Goal: Task Accomplishment & Management: Complete application form

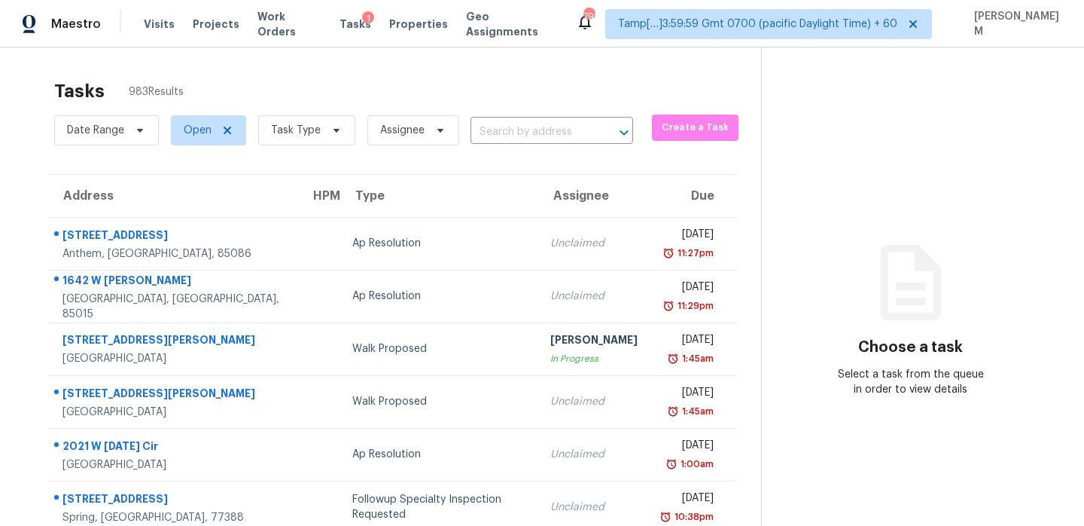
click at [537, 133] on input "text" at bounding box center [531, 131] width 120 height 23
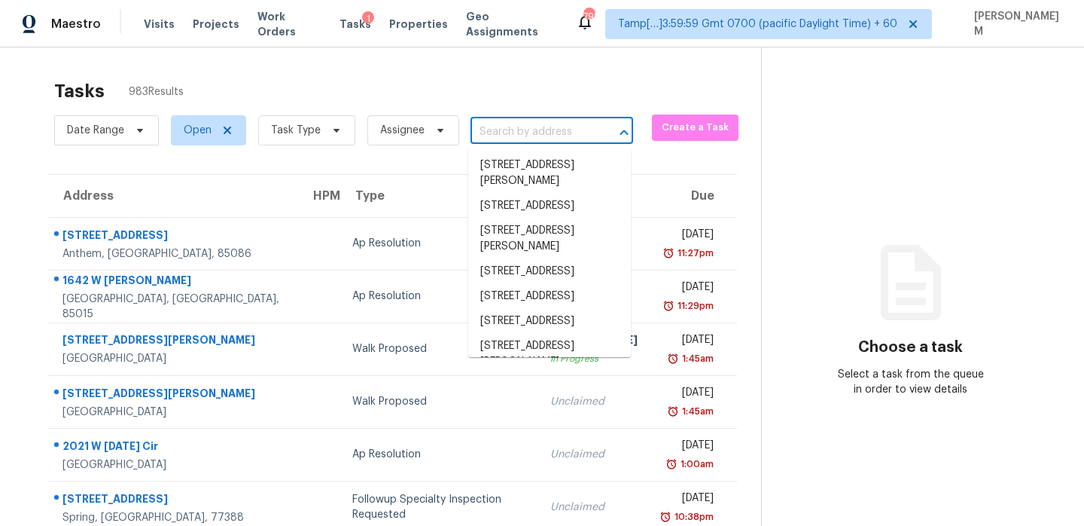
paste input "[STREET_ADDRESS]"
type input "[STREET_ADDRESS]"
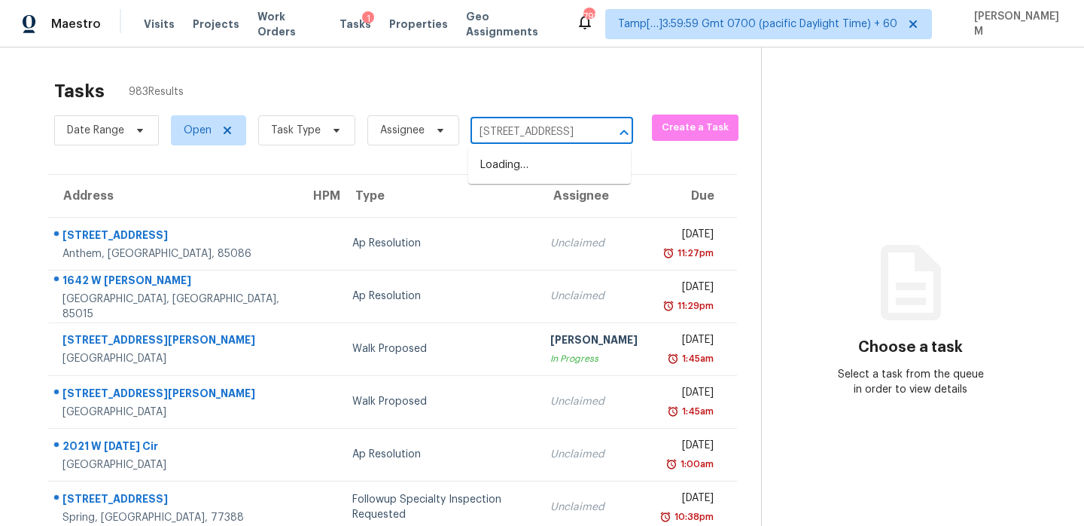
scroll to position [0, 87]
click at [548, 175] on li "[STREET_ADDRESS]" at bounding box center [549, 165] width 163 height 25
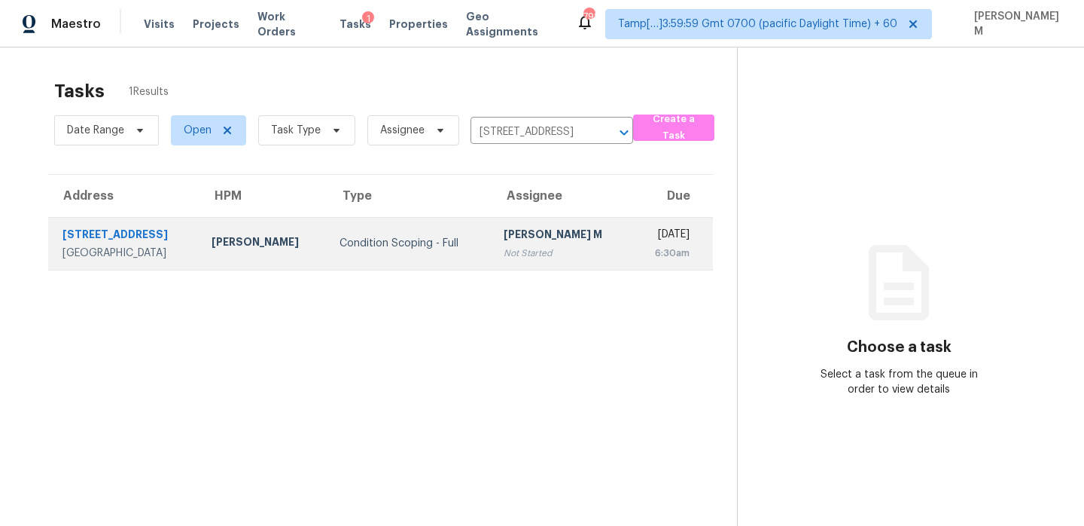
click at [554, 256] on div "Not Started" at bounding box center [562, 253] width 117 height 15
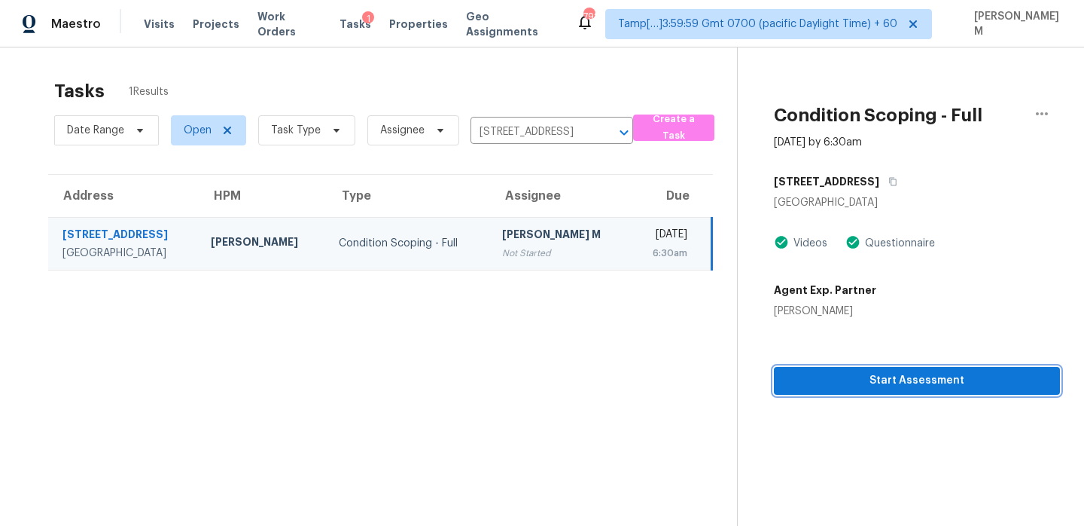
click at [853, 385] on span "Start Assessment" at bounding box center [917, 380] width 262 height 19
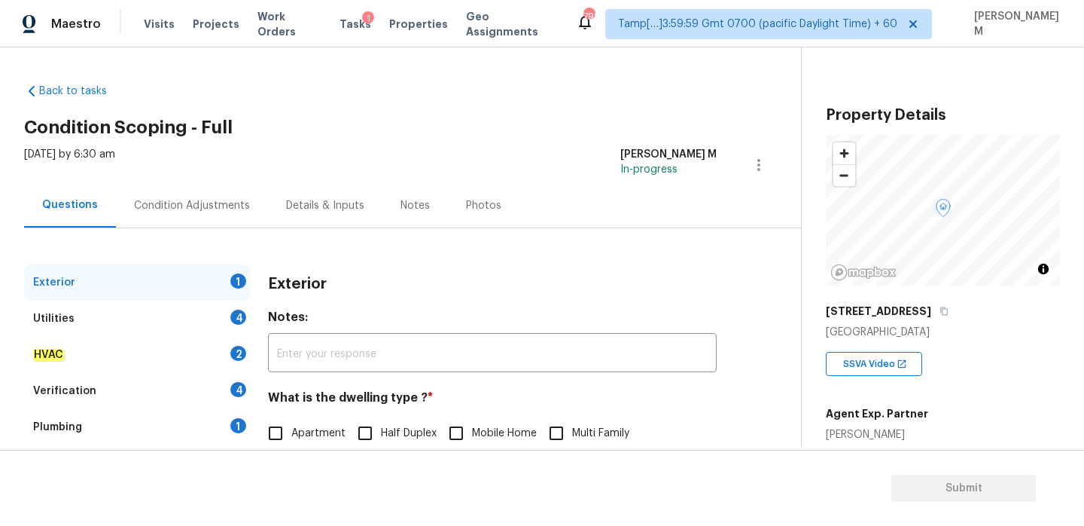
scroll to position [200, 0]
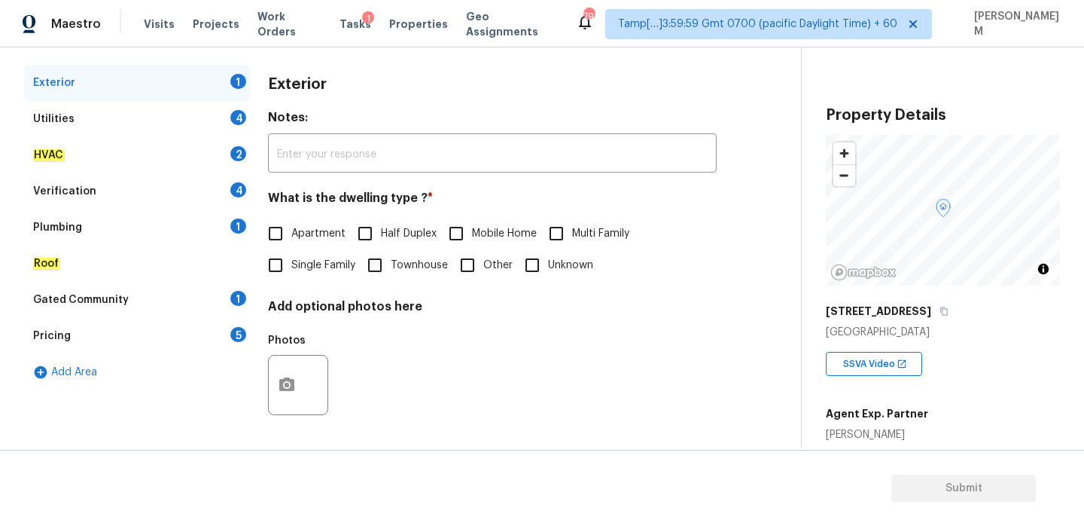
click at [304, 361] on div at bounding box center [298, 385] width 60 height 60
click at [302, 377] on button "button" at bounding box center [287, 384] width 36 height 59
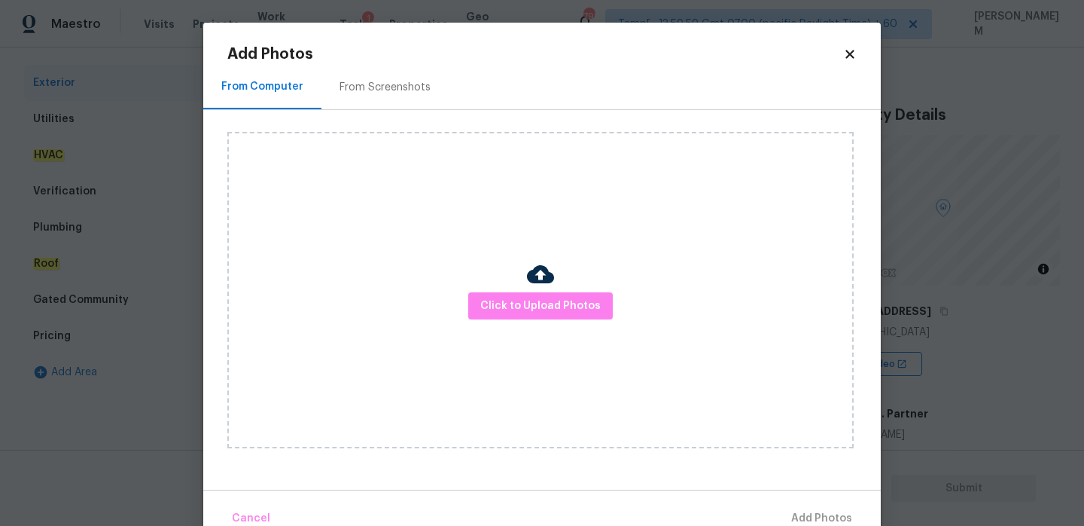
click at [469, 309] on div "Click to Upload Photos" at bounding box center [540, 290] width 627 height 316
click at [505, 303] on span "Click to Upload Photos" at bounding box center [540, 306] width 120 height 19
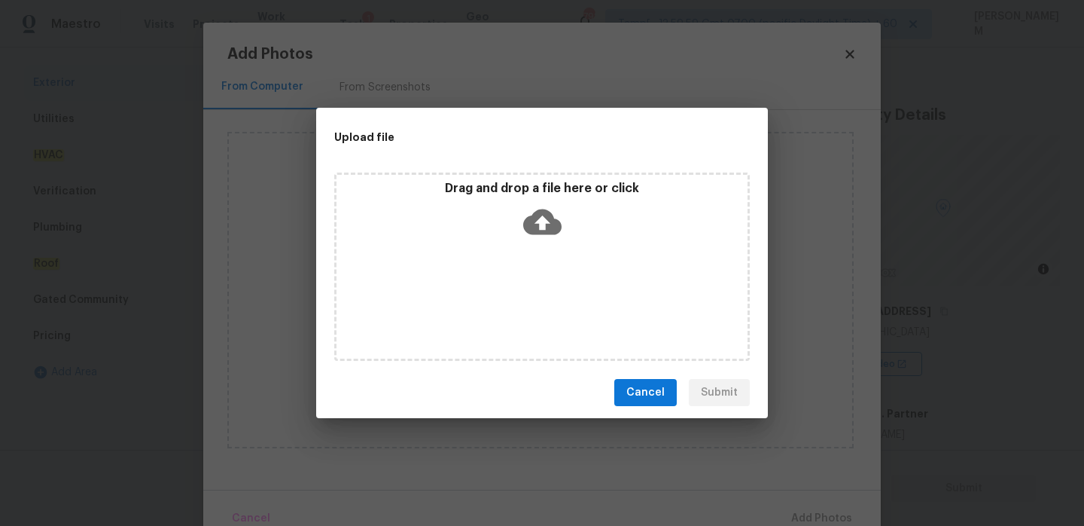
click at [554, 213] on icon at bounding box center [542, 222] width 38 height 38
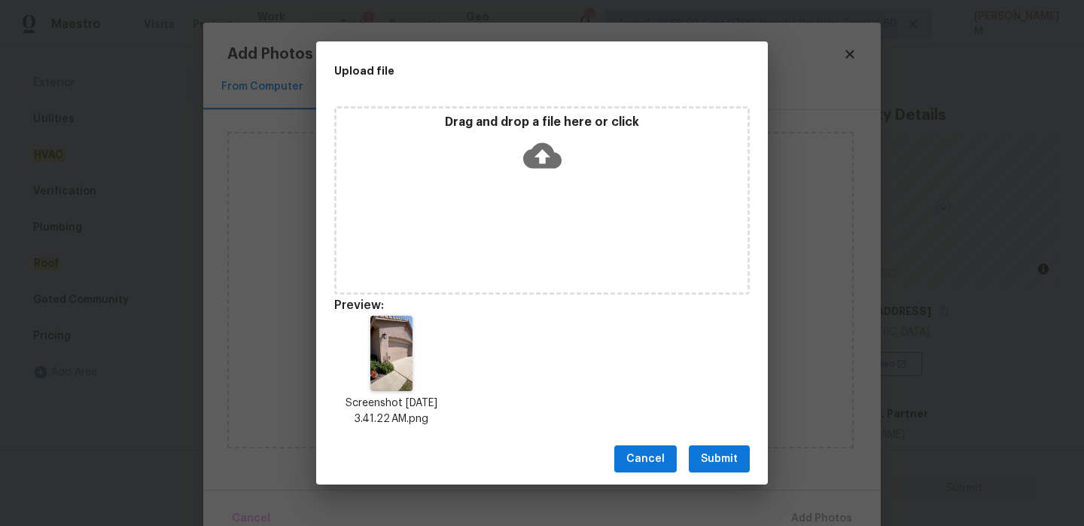
click at [701, 449] on button "Submit" at bounding box center [719, 459] width 61 height 28
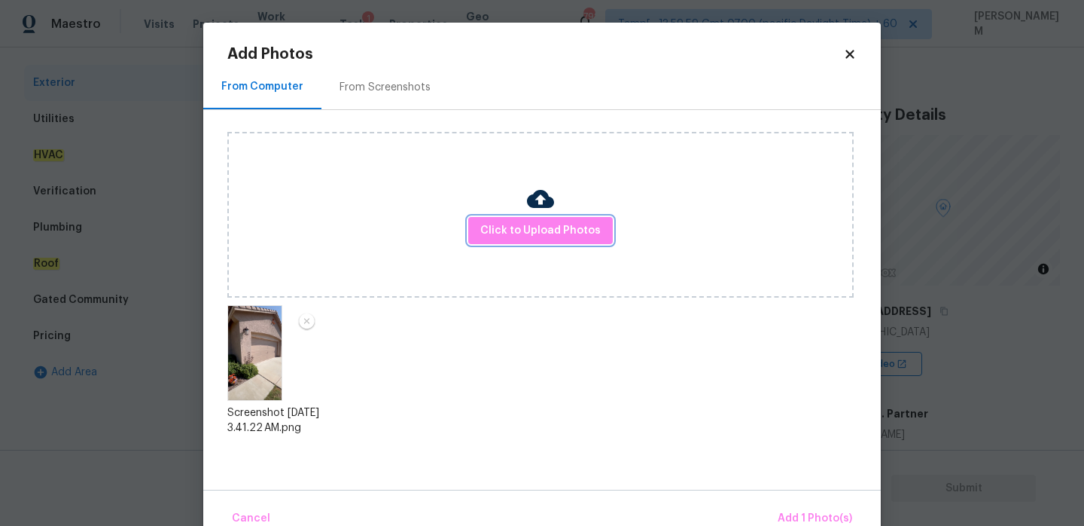
scroll to position [32, 0]
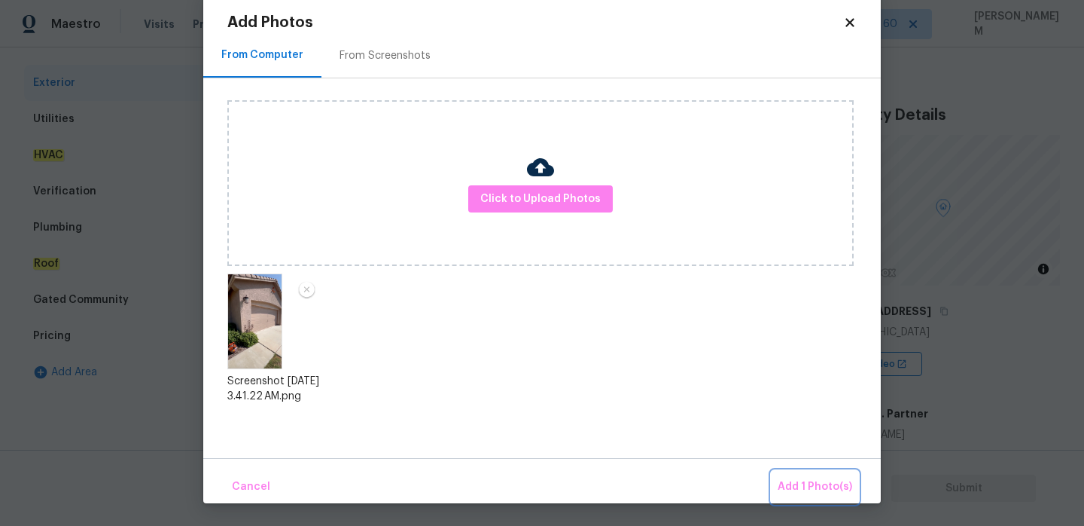
click at [812, 479] on span "Add 1 Photo(s)" at bounding box center [815, 486] width 75 height 19
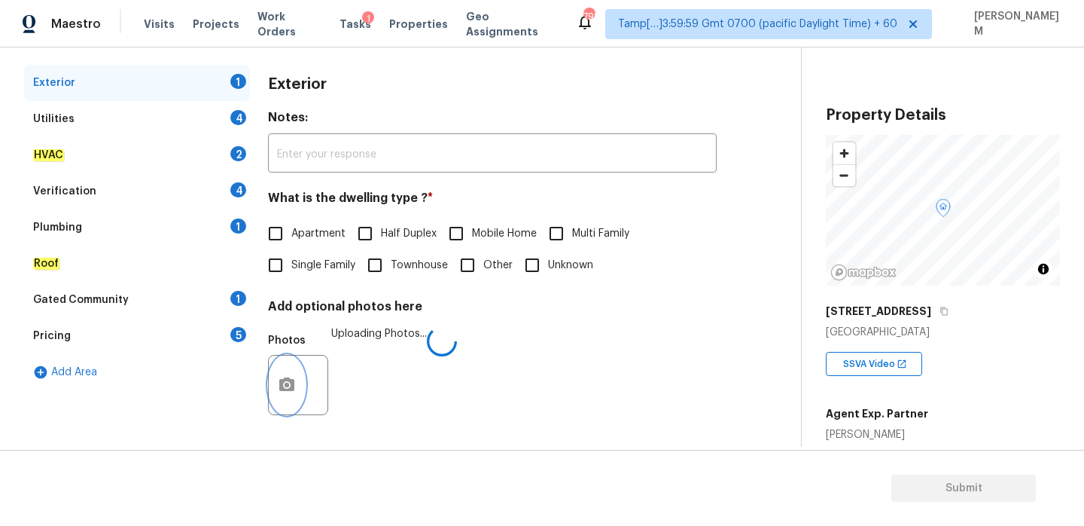
scroll to position [0, 0]
click at [278, 267] on input "Single Family" at bounding box center [276, 265] width 32 height 32
checkbox input "true"
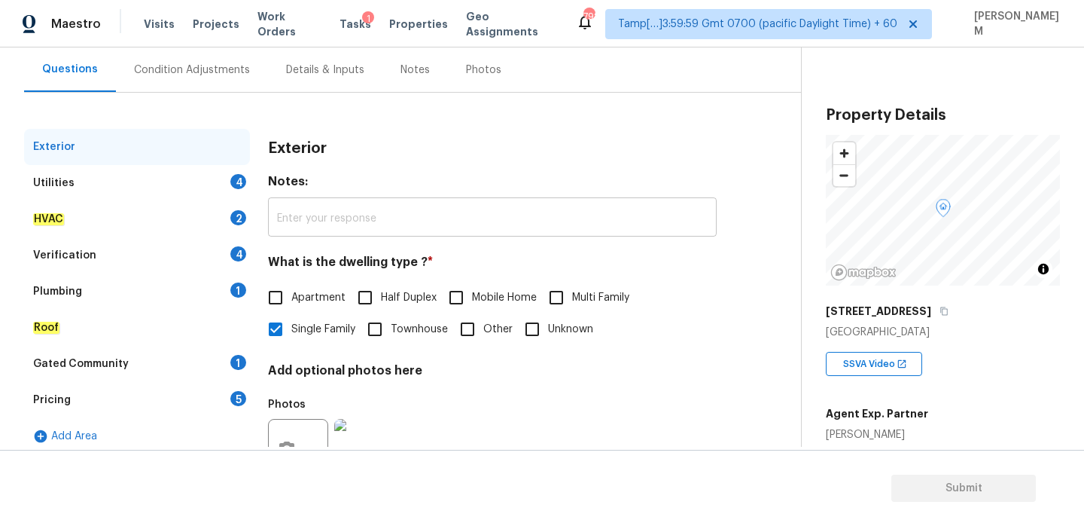
scroll to position [135, 0]
click at [142, 186] on div "Utilities 4" at bounding box center [137, 184] width 226 height 36
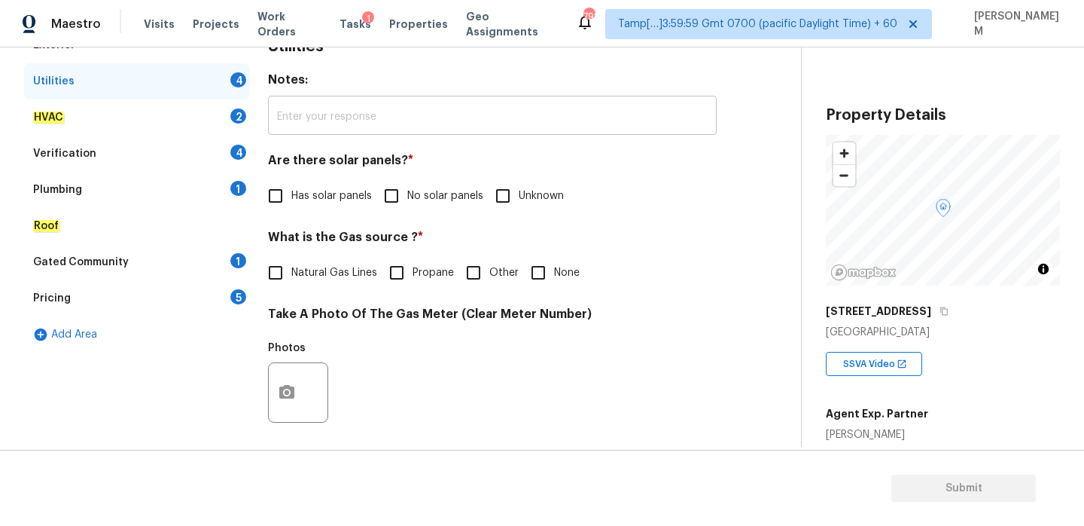
scroll to position [235, 0]
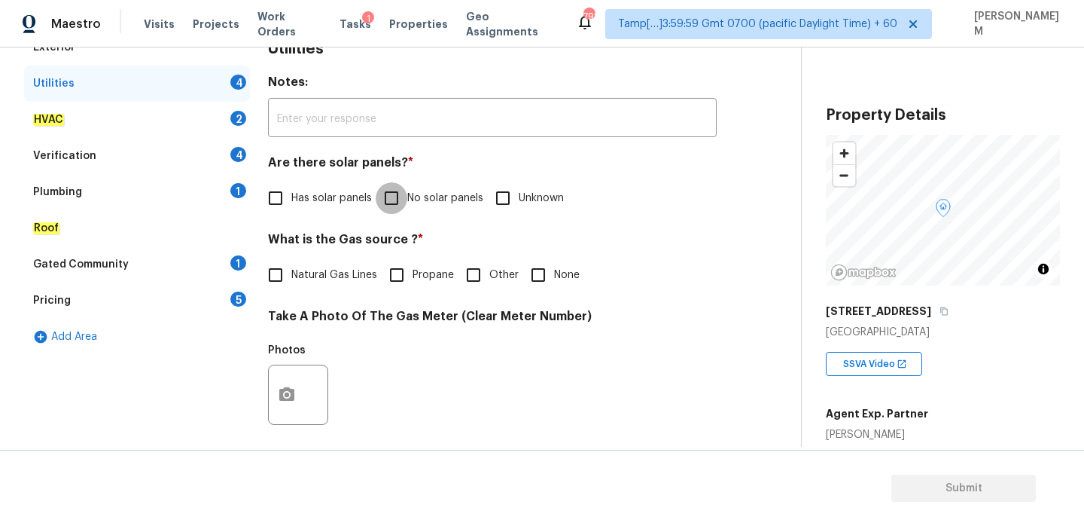
click at [394, 191] on input "No solar panels" at bounding box center [392, 198] width 32 height 32
checkbox input "true"
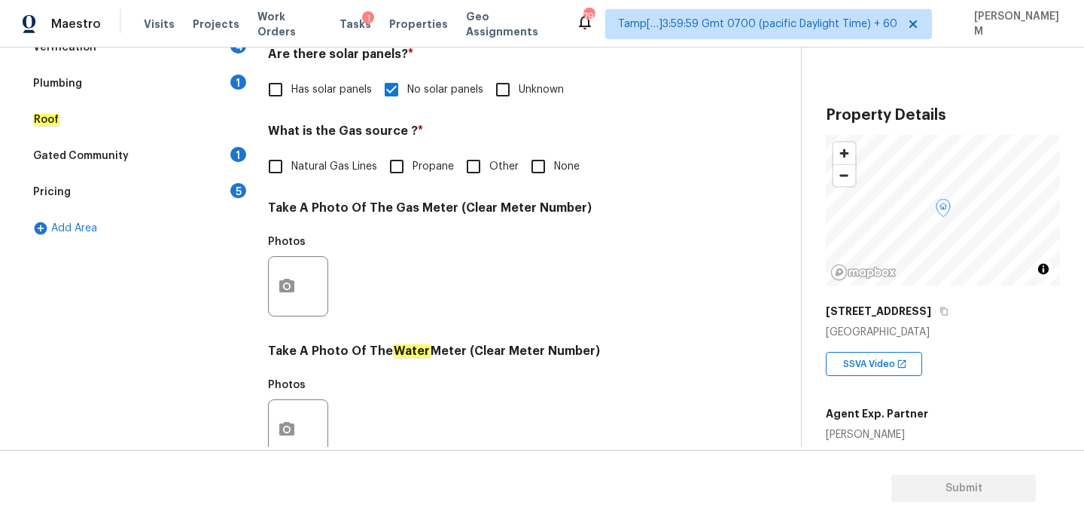
scroll to position [347, 0]
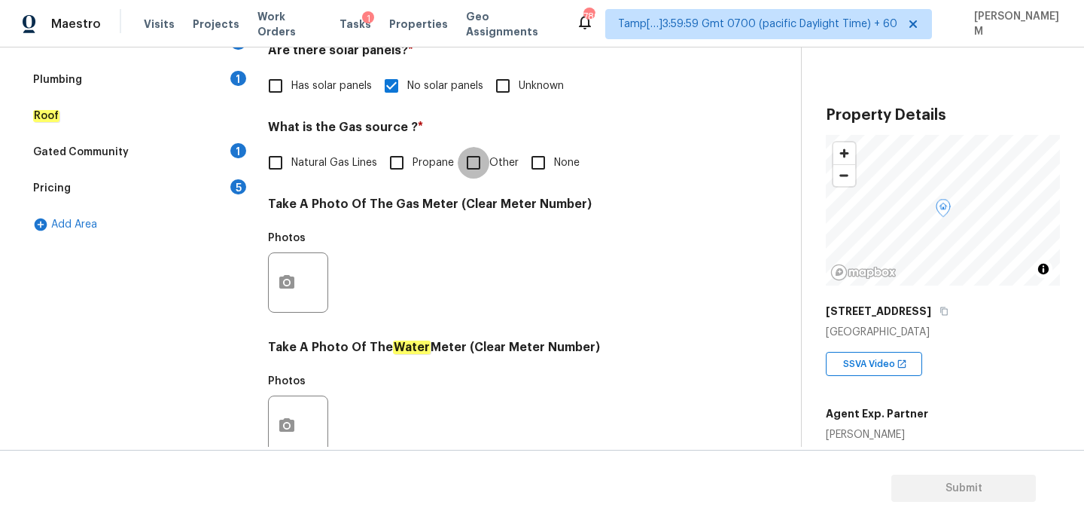
click at [473, 166] on input "Other" at bounding box center [474, 163] width 32 height 32
checkbox input "true"
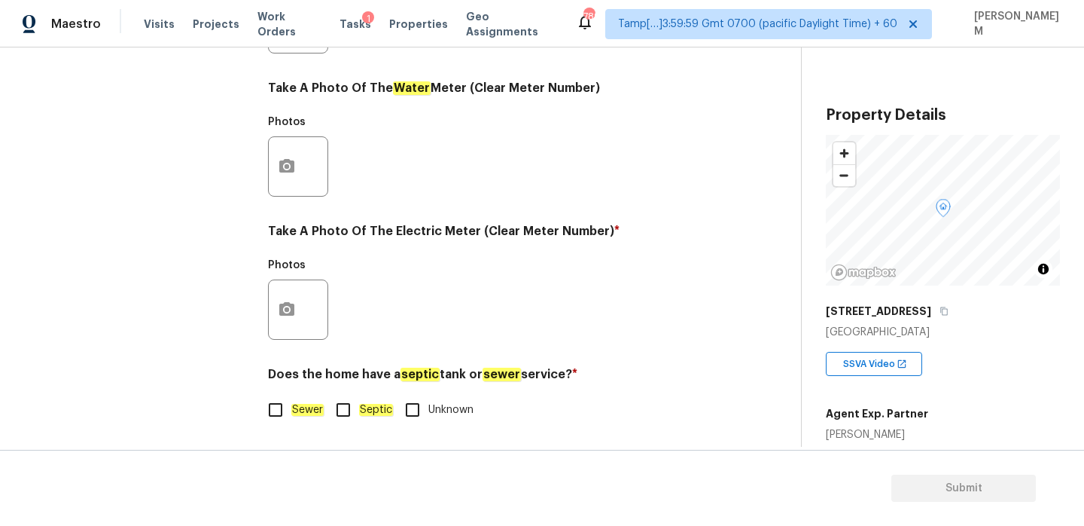
scroll to position [608, 0]
click at [265, 413] on input "Sewer" at bounding box center [276, 408] width 32 height 32
checkbox input "true"
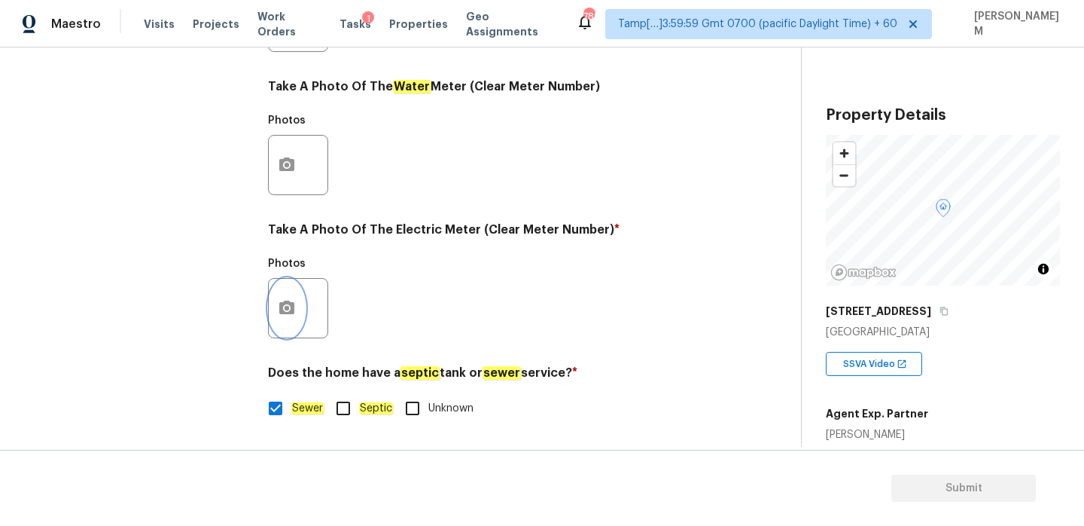
click at [299, 307] on button "button" at bounding box center [287, 308] width 36 height 59
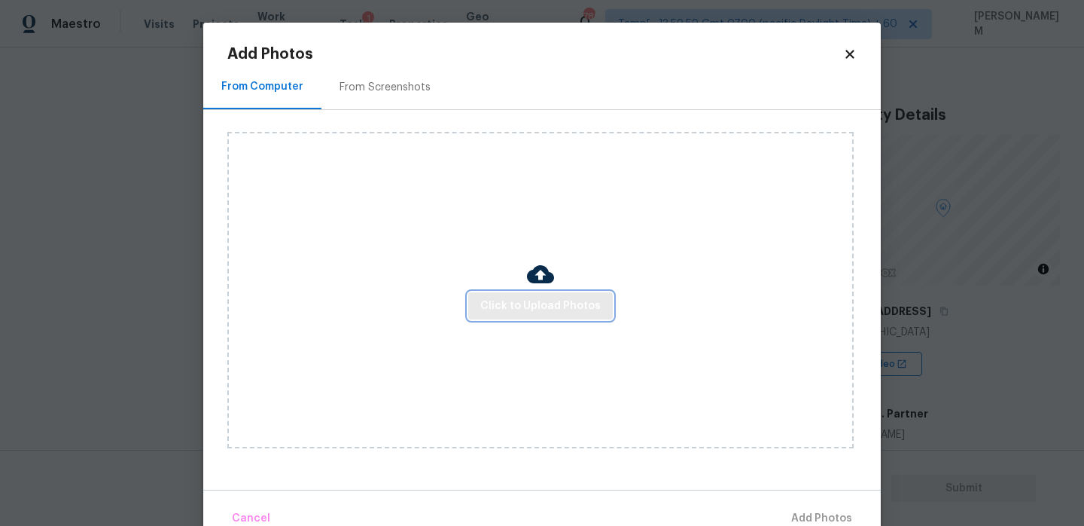
click at [557, 299] on span "Click to Upload Photos" at bounding box center [540, 306] width 120 height 19
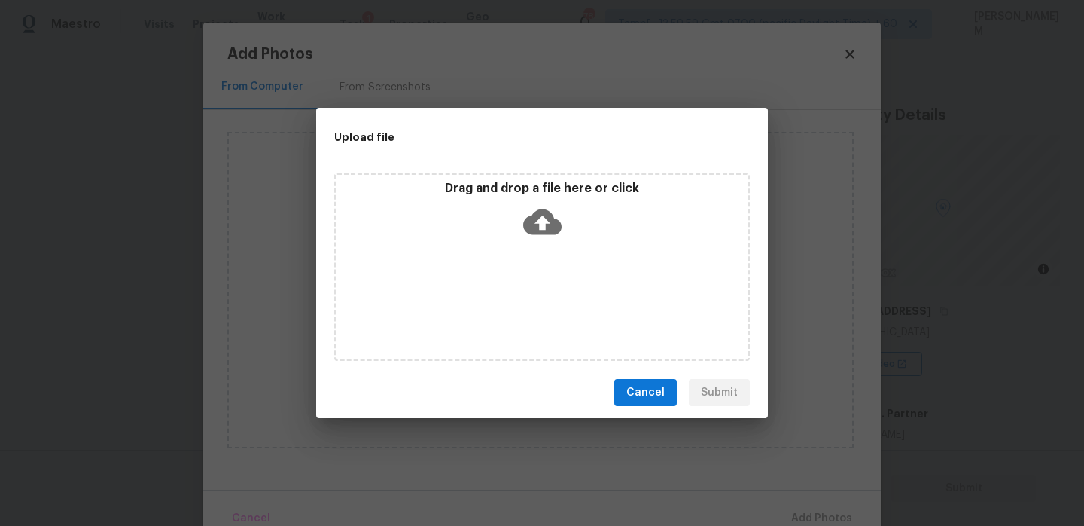
click at [525, 203] on icon at bounding box center [542, 222] width 38 height 38
click at [548, 222] on icon at bounding box center [542, 222] width 38 height 38
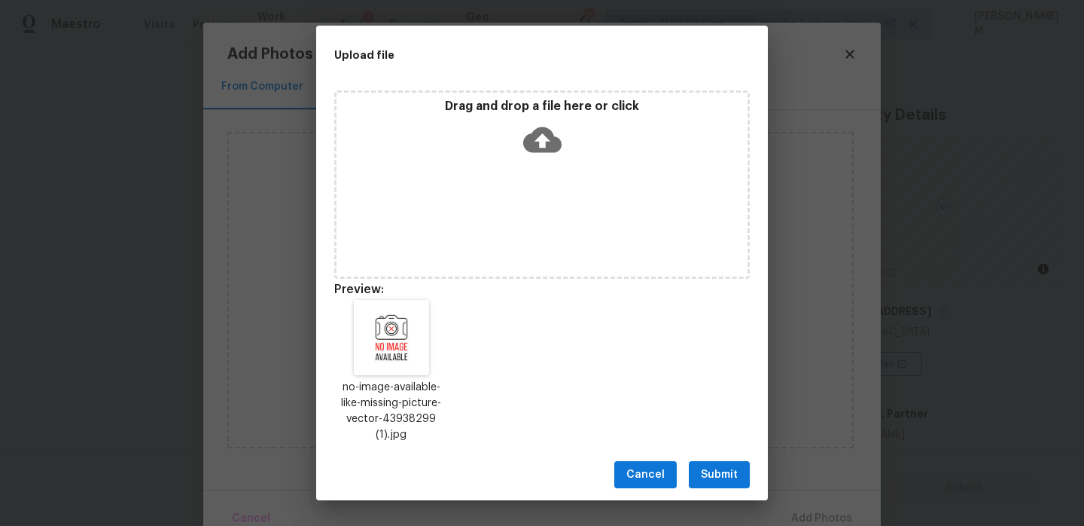
click at [721, 469] on span "Submit" at bounding box center [719, 474] width 37 height 19
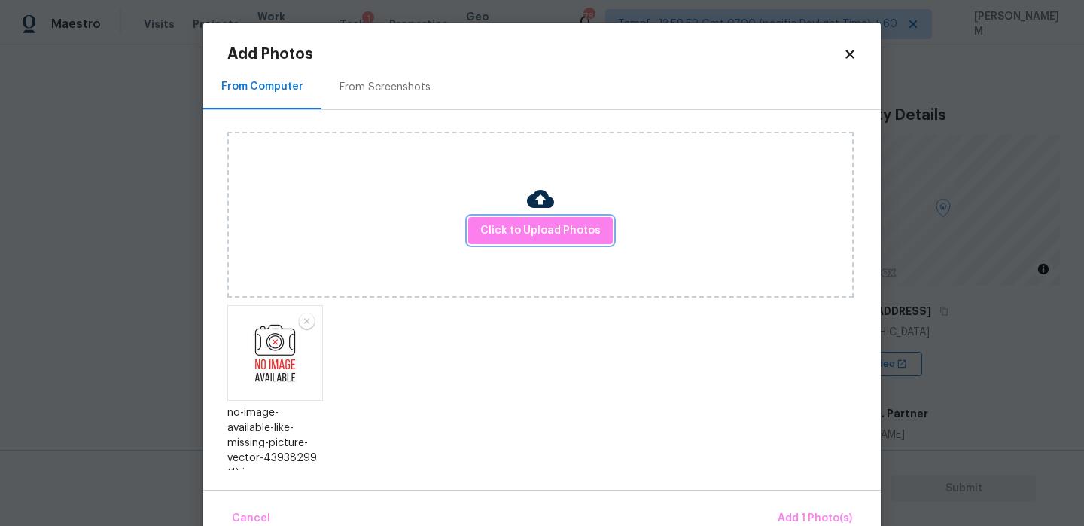
scroll to position [10, 0]
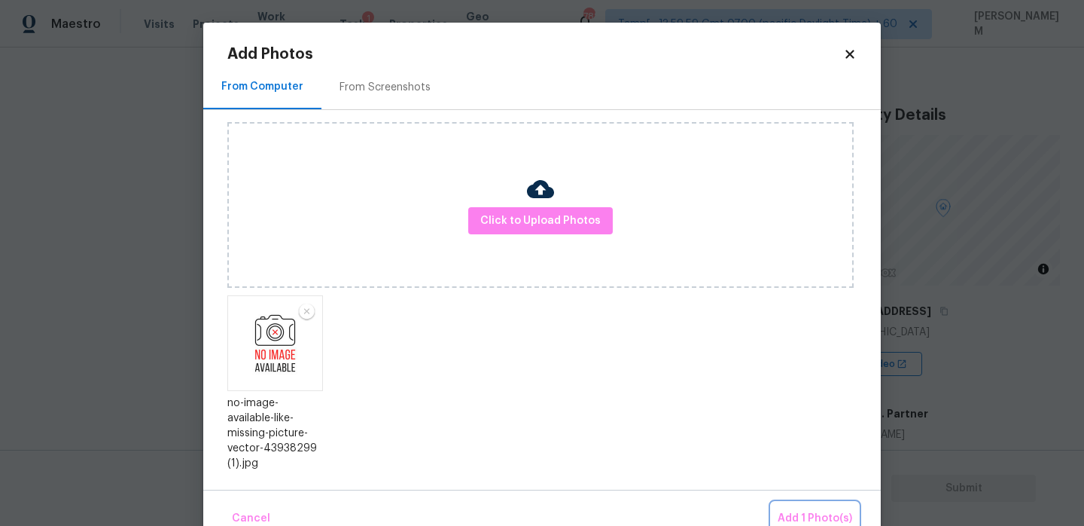
click at [837, 517] on span "Add 1 Photo(s)" at bounding box center [815, 518] width 75 height 19
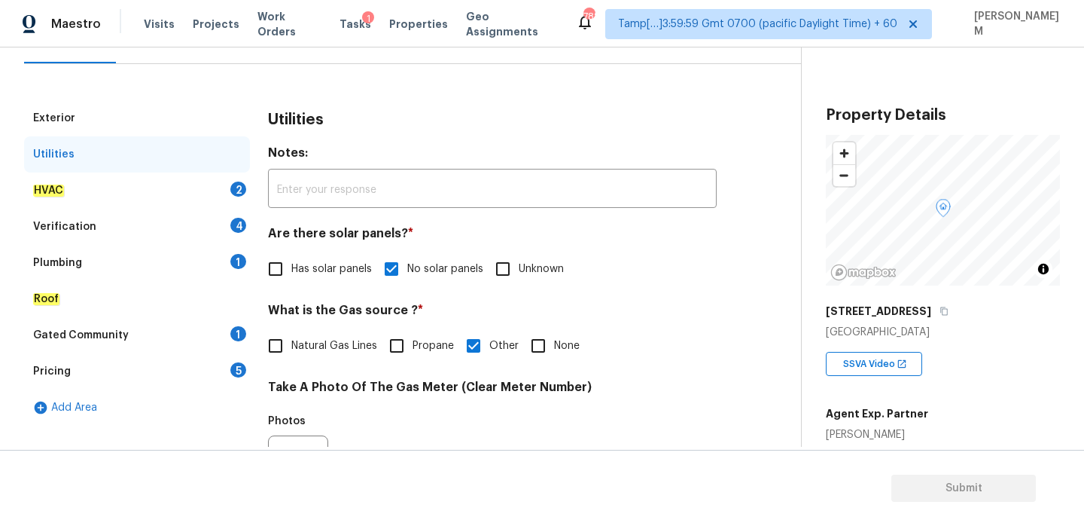
scroll to position [116, 0]
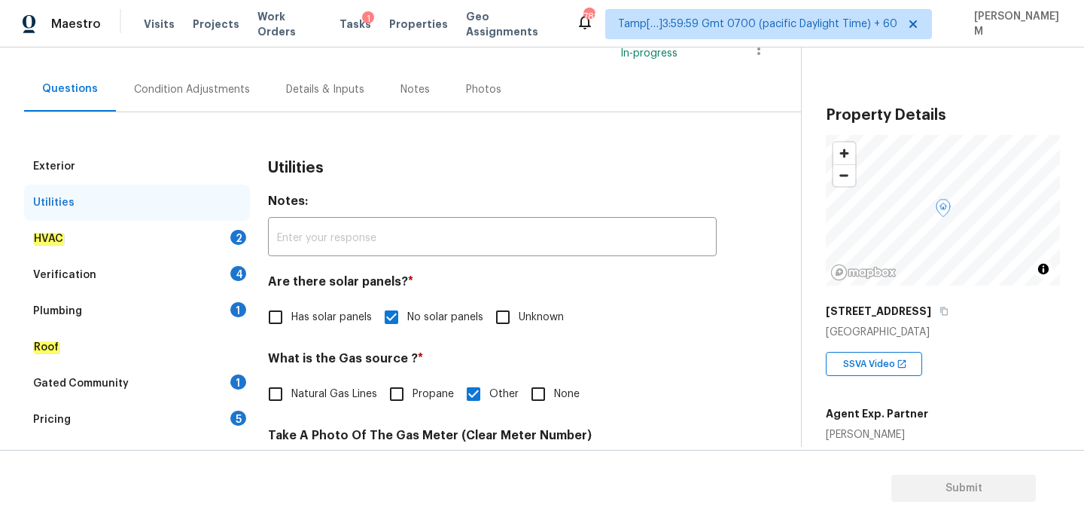
click at [127, 236] on div "HVAC 2" at bounding box center [137, 239] width 226 height 36
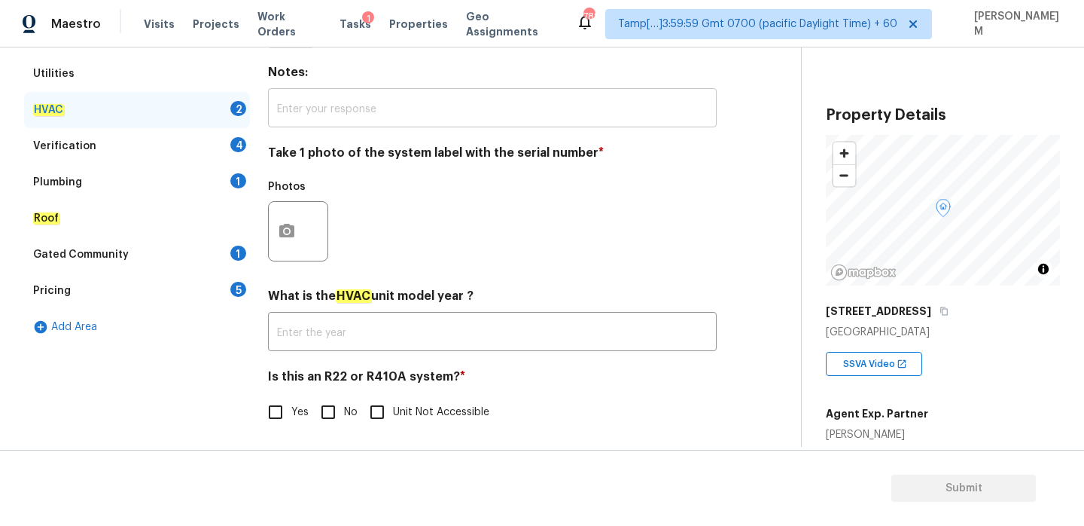
scroll to position [247, 0]
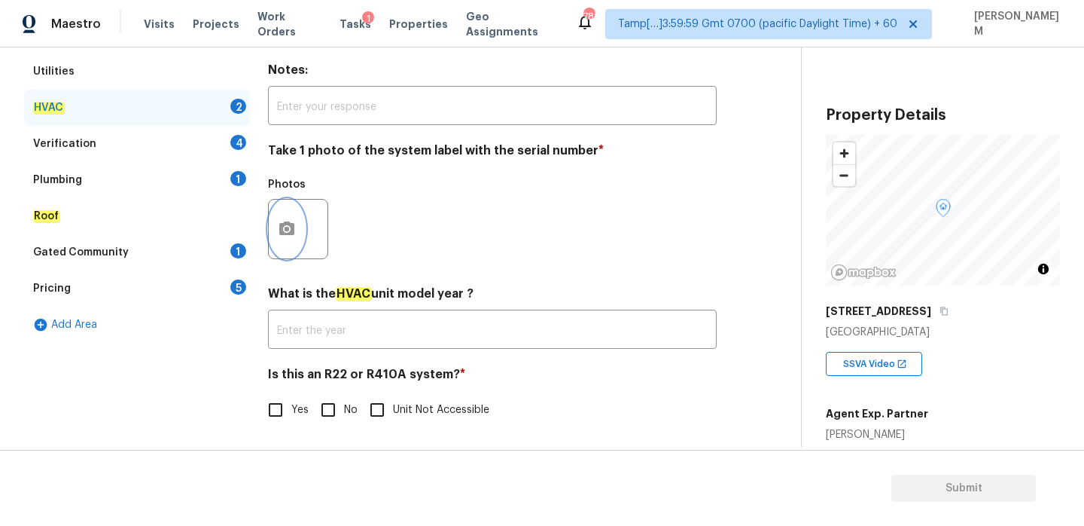
click at [289, 226] on icon "button" at bounding box center [287, 229] width 18 height 18
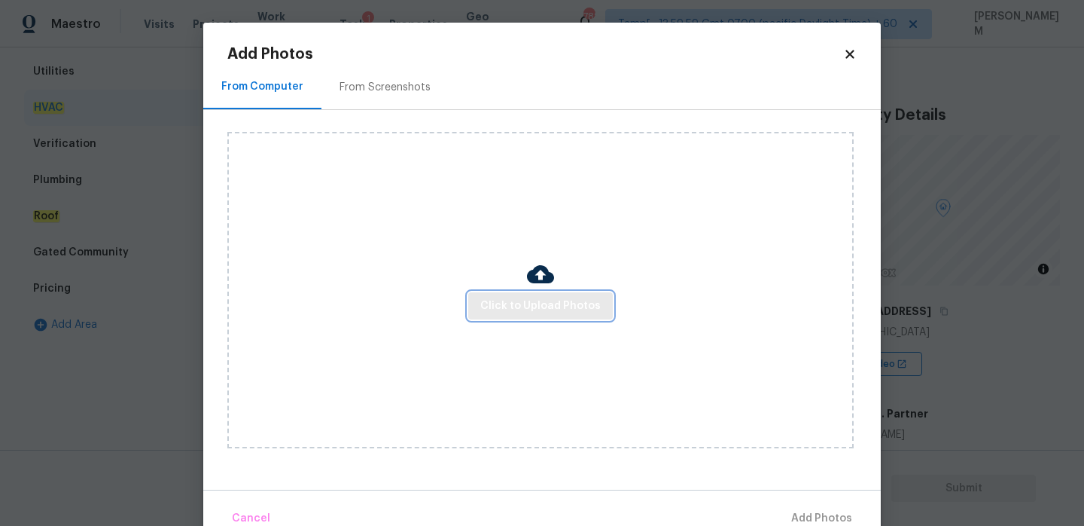
click at [501, 304] on span "Click to Upload Photos" at bounding box center [540, 306] width 120 height 19
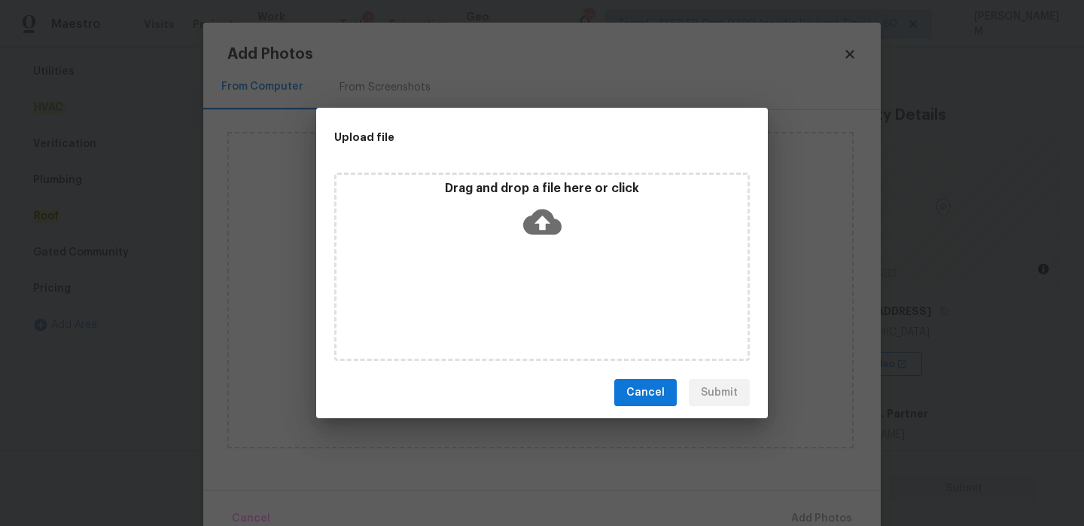
click at [553, 227] on icon at bounding box center [542, 222] width 38 height 26
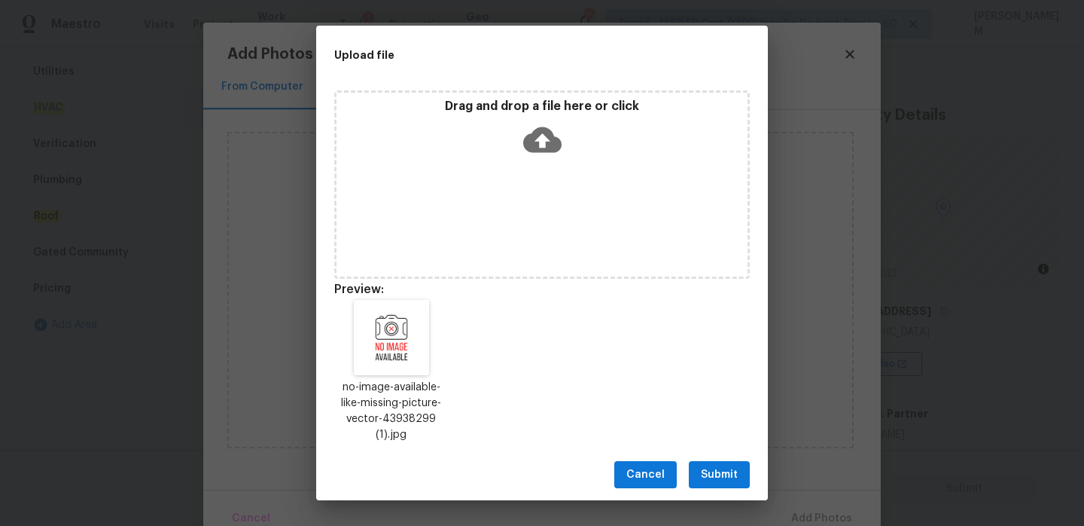
click at [736, 474] on span "Submit" at bounding box center [719, 474] width 37 height 19
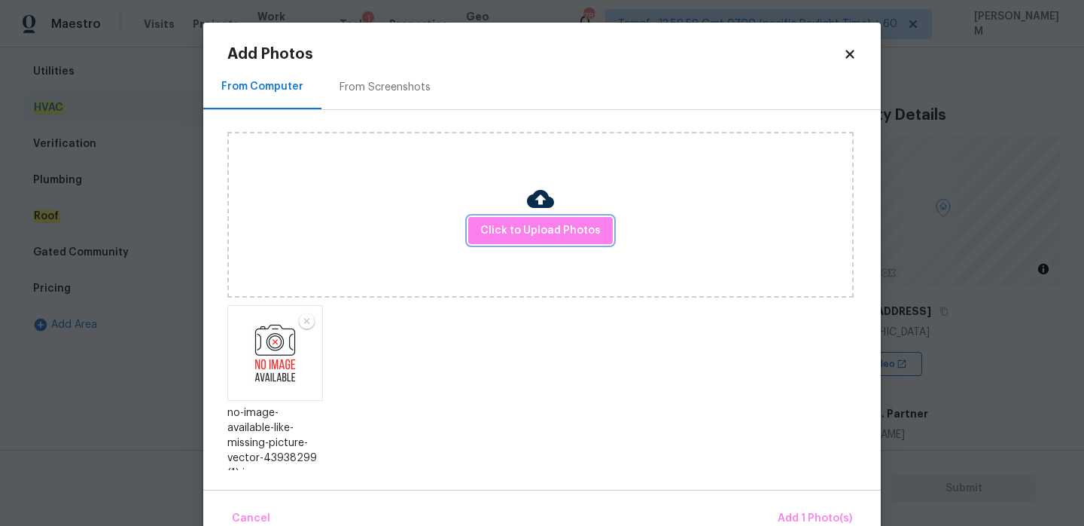
scroll to position [10, 0]
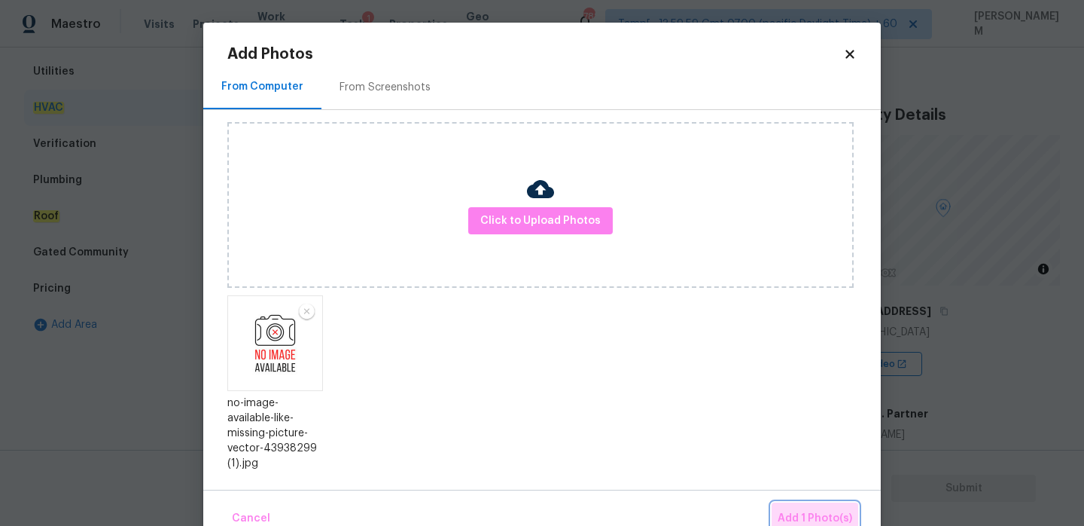
click at [836, 516] on span "Add 1 Photo(s)" at bounding box center [815, 518] width 75 height 19
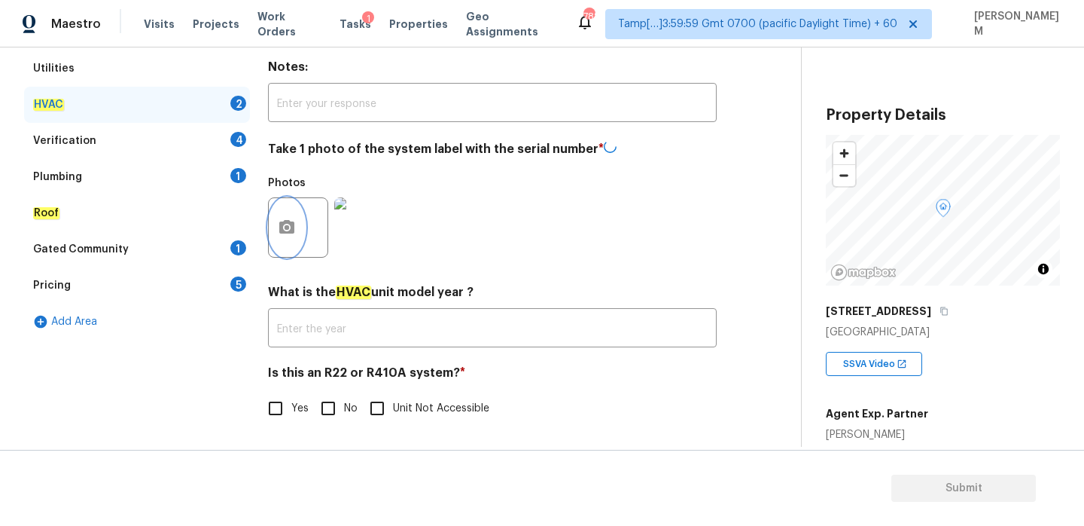
scroll to position [249, 0]
click at [383, 407] on input "Unit Not Accessible" at bounding box center [377, 408] width 32 height 32
checkbox input "true"
click at [113, 146] on div "Verification 4" at bounding box center [137, 142] width 226 height 36
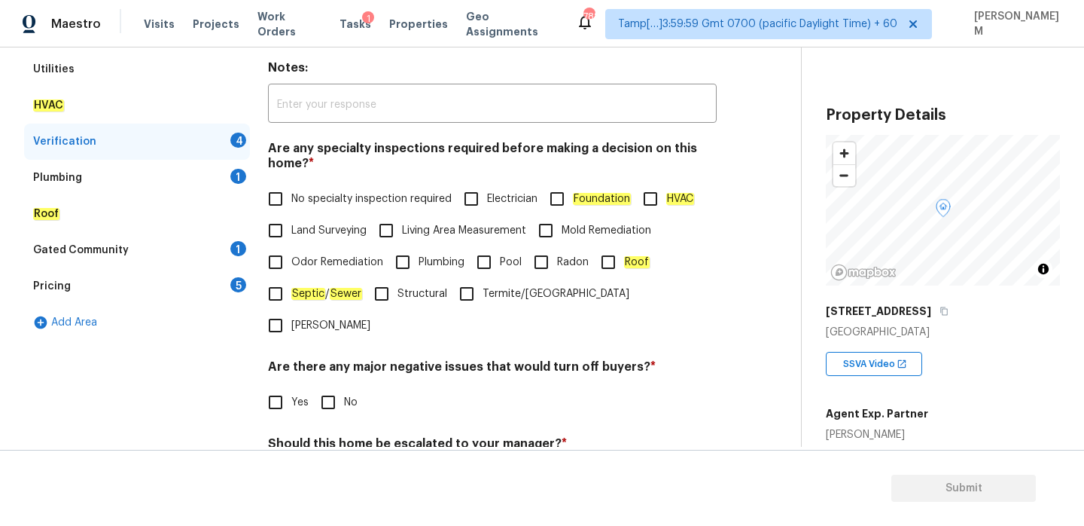
click at [275, 201] on input "No specialty inspection required" at bounding box center [276, 199] width 32 height 32
checkbox input "true"
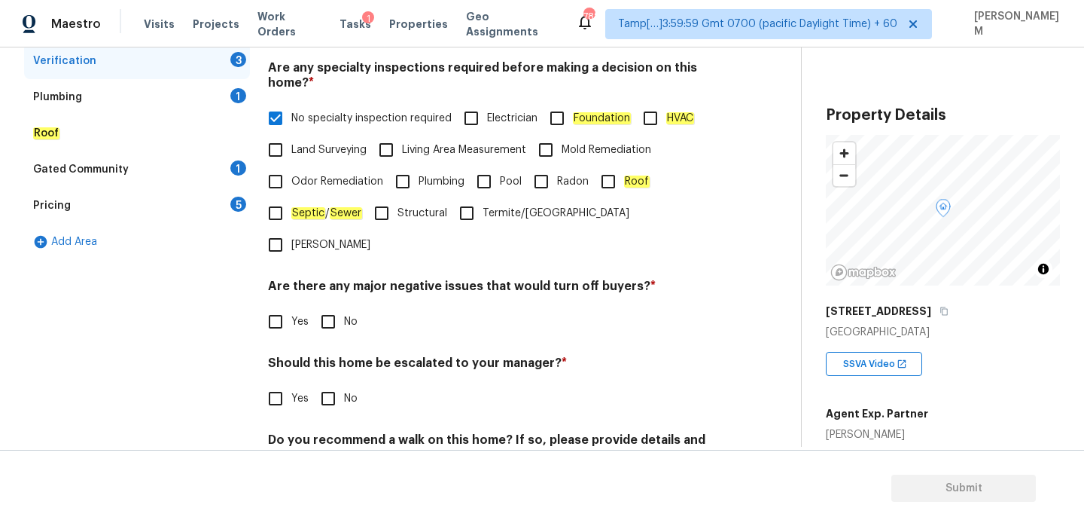
scroll to position [380, 0]
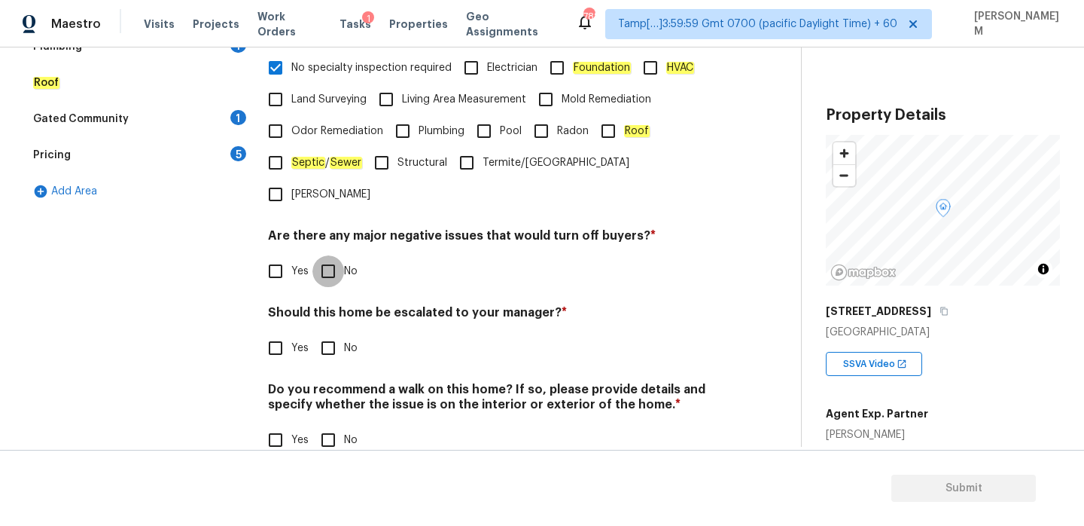
click at [315, 255] on input "No" at bounding box center [329, 271] width 32 height 32
checkbox input "true"
click at [325, 332] on input "No" at bounding box center [329, 348] width 32 height 32
checkbox input "true"
click at [331, 424] on input "No" at bounding box center [329, 440] width 32 height 32
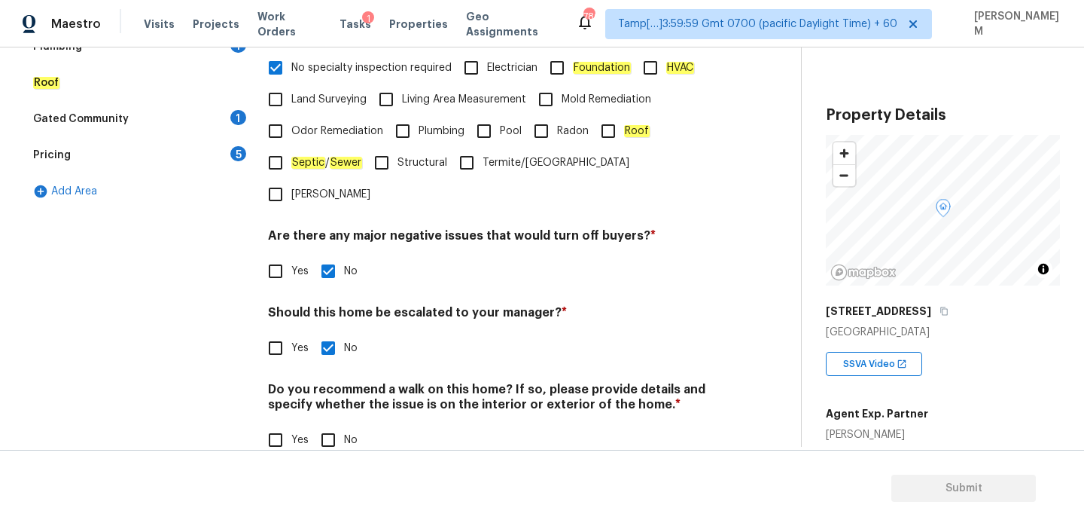
checkbox input "true"
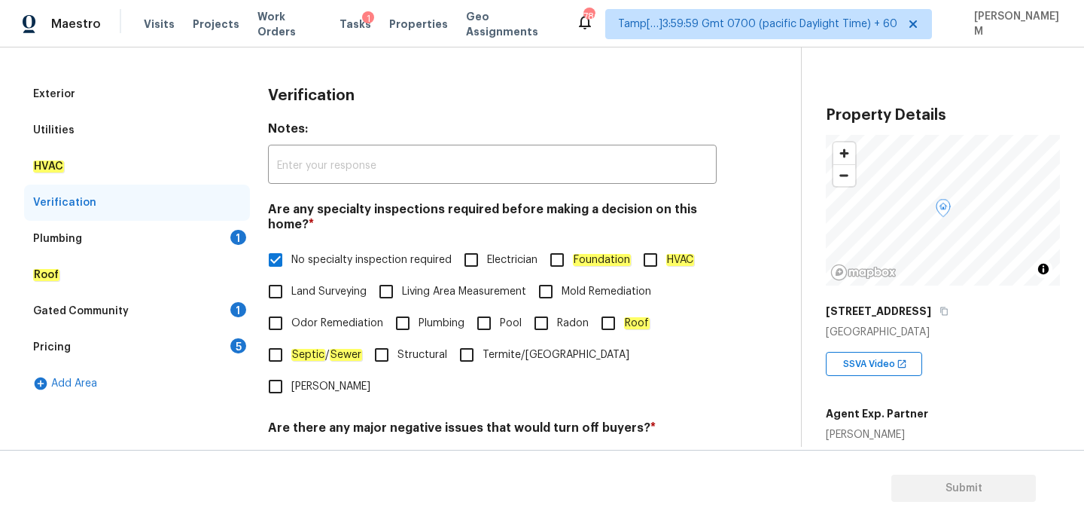
click at [161, 240] on div "Plumbing 1" at bounding box center [137, 239] width 226 height 36
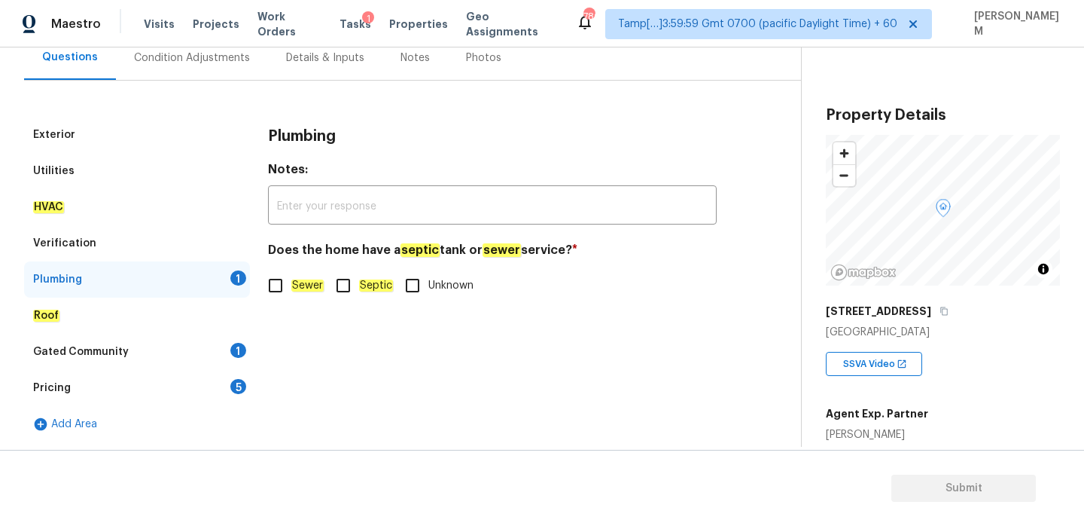
click at [302, 282] on em "Sewer" at bounding box center [307, 285] width 32 height 12
click at [291, 282] on input "Sewer" at bounding box center [276, 286] width 32 height 32
checkbox input "true"
click at [179, 344] on div "Gated Community 1" at bounding box center [137, 352] width 226 height 36
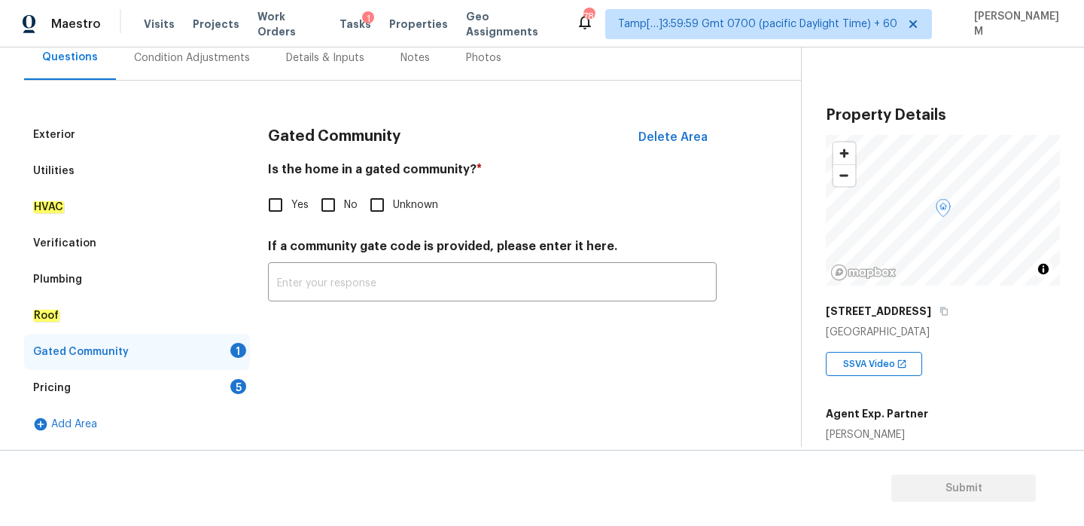
click at [333, 227] on div "Gated Community Delete Area Is the home in a gated community? * Yes No Unknown …" at bounding box center [492, 218] width 449 height 203
click at [329, 210] on input "No" at bounding box center [329, 205] width 32 height 32
checkbox input "true"
click at [185, 393] on div "Pricing 5" at bounding box center [137, 388] width 226 height 36
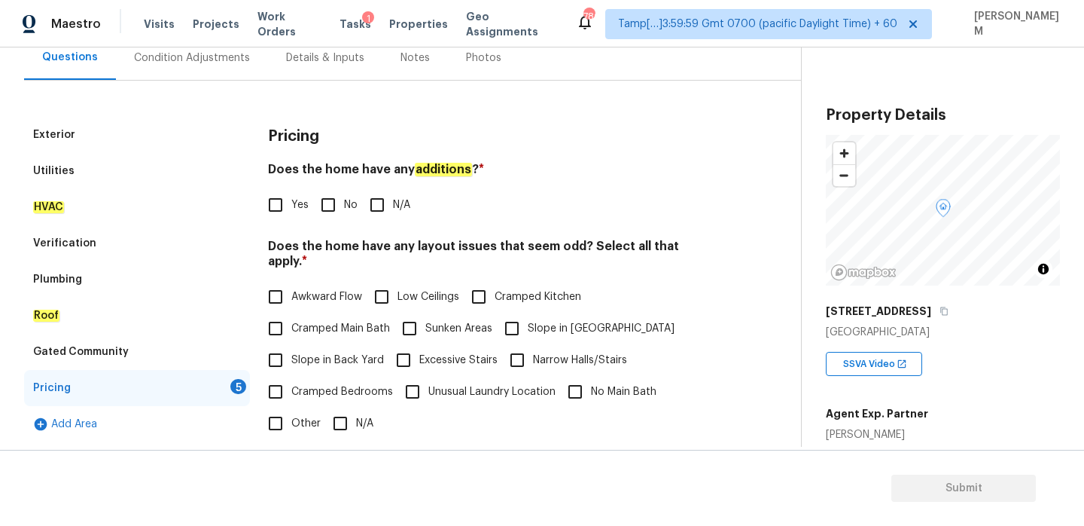
click at [370, 201] on input "N/A" at bounding box center [377, 205] width 32 height 32
checkbox input "true"
click at [519, 316] on input "Slope in [GEOGRAPHIC_DATA]" at bounding box center [512, 329] width 32 height 32
checkbox input "true"
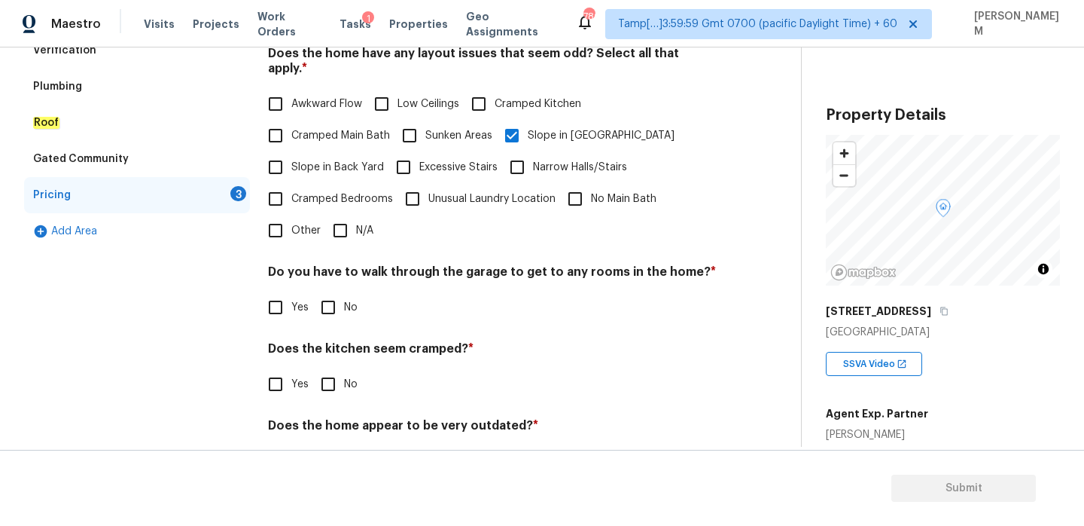
scroll to position [370, 0]
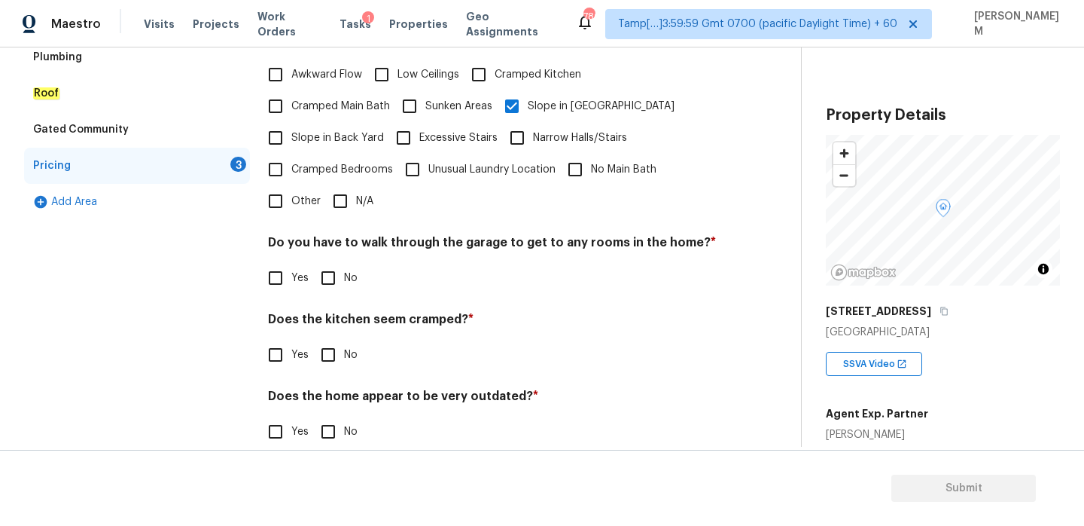
click at [322, 266] on input "No" at bounding box center [329, 278] width 32 height 32
checkbox input "true"
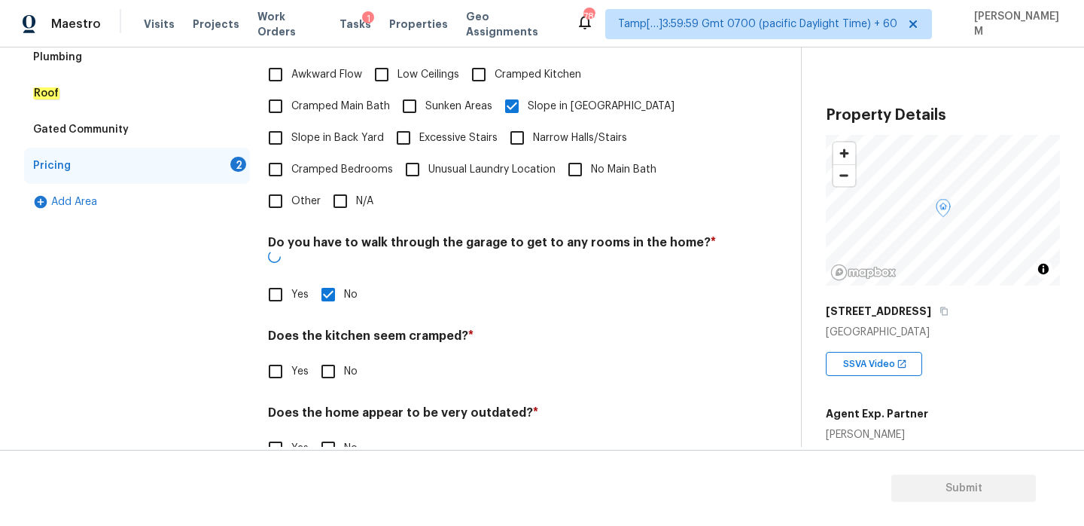
click at [329, 355] on input "No" at bounding box center [329, 371] width 32 height 32
checkbox input "true"
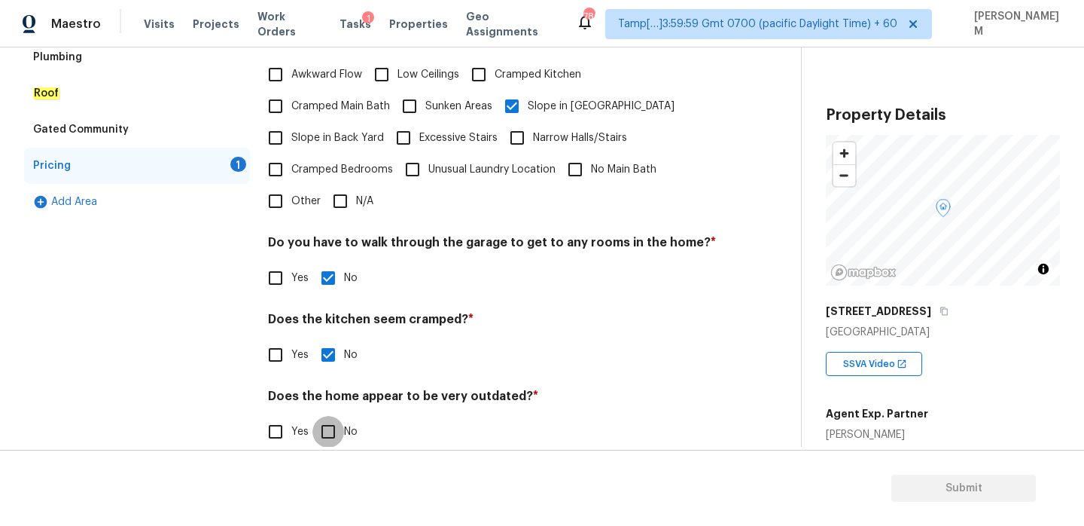
click at [336, 429] on input "No" at bounding box center [329, 432] width 32 height 32
checkbox input "true"
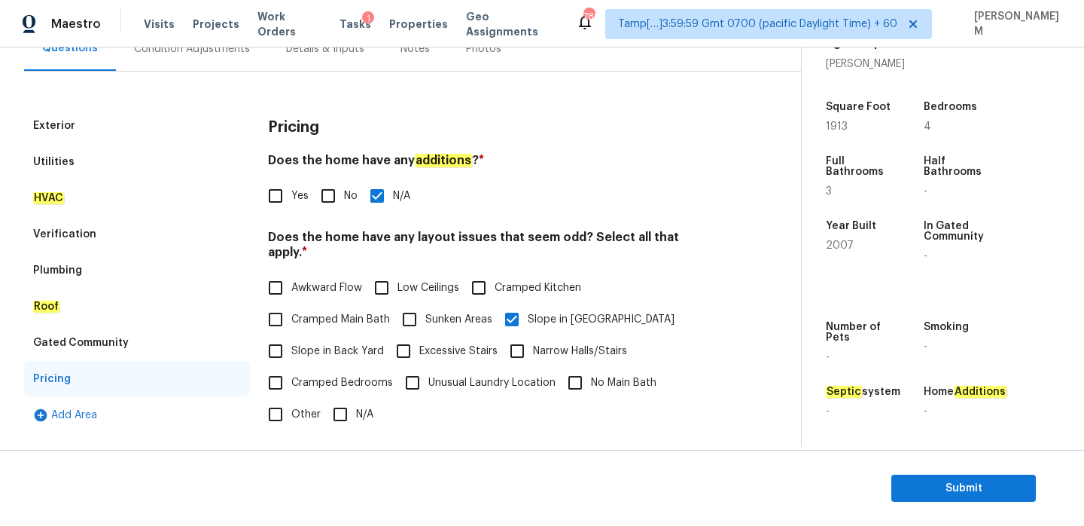
scroll to position [0, 0]
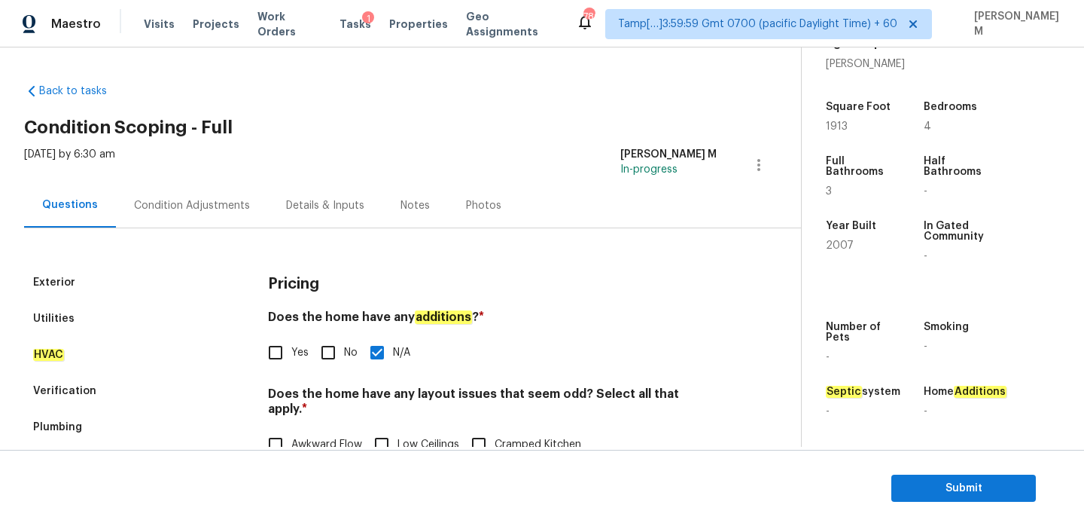
click at [163, 212] on div "Condition Adjustments" at bounding box center [192, 205] width 152 height 44
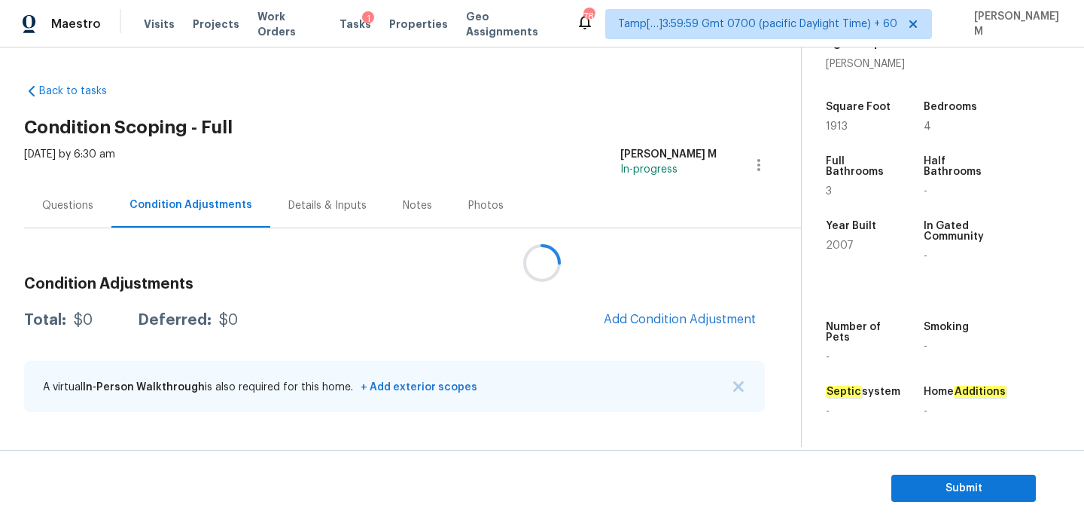
click at [88, 214] on div at bounding box center [542, 263] width 1084 height 526
click at [86, 210] on div "Questions" at bounding box center [67, 205] width 51 height 15
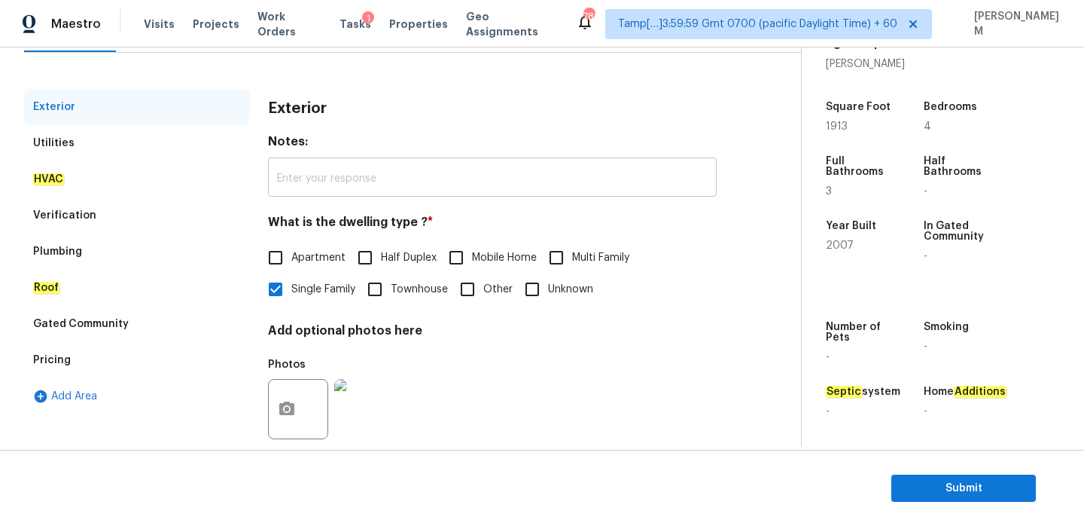
scroll to position [200, 0]
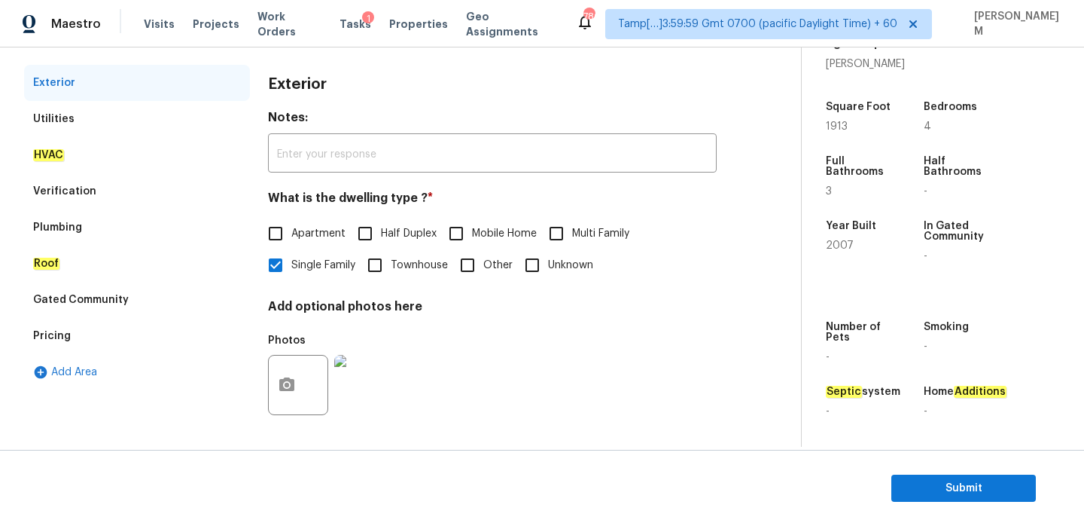
click at [85, 129] on div "Utilities" at bounding box center [137, 119] width 226 height 36
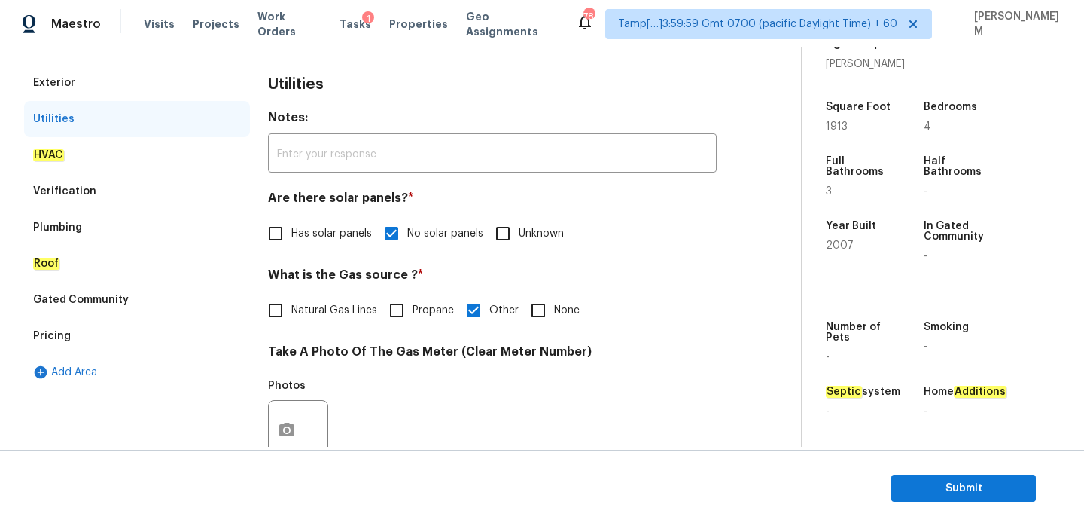
click at [108, 148] on div "HVAC" at bounding box center [137, 155] width 226 height 36
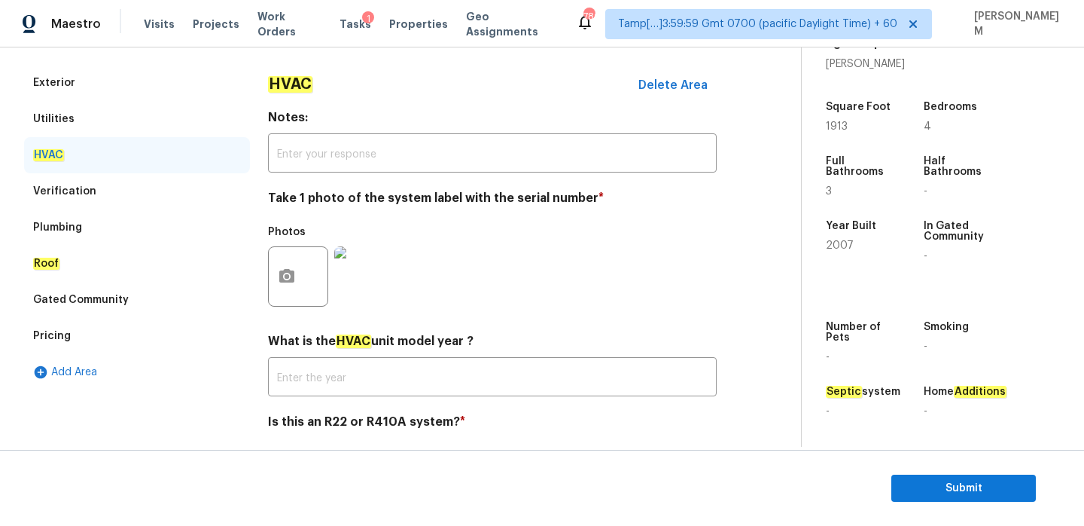
click at [156, 187] on div "Verification" at bounding box center [137, 191] width 226 height 36
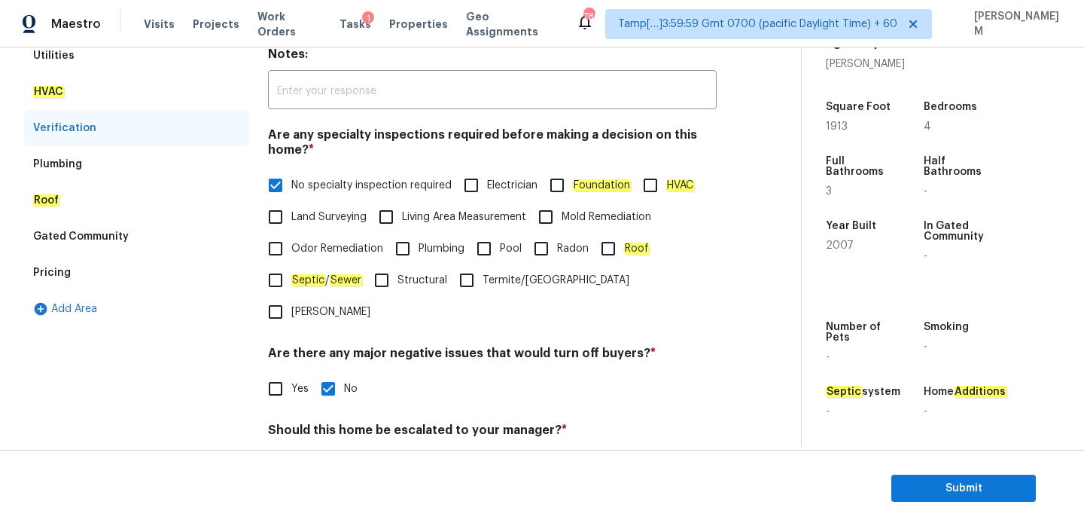
scroll to position [0, 0]
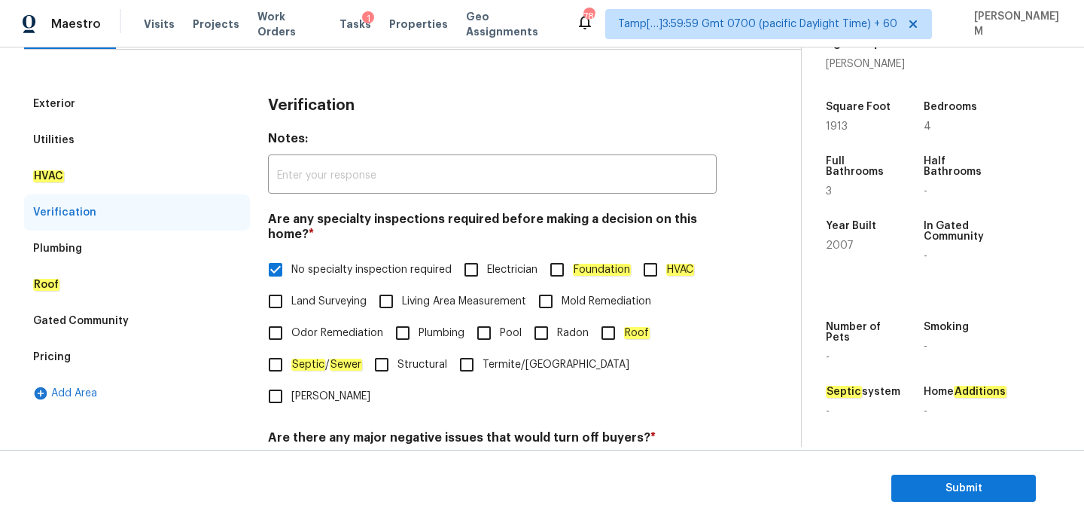
click at [93, 251] on div "Plumbing" at bounding box center [137, 248] width 226 height 36
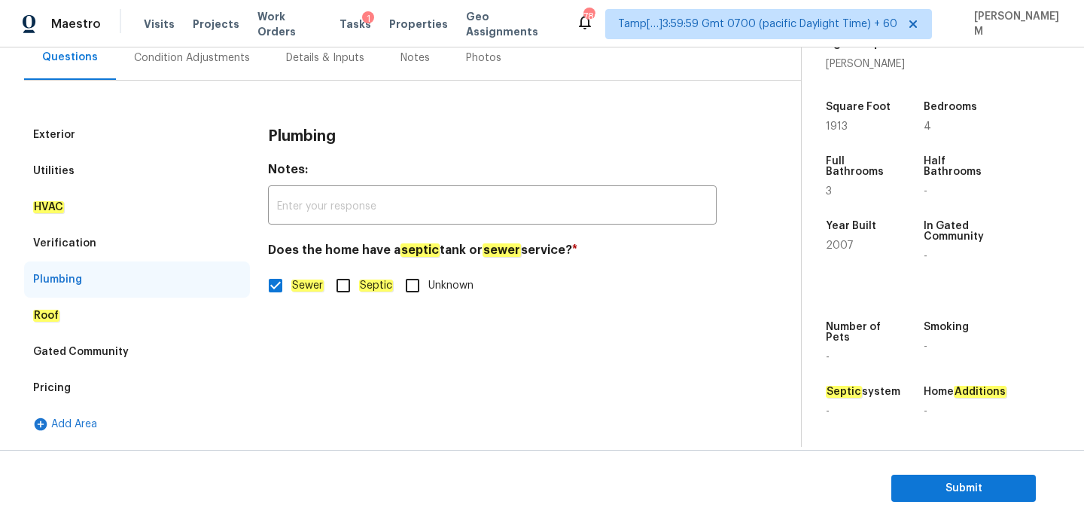
click at [111, 294] on div "Plumbing" at bounding box center [137, 279] width 226 height 36
click at [124, 322] on div "Roof" at bounding box center [137, 315] width 226 height 36
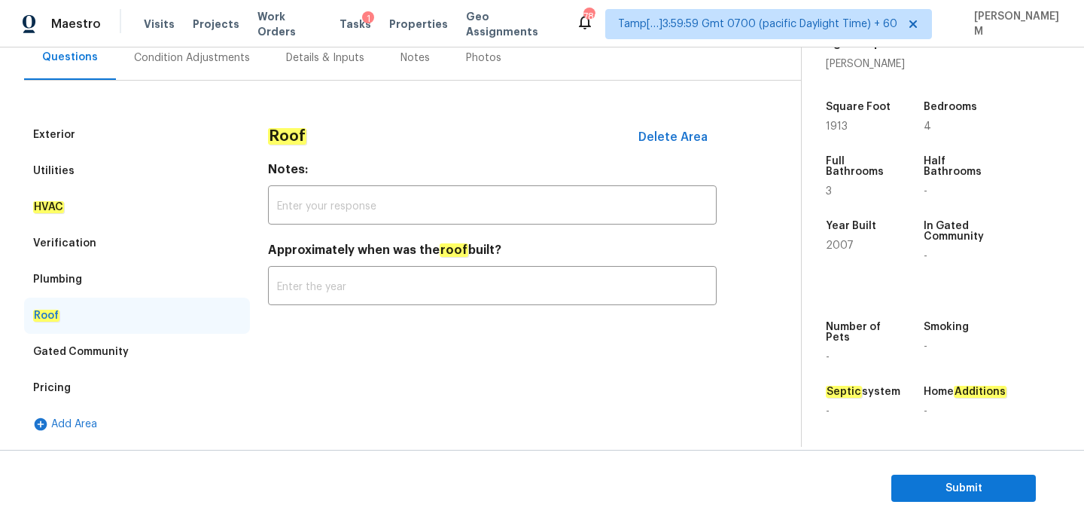
click at [185, 356] on div "Gated Community" at bounding box center [137, 352] width 226 height 36
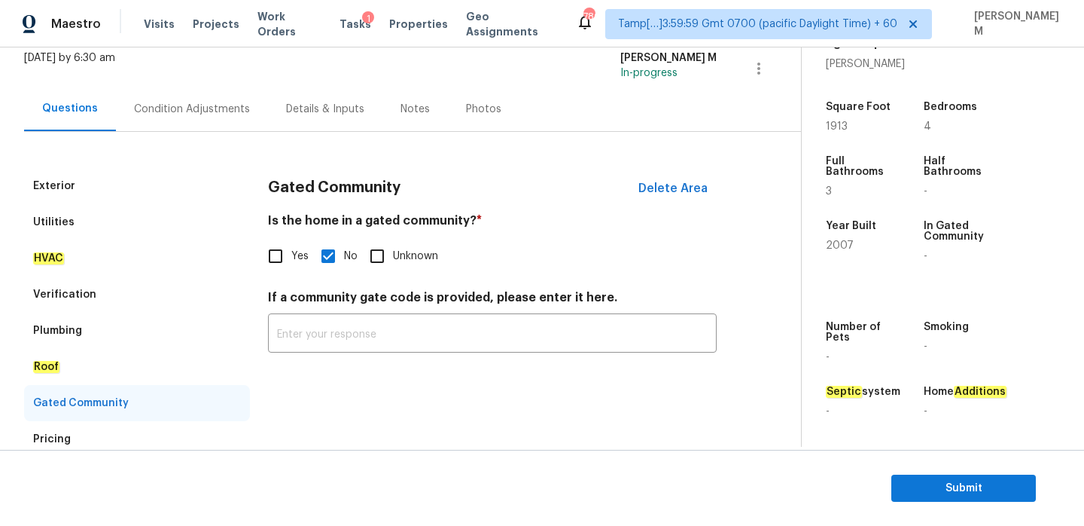
scroll to position [19, 0]
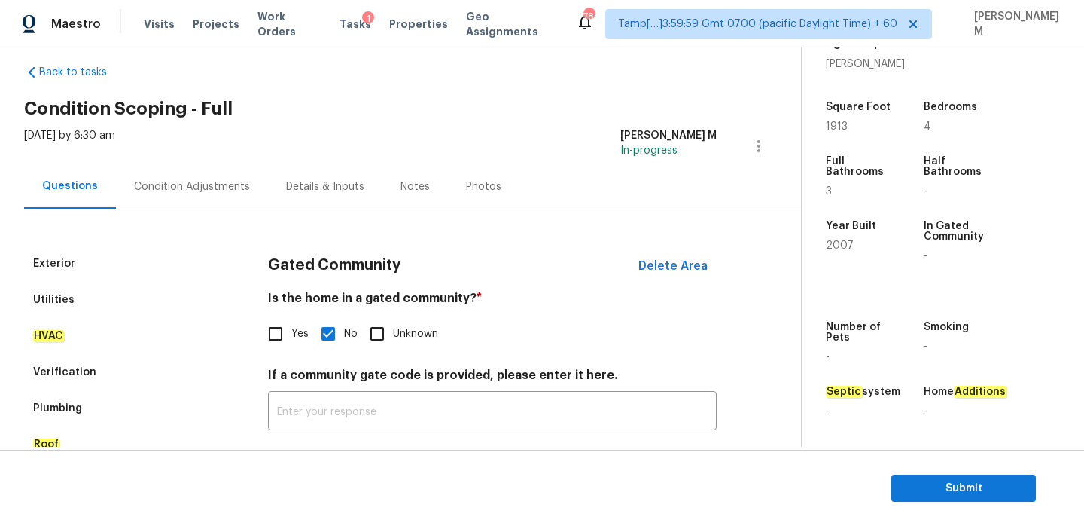
click at [111, 257] on div "Exterior" at bounding box center [137, 264] width 226 height 36
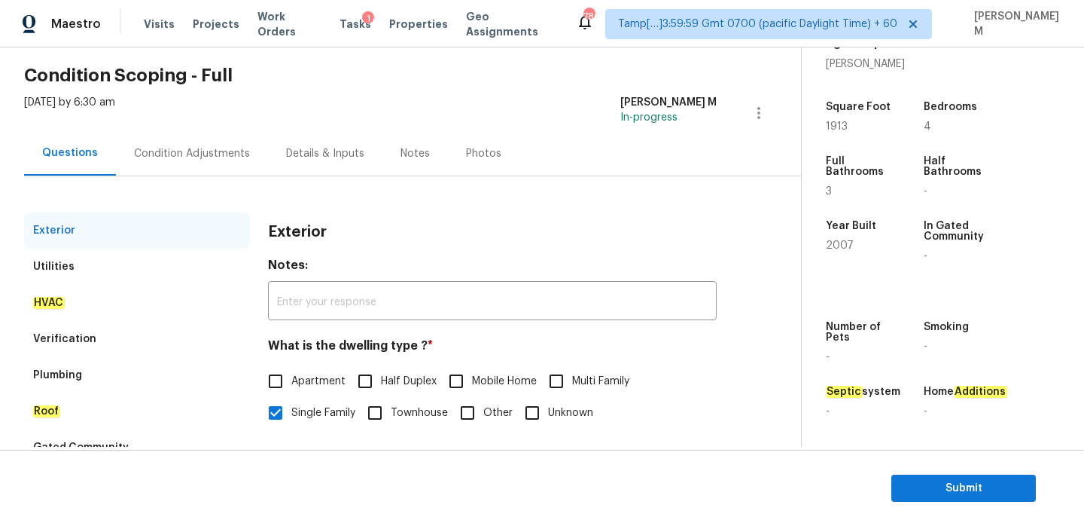
scroll to position [44, 0]
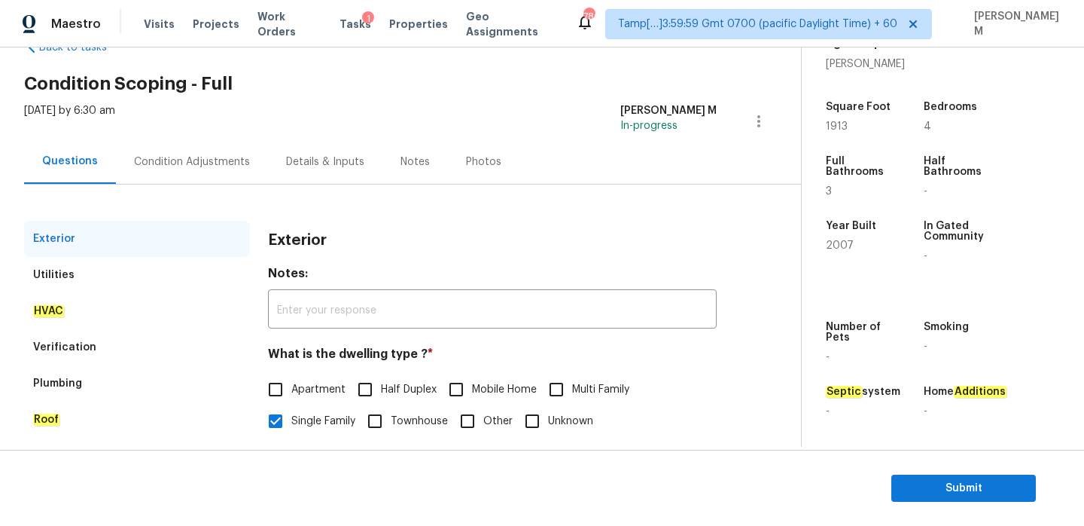
click at [123, 270] on div "Utilities" at bounding box center [137, 275] width 226 height 36
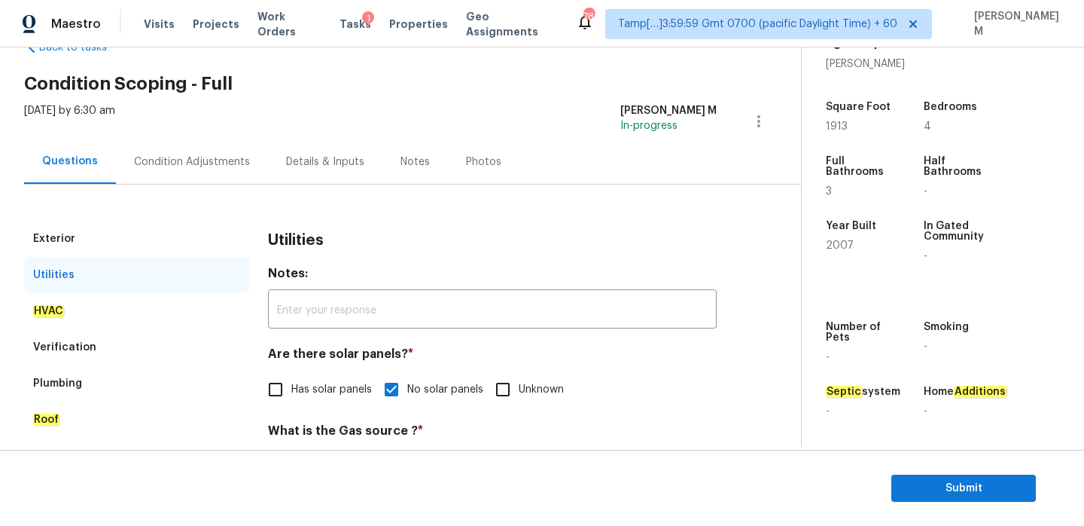
click at [121, 307] on div "HVAC" at bounding box center [137, 311] width 226 height 36
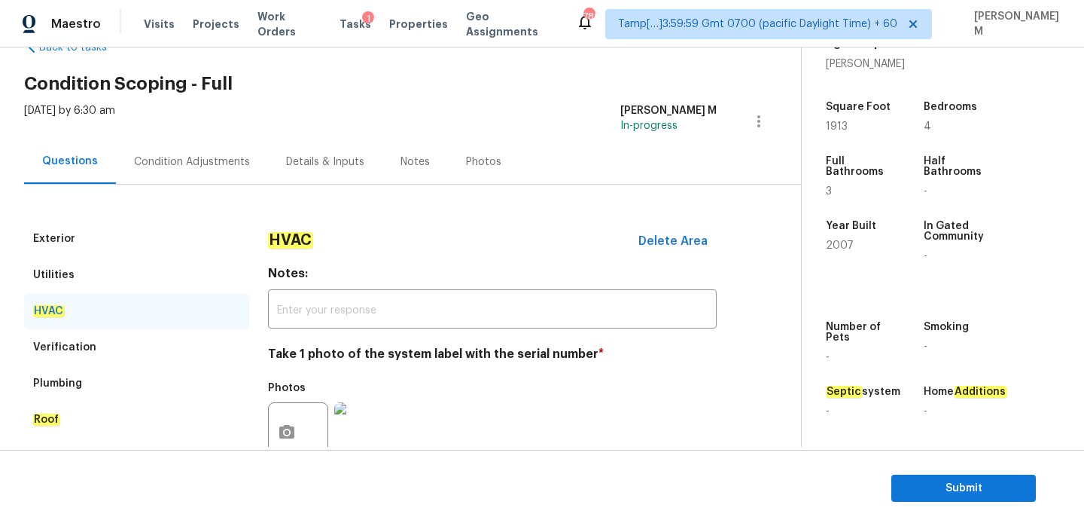
scroll to position [71, 0]
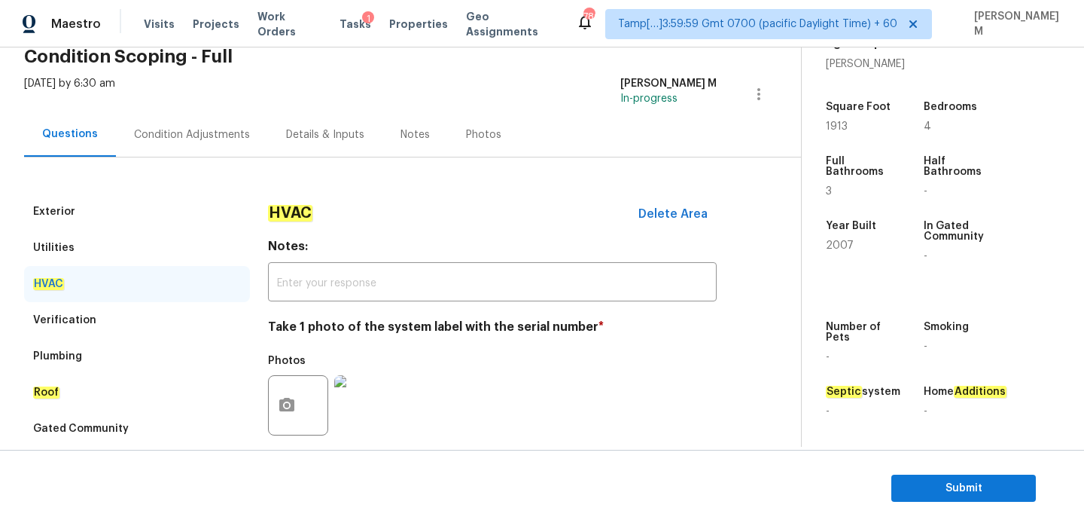
click at [138, 315] on div "Verification" at bounding box center [137, 320] width 226 height 36
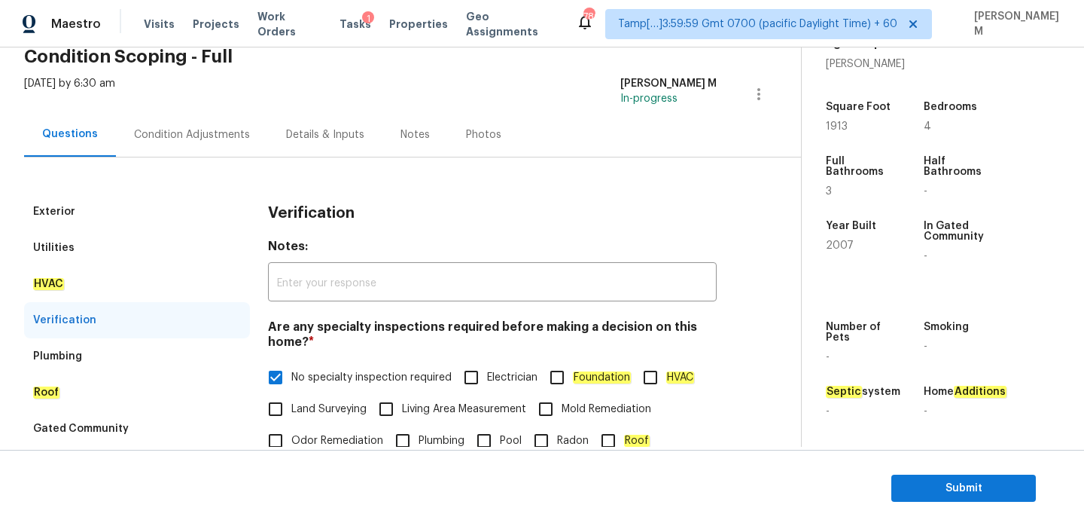
click at [139, 341] on div "Plumbing" at bounding box center [137, 356] width 226 height 36
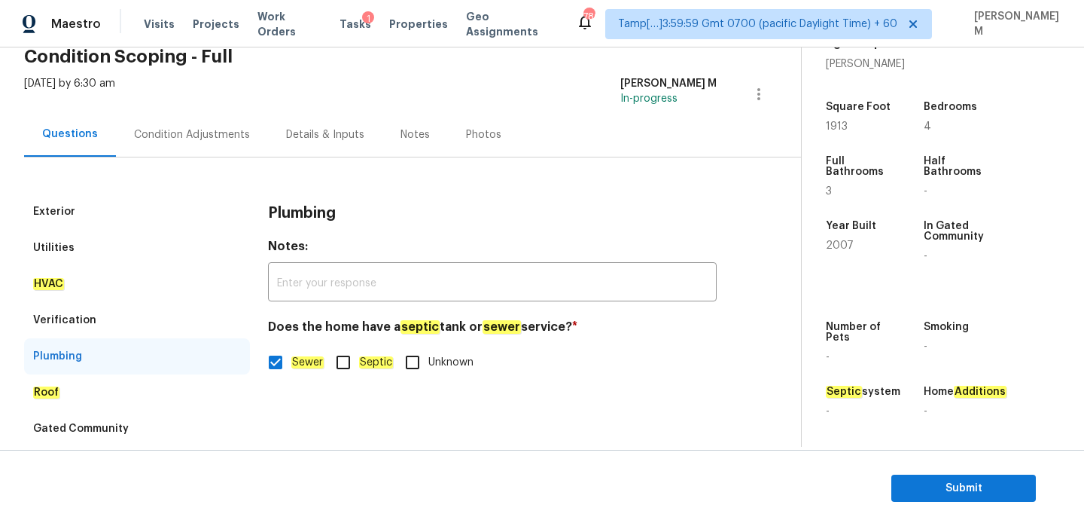
click at [109, 231] on div "Utilities" at bounding box center [137, 248] width 226 height 36
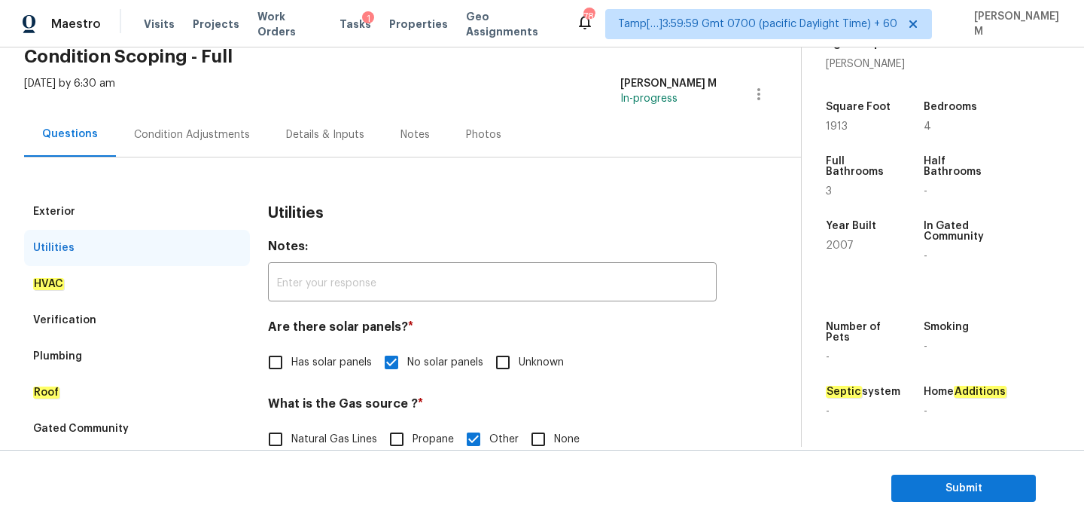
click at [108, 207] on div "Exterior" at bounding box center [137, 212] width 226 height 36
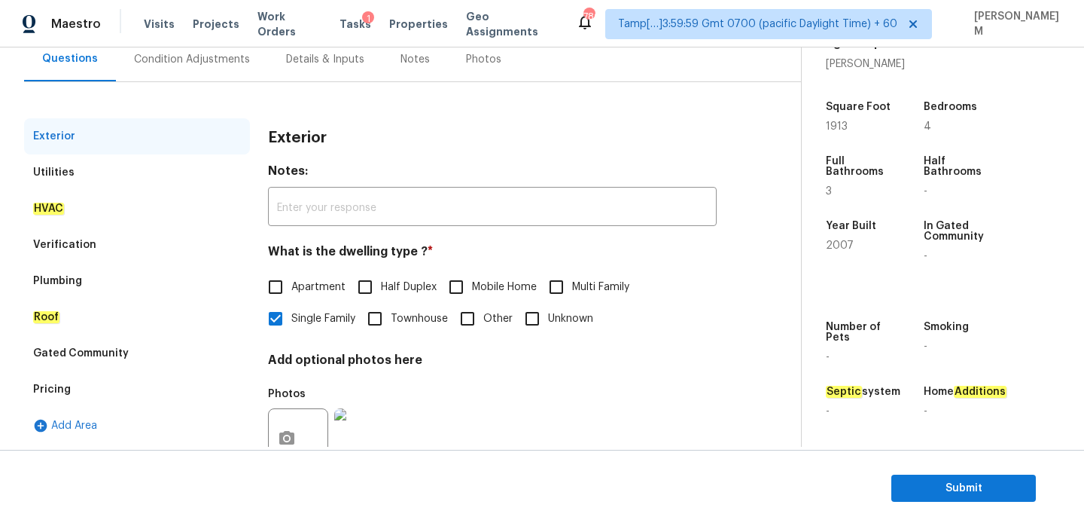
scroll to position [200, 0]
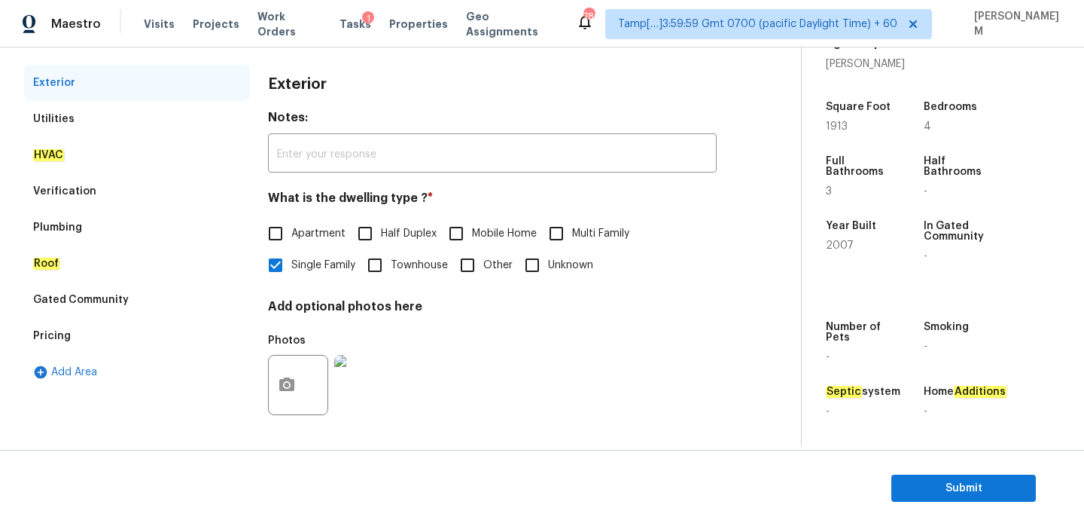
click at [89, 117] on div "Utilities" at bounding box center [137, 119] width 226 height 36
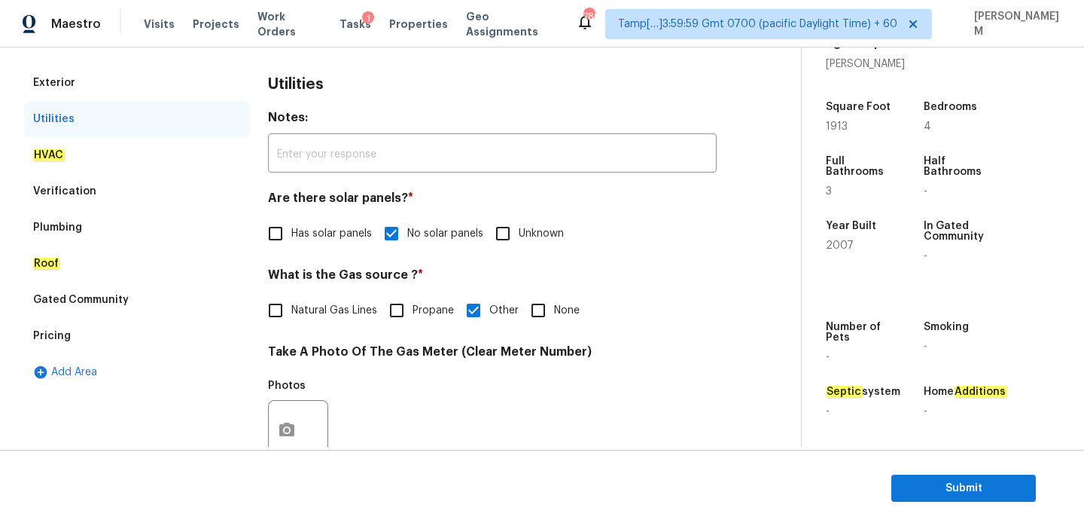
click at [102, 149] on div "HVAC" at bounding box center [137, 155] width 226 height 36
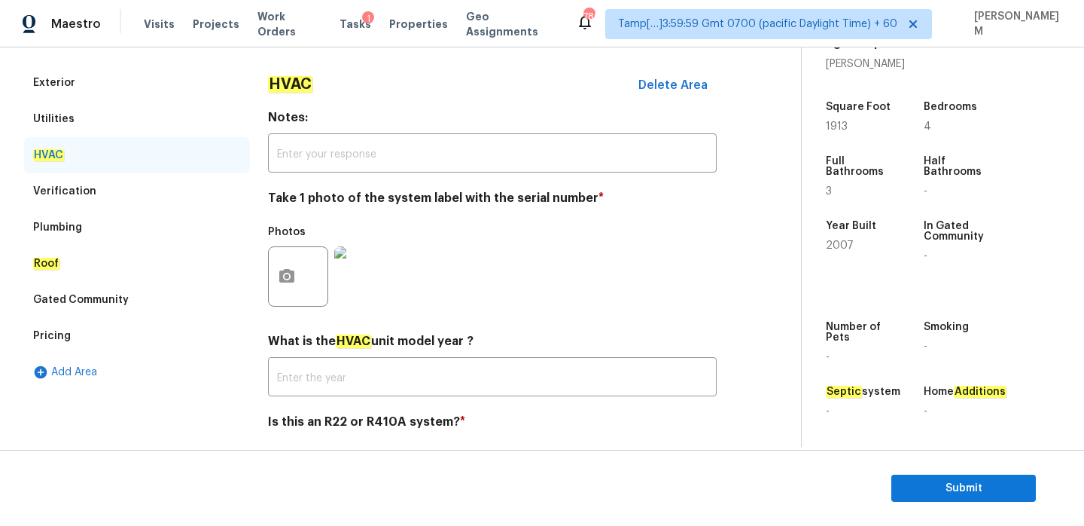
click at [111, 194] on div "Verification" at bounding box center [137, 191] width 226 height 36
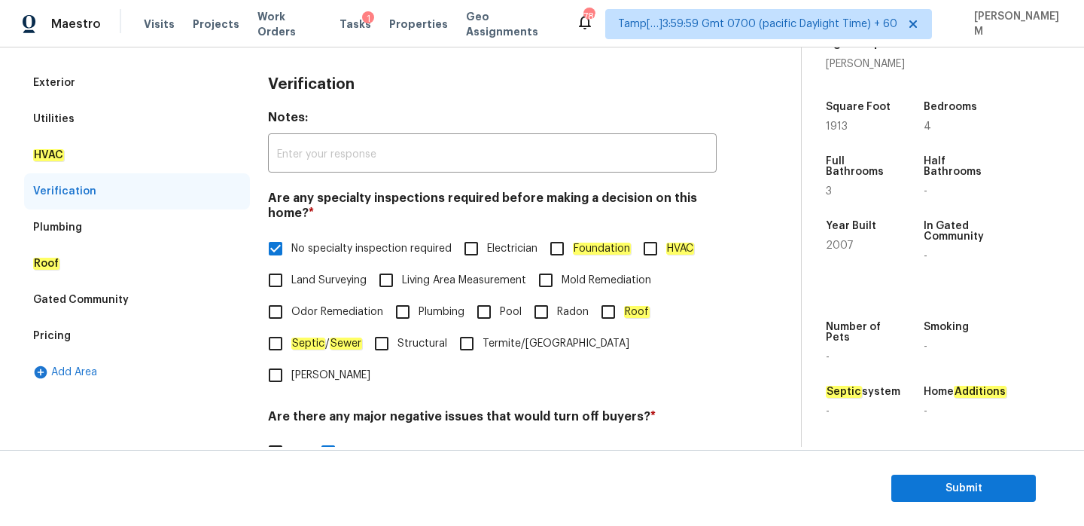
click at [119, 215] on div "Plumbing" at bounding box center [137, 227] width 226 height 36
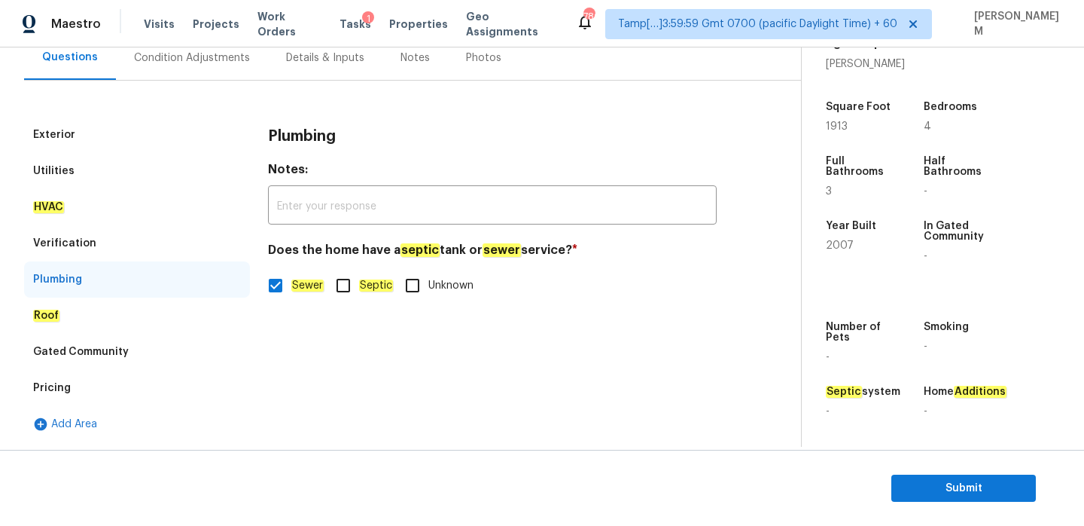
click at [179, 313] on div "Roof" at bounding box center [137, 315] width 226 height 36
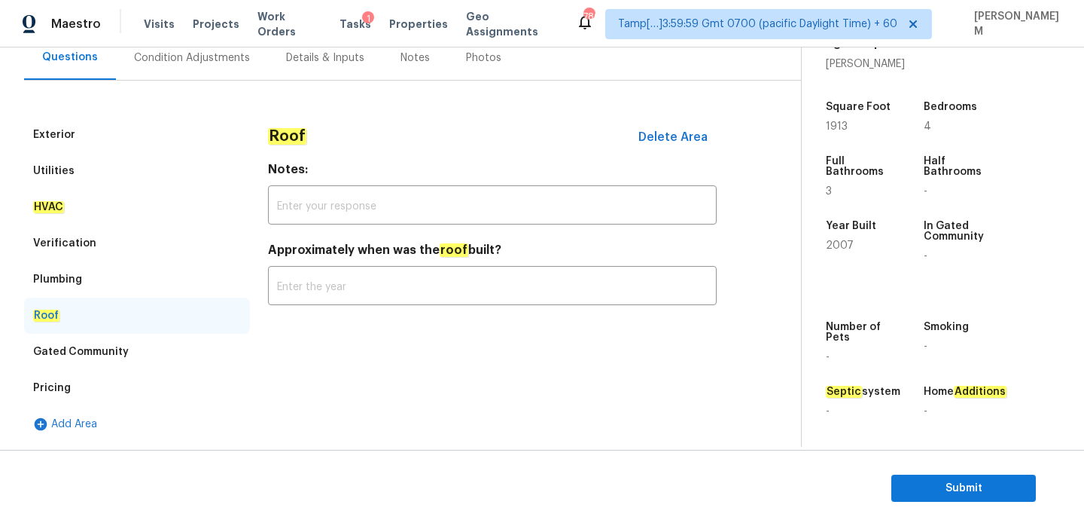
click at [104, 126] on div "Exterior" at bounding box center [137, 135] width 226 height 36
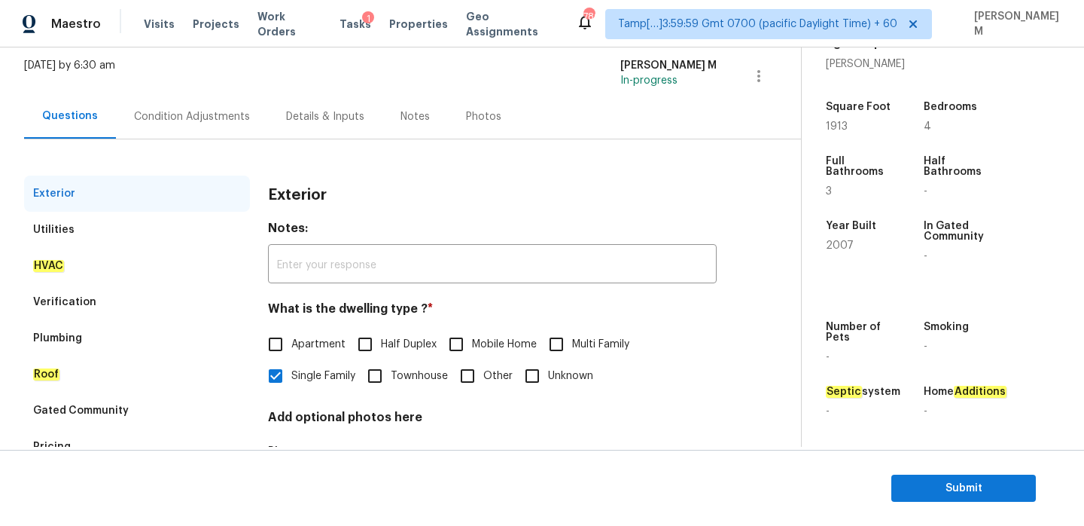
scroll to position [0, 0]
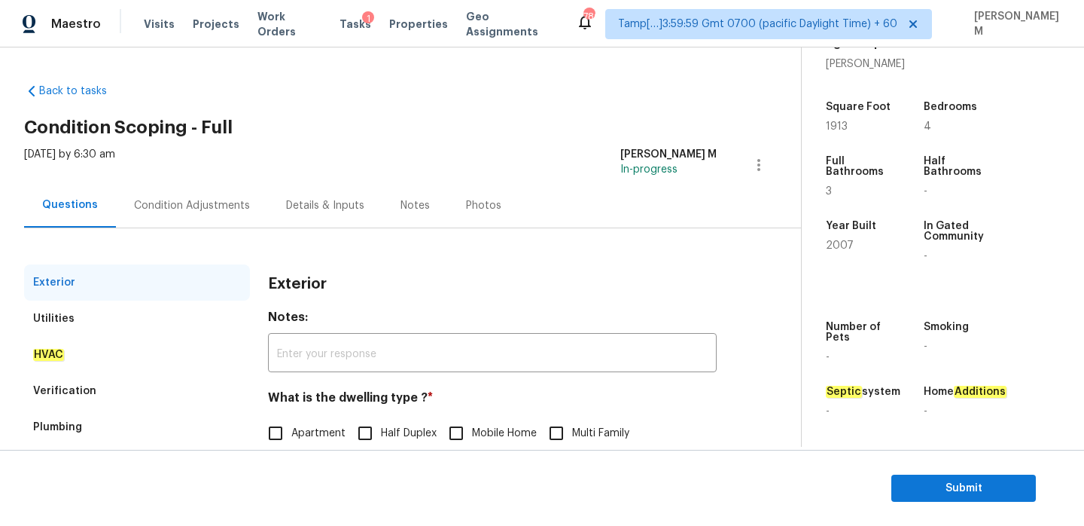
click at [217, 203] on div "Condition Adjustments" at bounding box center [192, 205] width 116 height 15
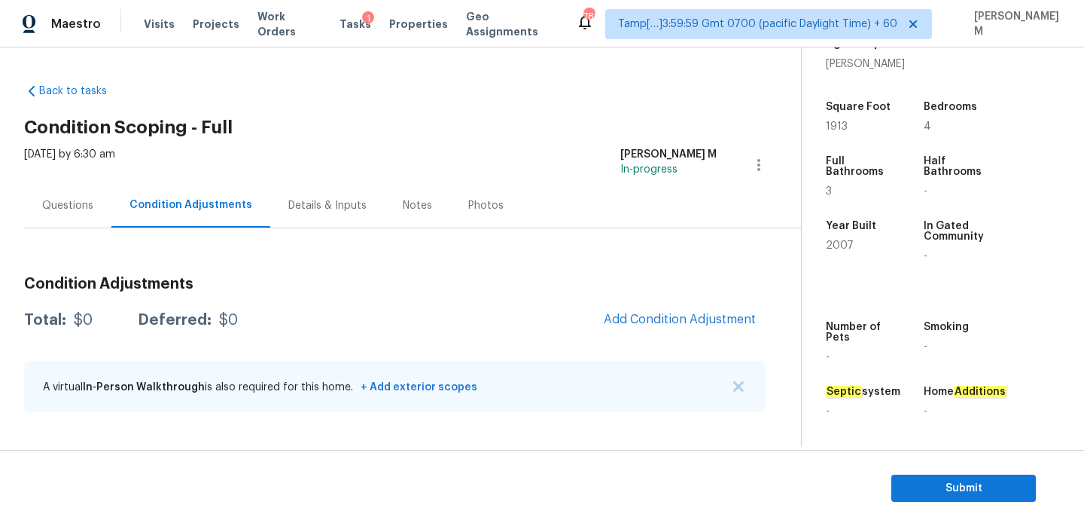
click at [60, 209] on div "Questions" at bounding box center [67, 205] width 51 height 15
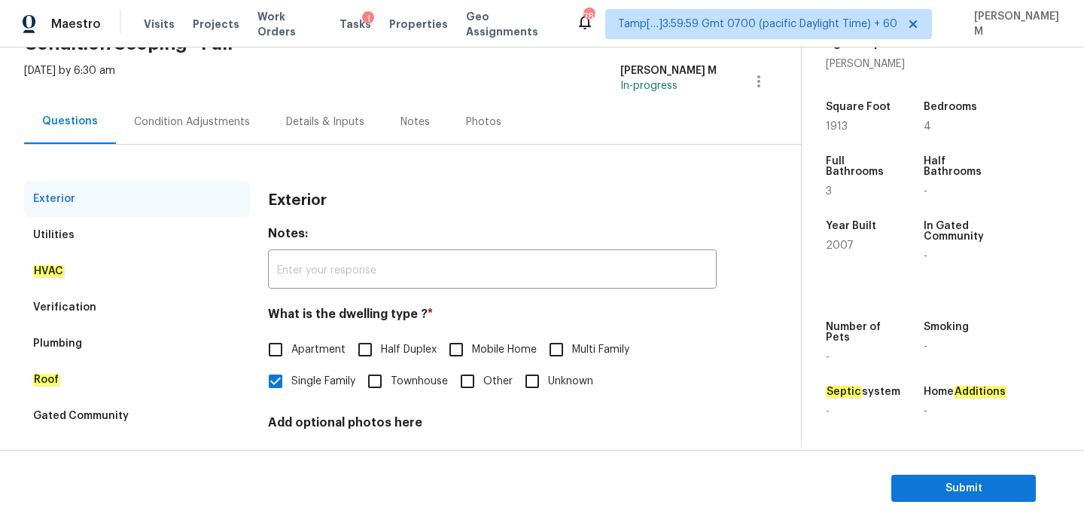
scroll to position [200, 0]
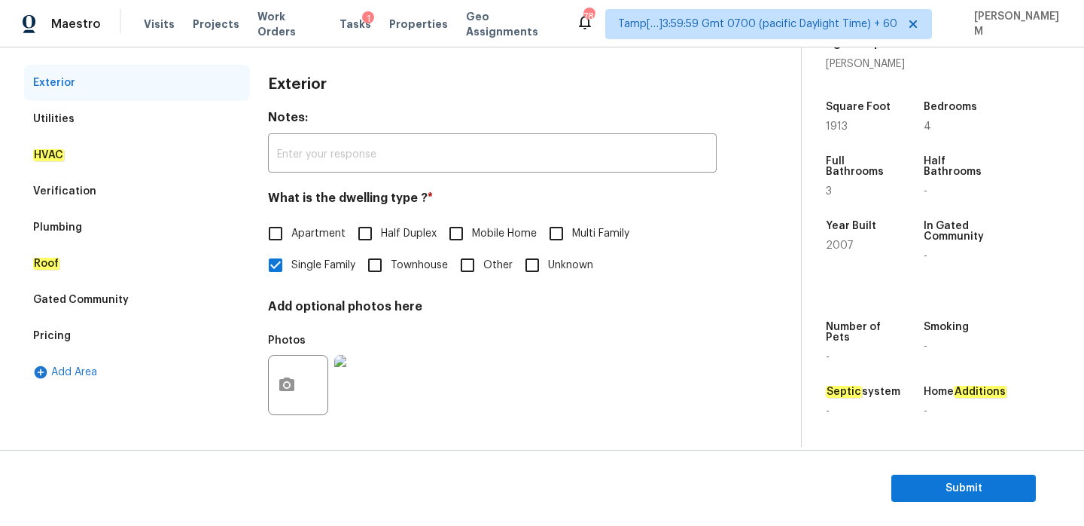
click at [111, 119] on div "Utilities" at bounding box center [137, 119] width 226 height 36
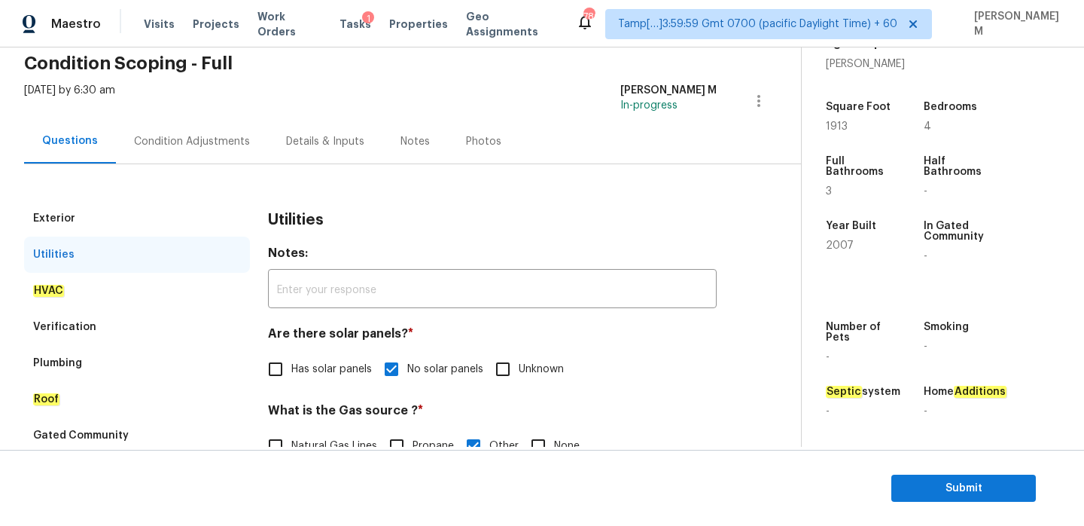
scroll to position [0, 0]
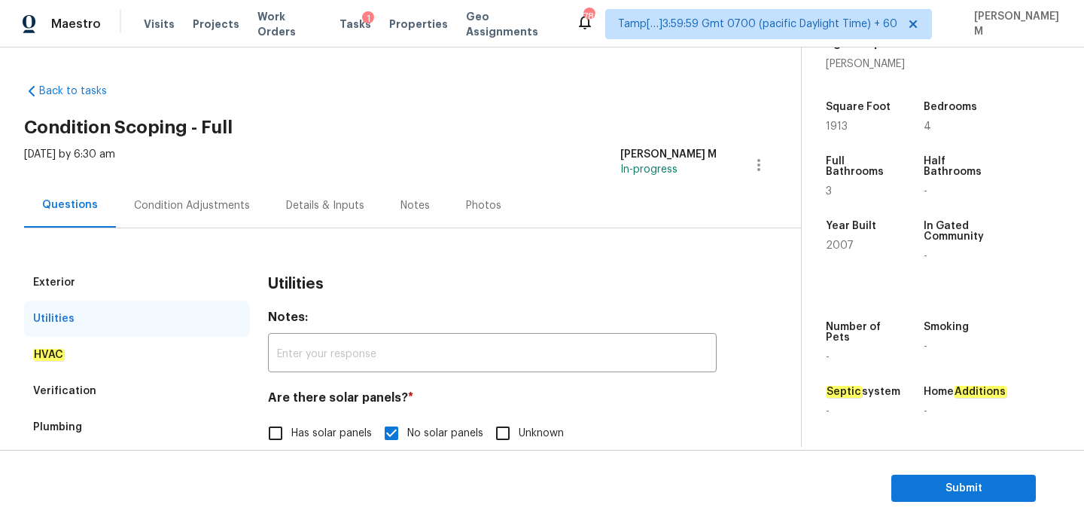
click at [189, 198] on div "Condition Adjustments" at bounding box center [192, 205] width 116 height 15
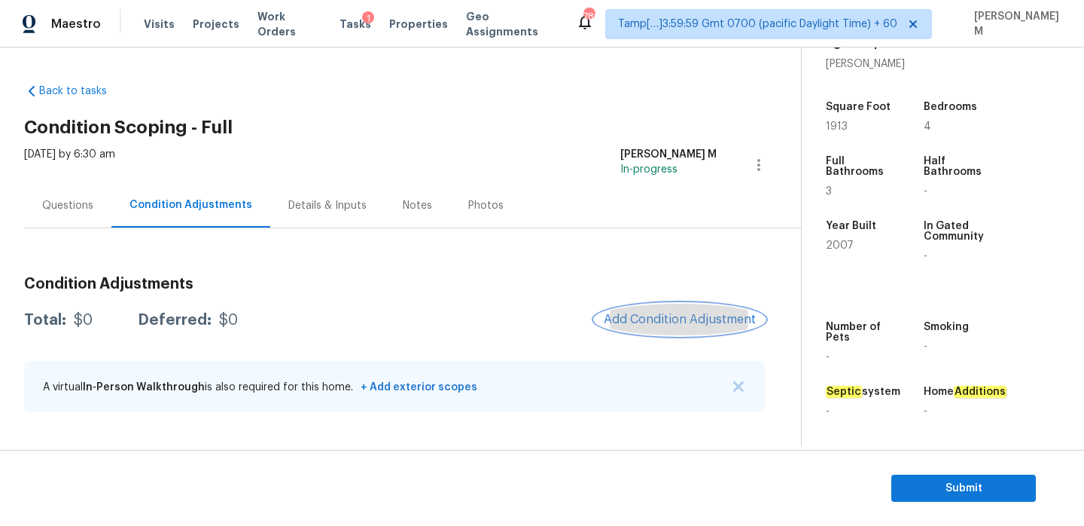
click at [674, 304] on button "Add Condition Adjustment" at bounding box center [680, 320] width 170 height 32
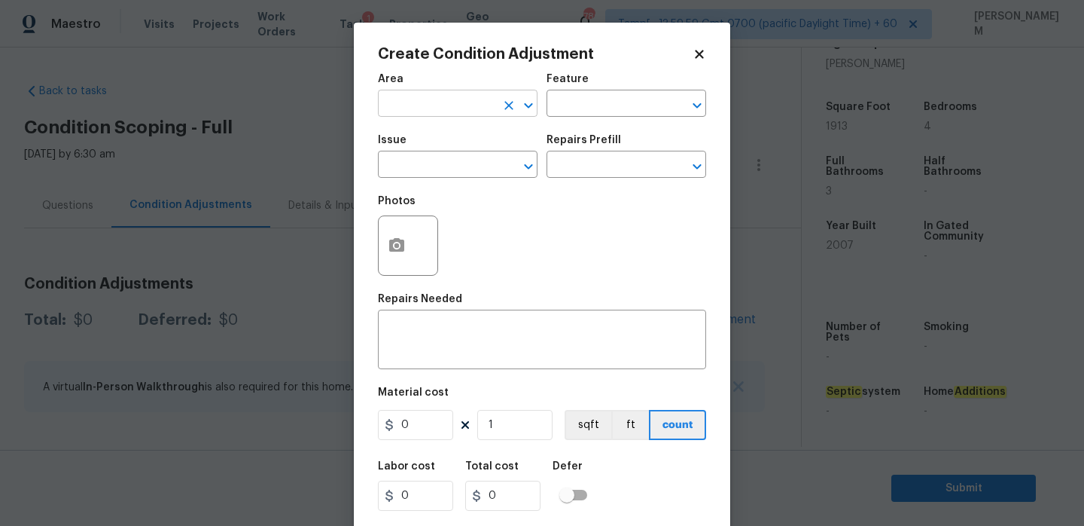
click at [454, 107] on input "text" at bounding box center [436, 104] width 117 height 23
type input "l"
click at [450, 161] on li "Exterior Overall" at bounding box center [458, 163] width 160 height 25
type input "Exterior Overall"
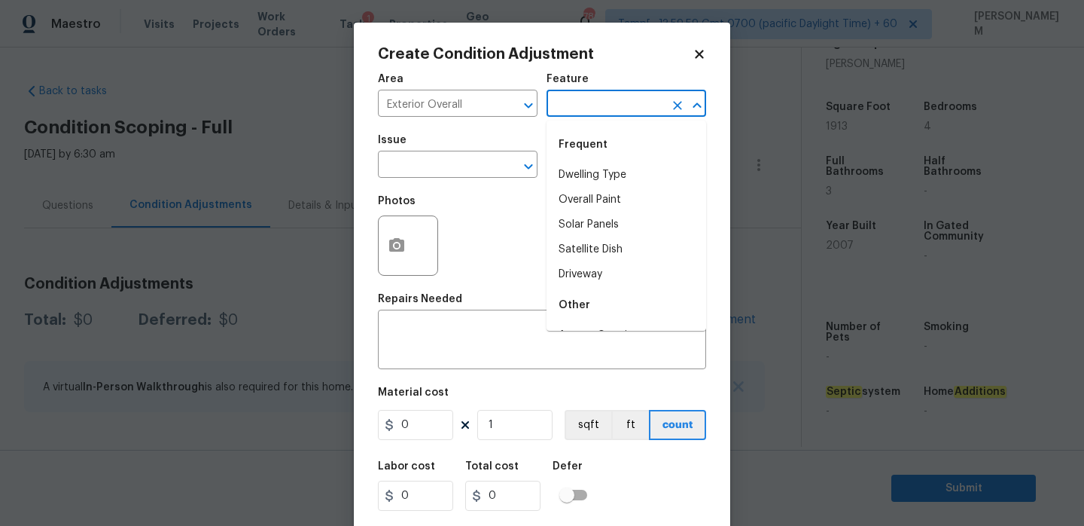
click at [586, 106] on input "text" at bounding box center [605, 104] width 117 height 23
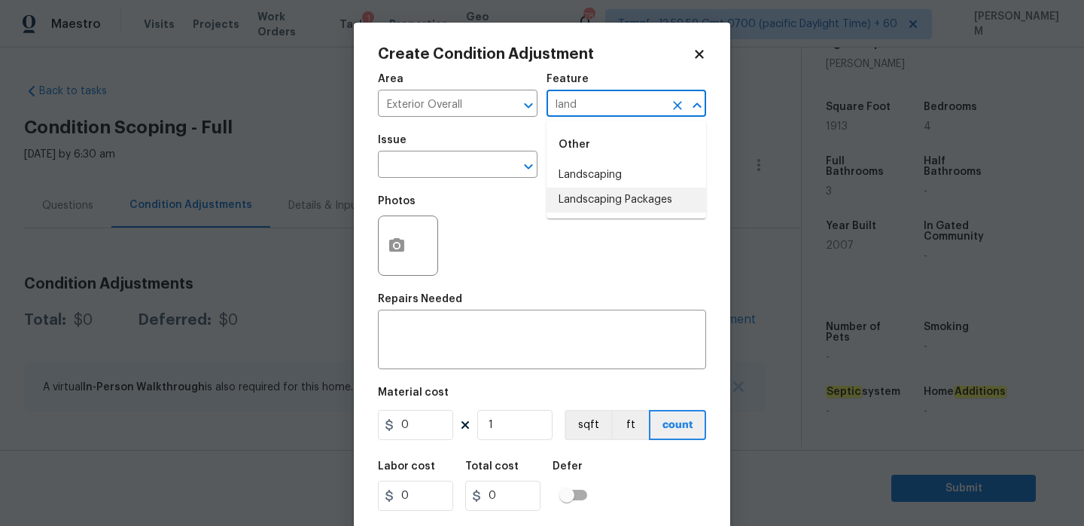
click at [626, 212] on ul "Other Landscaping Landscaping Packages" at bounding box center [627, 169] width 160 height 98
click at [624, 201] on li "Landscaping Packages" at bounding box center [627, 200] width 160 height 25
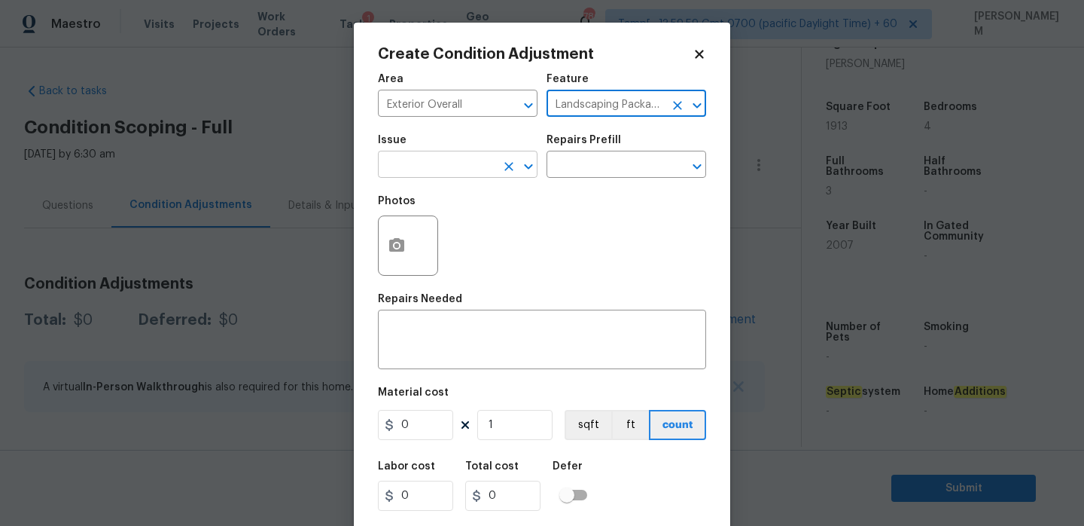
type input "Landscaping Packages"
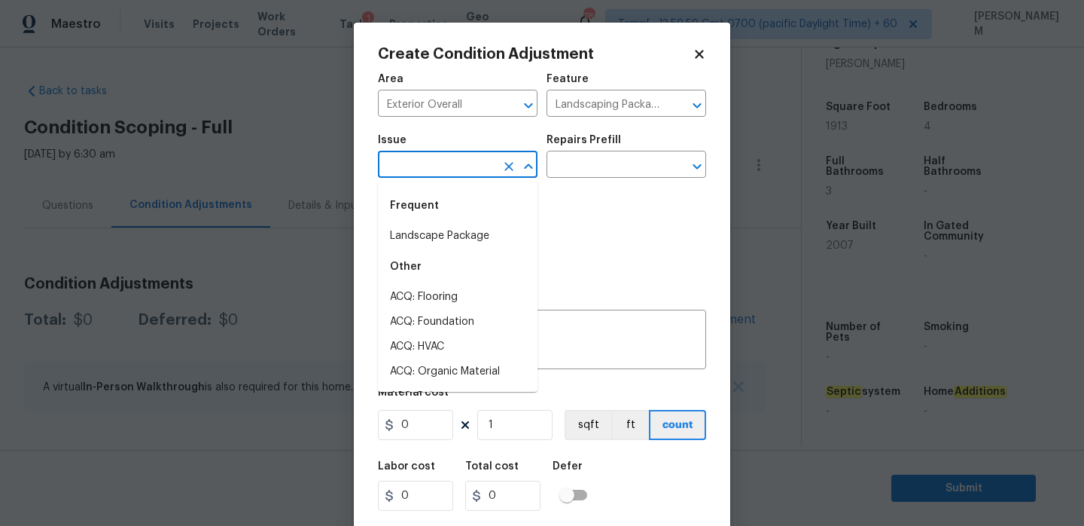
click at [457, 170] on input "text" at bounding box center [436, 165] width 117 height 23
click at [477, 239] on li "Landscape Package" at bounding box center [458, 236] width 160 height 25
type input "Landscape Package"
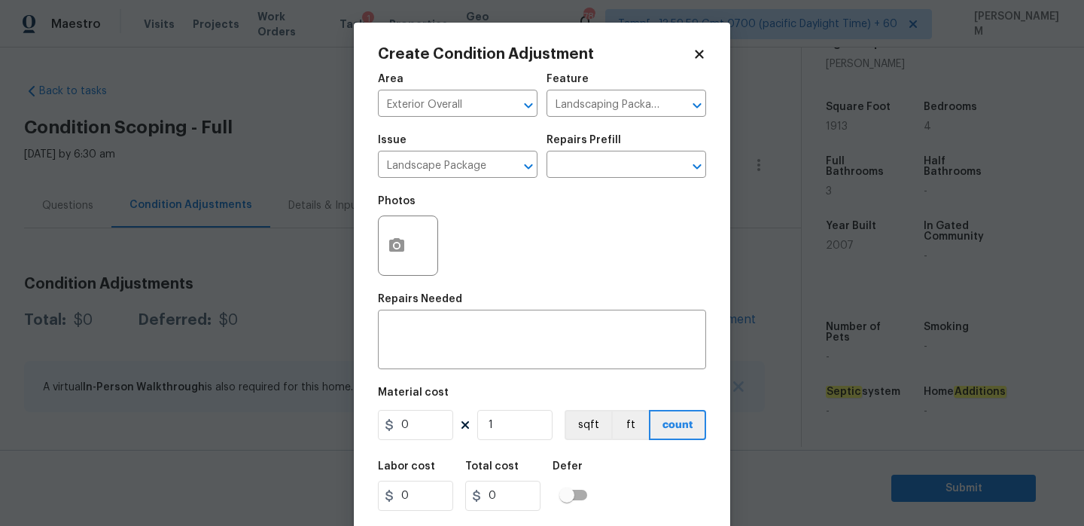
click at [593, 178] on div "Issue Landscape Package ​ Repairs Prefill ​" at bounding box center [542, 156] width 328 height 61
click at [593, 174] on input "text" at bounding box center [605, 165] width 117 height 23
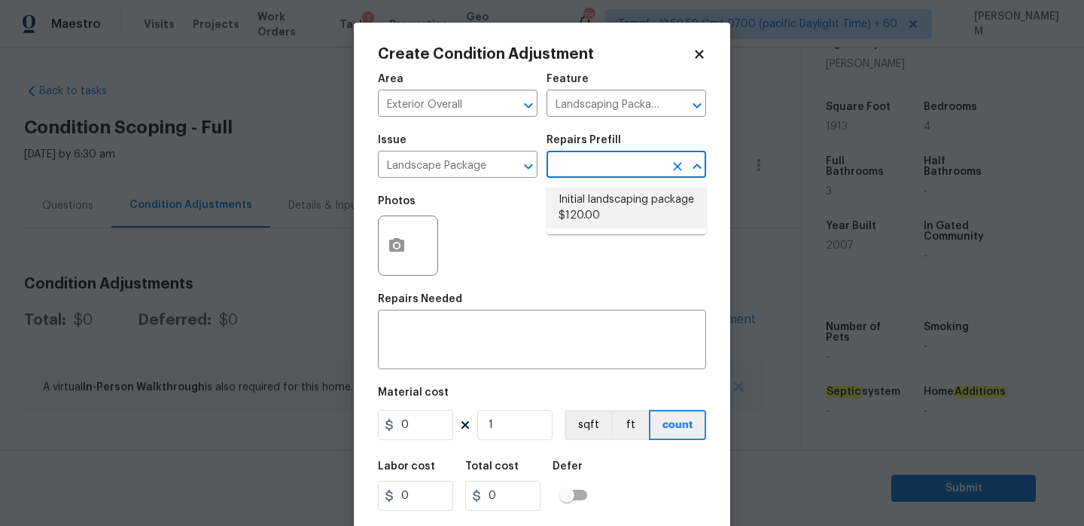
click at [615, 214] on li "Initial landscaping package $120.00" at bounding box center [627, 208] width 160 height 41
type input "Home Readiness Packages"
type textarea "Mowing of grass up to 6" in height. Mow, edge along driveways & sidewalks, trim…"
type input "120"
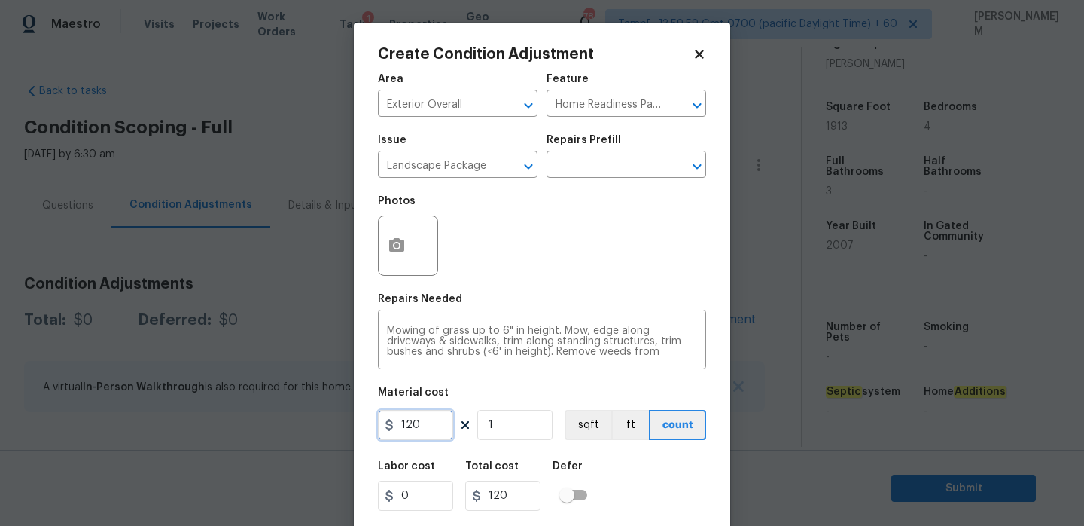
click at [416, 423] on input "120" at bounding box center [415, 425] width 75 height 30
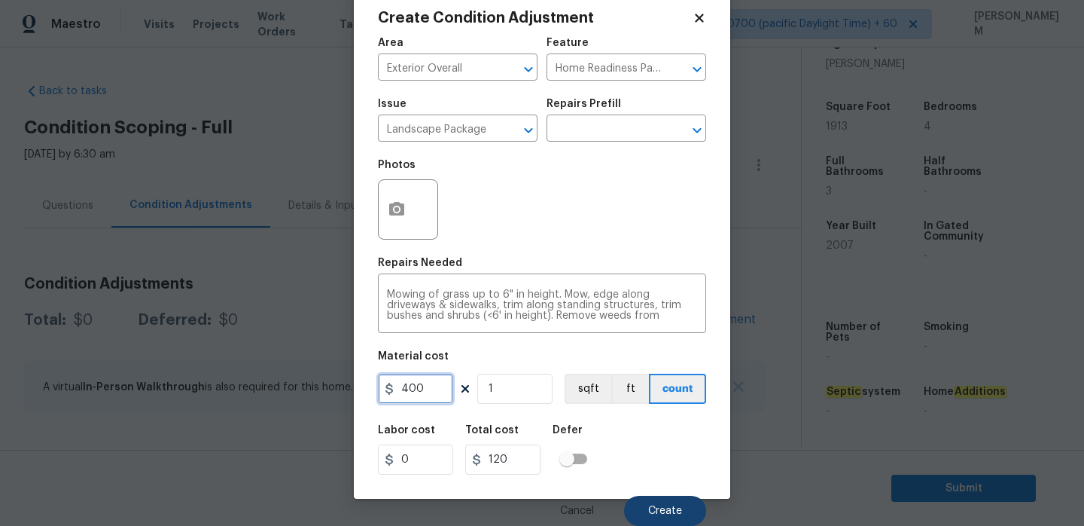
type input "400"
click at [678, 508] on span "Create" at bounding box center [665, 510] width 34 height 11
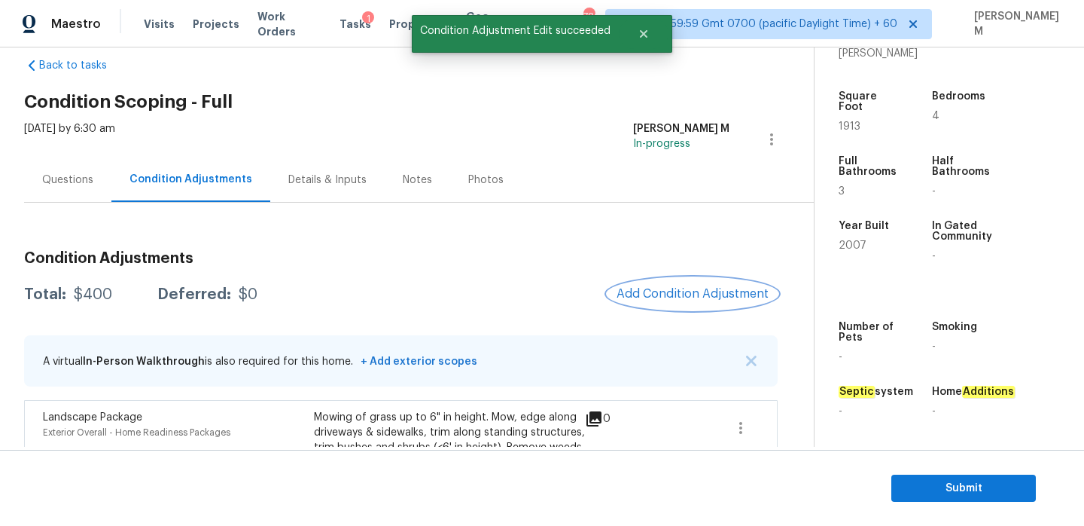
scroll to position [124, 0]
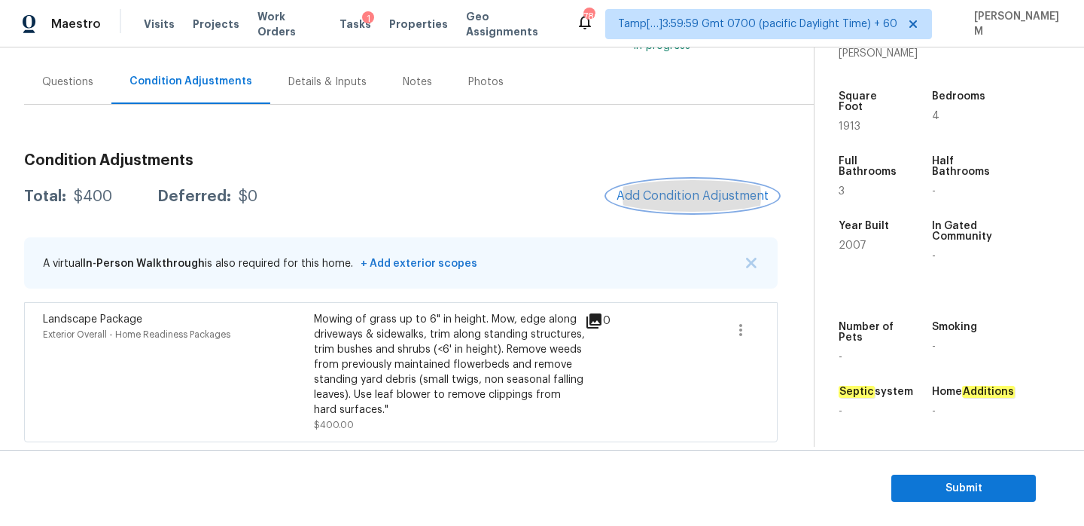
click at [694, 197] on span "Add Condition Adjustment" at bounding box center [693, 196] width 152 height 14
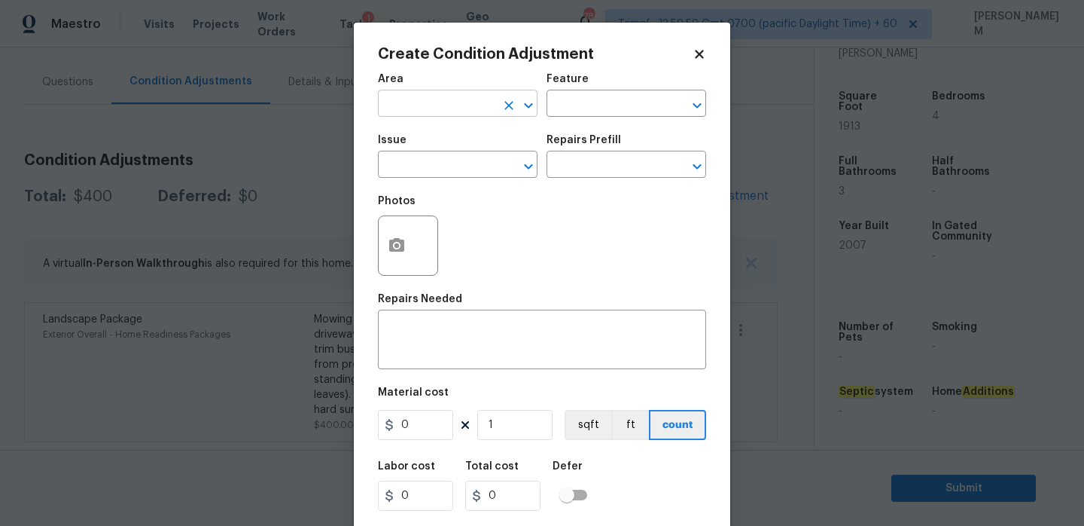
click at [450, 110] on input "text" at bounding box center [436, 104] width 117 height 23
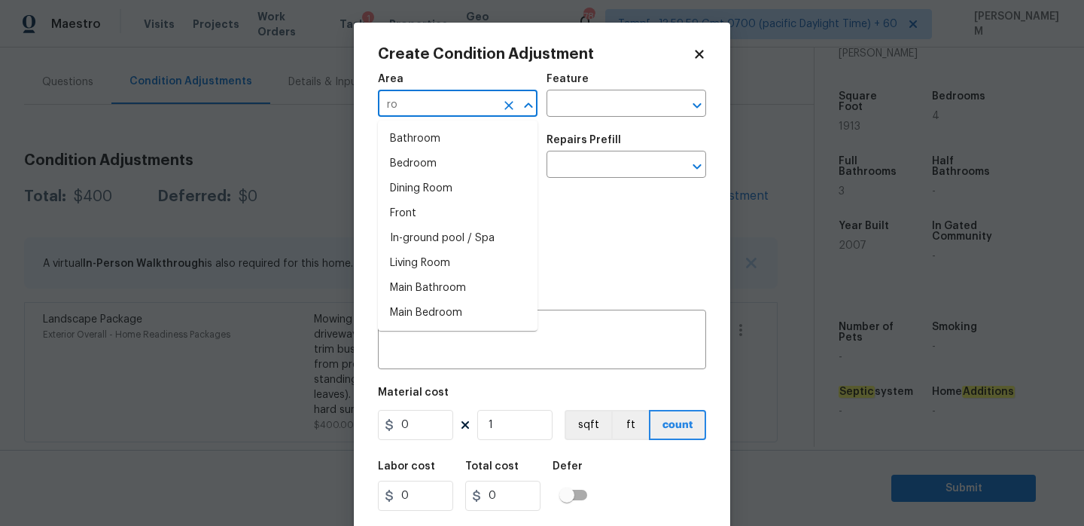
type input "r"
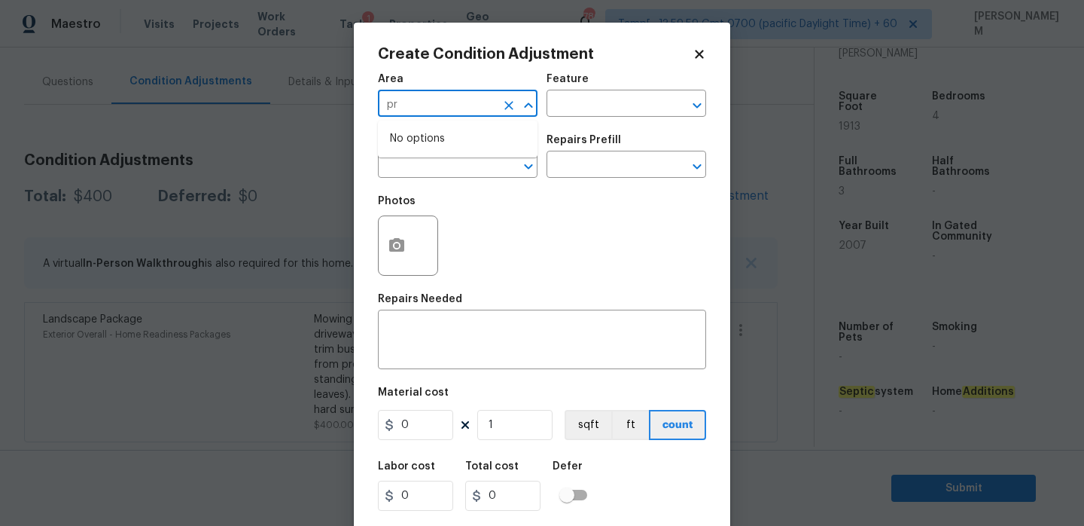
type input "p"
click at [454, 171] on li "Exterior Overall" at bounding box center [458, 163] width 160 height 25
type input "Exterior Overall"
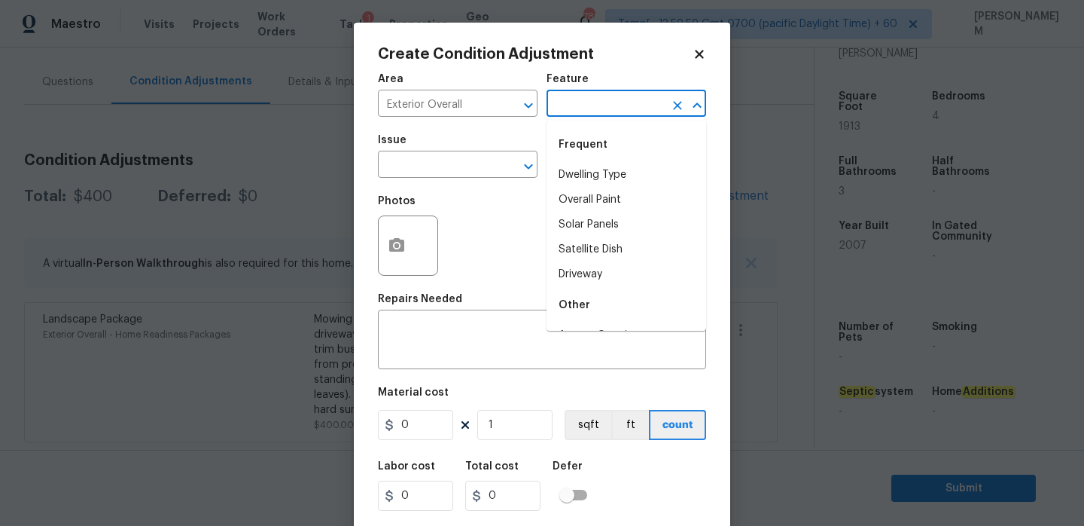
click at [588, 105] on input "text" at bounding box center [605, 104] width 117 height 23
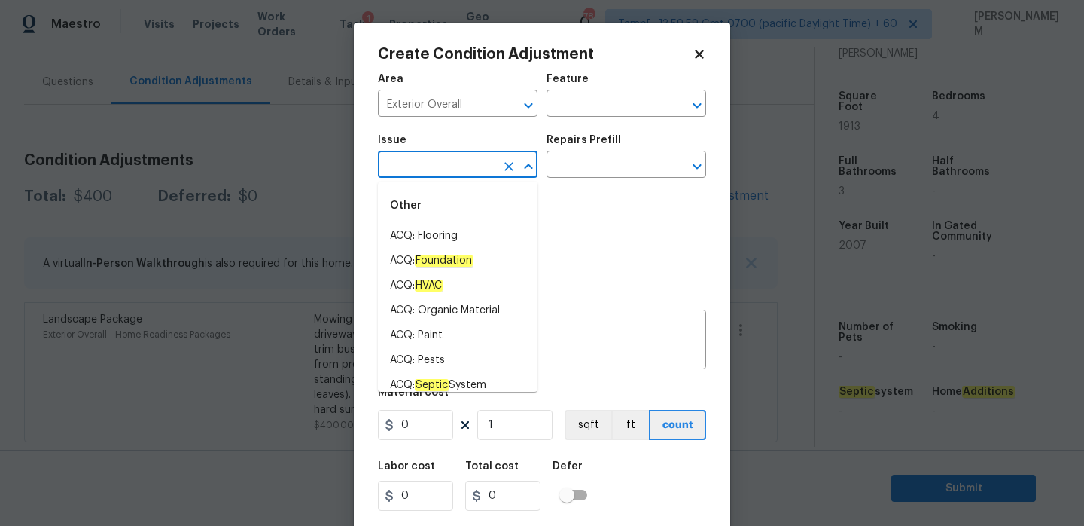
click at [466, 162] on input "text" at bounding box center [436, 165] width 117 height 23
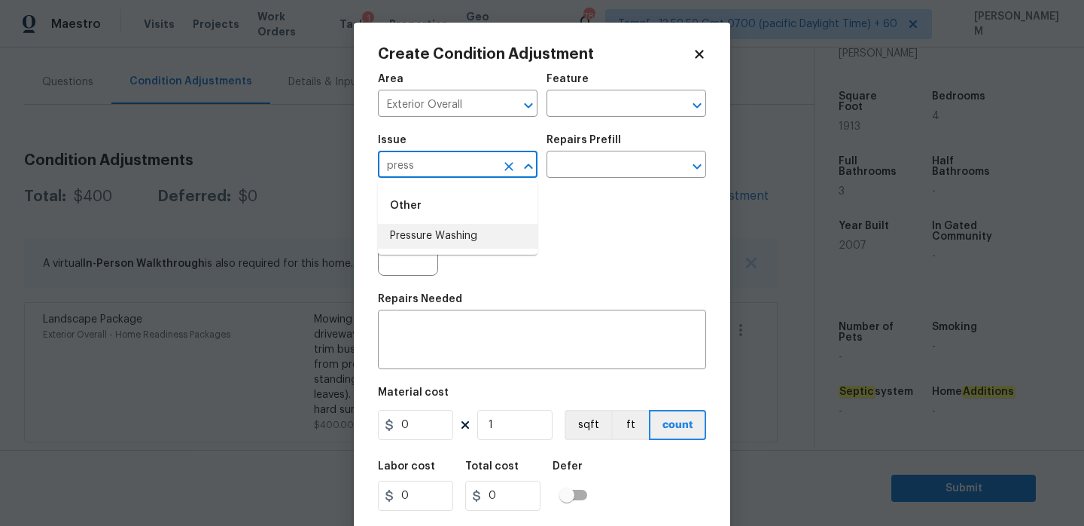
click at [476, 233] on li "Pressure Washing" at bounding box center [458, 236] width 160 height 25
type input "Pressure Washing"
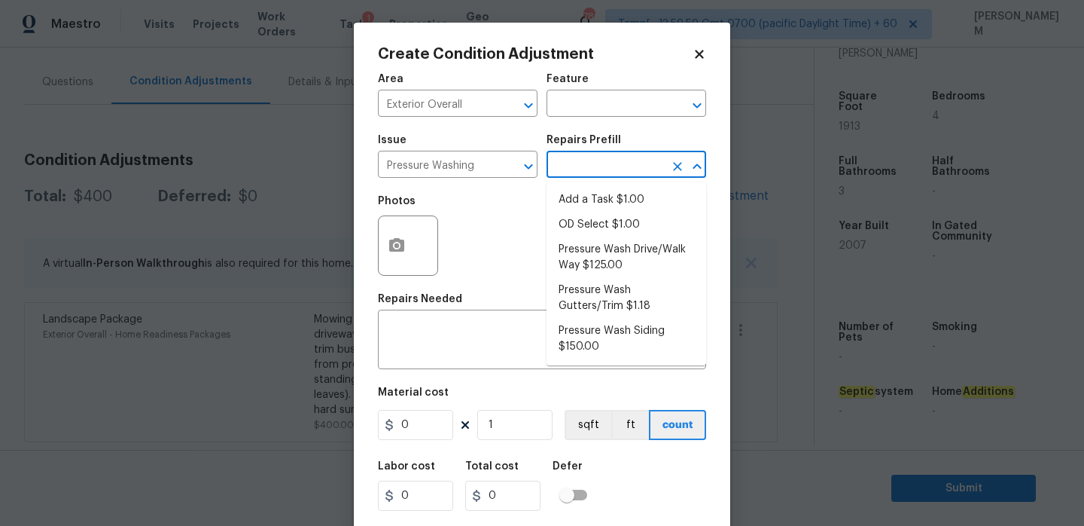
click at [596, 164] on input "text" at bounding box center [605, 165] width 117 height 23
click at [633, 261] on li "Pressure Wash Drive/Walk Way $125.00" at bounding box center [627, 257] width 160 height 41
type input "Siding"
type textarea "Pressure wash the driveways/walkways as directed by the PM. Ensure that all deb…"
type input "125"
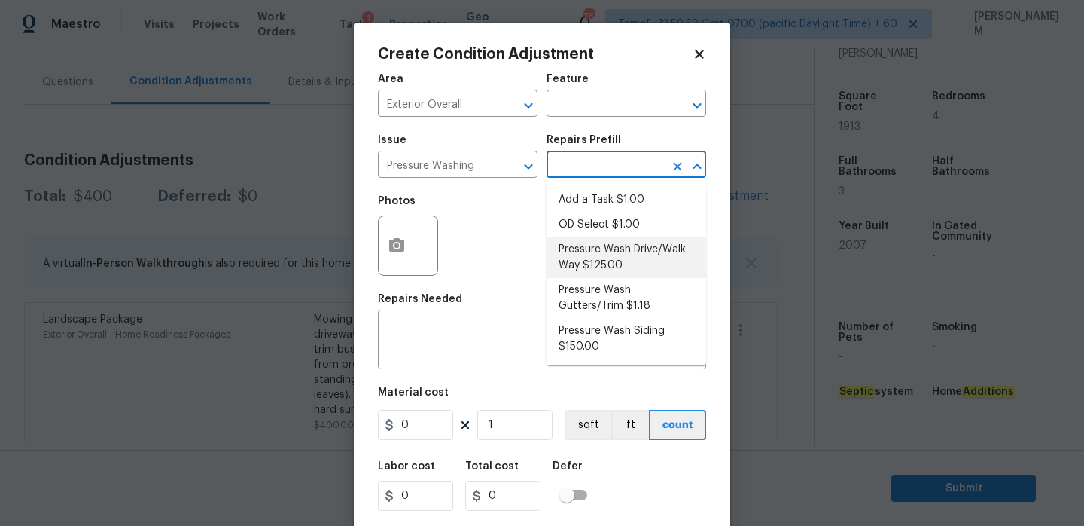
type input "125"
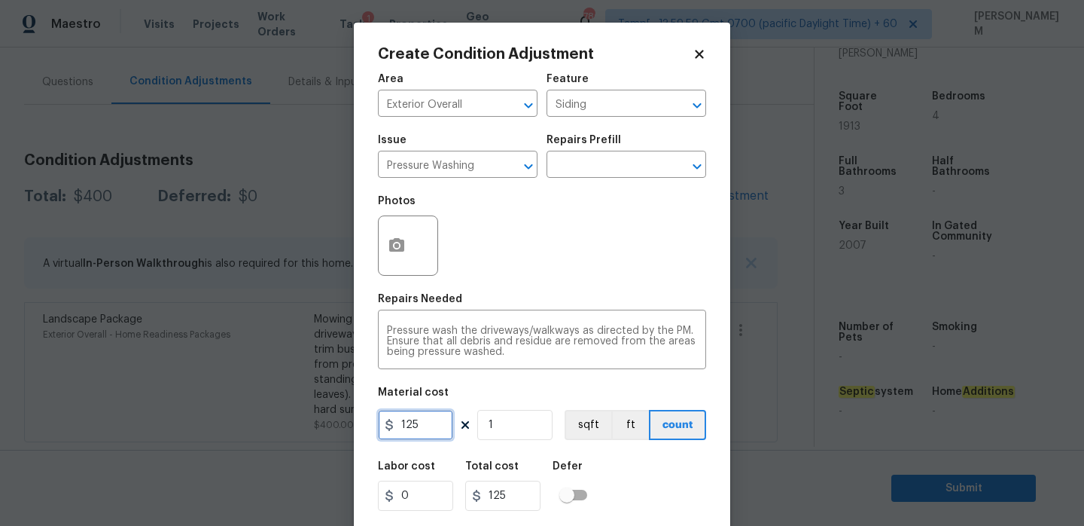
click at [426, 429] on input "125" at bounding box center [415, 425] width 75 height 30
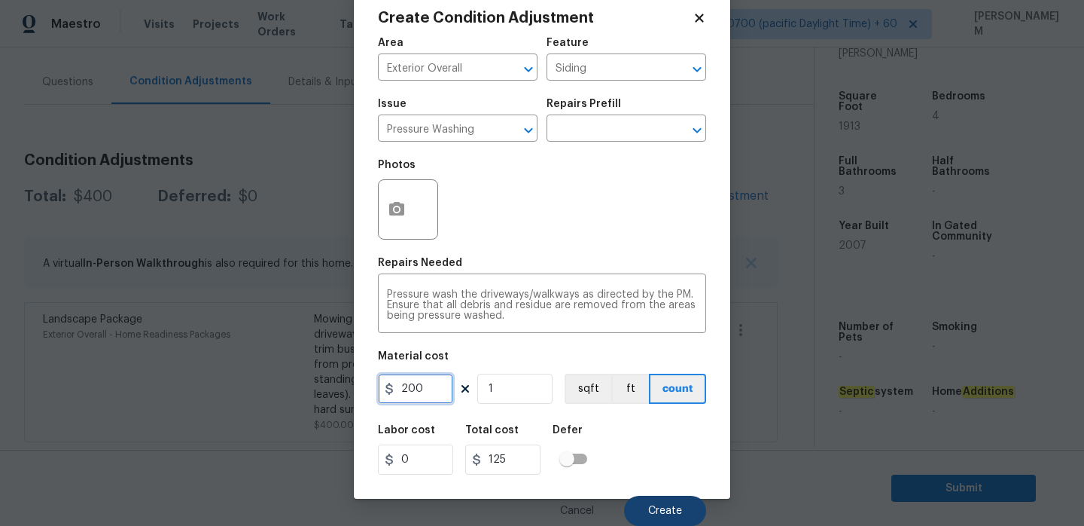
type input "200"
click at [657, 510] on span "Create" at bounding box center [665, 510] width 34 height 11
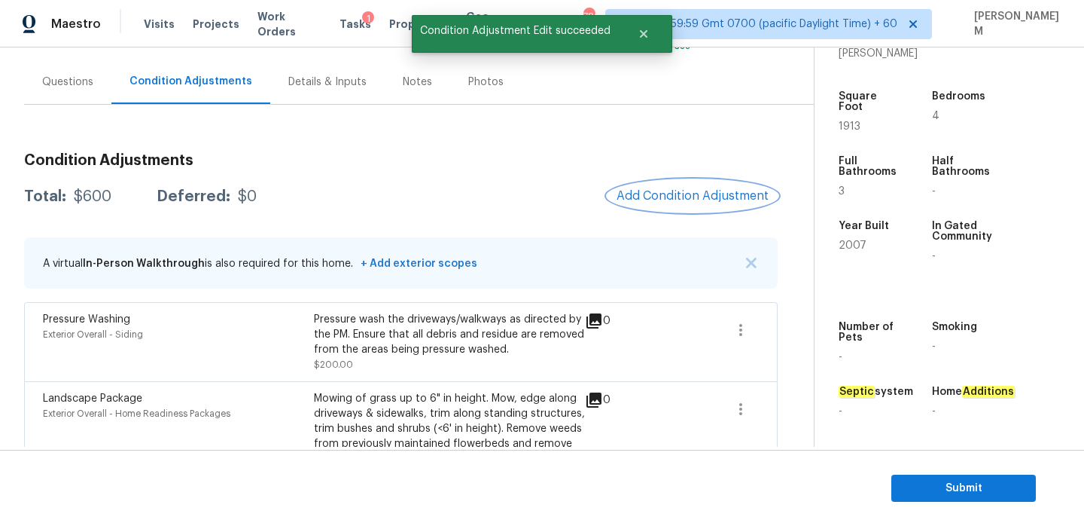
scroll to position [203, 0]
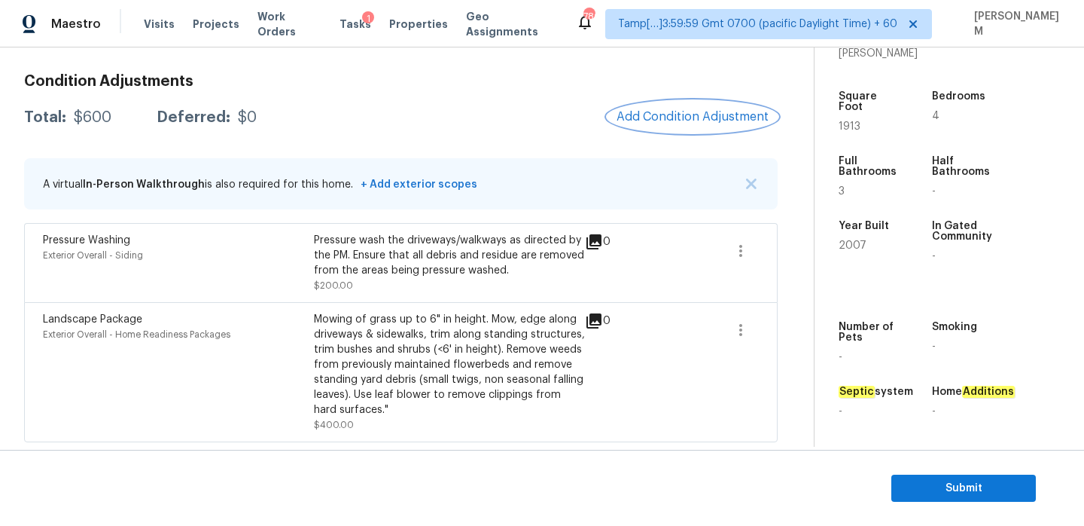
click at [660, 105] on button "Add Condition Adjustment" at bounding box center [693, 117] width 170 height 32
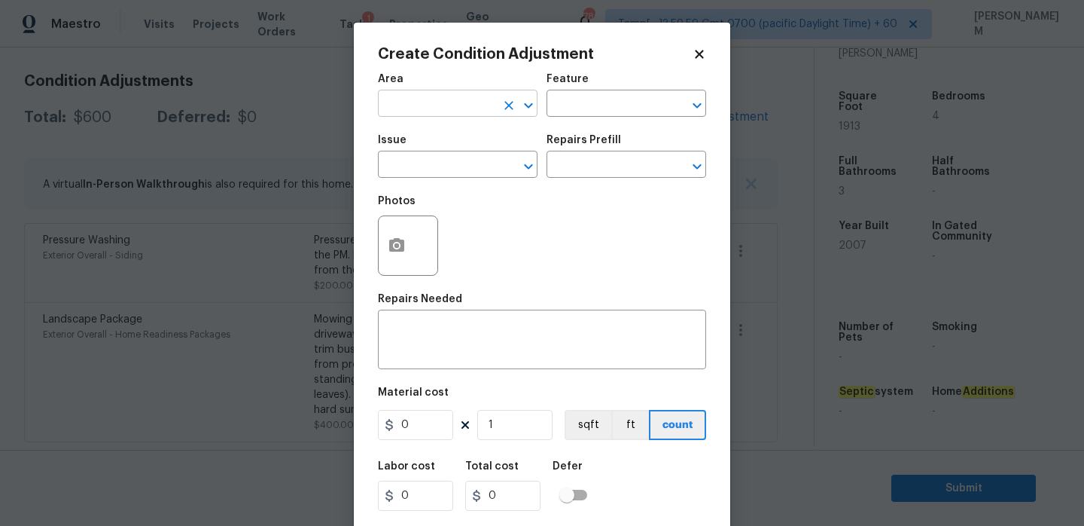
click at [447, 108] on input "text" at bounding box center [436, 104] width 117 height 23
type input "i"
click at [474, 169] on li "Interior Overall" at bounding box center [458, 163] width 160 height 25
type input "Interior Overall"
click at [560, 101] on input "text" at bounding box center [605, 104] width 117 height 23
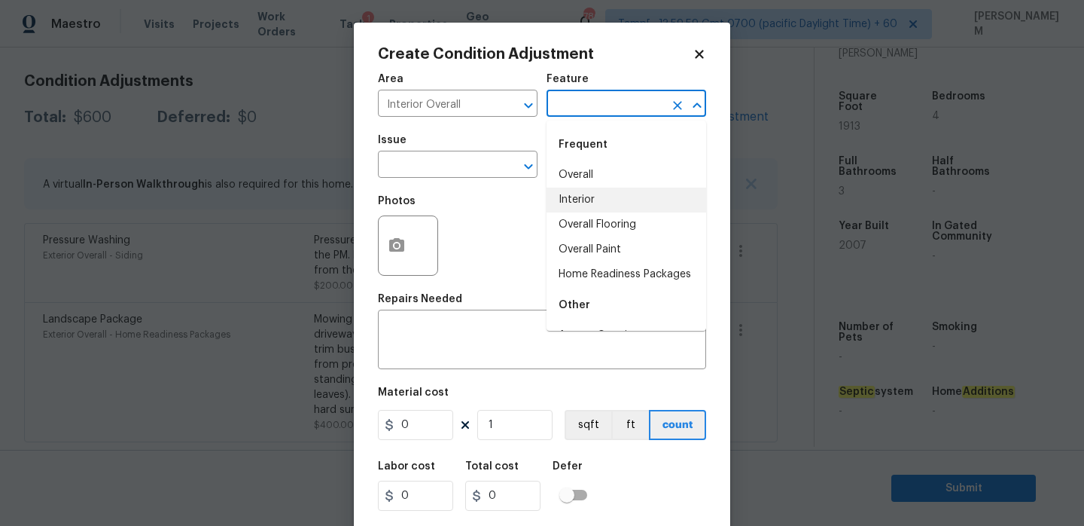
click at [606, 199] on li "Interior" at bounding box center [627, 200] width 160 height 25
type input "Interior"
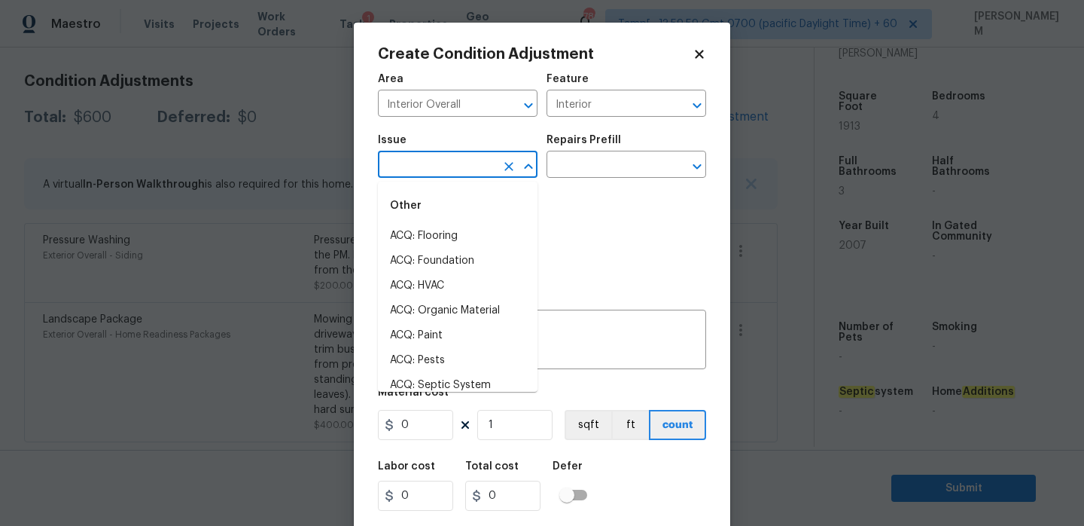
click at [459, 166] on input "text" at bounding box center [436, 165] width 117 height 23
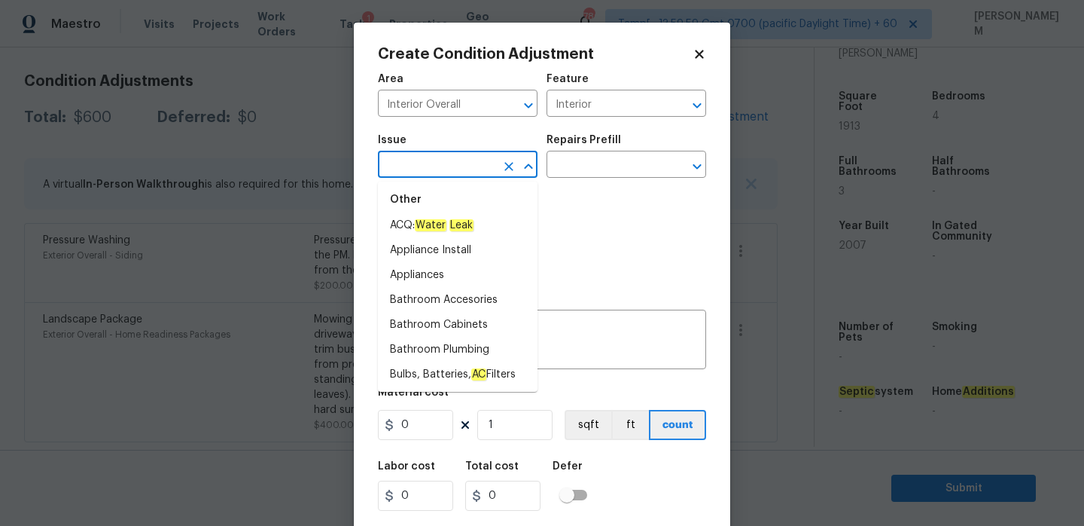
scroll to position [0, 0]
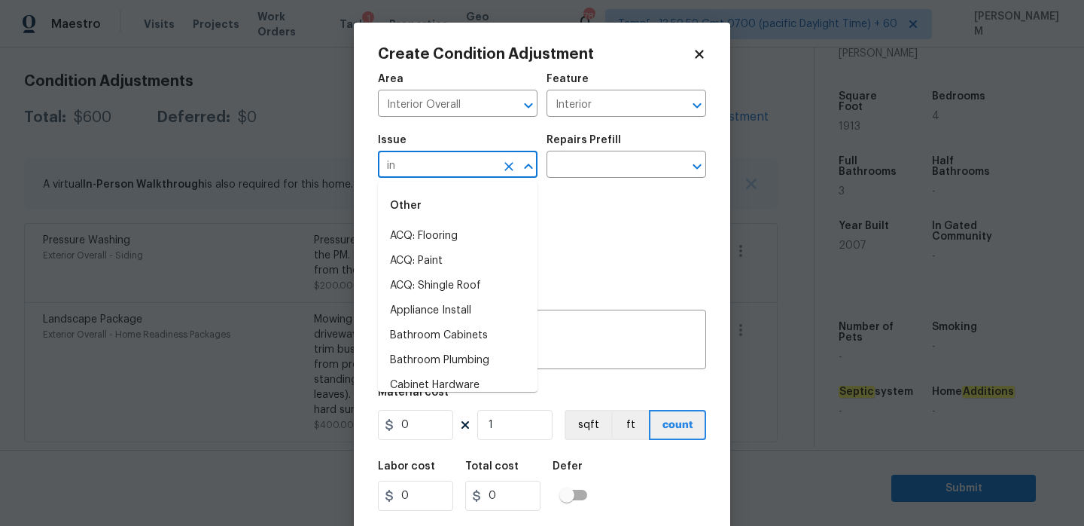
type input "i"
click at [435, 168] on input "inte" at bounding box center [436, 165] width 117 height 23
type input "inte"
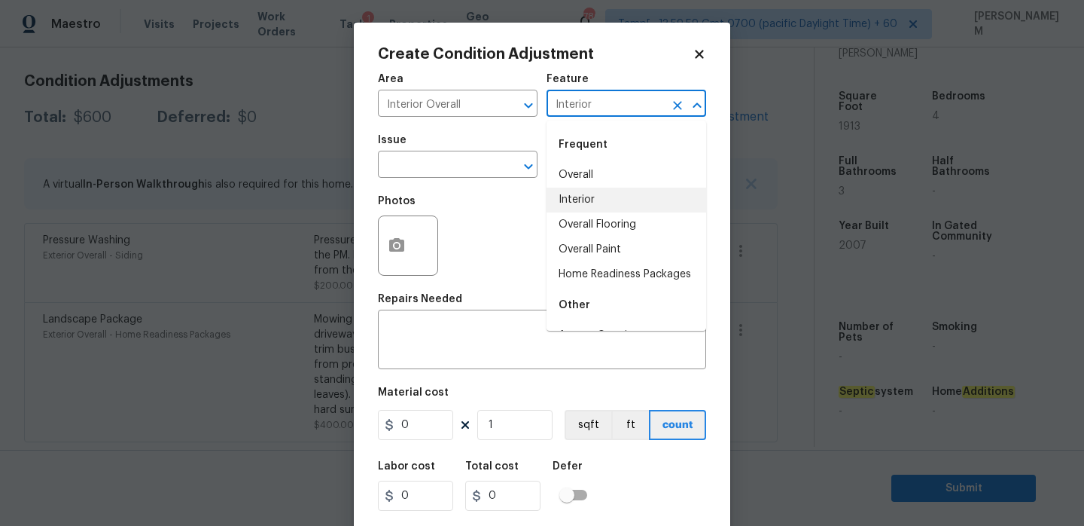
click at [653, 109] on input "Interior" at bounding box center [605, 104] width 117 height 23
click at [618, 246] on li "Overall Paint" at bounding box center [627, 249] width 160 height 25
type input "Overall Paint"
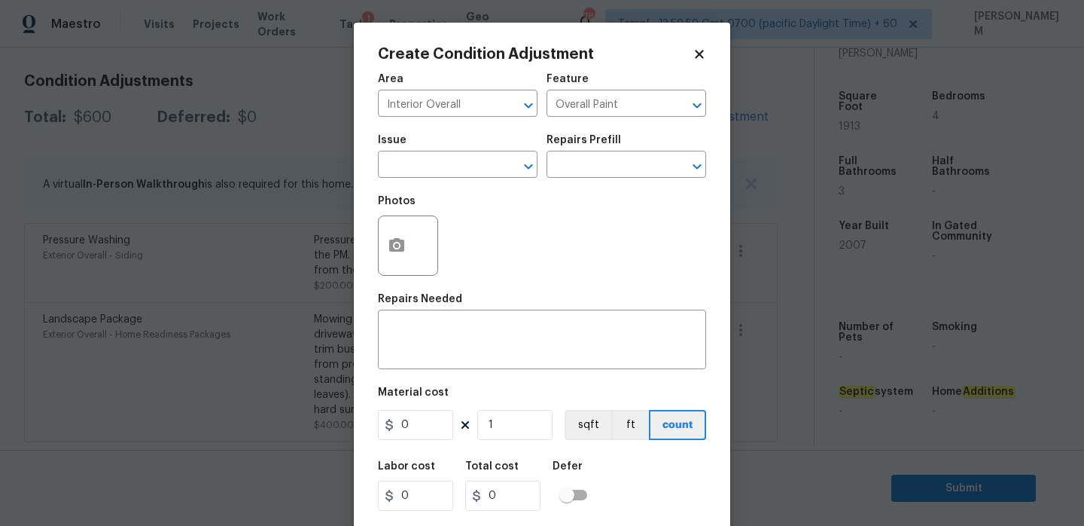
click at [437, 179] on span "Issue ​" at bounding box center [458, 156] width 160 height 61
click at [441, 164] on input "text" at bounding box center [436, 165] width 117 height 23
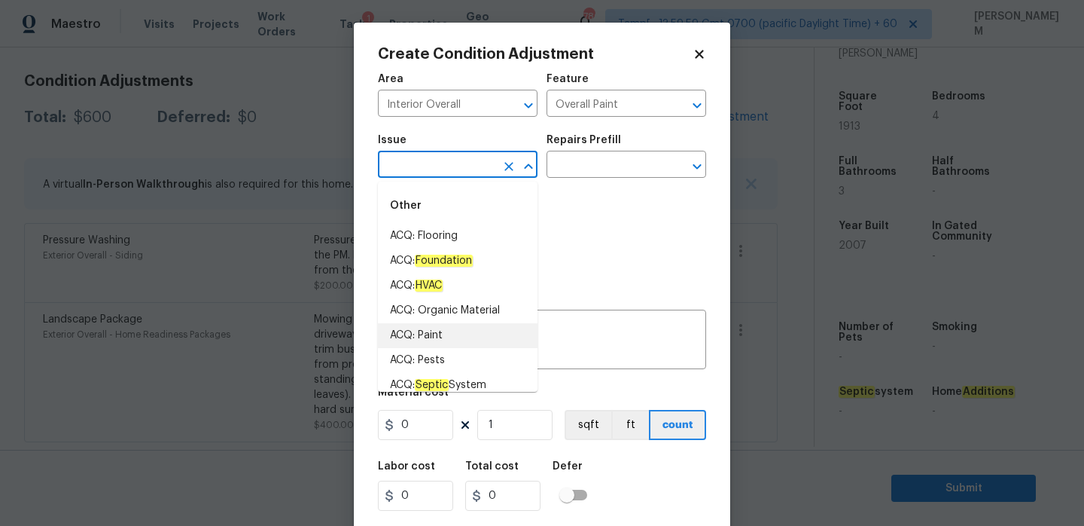
click at [459, 326] on li "ACQ: Paint" at bounding box center [458, 335] width 160 height 25
type input "ACQ: Paint"
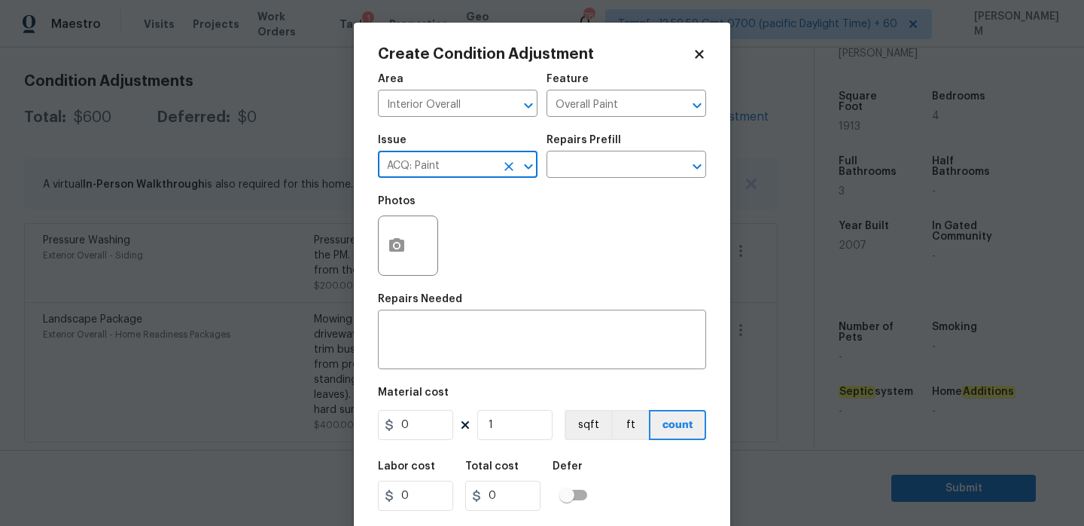
click at [589, 152] on div "Repairs Prefill" at bounding box center [627, 145] width 160 height 20
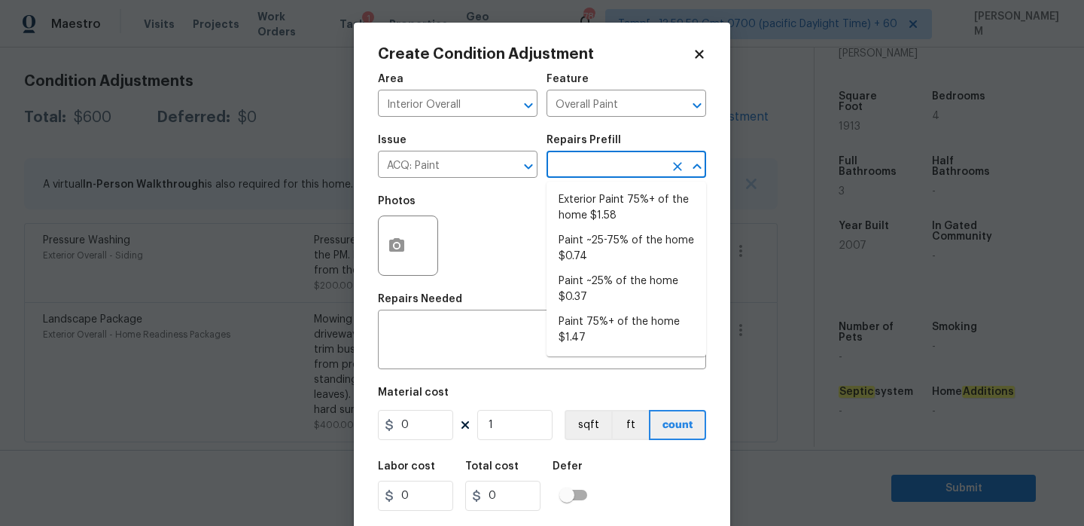
click at [590, 169] on input "text" at bounding box center [605, 165] width 117 height 23
click at [638, 297] on li "Paint ~25% of the home $0.37" at bounding box center [627, 289] width 160 height 41
type input "Acquisition"
type textarea "Acquisition Scope: ~25% of the home needs interior paint"
type input "0.37"
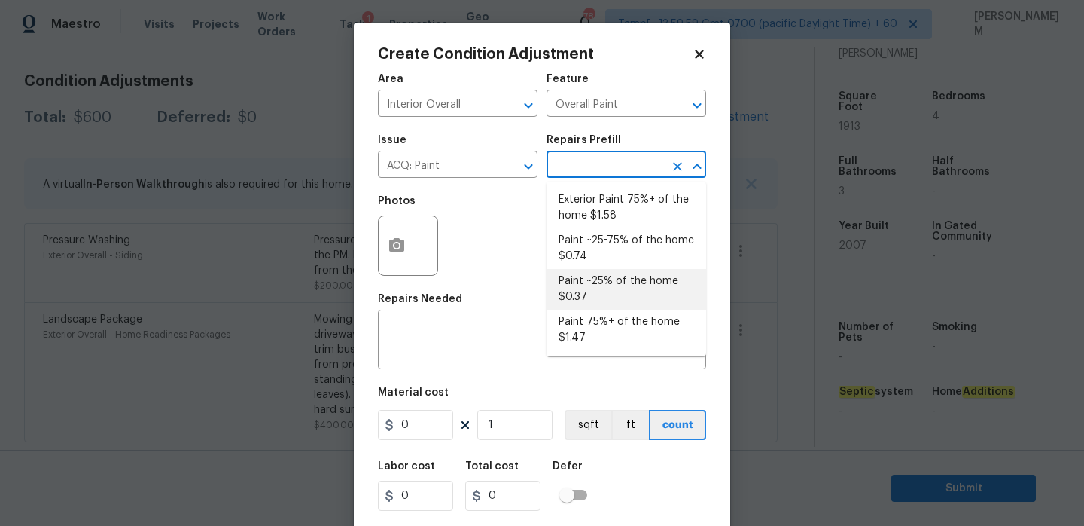
type input "0.37"
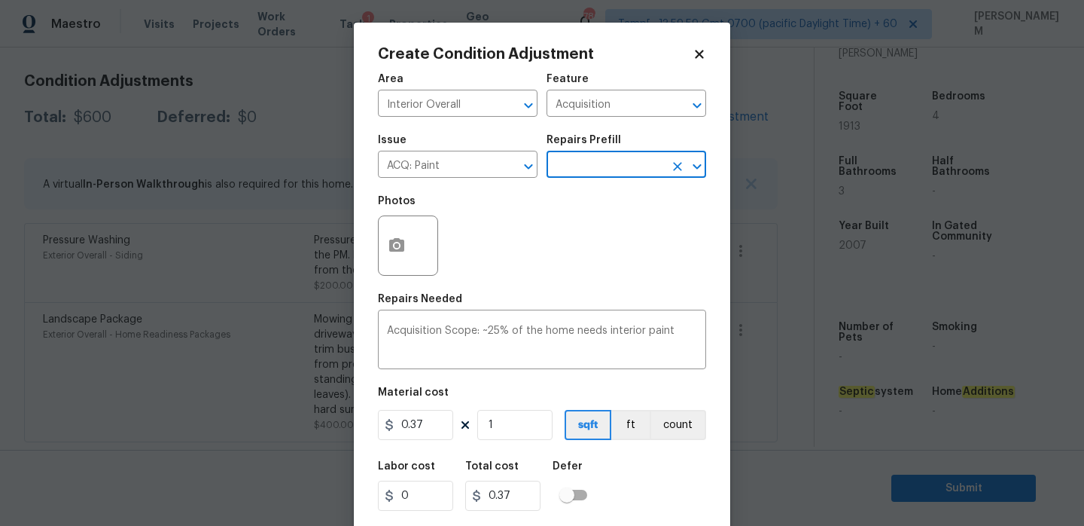
click at [602, 161] on input "text" at bounding box center [605, 165] width 117 height 23
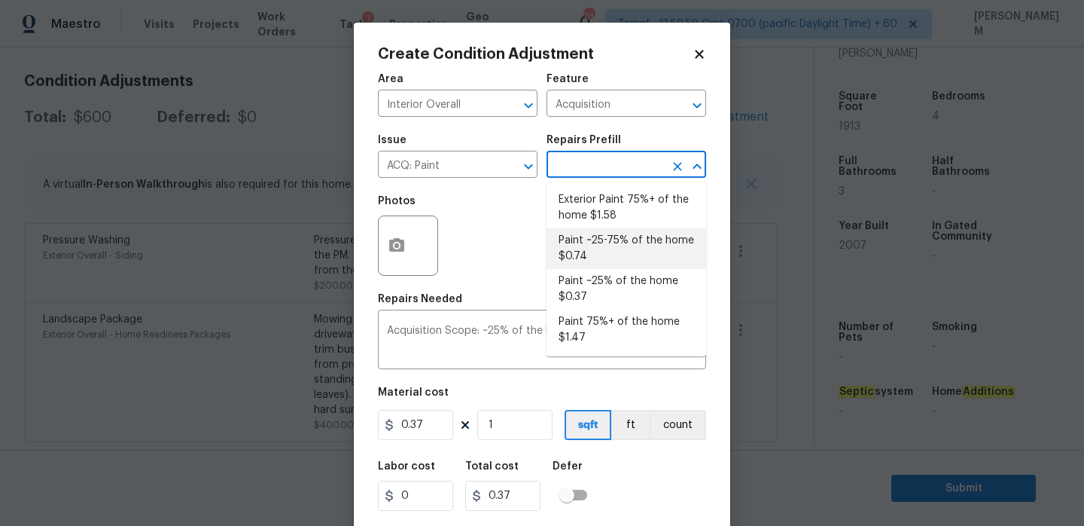
click at [623, 244] on li "Paint ~25-75% of the home $0.74" at bounding box center [627, 248] width 160 height 41
type textarea "Acquisition Scope: ~25 - 75% of the home needs interior paint"
type input "0.74"
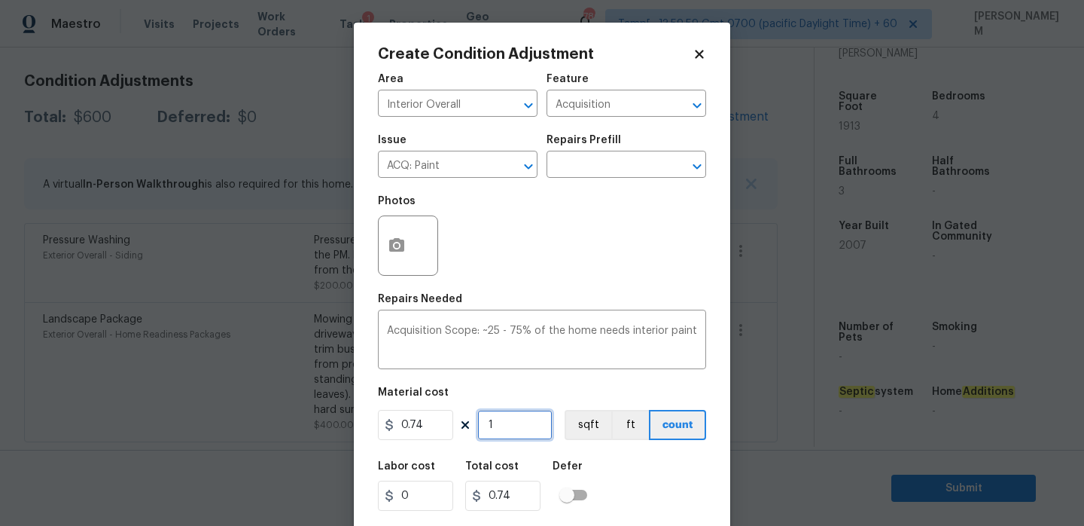
drag, startPoint x: 517, startPoint y: 417, endPoint x: 473, endPoint y: 410, distance: 45.1
click at [473, 410] on div "0.74 1 sqft ft count" at bounding box center [542, 425] width 328 height 30
type input "19"
type input "14.06"
type input "191"
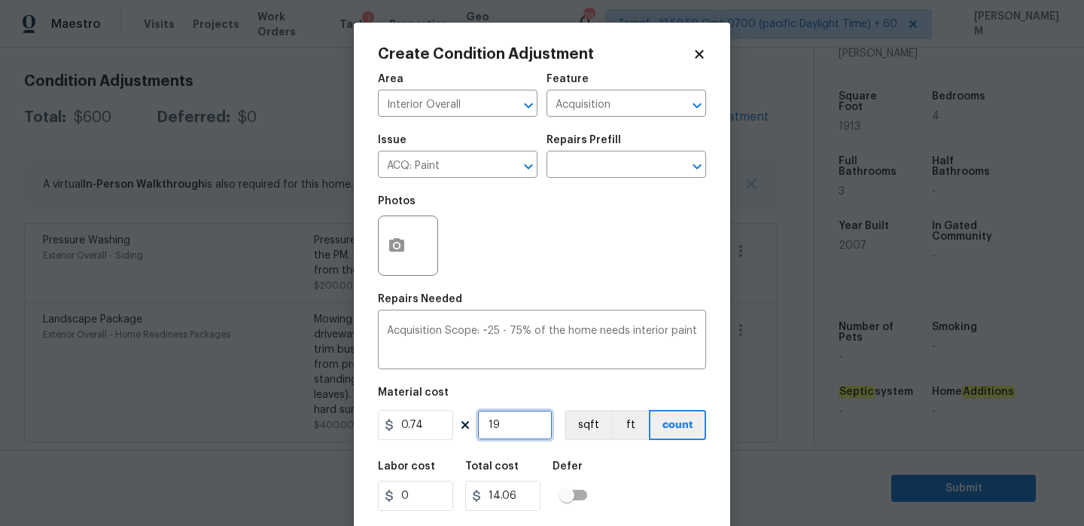
type input "141.34"
type input "1913"
type input "1415.62"
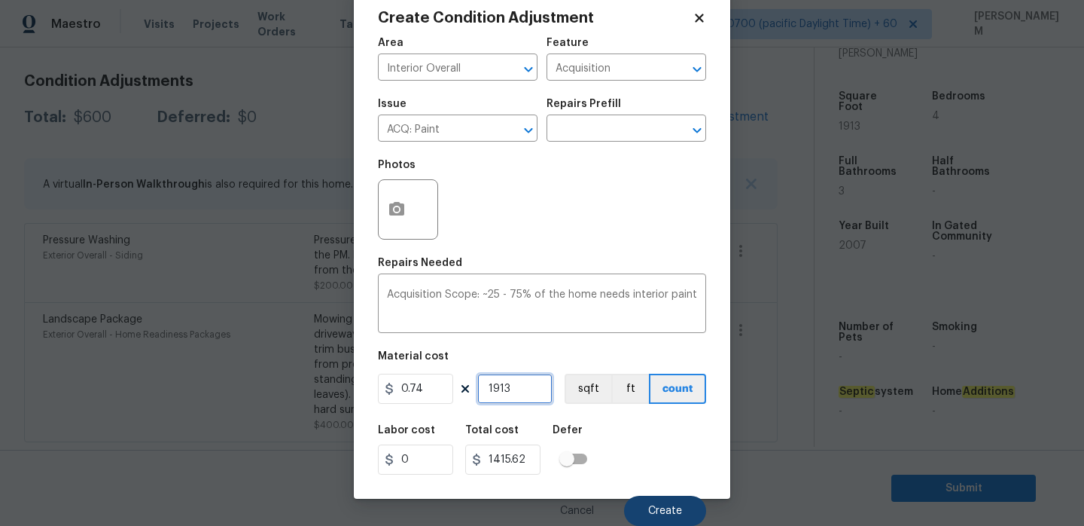
type input "1913"
click at [675, 514] on span "Create" at bounding box center [665, 510] width 34 height 11
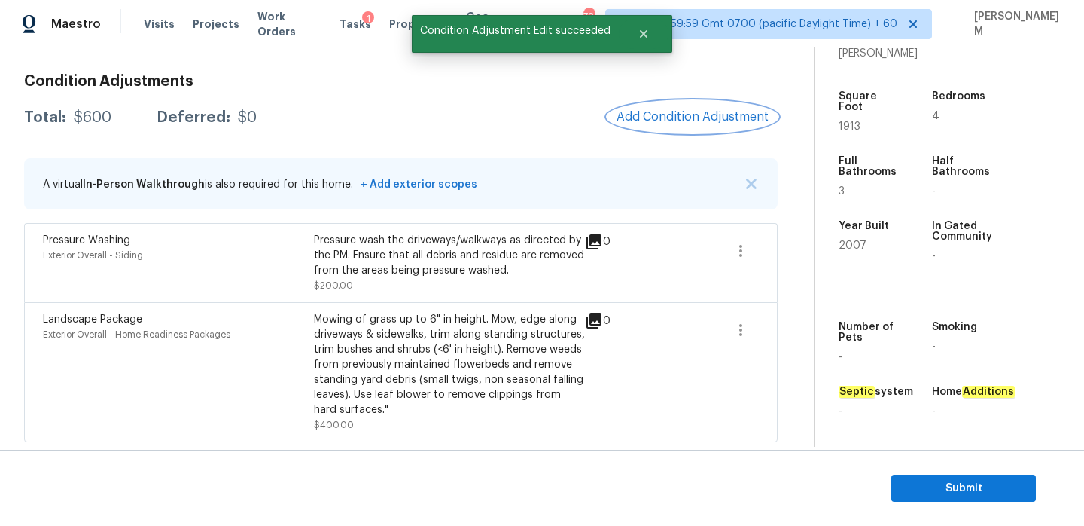
scroll to position [0, 0]
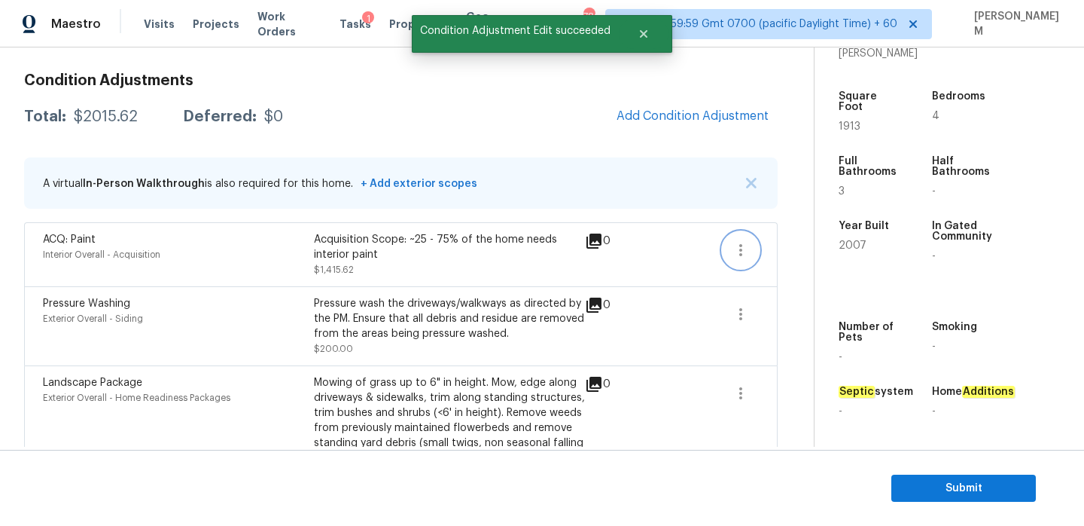
click at [735, 247] on icon "button" at bounding box center [741, 250] width 18 height 18
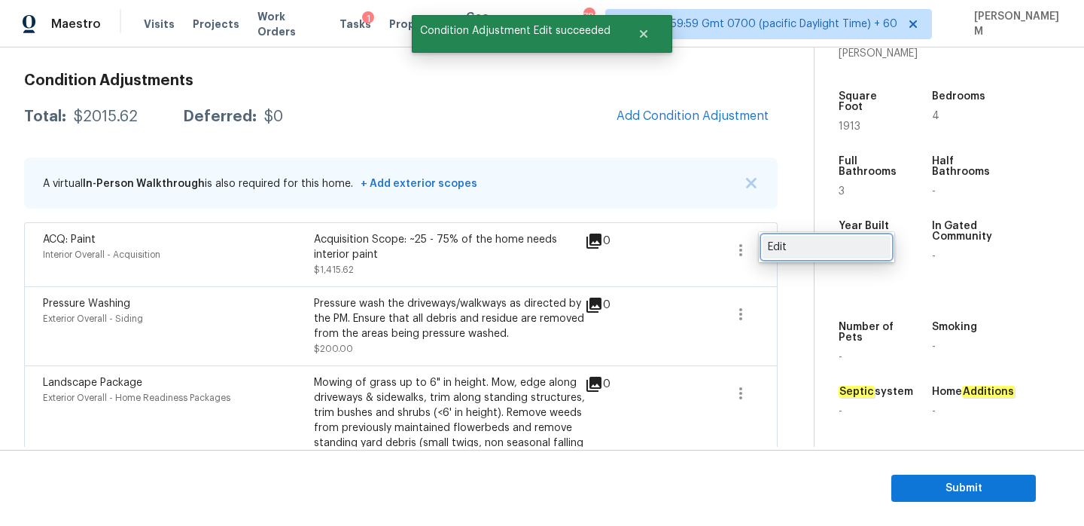
click at [789, 251] on div "Edit" at bounding box center [826, 246] width 117 height 15
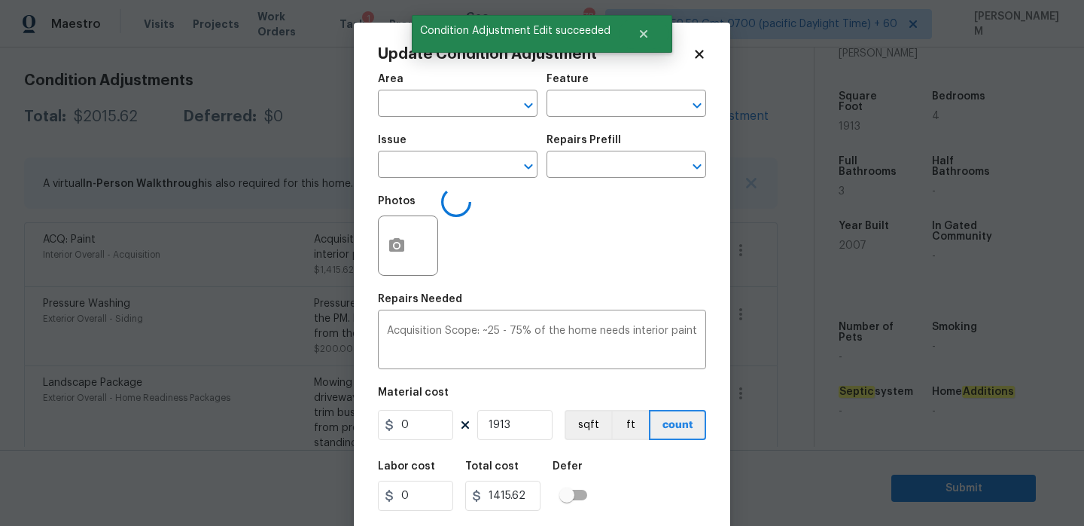
type input "Interior Overall"
type input "Acquisition"
type input "ACQ: Paint"
type input "0.74"
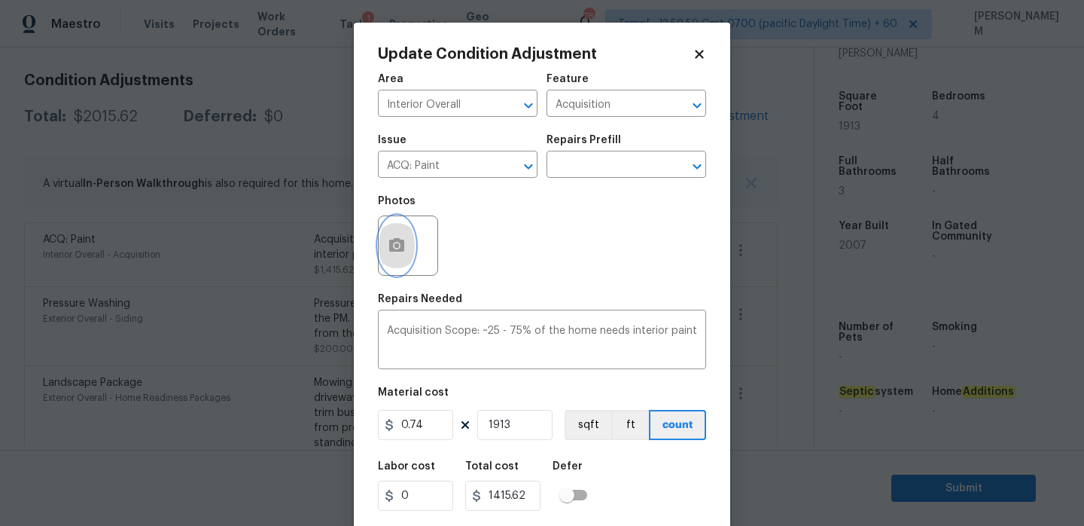
click at [402, 243] on icon "button" at bounding box center [396, 245] width 15 height 14
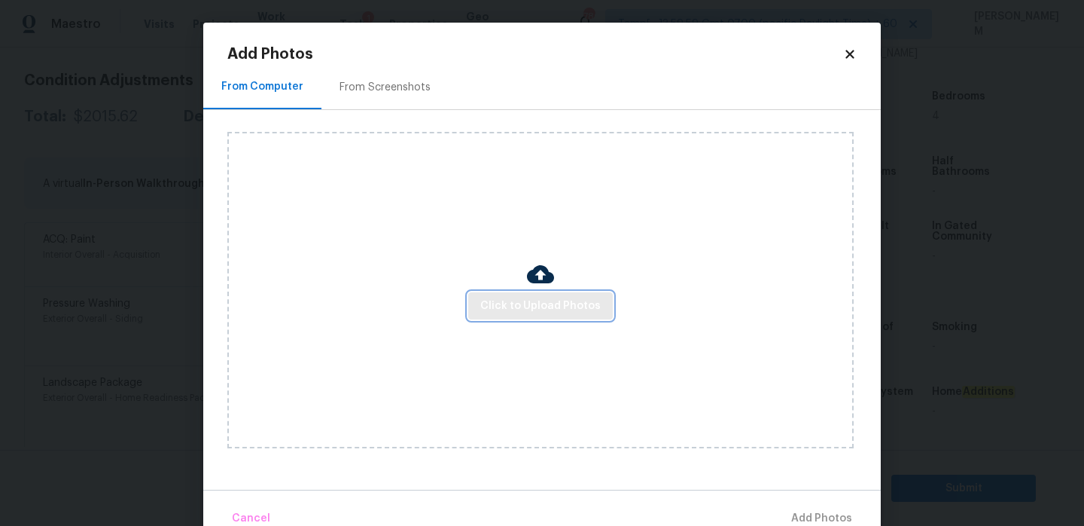
click at [552, 309] on span "Click to Upload Photos" at bounding box center [540, 306] width 120 height 19
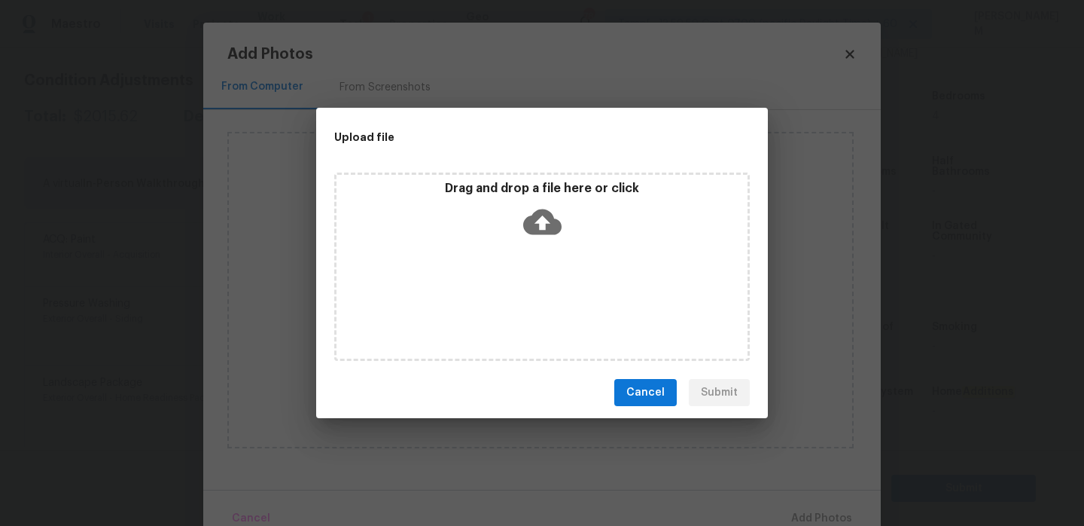
click at [543, 225] on icon at bounding box center [542, 222] width 38 height 38
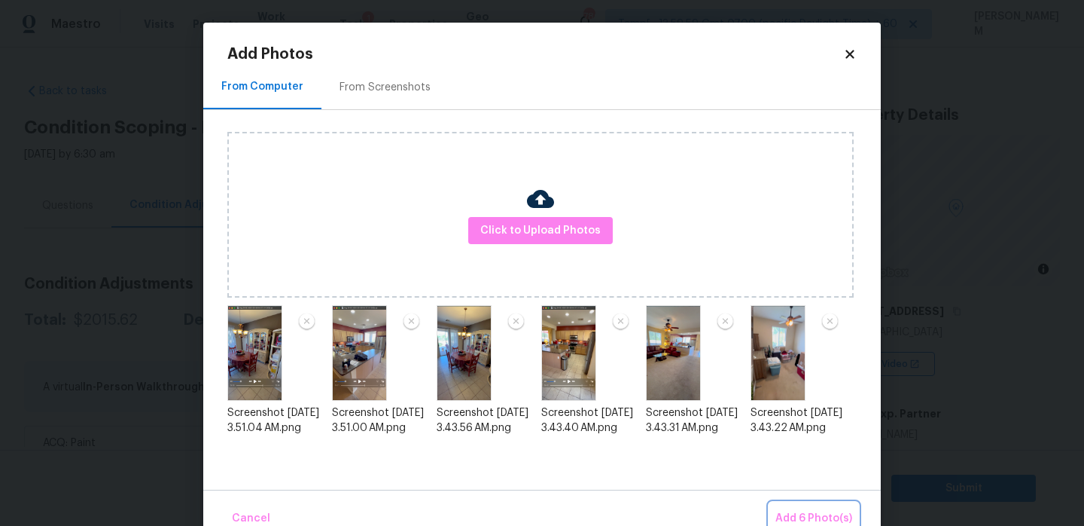
click at [826, 509] on span "Add 6 Photo(s)" at bounding box center [814, 518] width 77 height 19
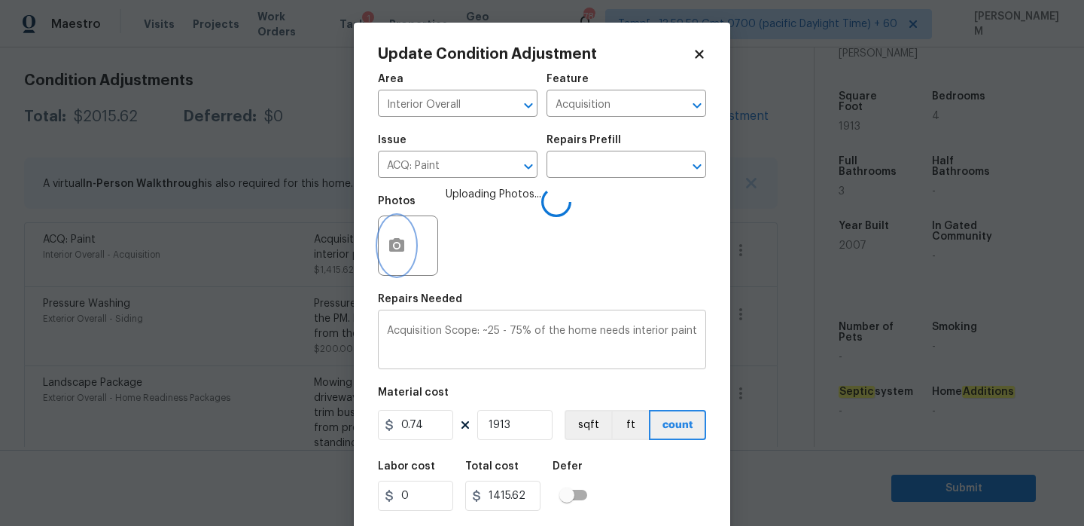
scroll to position [37, 0]
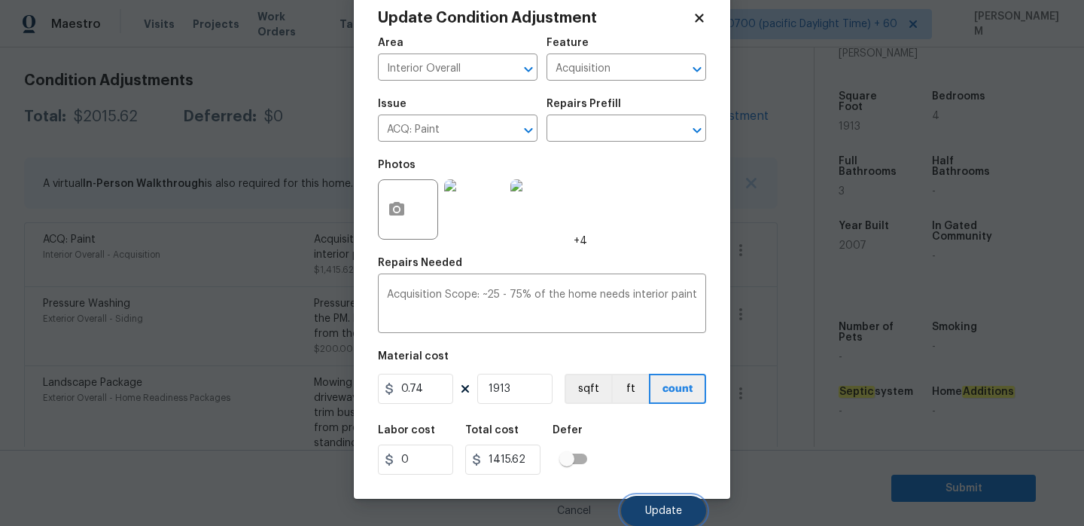
click at [664, 516] on span "Update" at bounding box center [663, 510] width 37 height 11
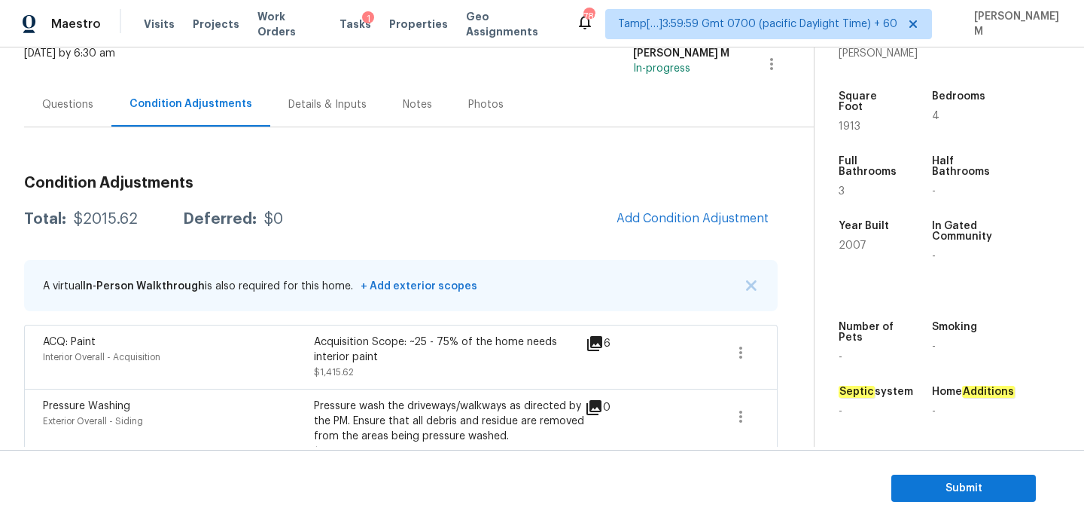
scroll to position [91, 0]
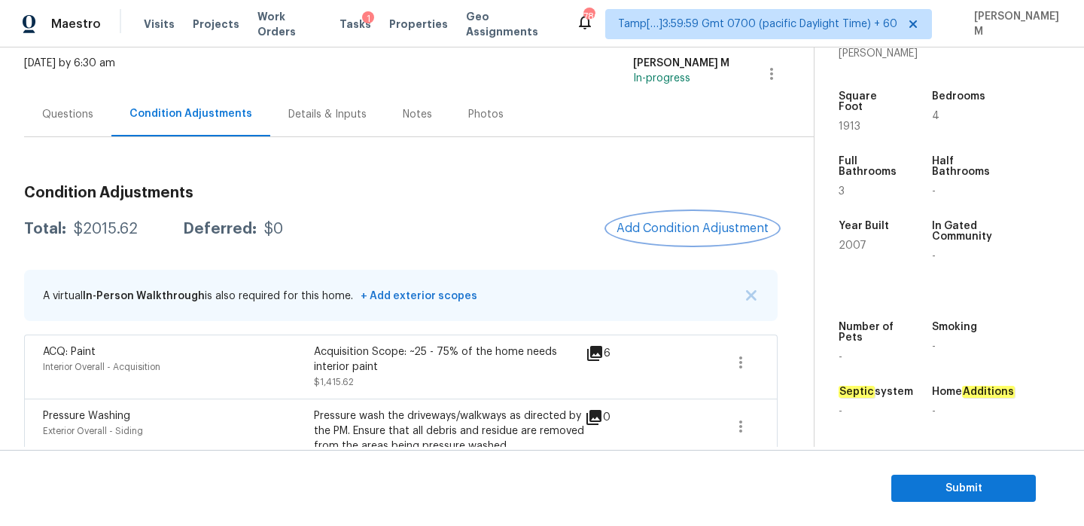
click at [653, 233] on span "Add Condition Adjustment" at bounding box center [693, 228] width 152 height 14
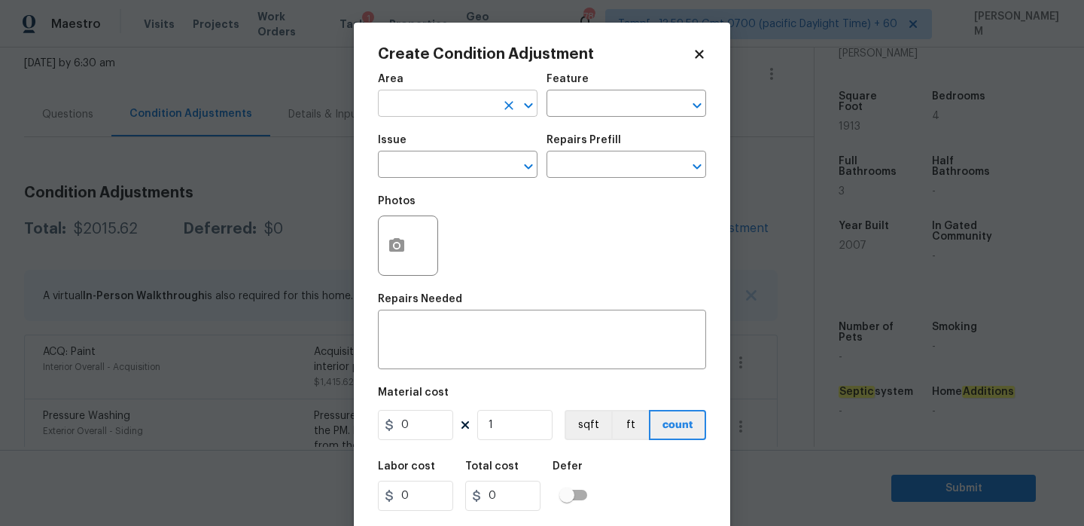
click at [450, 105] on input "text" at bounding box center [436, 104] width 117 height 23
click at [474, 155] on li "Interior Overall" at bounding box center [458, 163] width 160 height 25
type input "Interior Overall"
click at [625, 98] on input "text" at bounding box center [605, 104] width 117 height 23
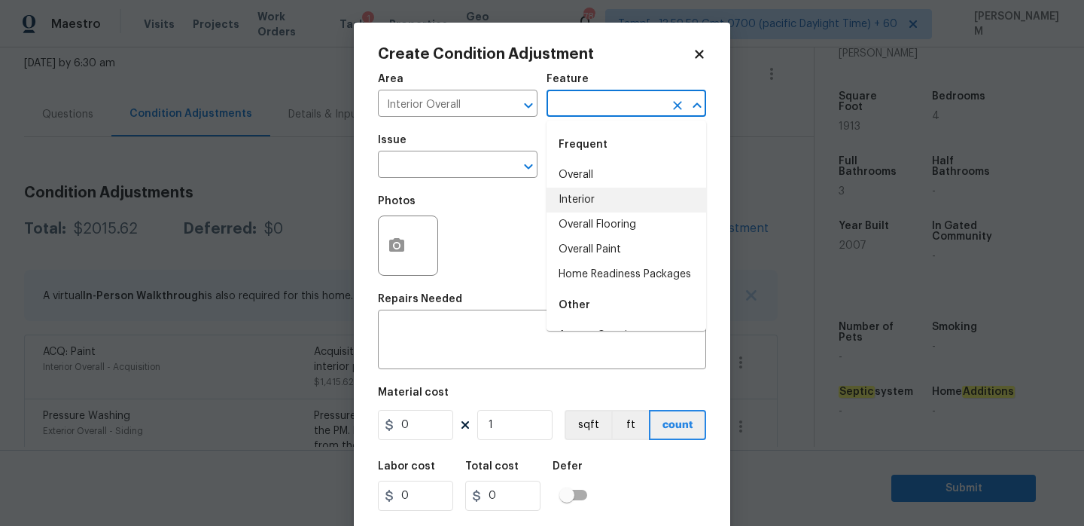
click at [629, 196] on li "Interior" at bounding box center [627, 200] width 160 height 25
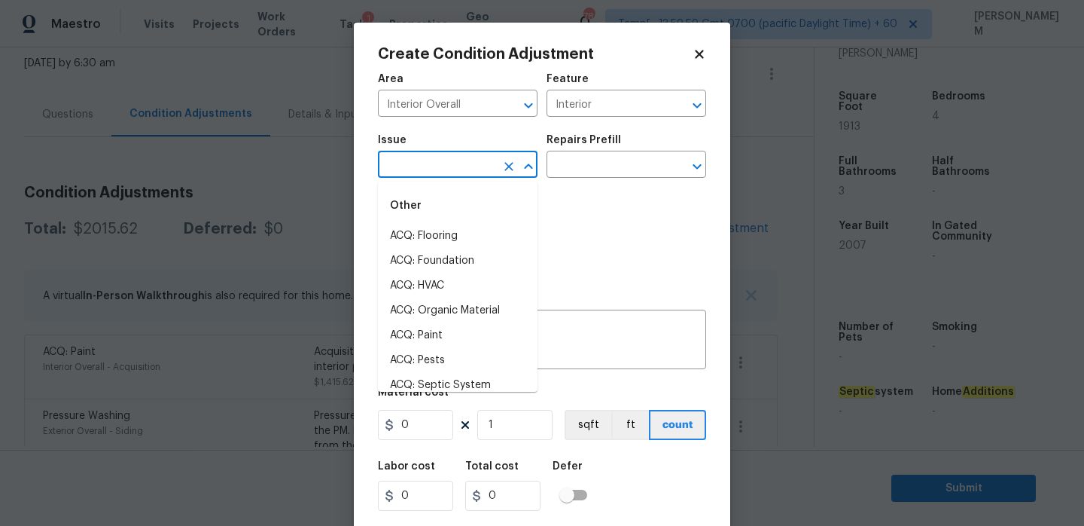
click at [475, 166] on input "text" at bounding box center [436, 165] width 117 height 23
click at [599, 160] on input "text" at bounding box center [605, 165] width 117 height 23
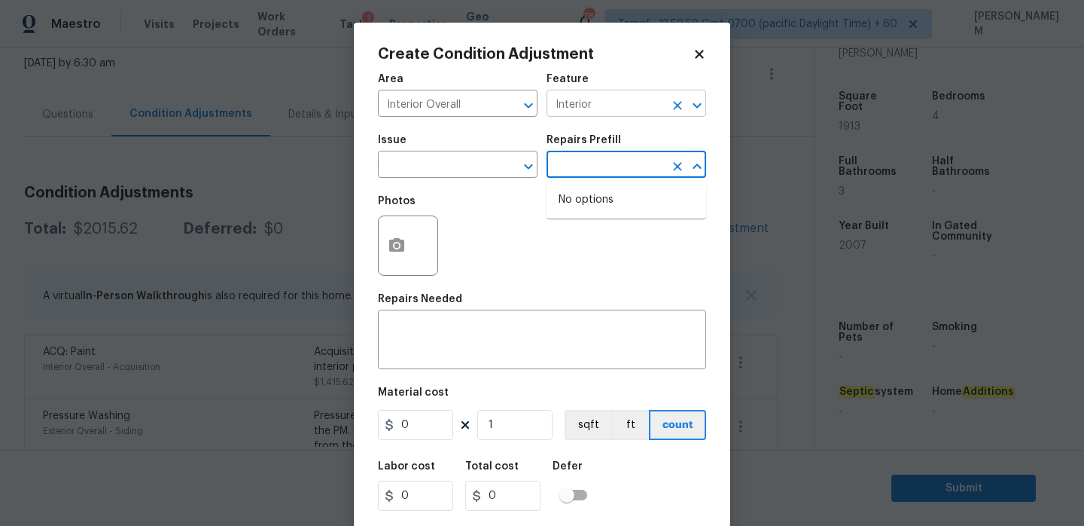
click at [609, 99] on input "Interior" at bounding box center [605, 104] width 117 height 23
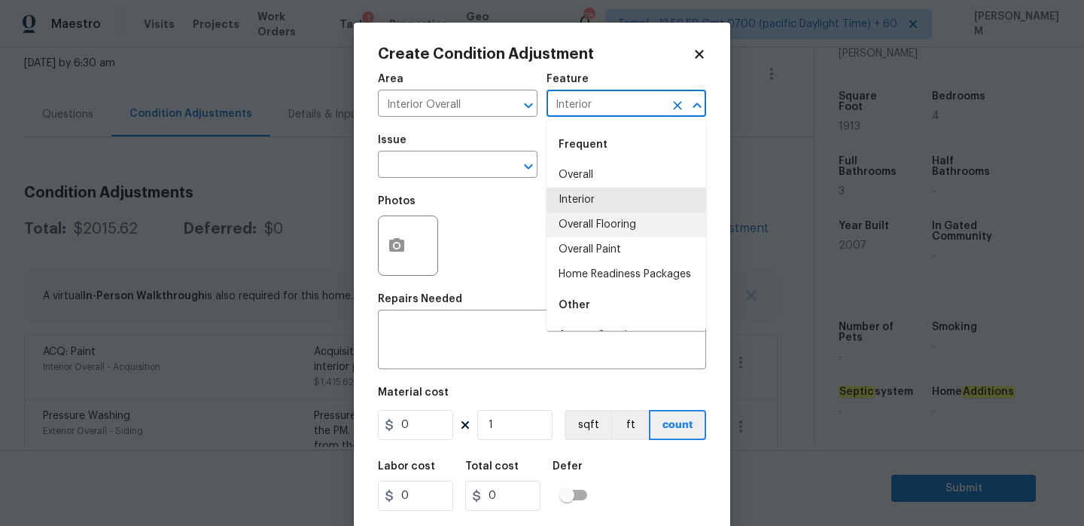
click at [635, 224] on li "Overall Flooring" at bounding box center [627, 224] width 160 height 25
type input "Overall Flooring"
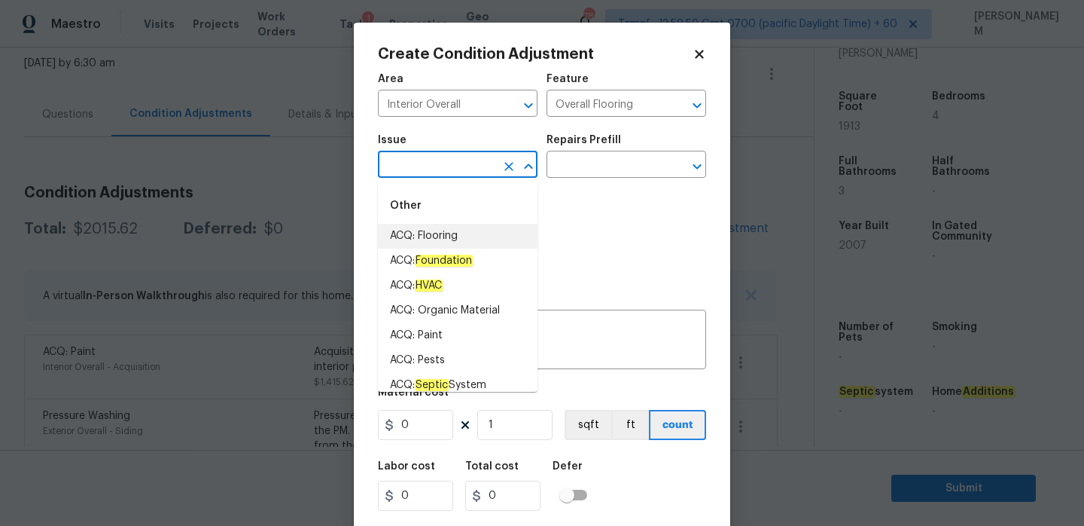
click at [455, 160] on input "text" at bounding box center [436, 165] width 117 height 23
click at [460, 232] on li "ACQ: Flooring" at bounding box center [458, 236] width 160 height 25
type input "ACQ: Flooring"
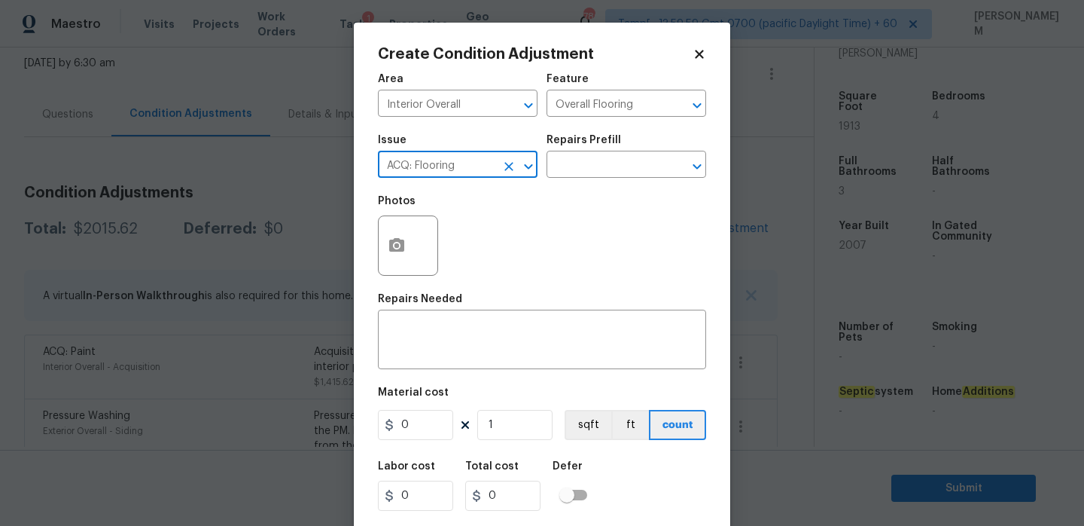
click at [602, 142] on h5 "Repairs Prefill" at bounding box center [584, 140] width 75 height 11
click at [599, 167] on input "text" at bounding box center [605, 165] width 117 height 23
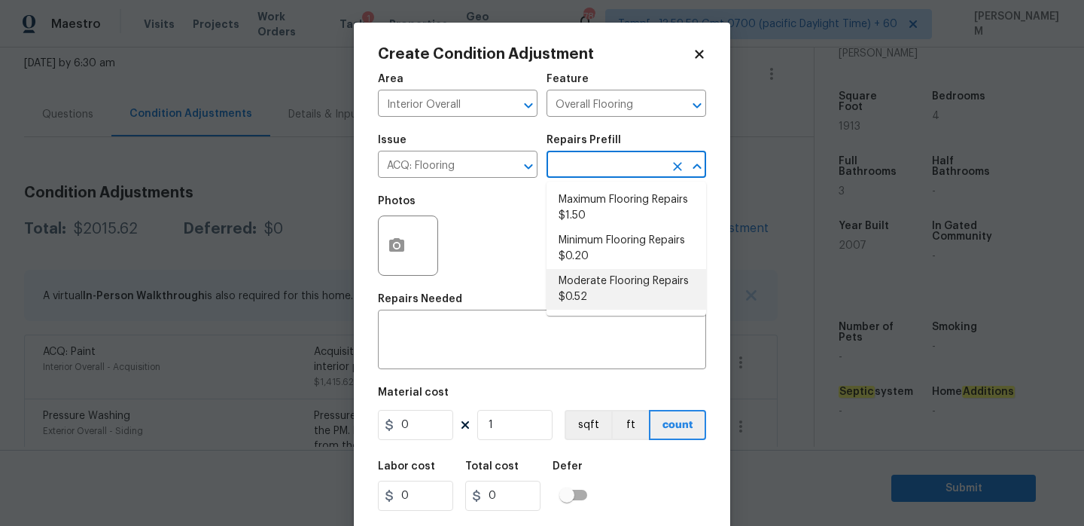
click at [631, 289] on li "Moderate Flooring Repairs $0.52" at bounding box center [627, 289] width 160 height 41
type input "Acquisition"
type textarea "Acquisition Scope: Moderate flooring repairs"
type input "0.52"
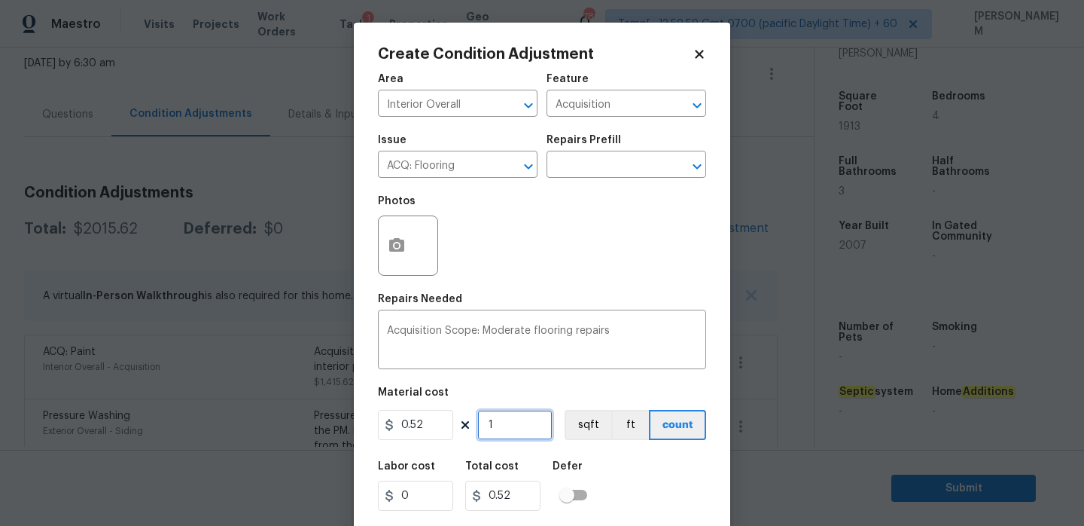
click at [530, 422] on input "1" at bounding box center [514, 425] width 75 height 30
type input "19"
type input "9.88"
type input "191"
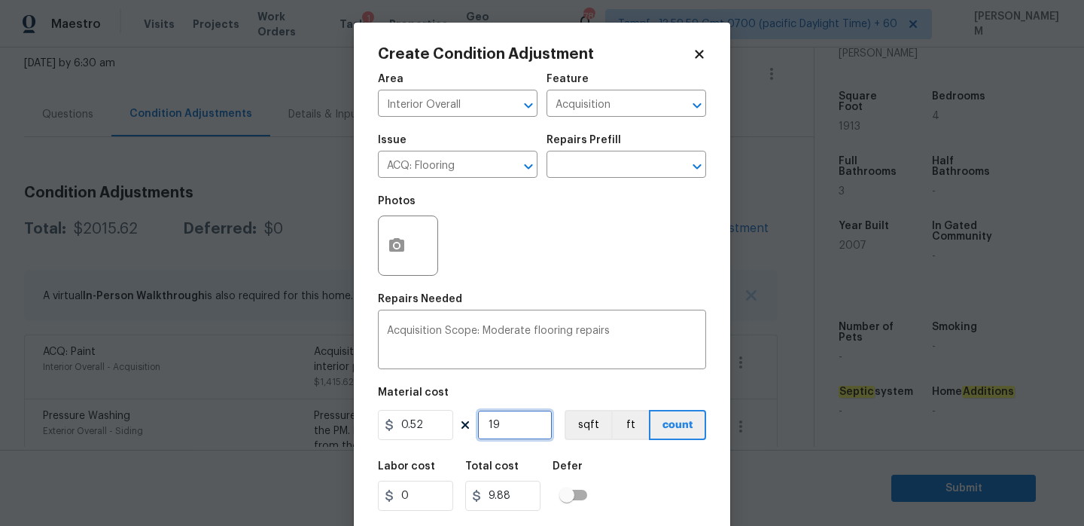
type input "99.32"
type input "1913"
type input "994.76"
type input "1913"
click at [398, 253] on icon "button" at bounding box center [397, 245] width 18 height 18
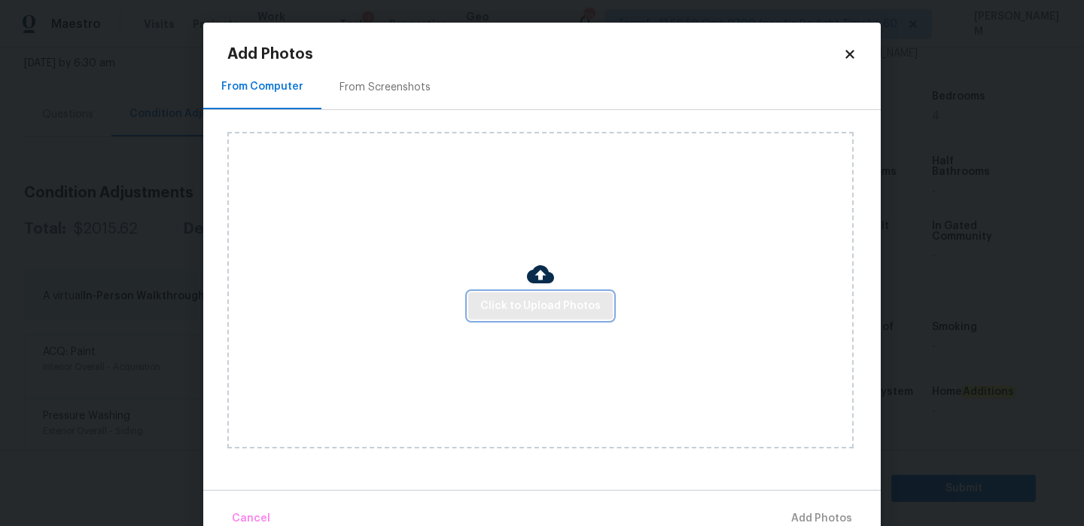
click at [545, 304] on span "Click to Upload Photos" at bounding box center [540, 306] width 120 height 19
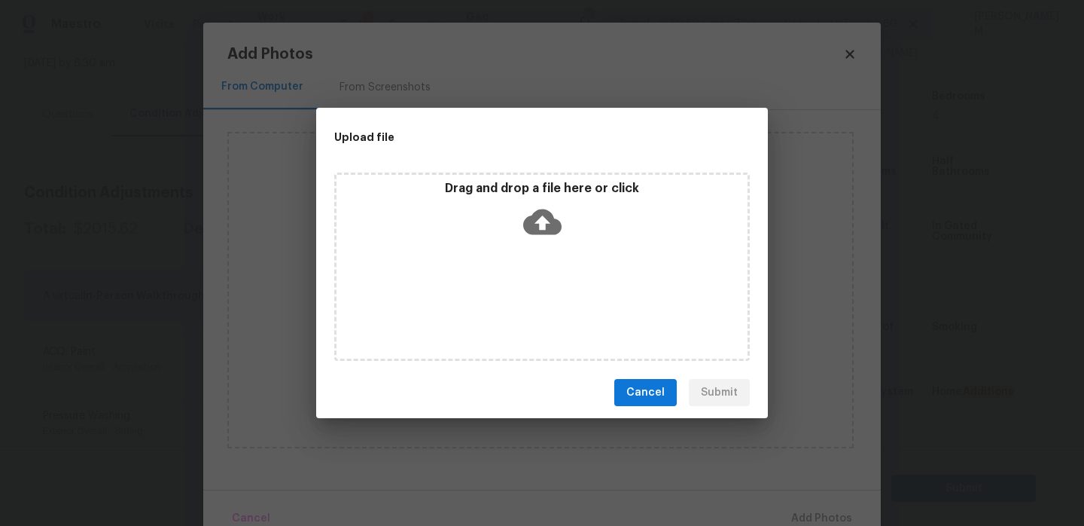
click at [541, 223] on icon at bounding box center [542, 222] width 38 height 38
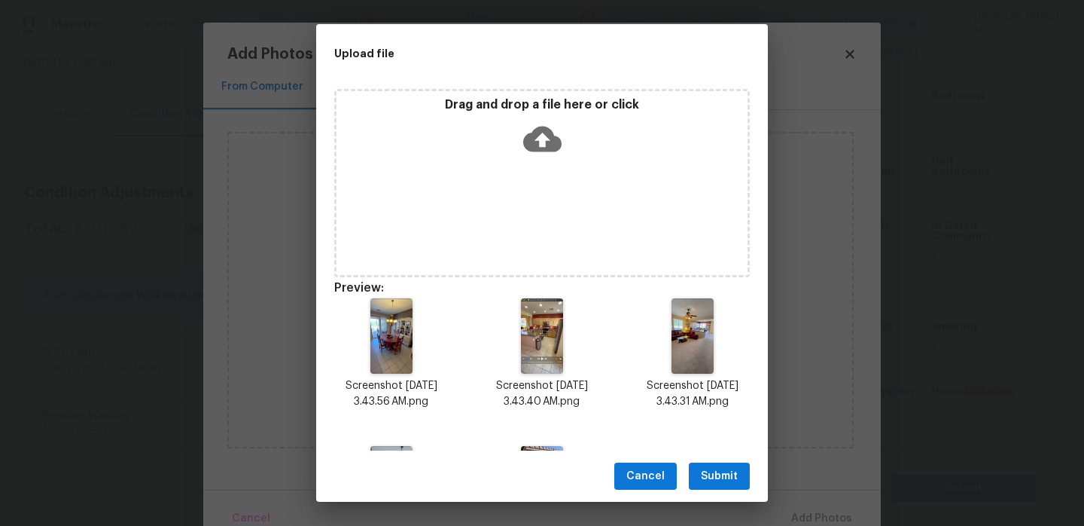
scroll to position [125, 0]
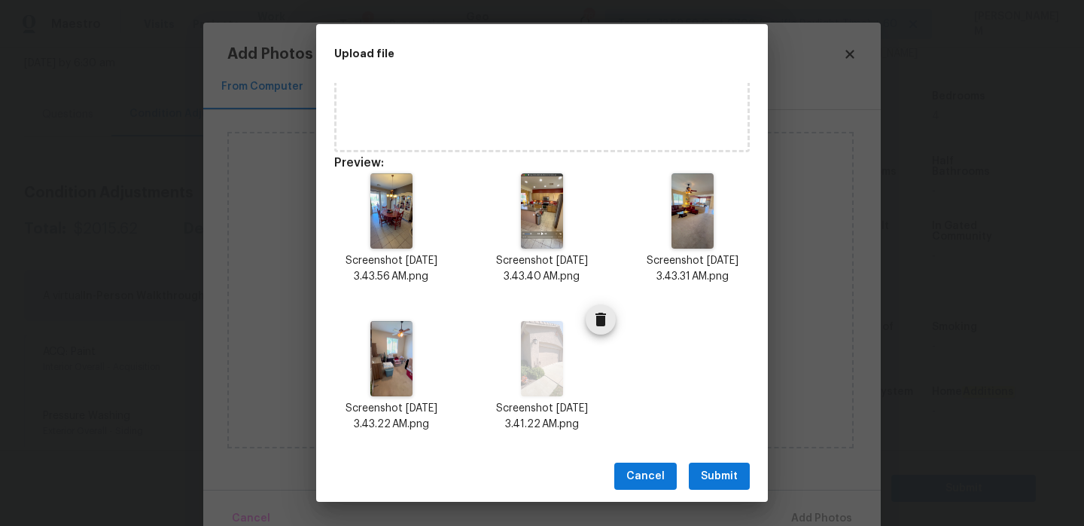
click at [599, 321] on icon "Delete" at bounding box center [601, 320] width 11 height 14
click at [734, 480] on span "Submit" at bounding box center [719, 476] width 37 height 19
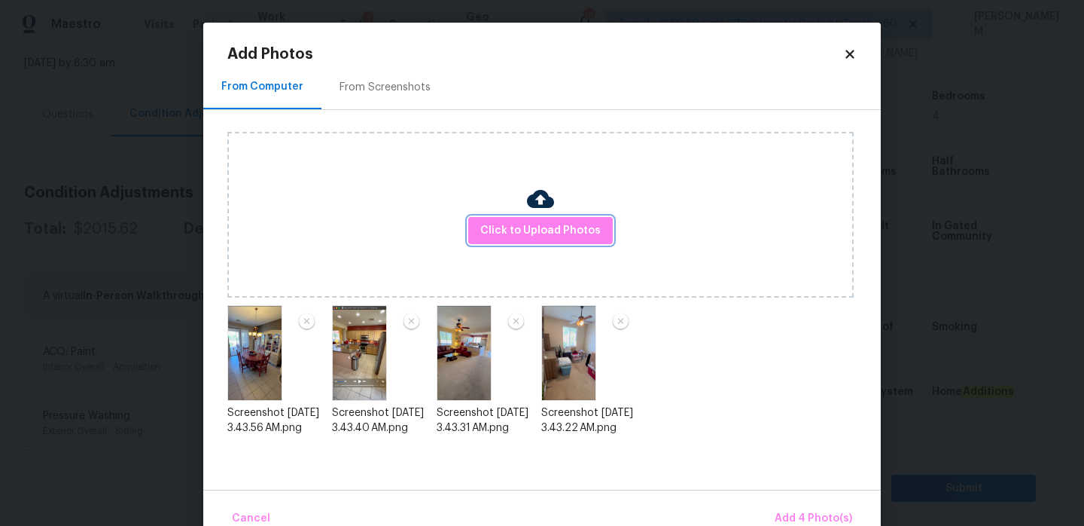
scroll to position [32, 0]
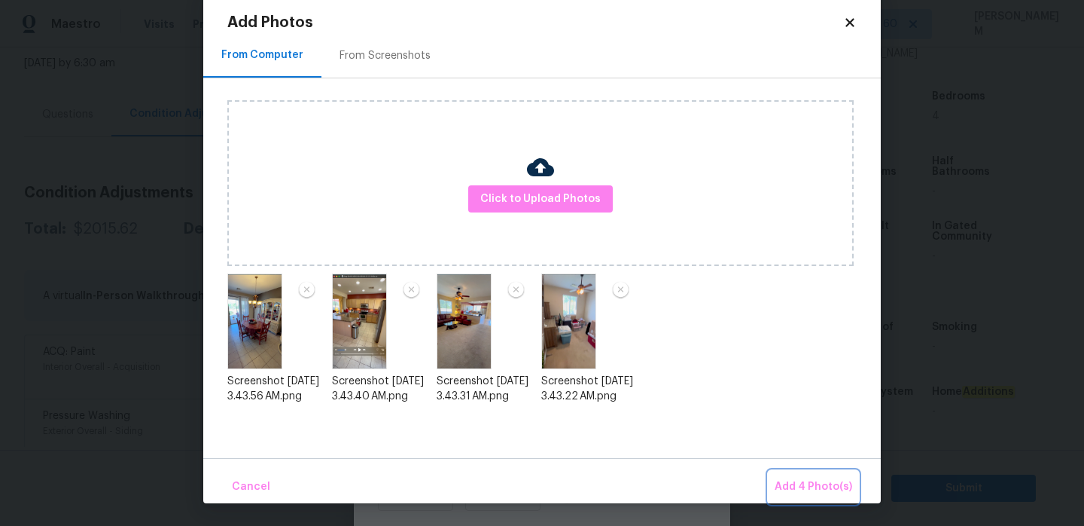
click at [831, 496] on span "Add 4 Photo(s)" at bounding box center [814, 486] width 78 height 19
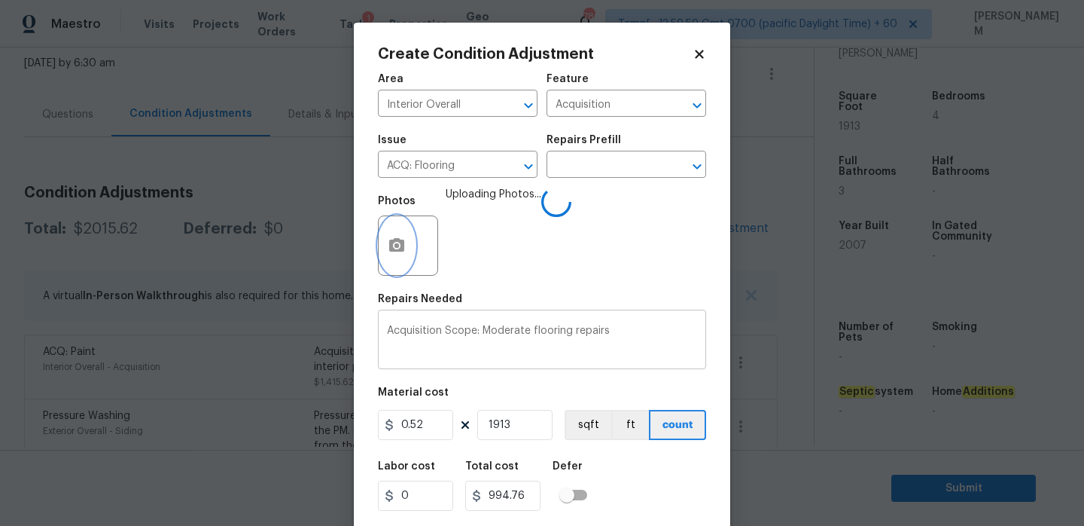
scroll to position [37, 0]
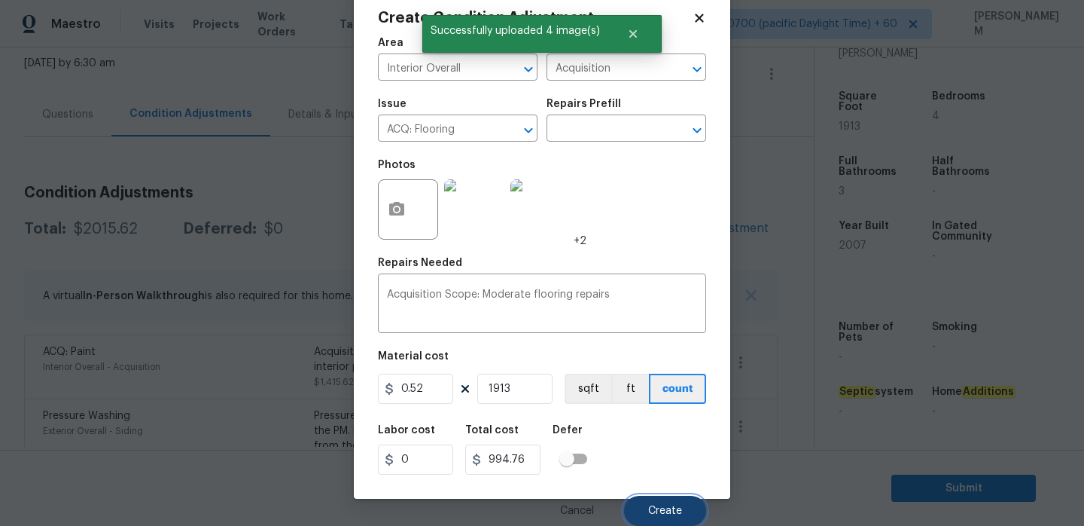
click at [676, 520] on button "Create" at bounding box center [665, 511] width 82 height 30
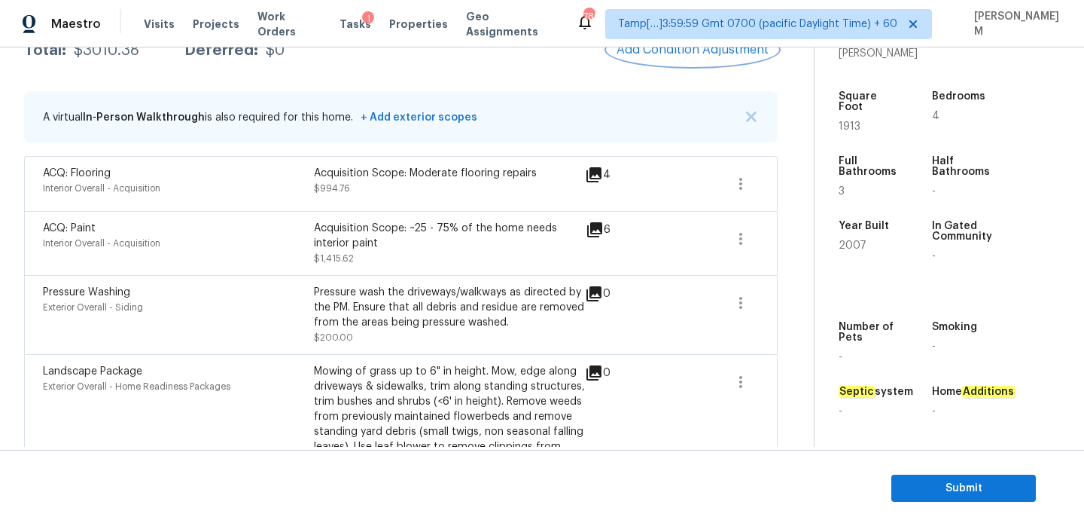
scroll to position [322, 0]
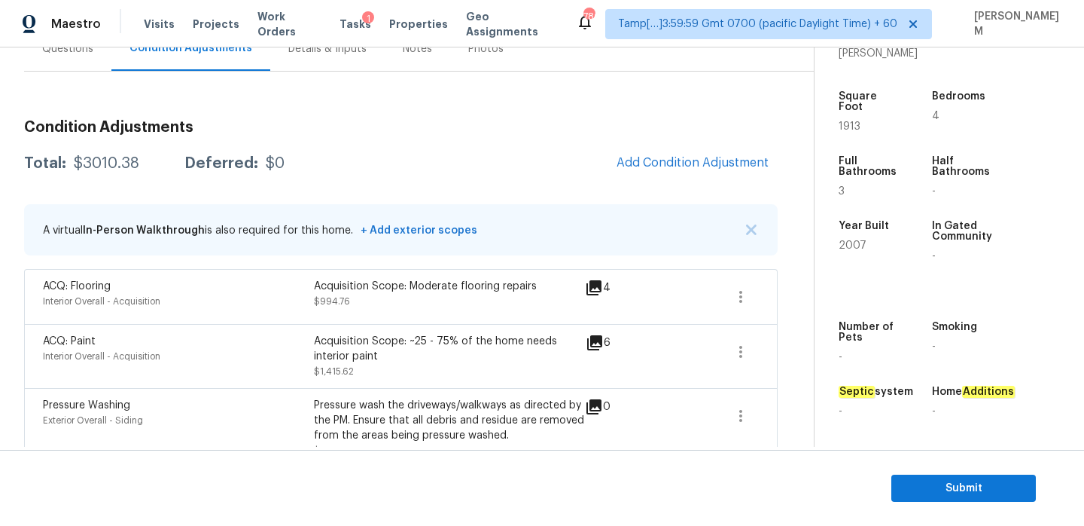
scroll to position [148, 0]
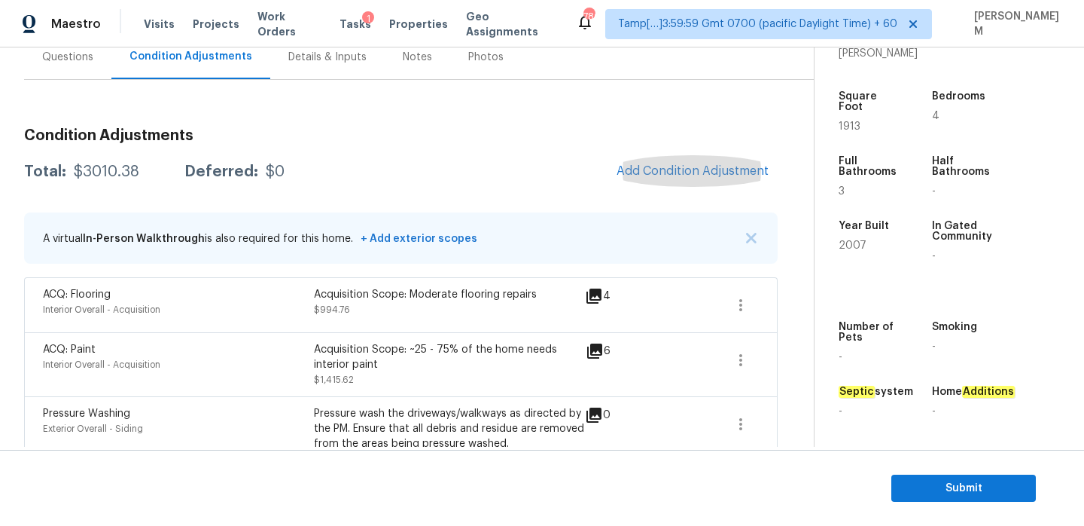
click at [688, 182] on button "Add Condition Adjustment" at bounding box center [693, 171] width 170 height 32
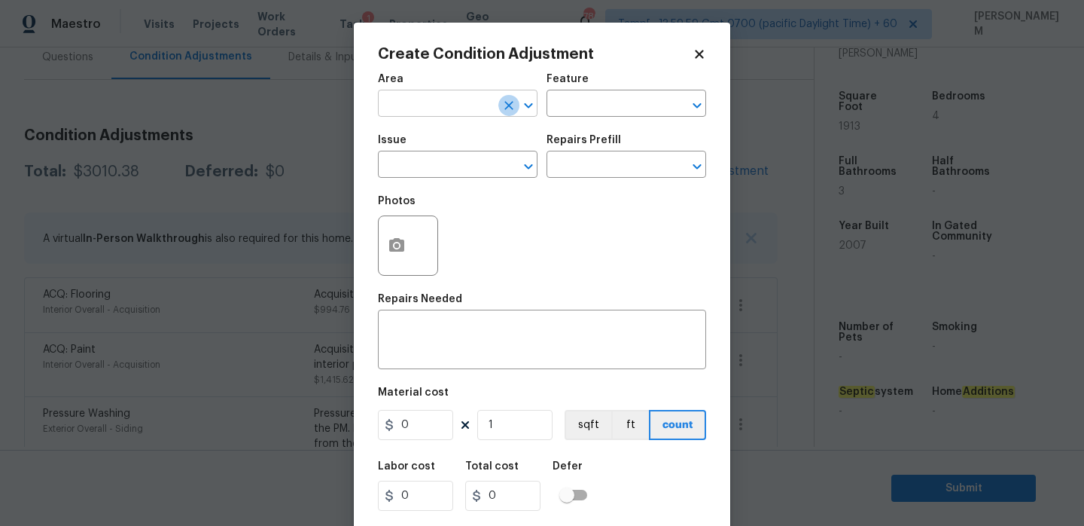
click at [501, 106] on button "Clear" at bounding box center [509, 105] width 21 height 21
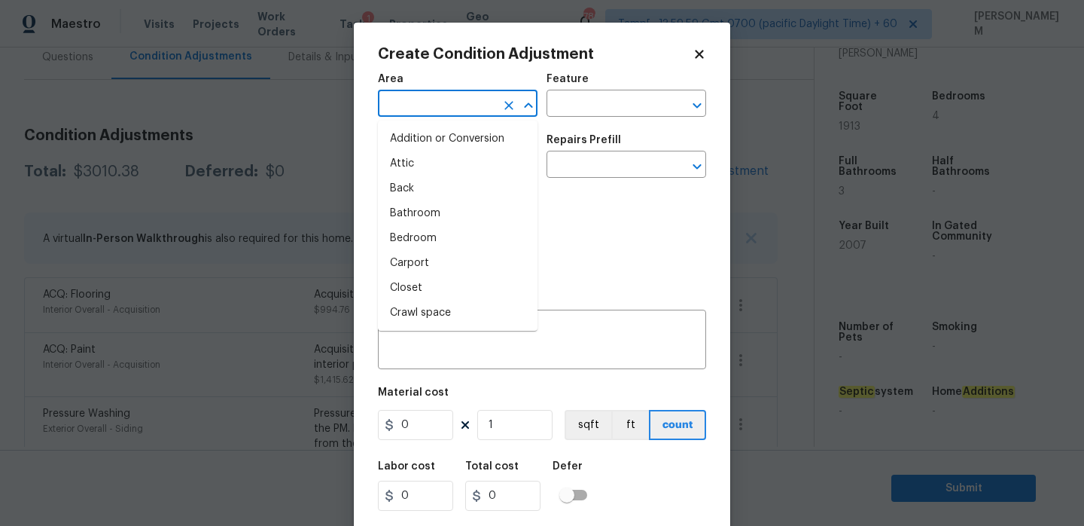
click at [459, 106] on input "text" at bounding box center [436, 104] width 117 height 23
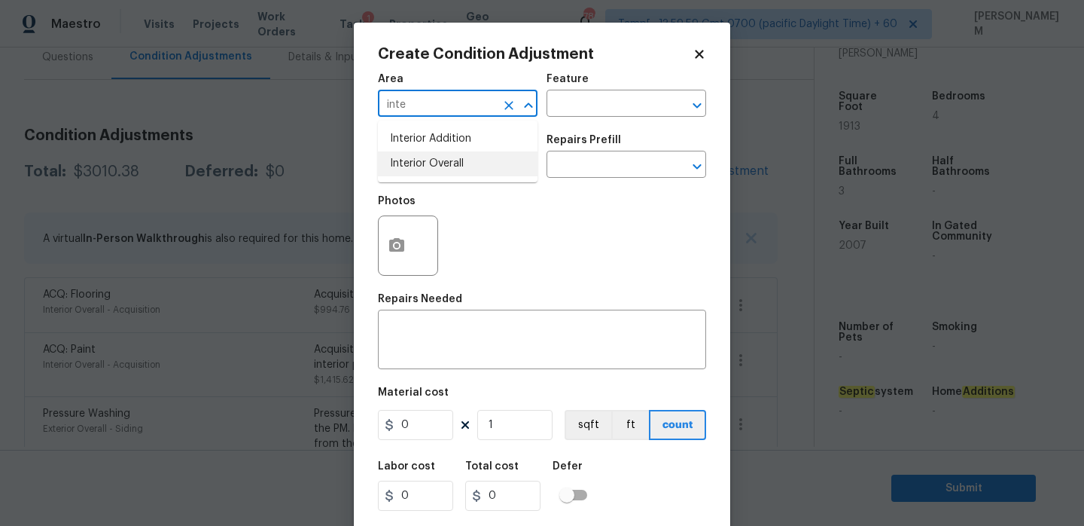
click at [474, 154] on li "Interior Overall" at bounding box center [458, 163] width 160 height 25
type input "Interior Overall"
click at [587, 99] on input "text" at bounding box center [605, 104] width 117 height 23
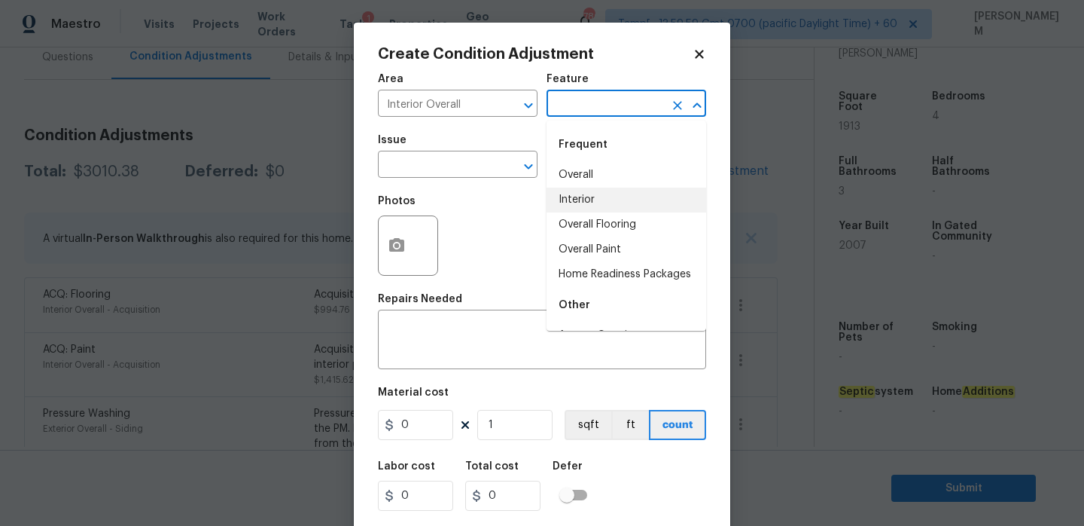
click at [606, 205] on li "Interior" at bounding box center [627, 200] width 160 height 25
type input "Interior"
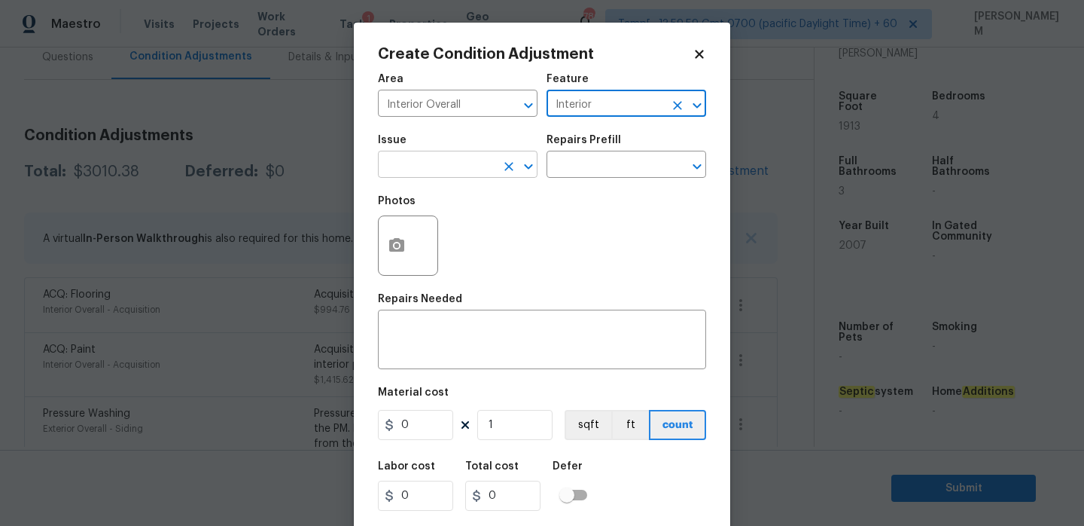
click at [502, 173] on icon "Clear" at bounding box center [509, 166] width 15 height 15
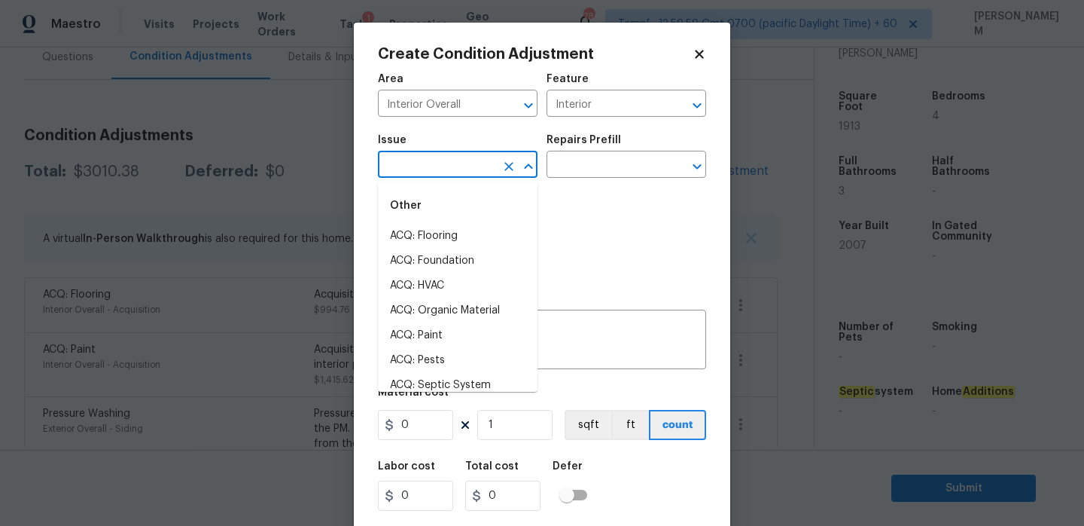
click at [462, 176] on input "text" at bounding box center [436, 165] width 117 height 23
click at [465, 356] on li "Interior Paint" at bounding box center [458, 360] width 160 height 25
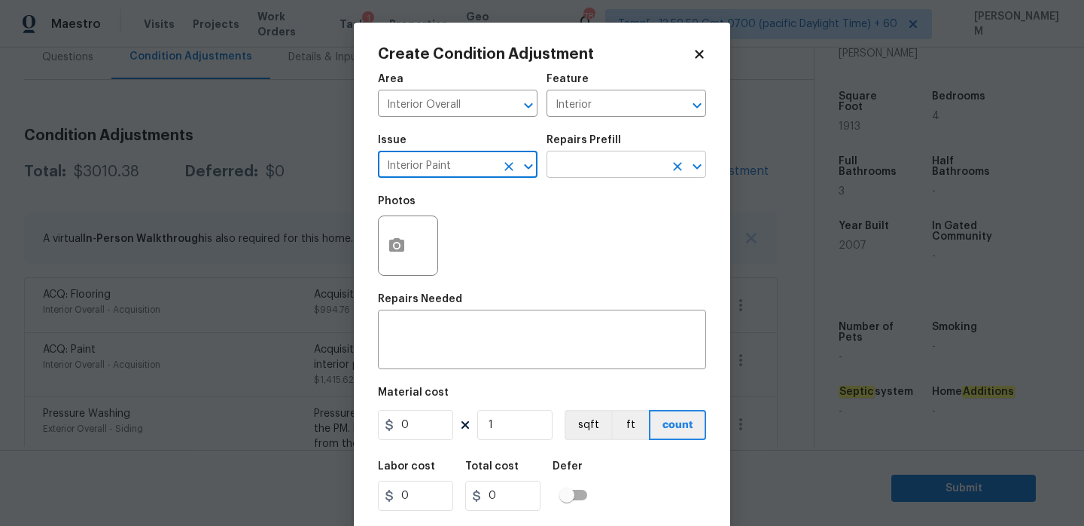
type input "Interior Paint"
click at [578, 161] on input "text" at bounding box center [605, 165] width 117 height 23
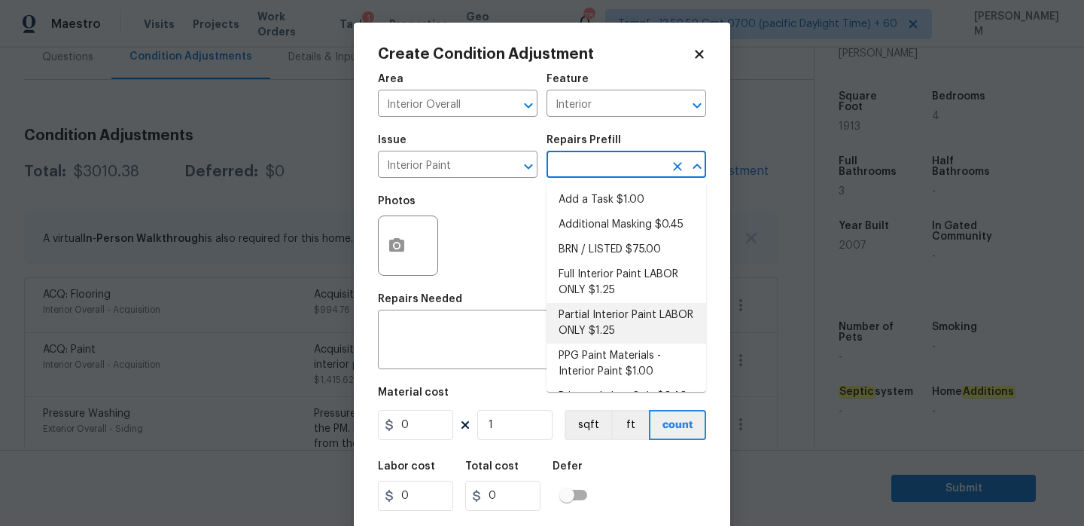
scroll to position [23, 0]
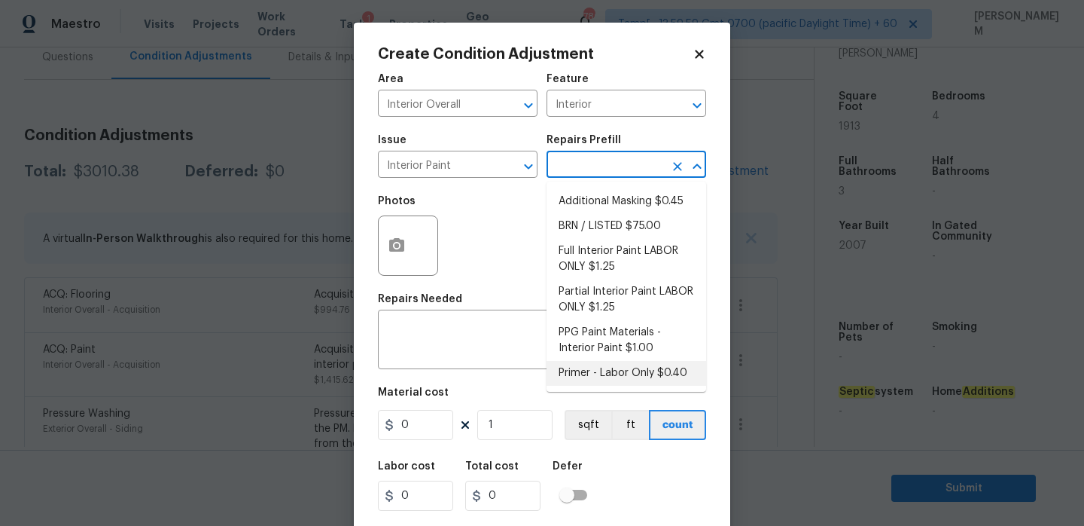
click at [628, 384] on li "Primer - Labor Only $0.40" at bounding box center [627, 373] width 160 height 25
type input "Overall Paint"
type textarea "Interior primer - PRIMER PROVIDED BY OPENDOOR - All nails, screws, drywall anch…"
type input "0.4"
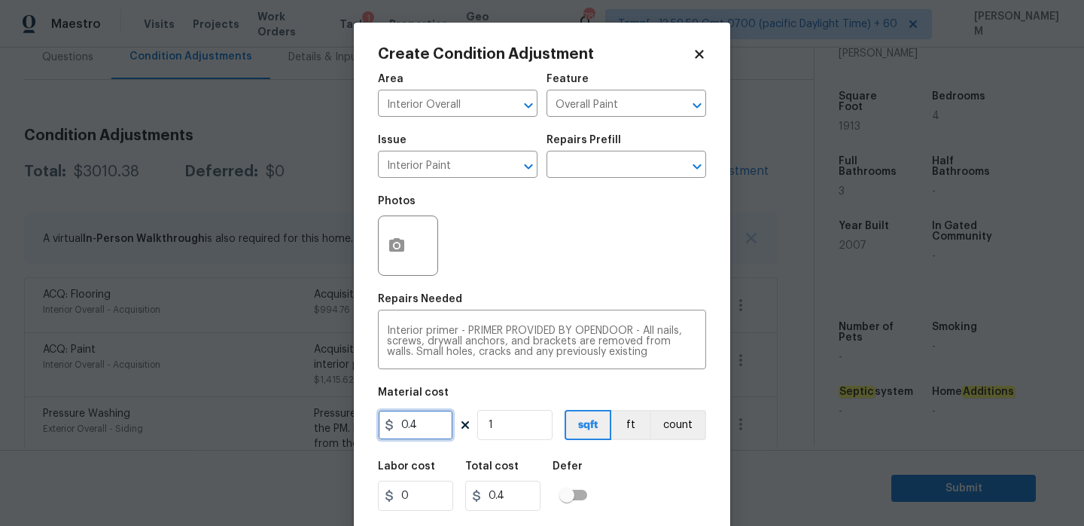
click at [428, 432] on input "0.4" at bounding box center [415, 425] width 75 height 30
type input "50"
click at [392, 244] on icon "button" at bounding box center [396, 245] width 15 height 14
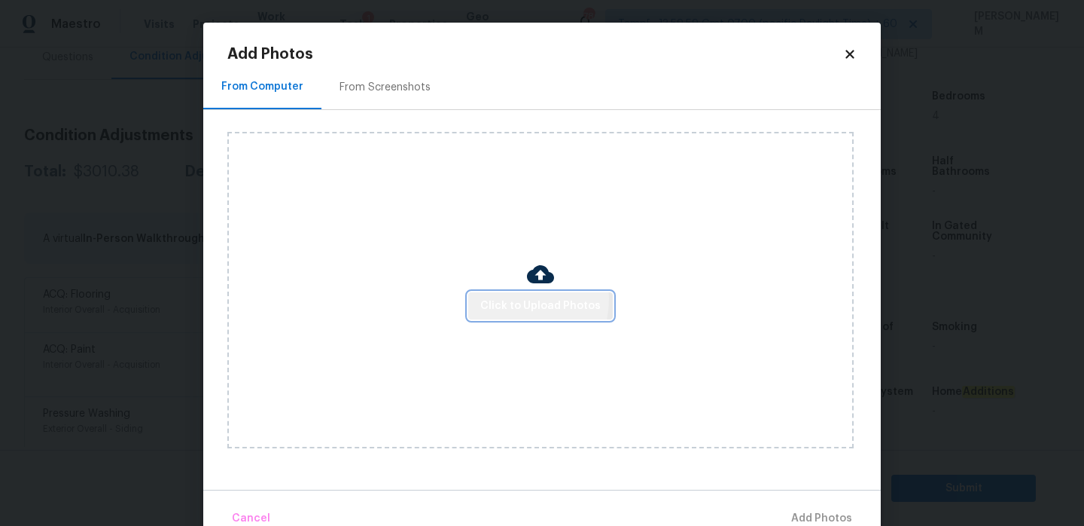
click at [511, 298] on span "Click to Upload Photos" at bounding box center [540, 306] width 120 height 19
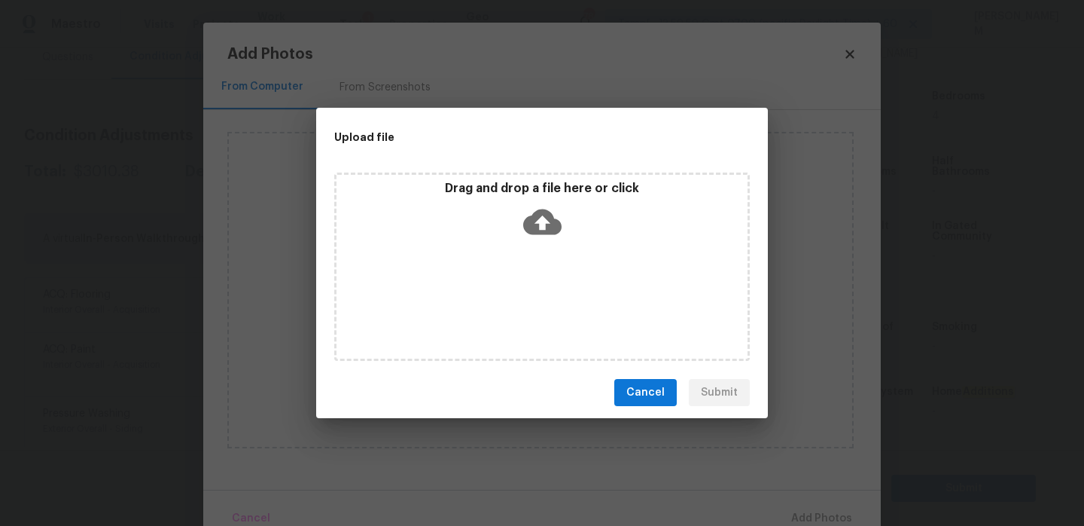
click at [544, 218] on icon at bounding box center [542, 222] width 38 height 38
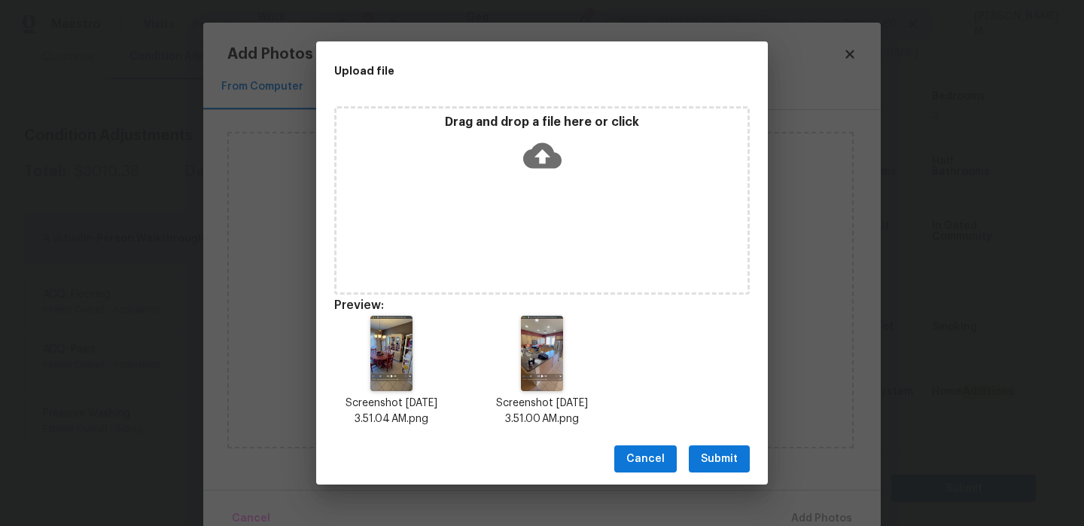
scroll to position [12, 0]
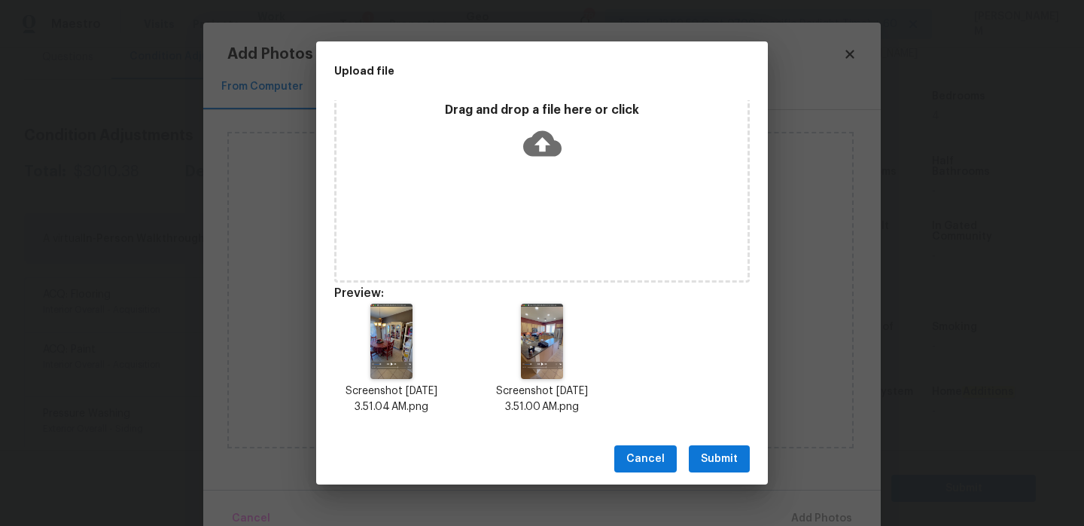
click at [729, 460] on span "Submit" at bounding box center [719, 459] width 37 height 19
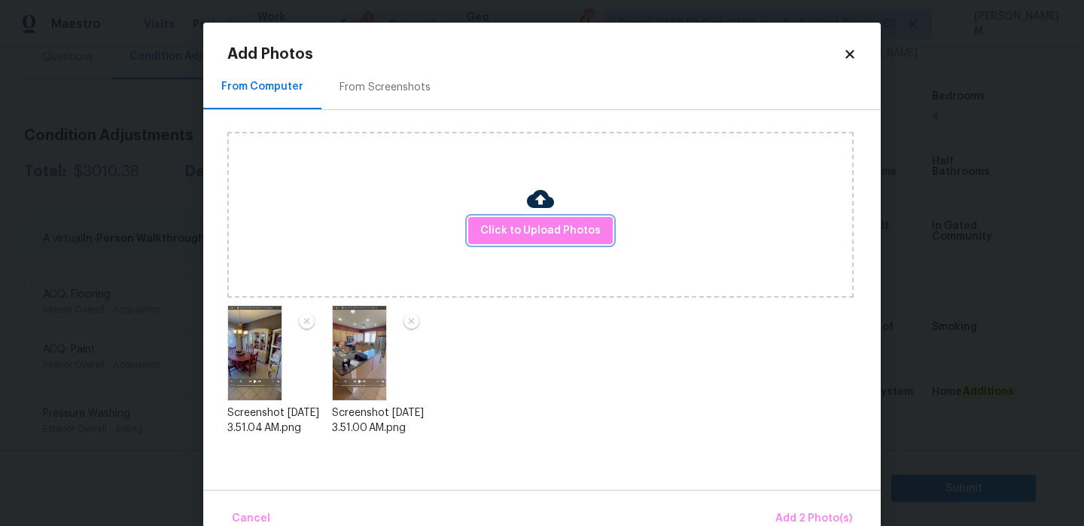
scroll to position [32, 0]
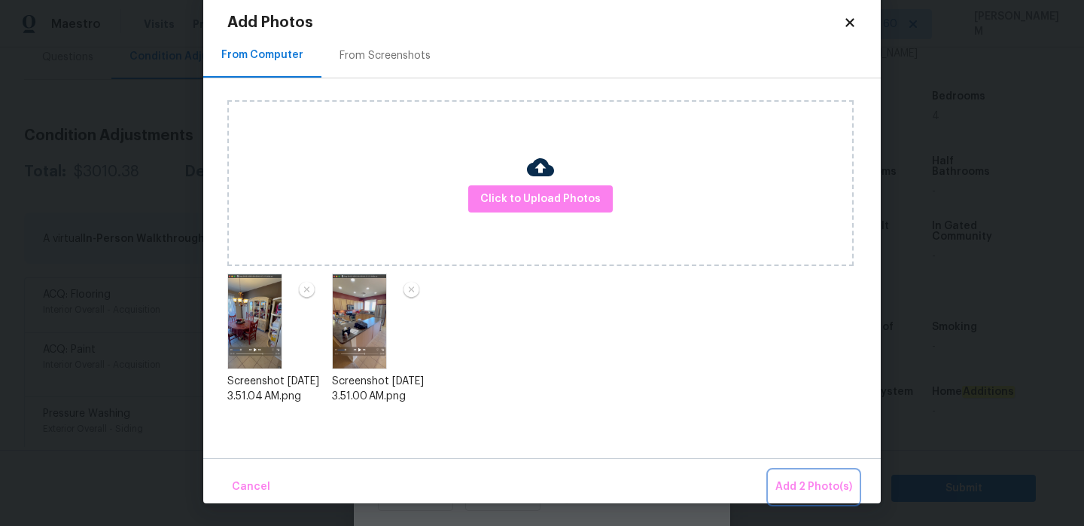
click at [822, 481] on span "Add 2 Photo(s)" at bounding box center [814, 486] width 77 height 19
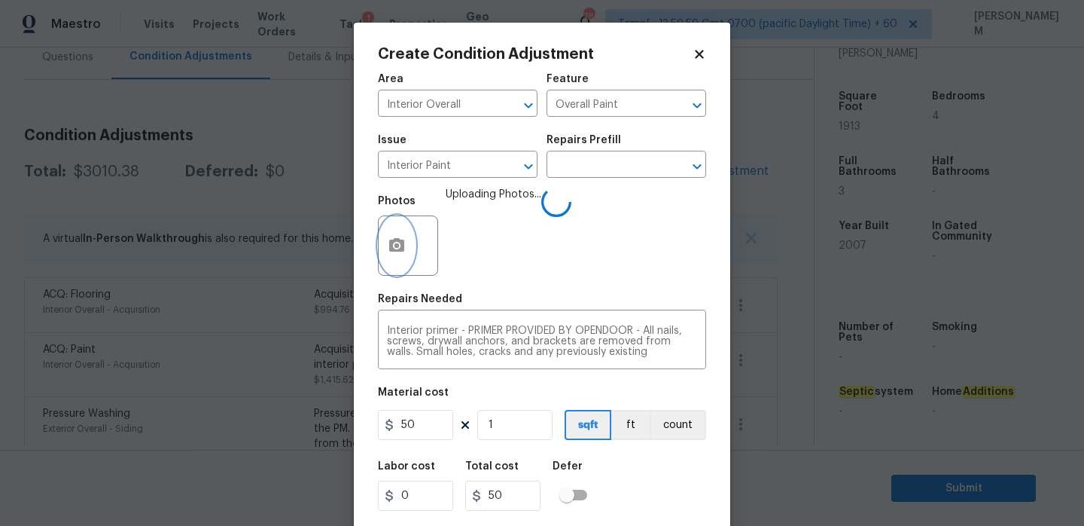
scroll to position [37, 0]
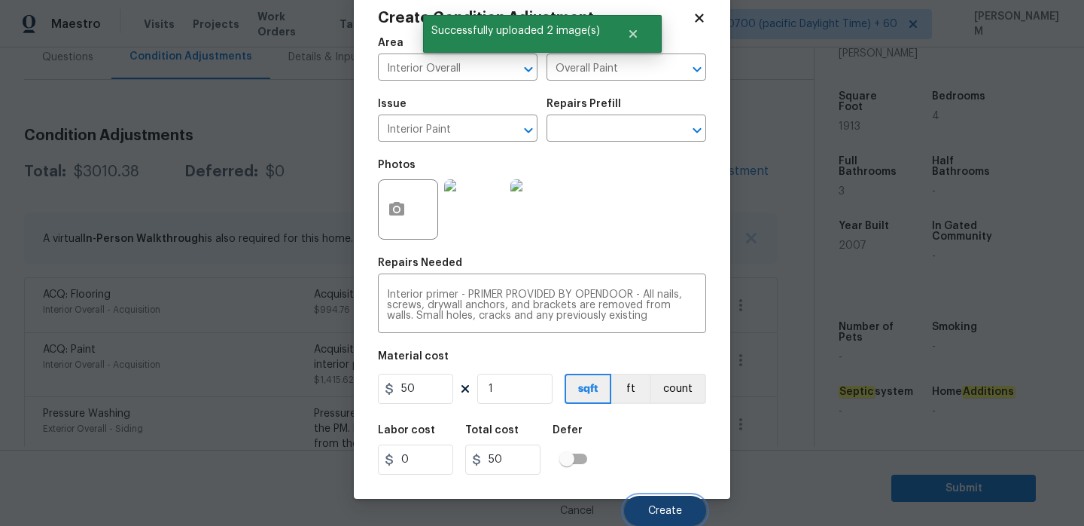
click at [672, 512] on span "Create" at bounding box center [665, 510] width 34 height 11
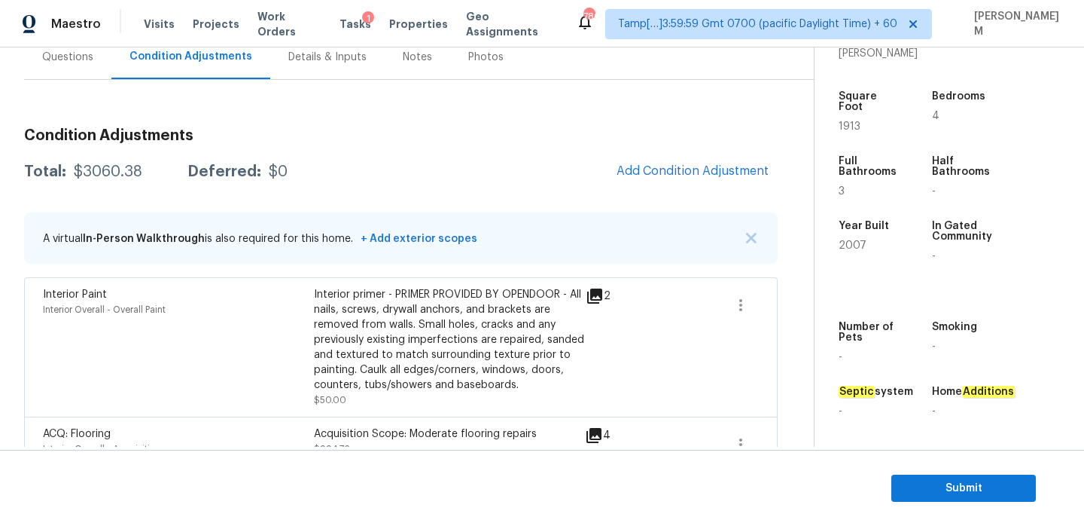
scroll to position [462, 0]
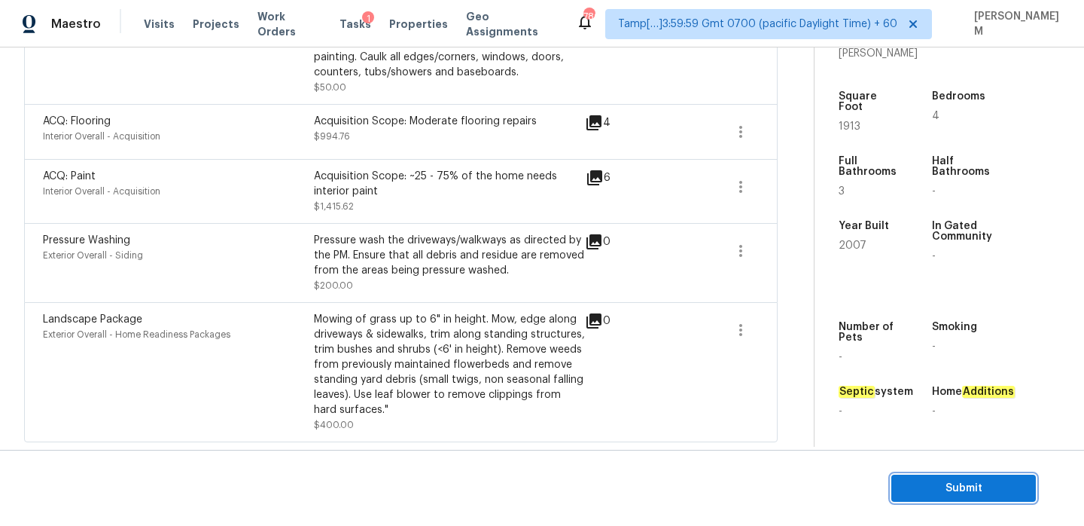
click at [997, 489] on span "Submit" at bounding box center [964, 488] width 120 height 19
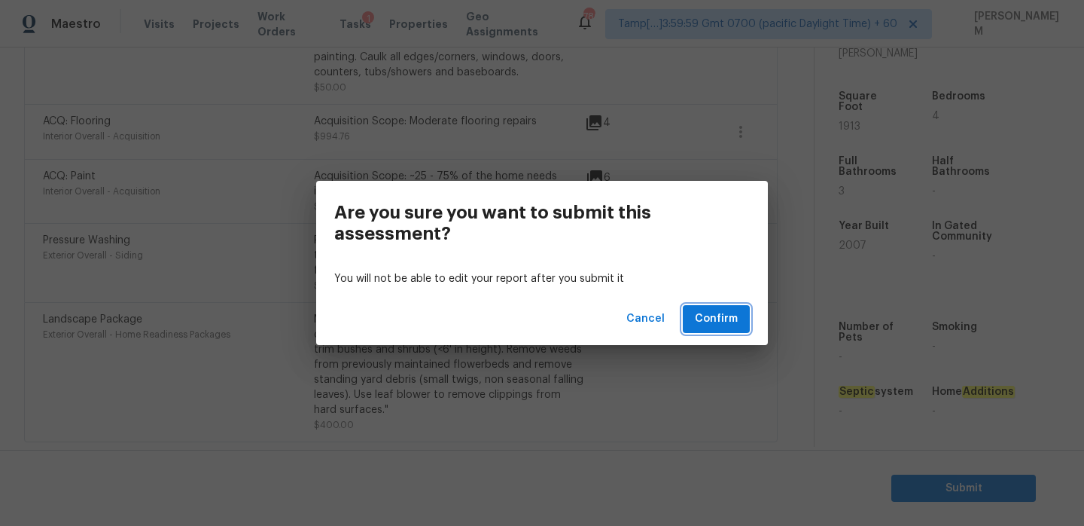
click at [725, 315] on span "Confirm" at bounding box center [716, 319] width 43 height 19
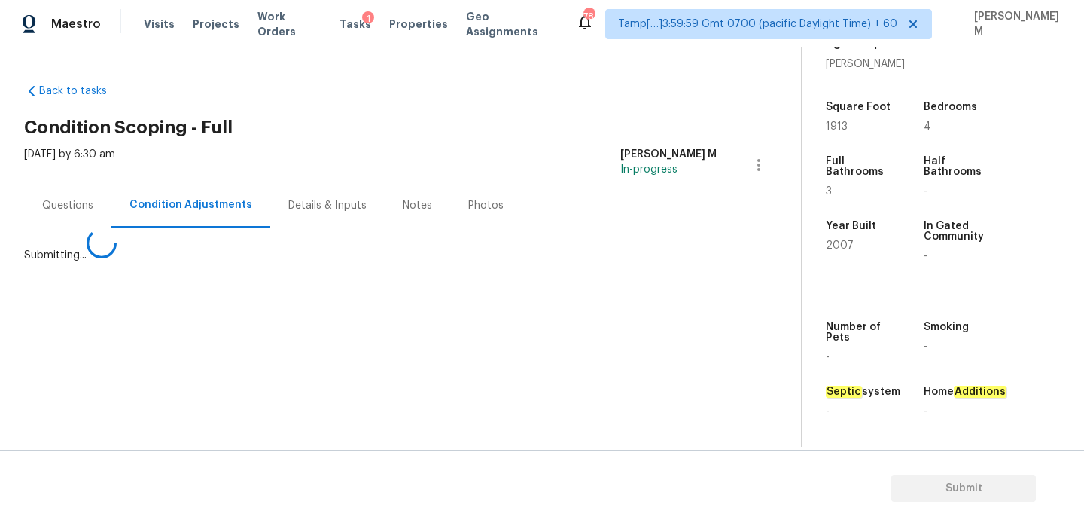
scroll to position [0, 0]
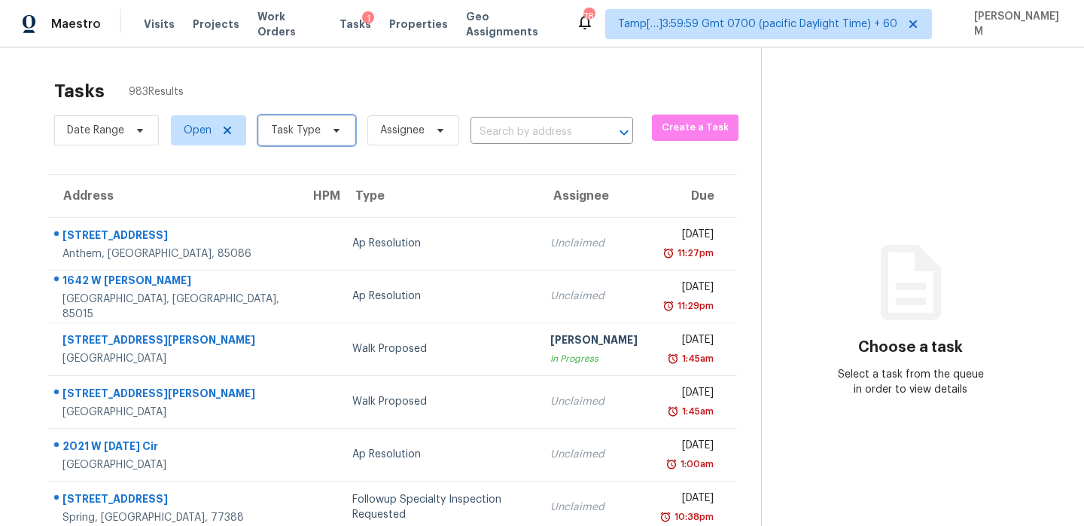
click at [331, 132] on icon at bounding box center [337, 130] width 12 height 12
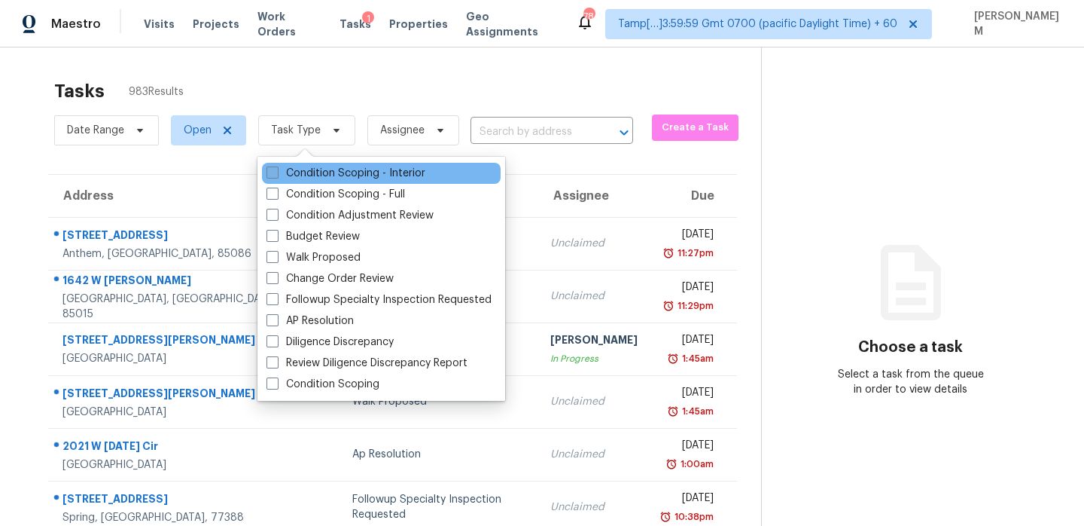
click at [373, 175] on label "Condition Scoping - Interior" at bounding box center [346, 173] width 159 height 15
click at [276, 175] on input "Condition Scoping - Interior" at bounding box center [272, 171] width 10 height 10
checkbox input "true"
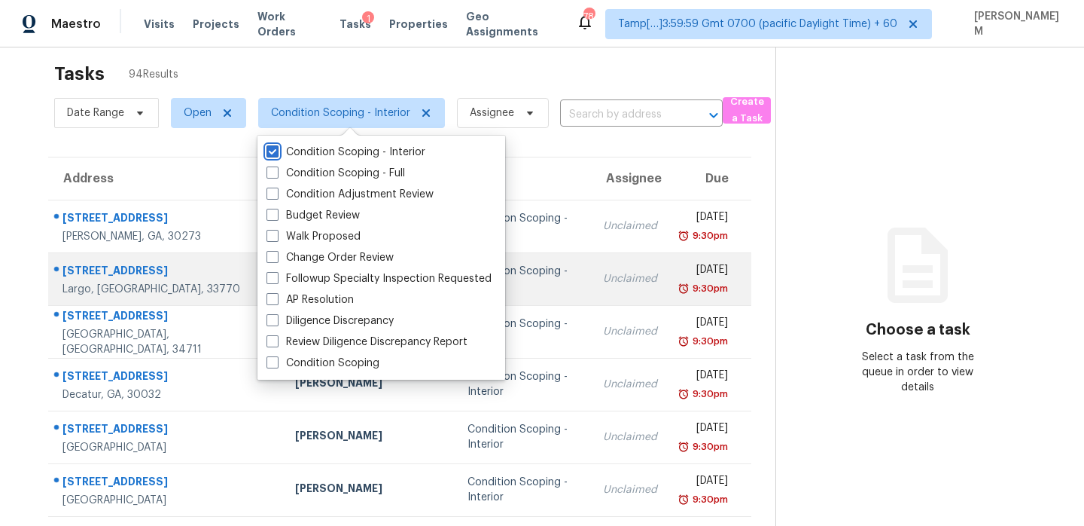
scroll to position [21, 0]
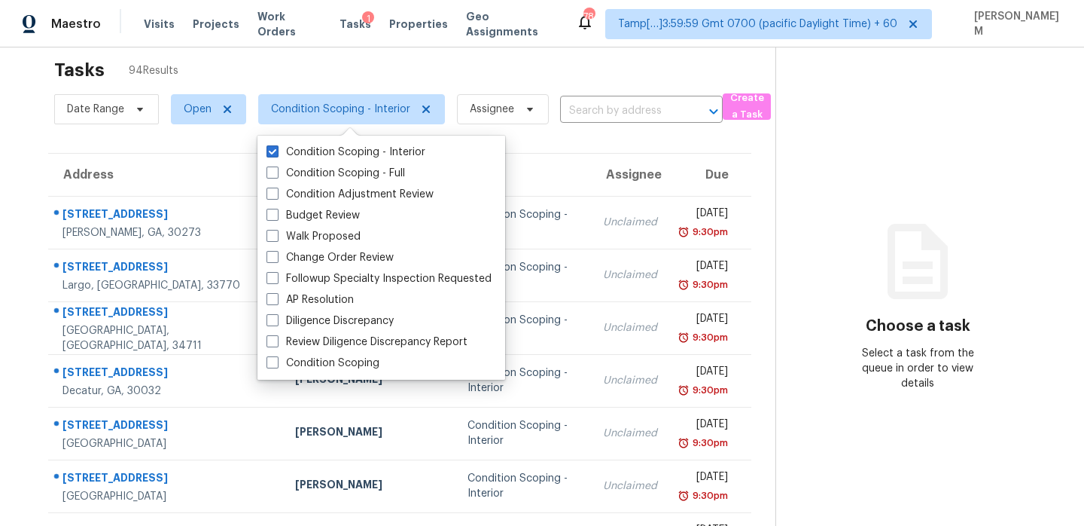
click at [573, 148] on section "Tasks 94 Results Date Range Open Condition Scoping - Interior Assignee ​ Create…" at bounding box center [400, 406] width 752 height 713
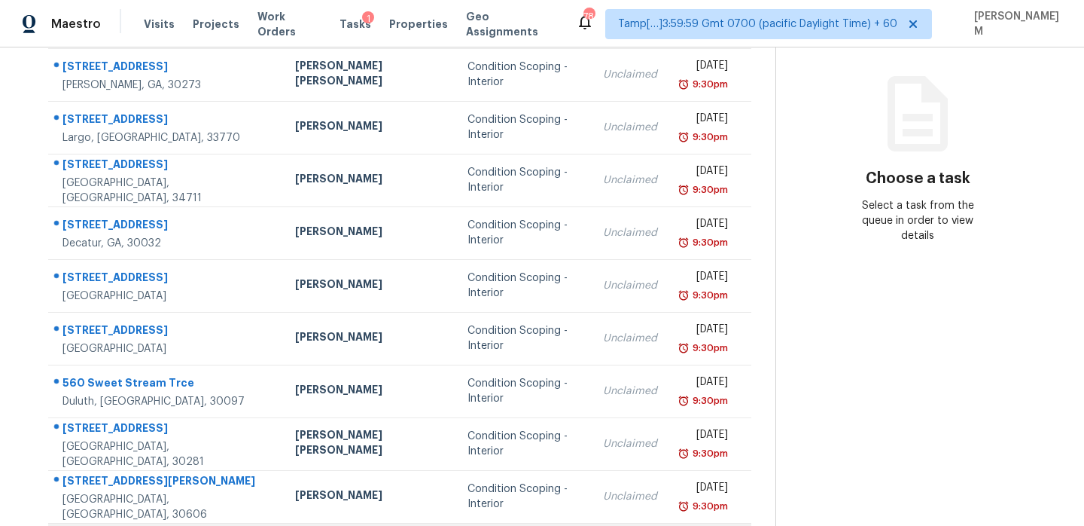
scroll to position [258, 0]
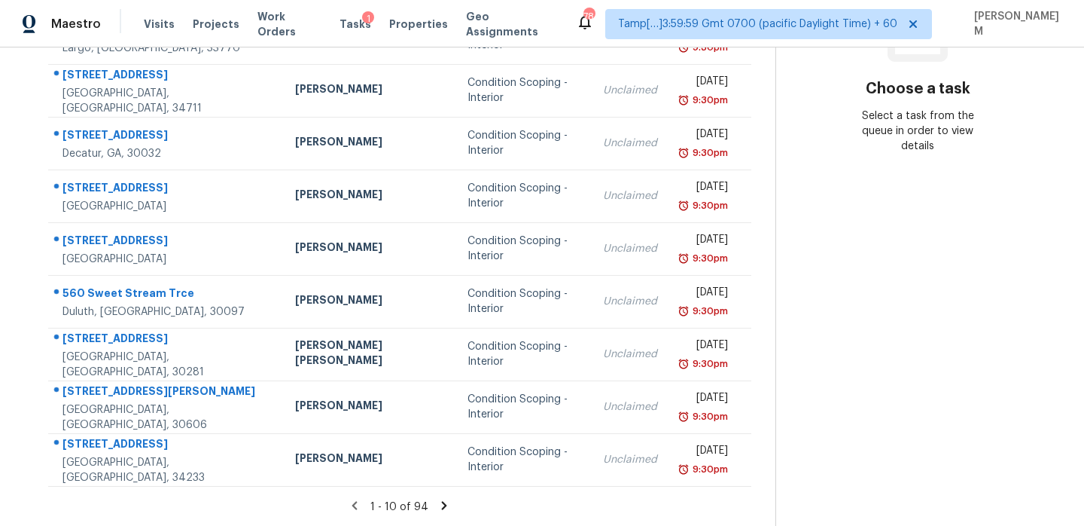
click at [439, 507] on icon at bounding box center [445, 506] width 14 height 14
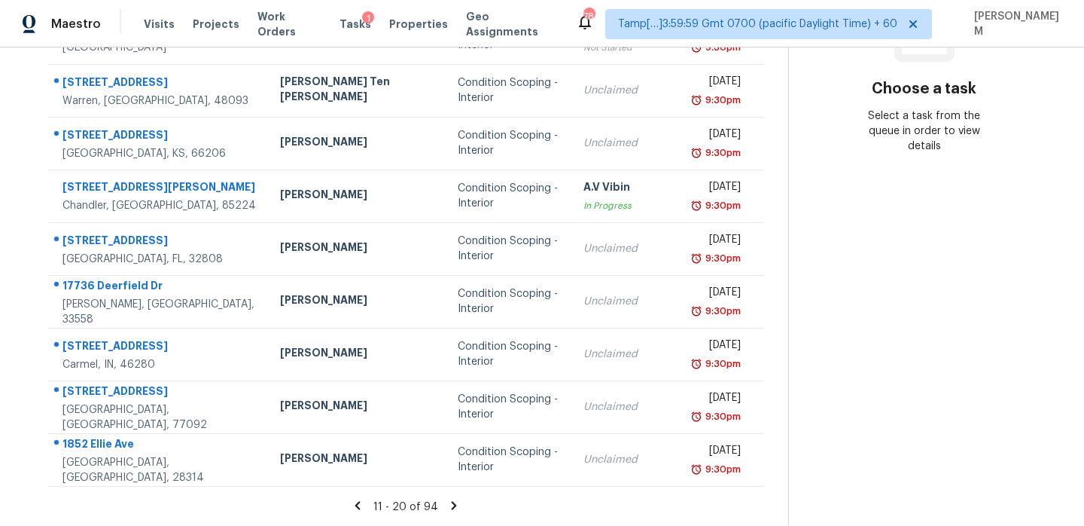
click at [352, 514] on section "Tasks 94 Results Date Range Open Condition Scoping - Interior Assignee ​ Create…" at bounding box center [406, 169] width 764 height 713
click at [355, 508] on icon at bounding box center [357, 505] width 5 height 8
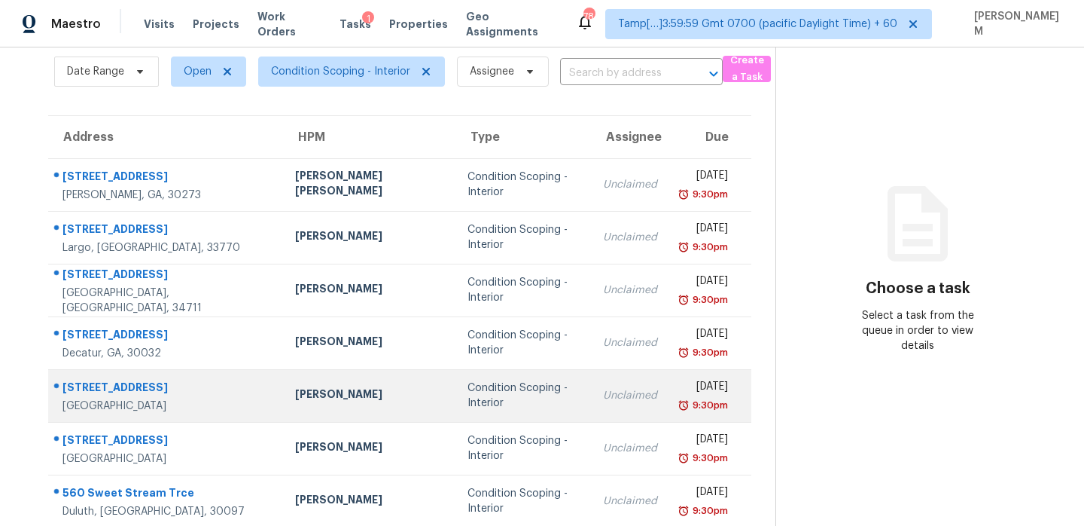
scroll to position [58, 0]
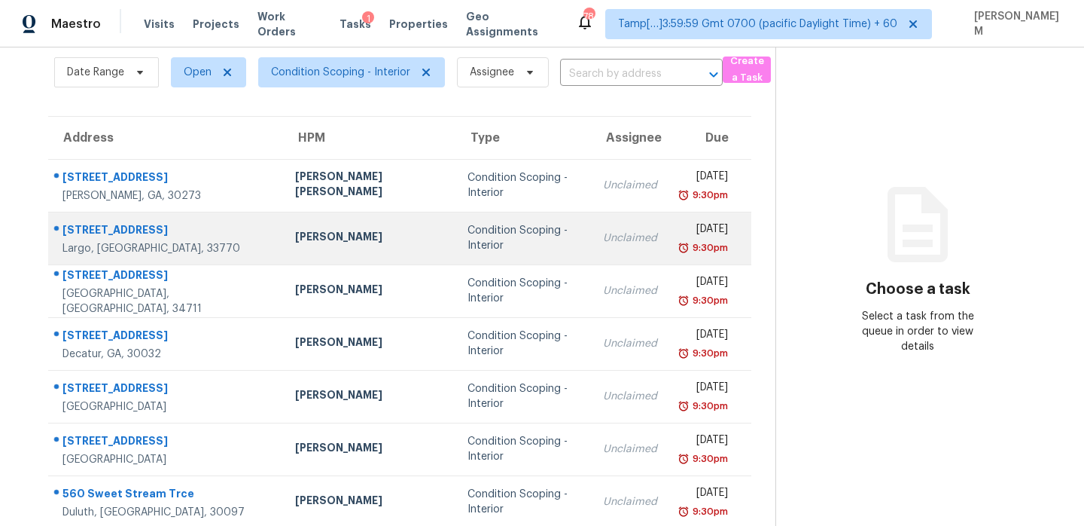
click at [468, 252] on div "Condition Scoping - Interior" at bounding box center [523, 238] width 111 height 30
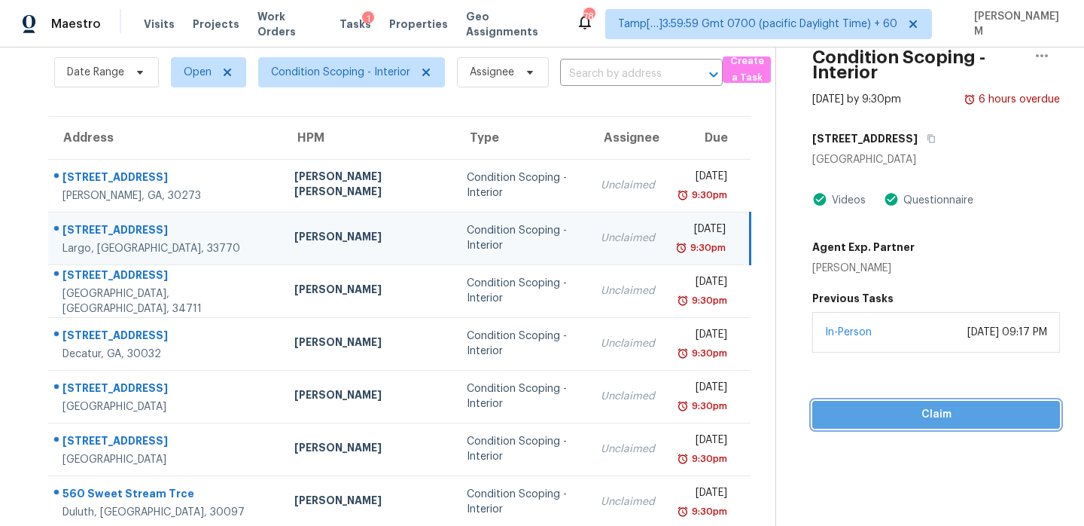
click at [918, 419] on span "Claim" at bounding box center [937, 414] width 224 height 19
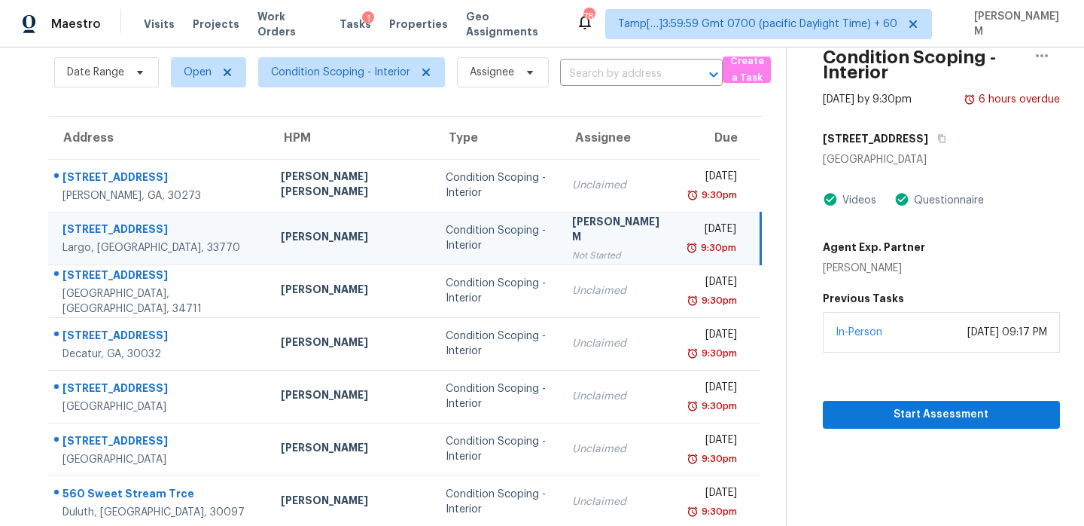
scroll to position [0, 0]
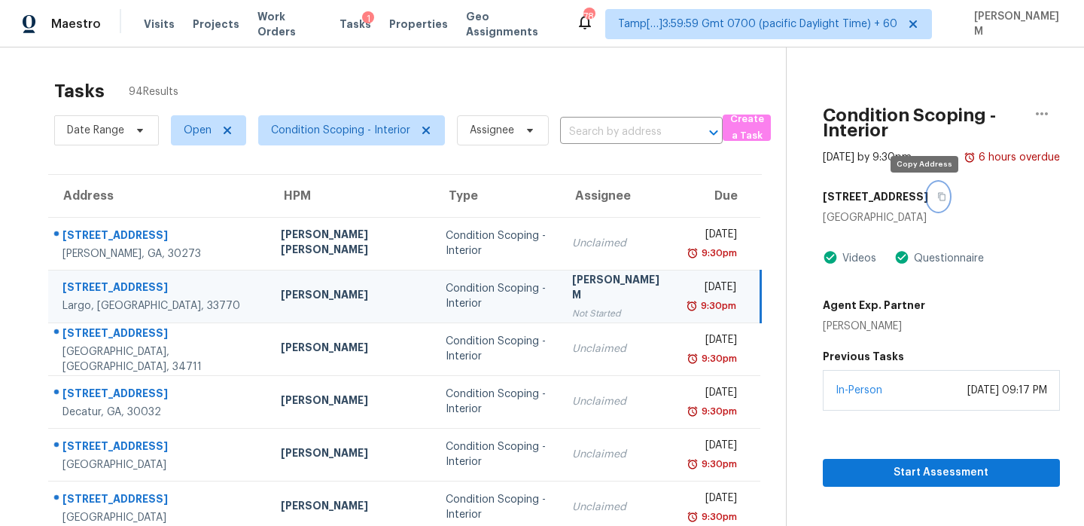
click at [938, 193] on icon "button" at bounding box center [942, 196] width 9 height 9
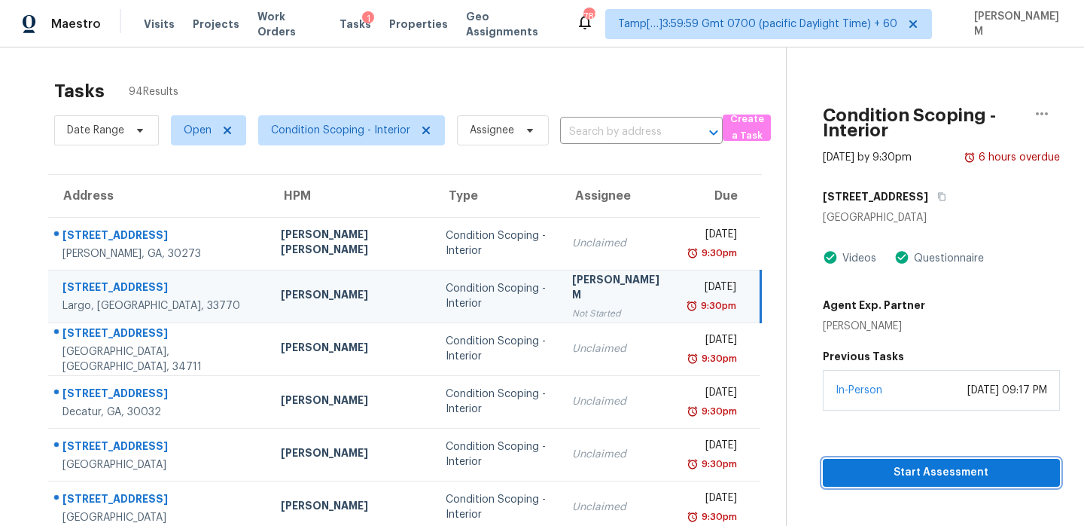
click at [868, 461] on button "Start Assessment" at bounding box center [941, 473] width 237 height 28
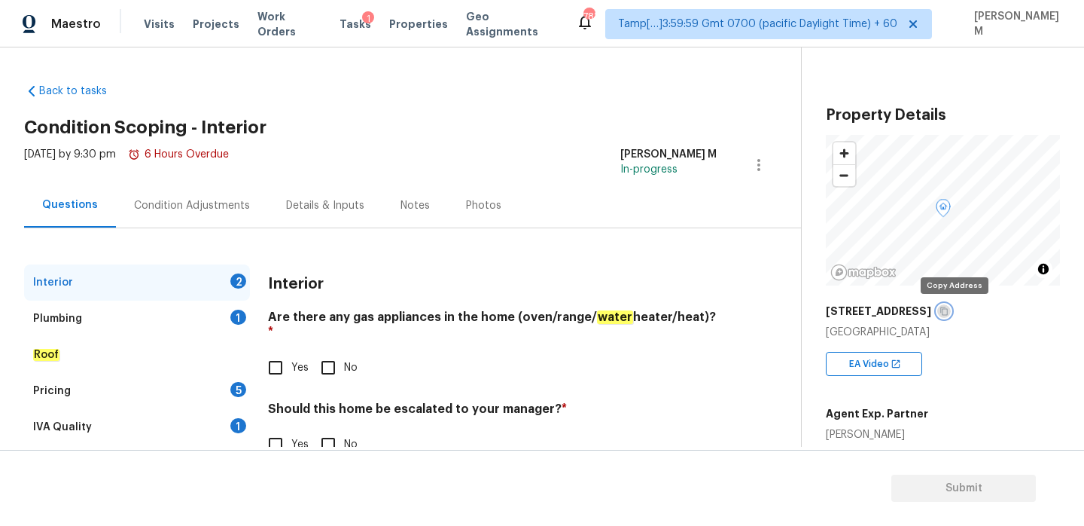
click at [949, 310] on icon "button" at bounding box center [944, 311] width 9 height 9
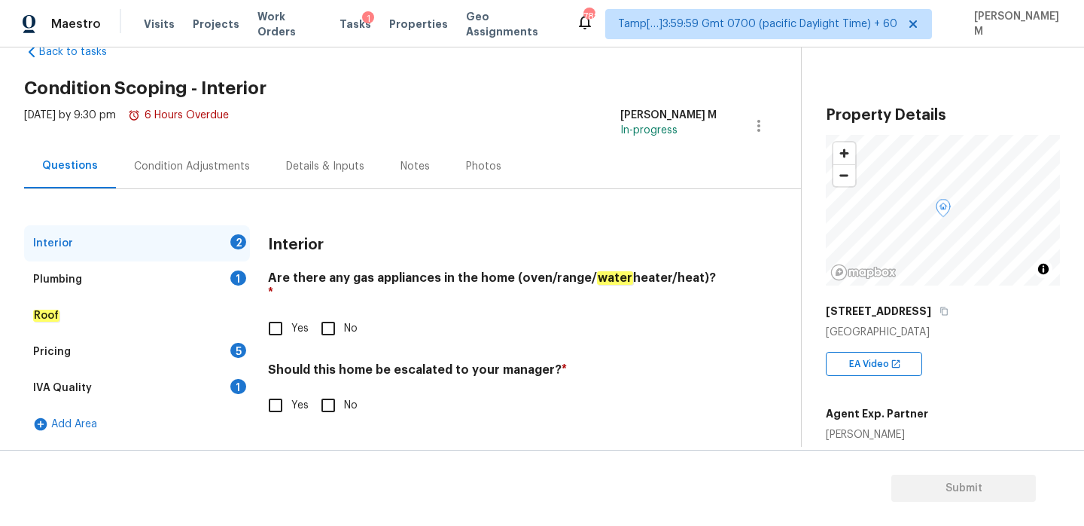
click at [333, 313] on input "No" at bounding box center [329, 329] width 32 height 32
checkbox input "true"
click at [202, 154] on div "Condition Adjustments" at bounding box center [192, 166] width 152 height 44
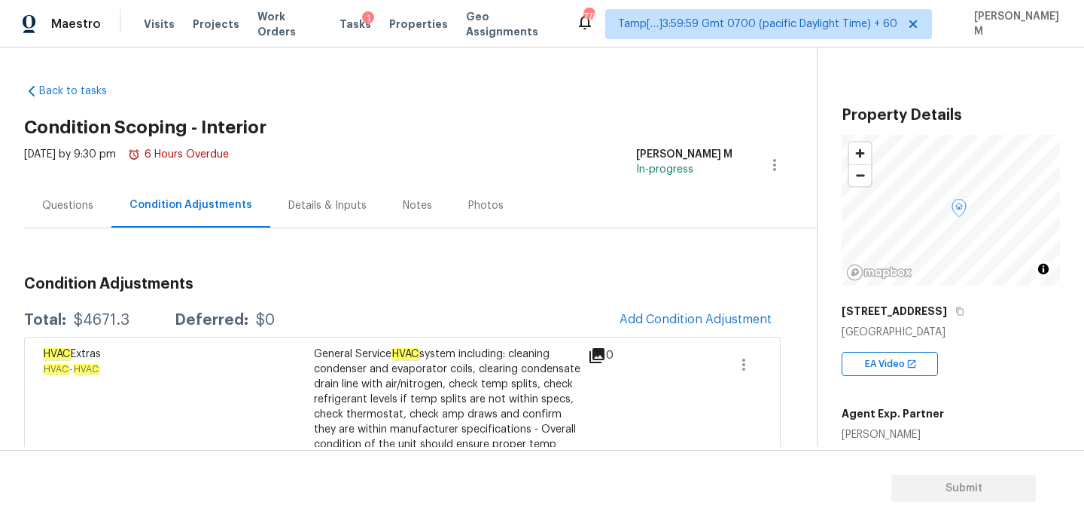
click at [96, 208] on div "Questions" at bounding box center [67, 205] width 87 height 44
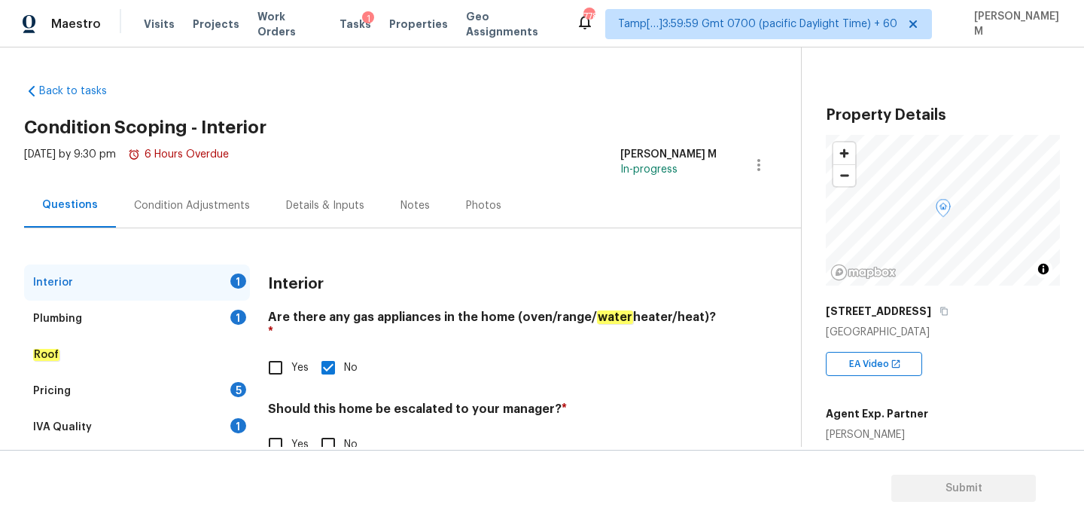
scroll to position [39, 0]
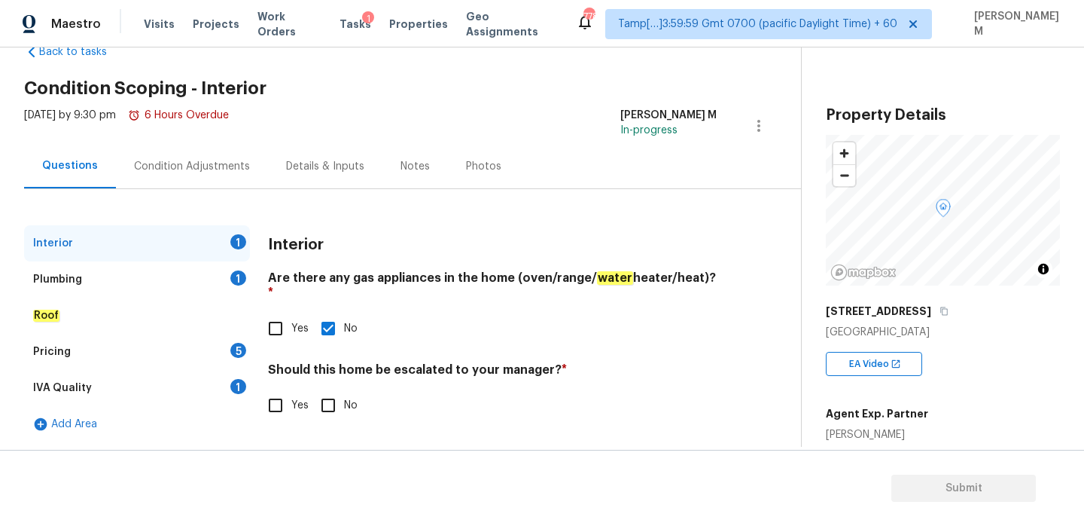
click at [331, 390] on input "No" at bounding box center [329, 405] width 32 height 32
checkbox input "true"
click at [160, 291] on div "Plumbing 1" at bounding box center [137, 279] width 226 height 36
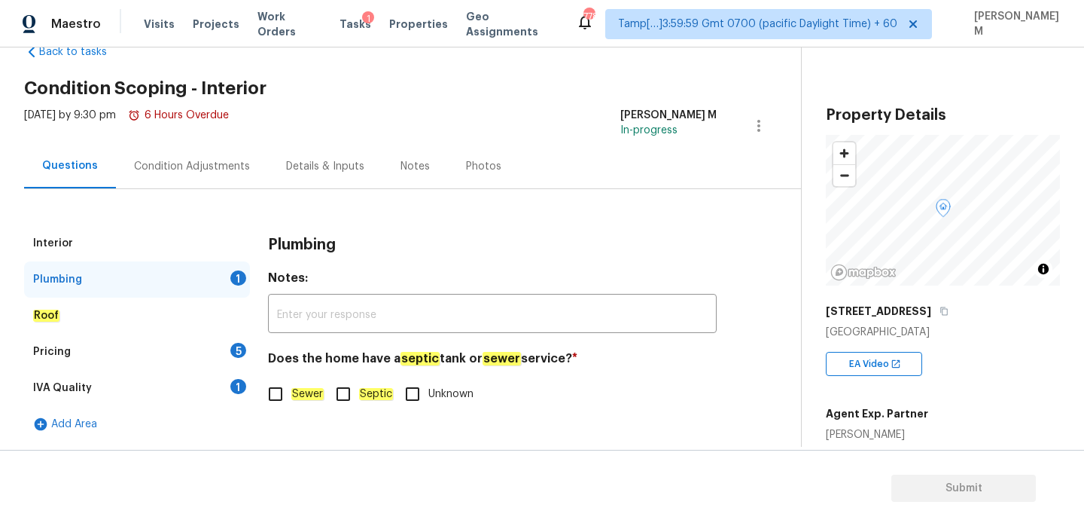
click at [270, 395] on input "Sewer" at bounding box center [276, 394] width 32 height 32
checkbox input "true"
click at [155, 316] on div "Roof" at bounding box center [137, 315] width 226 height 36
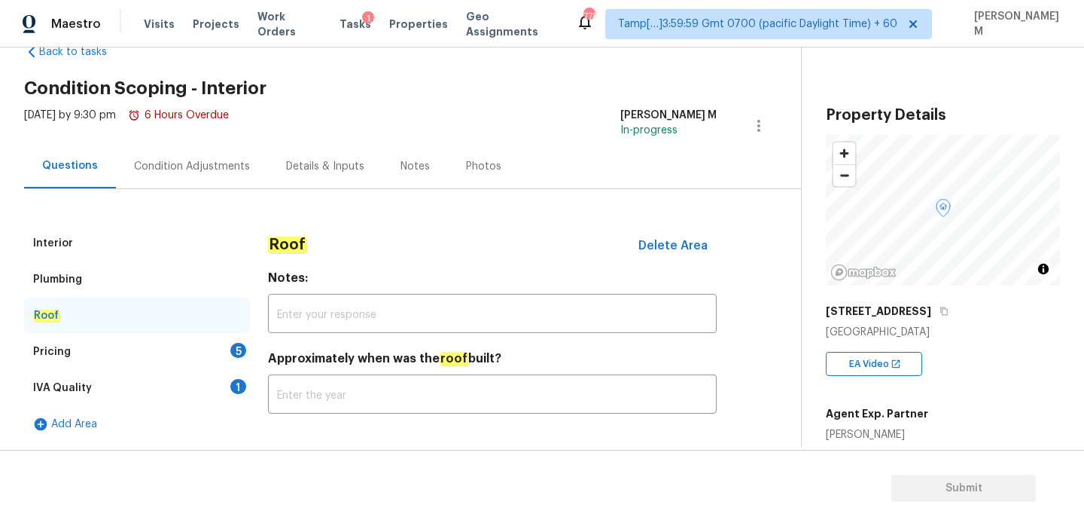
click at [157, 355] on div "Pricing 5" at bounding box center [137, 352] width 226 height 36
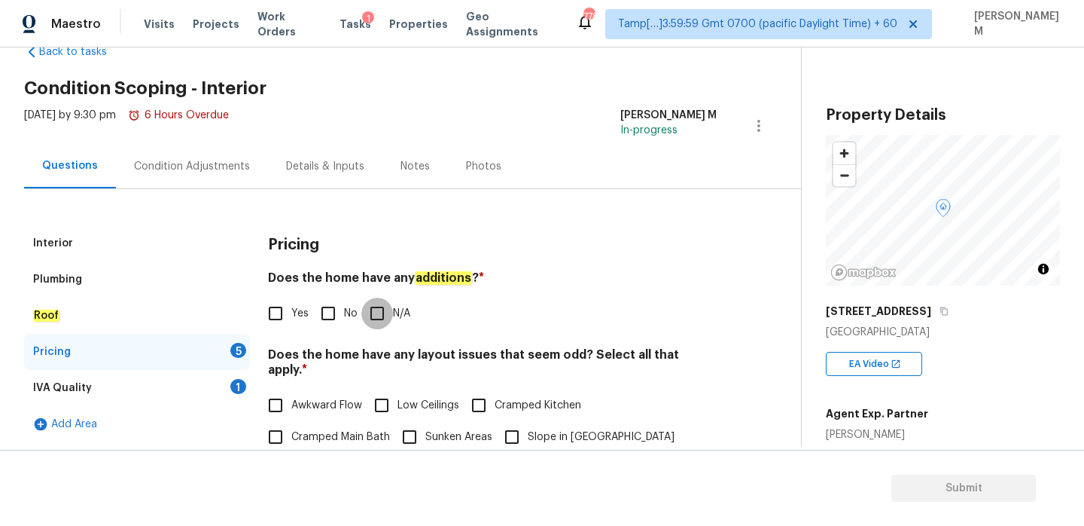
click at [387, 314] on input "N/A" at bounding box center [377, 313] width 32 height 32
checkbox input "true"
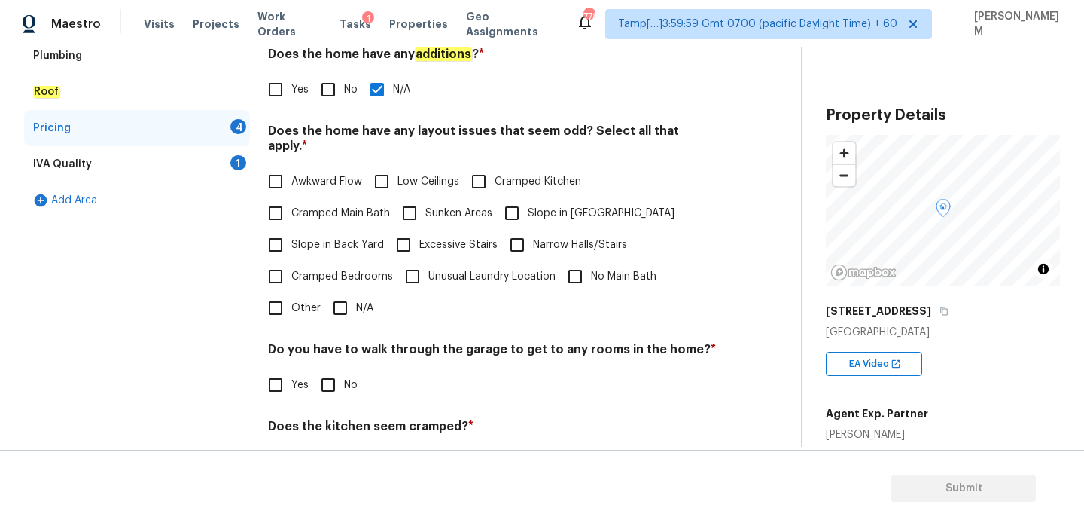
scroll to position [269, 0]
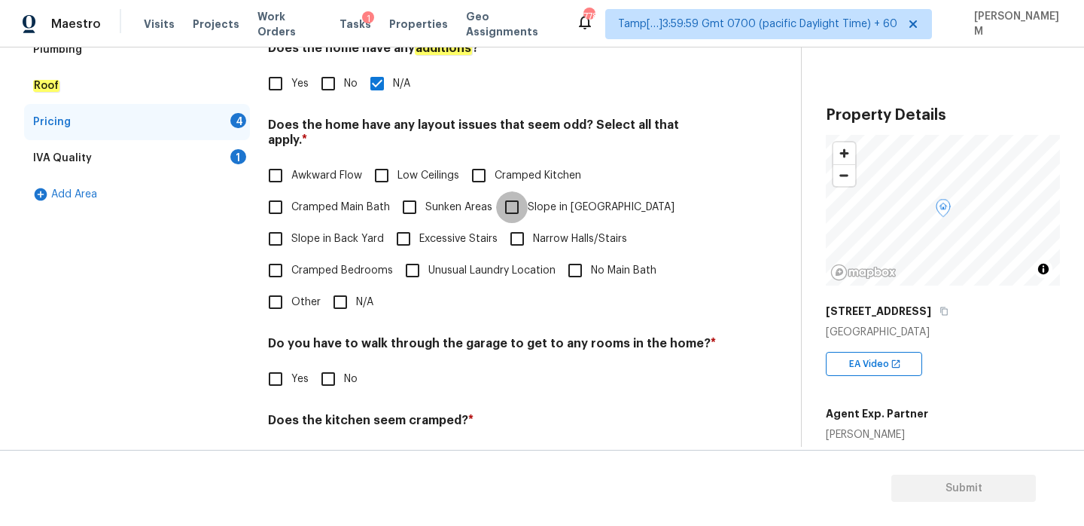
click at [517, 194] on input "Slope in [GEOGRAPHIC_DATA]" at bounding box center [512, 207] width 32 height 32
checkbox input "true"
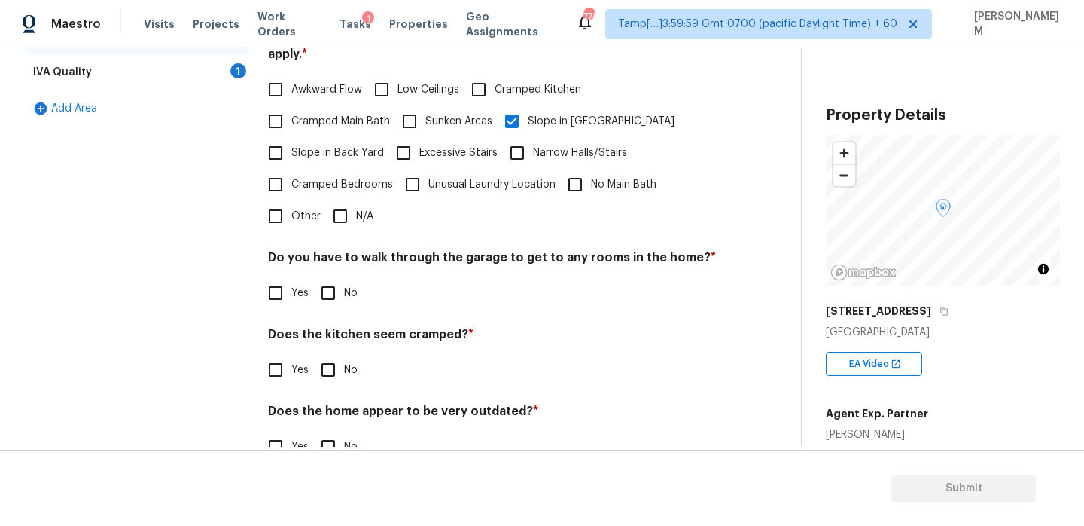
scroll to position [378, 0]
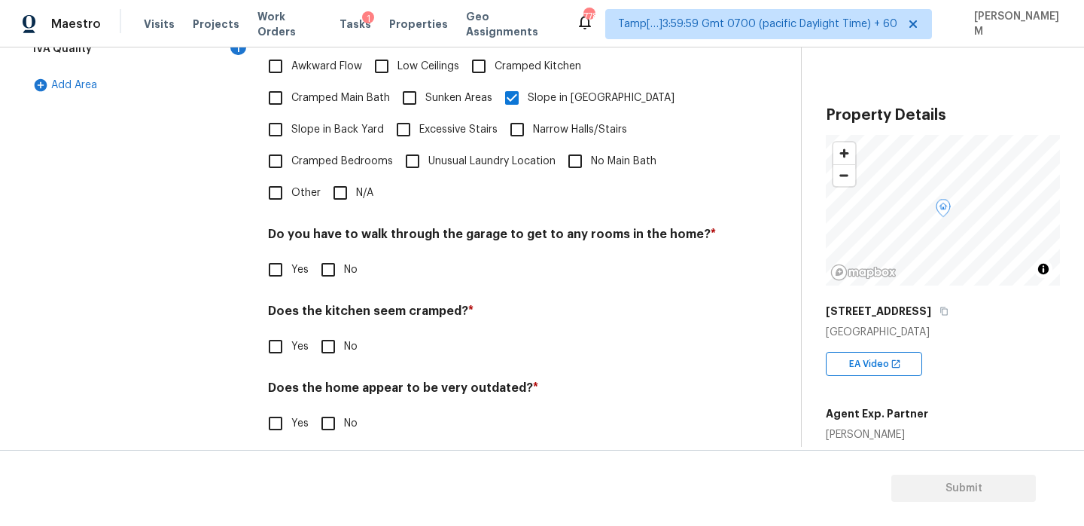
click at [327, 263] on input "No" at bounding box center [329, 270] width 32 height 32
checkbox input "true"
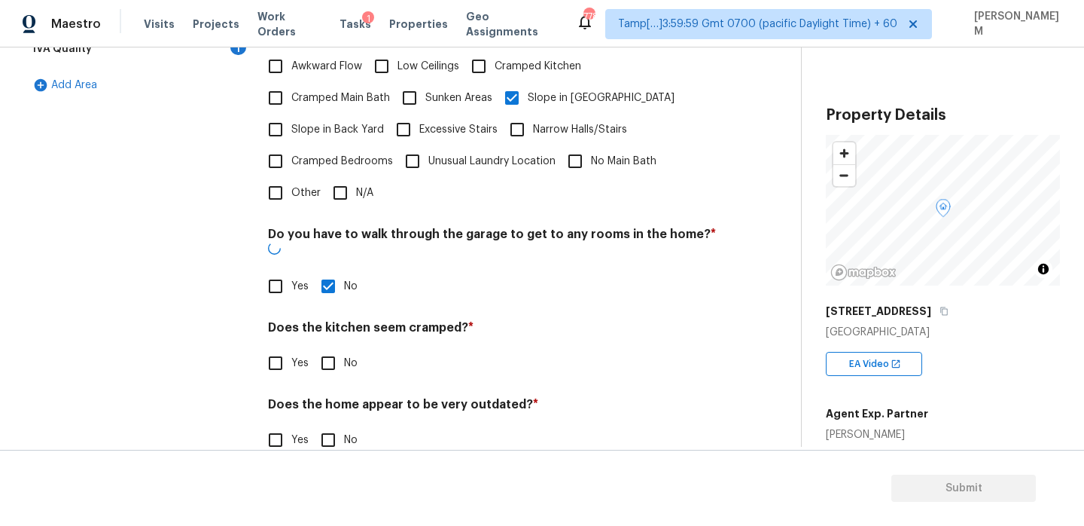
click at [332, 347] on input "No" at bounding box center [329, 363] width 32 height 32
checkbox input "true"
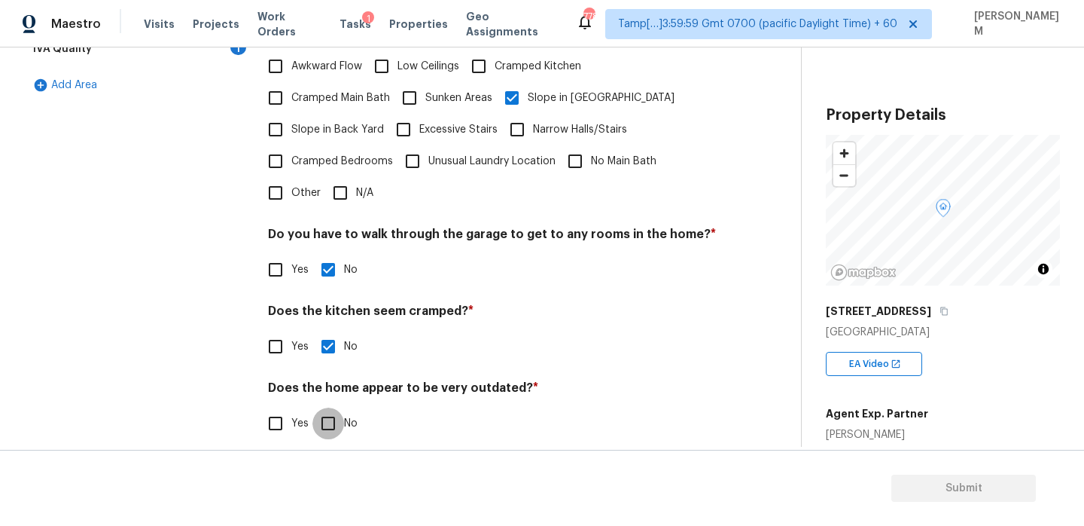
click at [329, 407] on input "No" at bounding box center [329, 423] width 32 height 32
checkbox input "true"
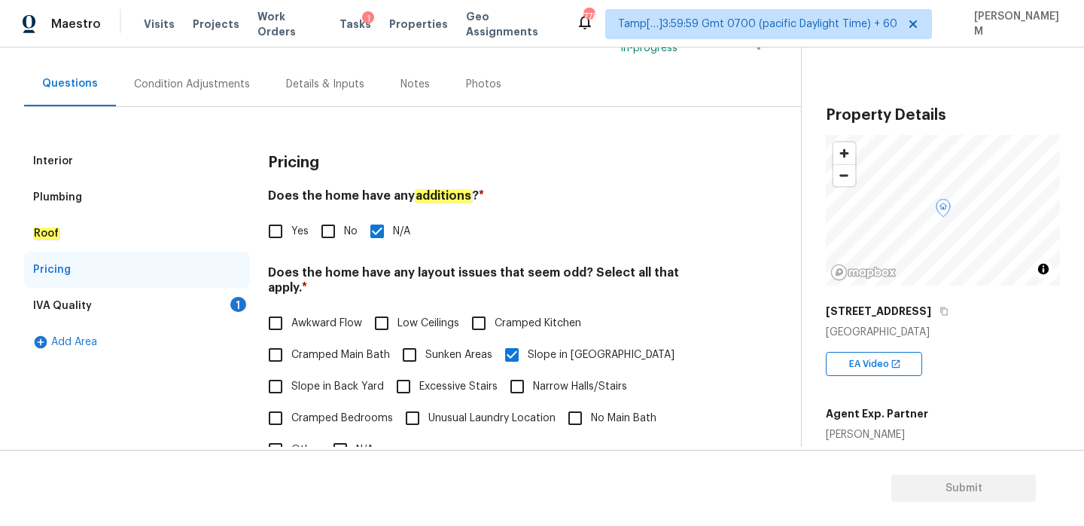
scroll to position [0, 0]
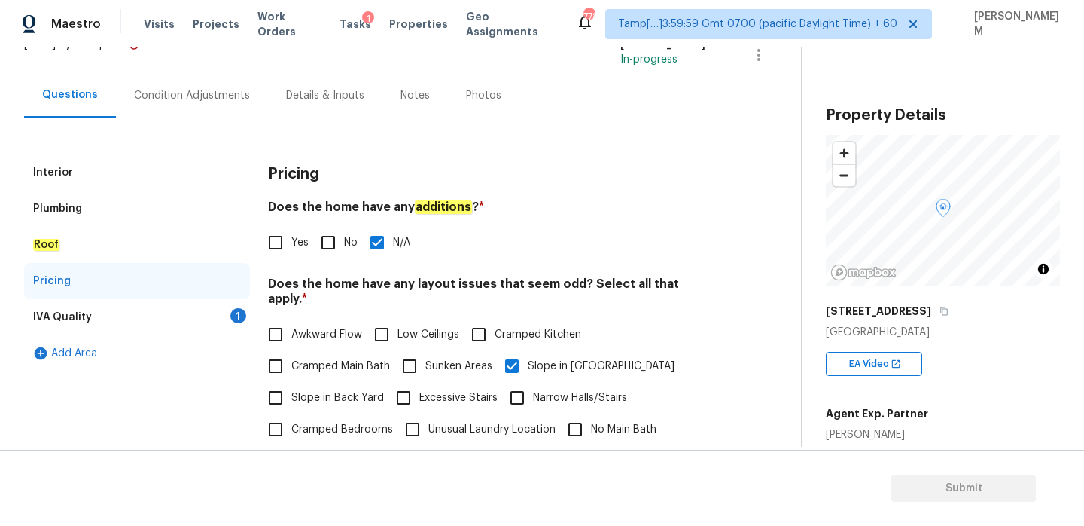
click at [157, 308] on div "IVA Quality 1" at bounding box center [137, 317] width 226 height 36
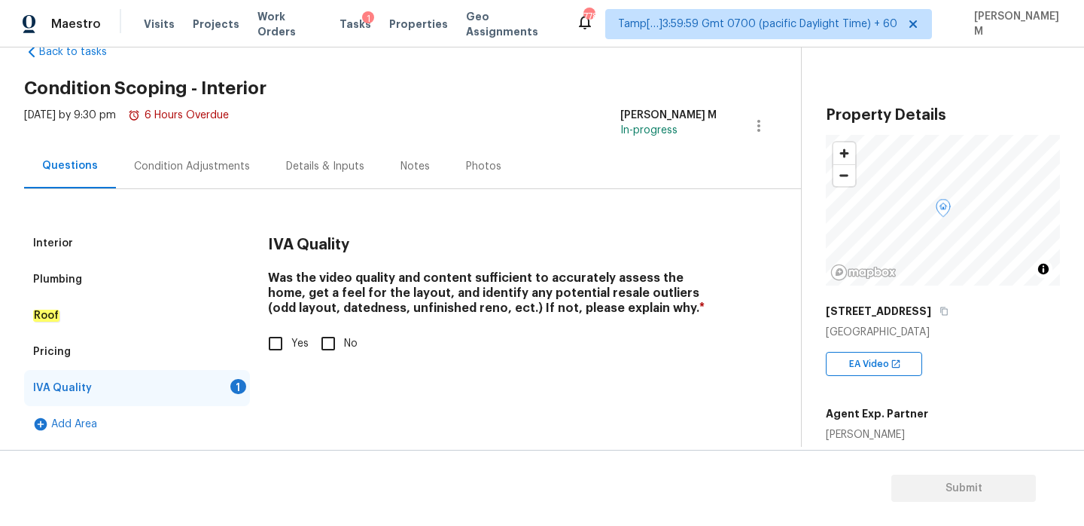
click at [281, 347] on input "Yes" at bounding box center [276, 344] width 32 height 32
checkbox input "true"
click at [190, 172] on div "Condition Adjustments" at bounding box center [192, 166] width 116 height 15
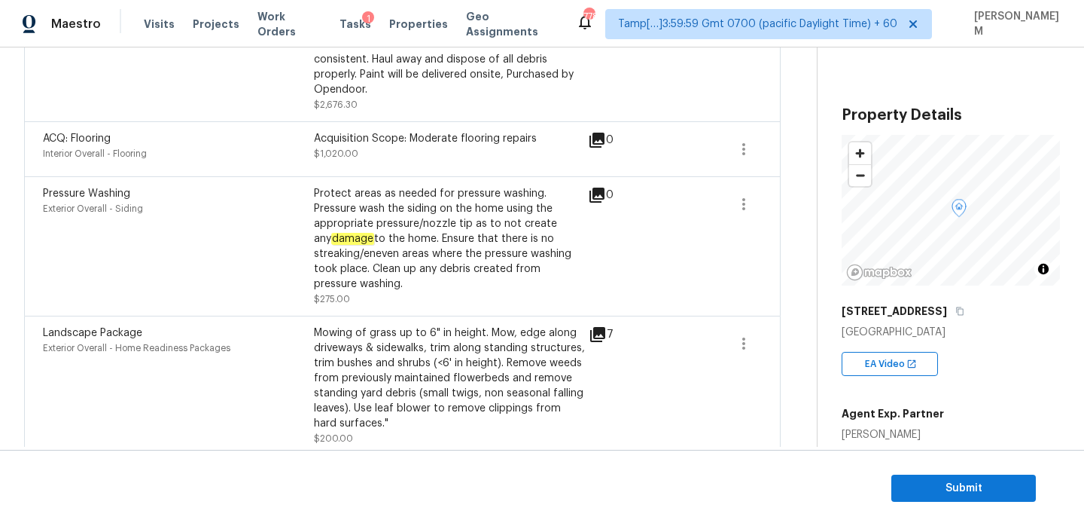
scroll to position [381, 0]
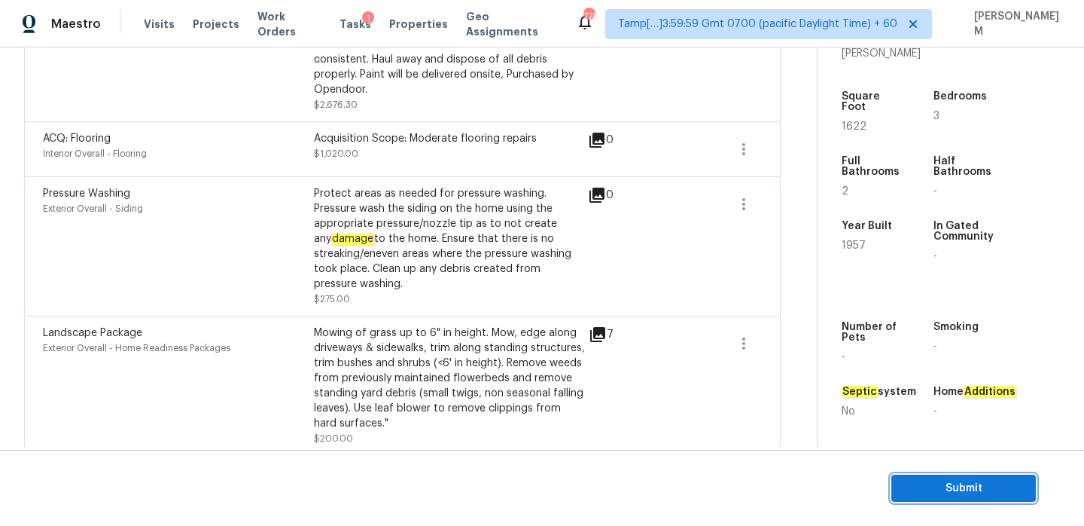
click at [990, 483] on span "Submit" at bounding box center [964, 488] width 120 height 19
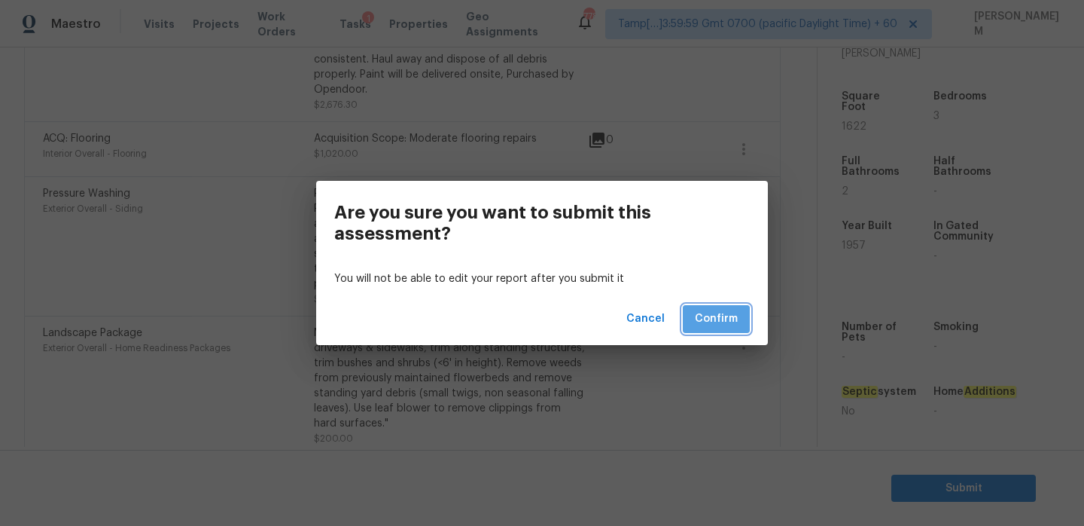
click at [717, 324] on span "Confirm" at bounding box center [716, 319] width 43 height 19
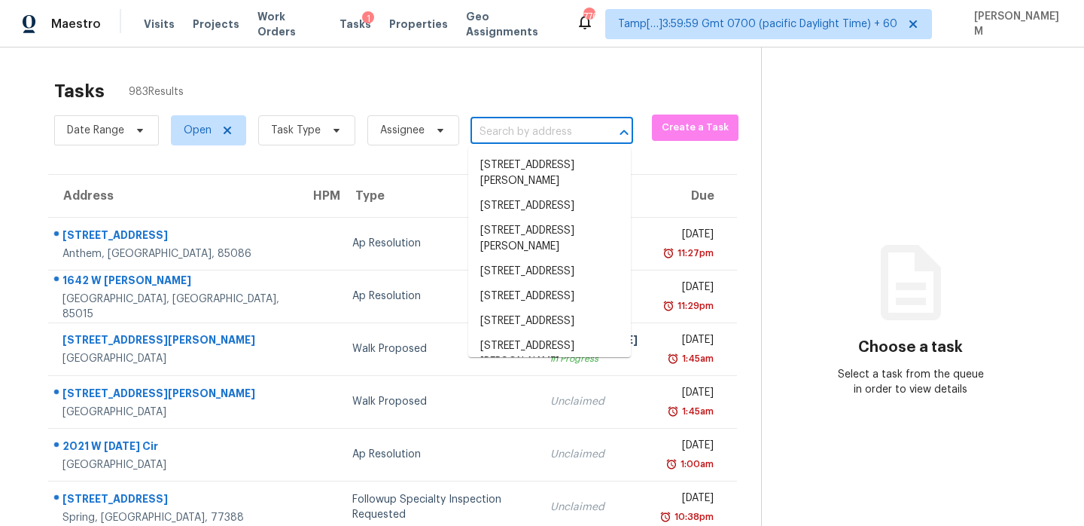
click at [505, 136] on input "text" at bounding box center [531, 131] width 120 height 23
click at [340, 192] on th "Type" at bounding box center [439, 196] width 198 height 42
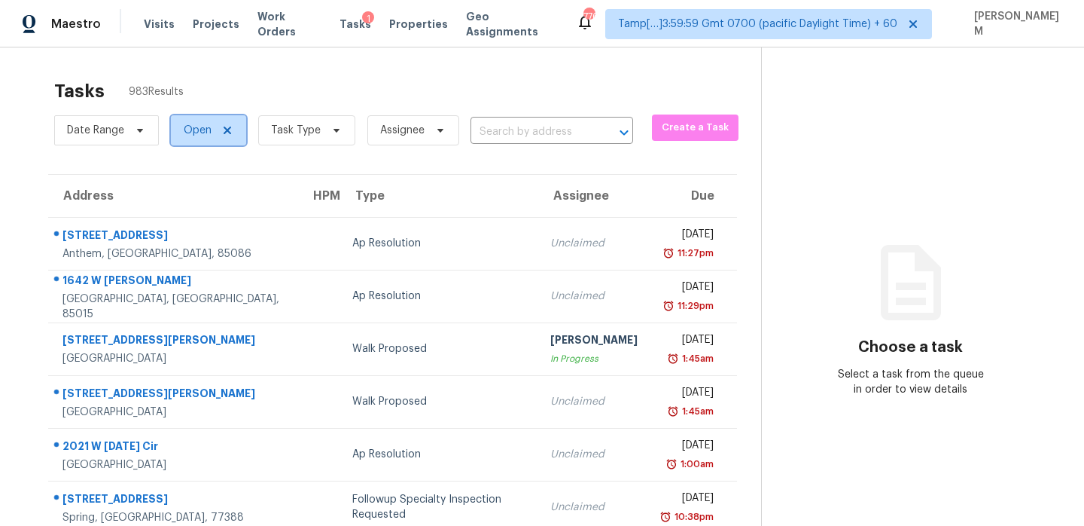
click at [197, 140] on span "Open" at bounding box center [208, 130] width 75 height 30
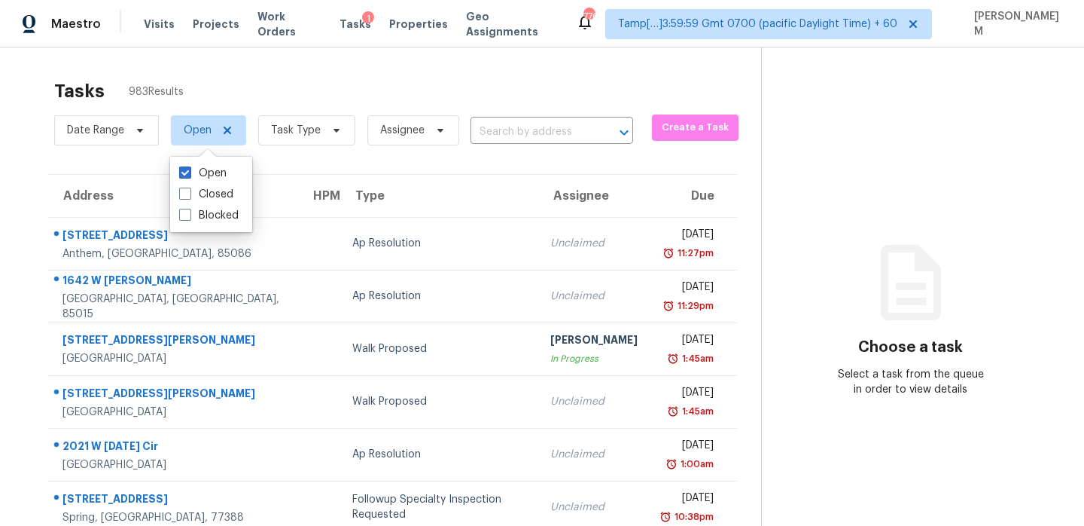
click at [282, 161] on section "Tasks 983 Results Date Range Open Task Type Assignee ​ Create a Task Address HP…" at bounding box center [392, 428] width 737 height 713
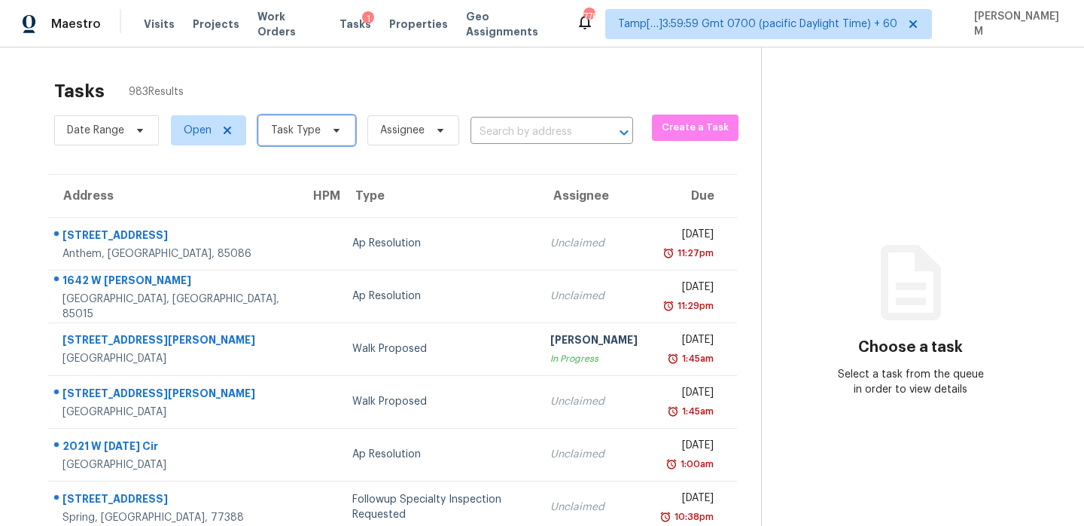
click at [312, 136] on span "Task Type" at bounding box center [296, 130] width 50 height 15
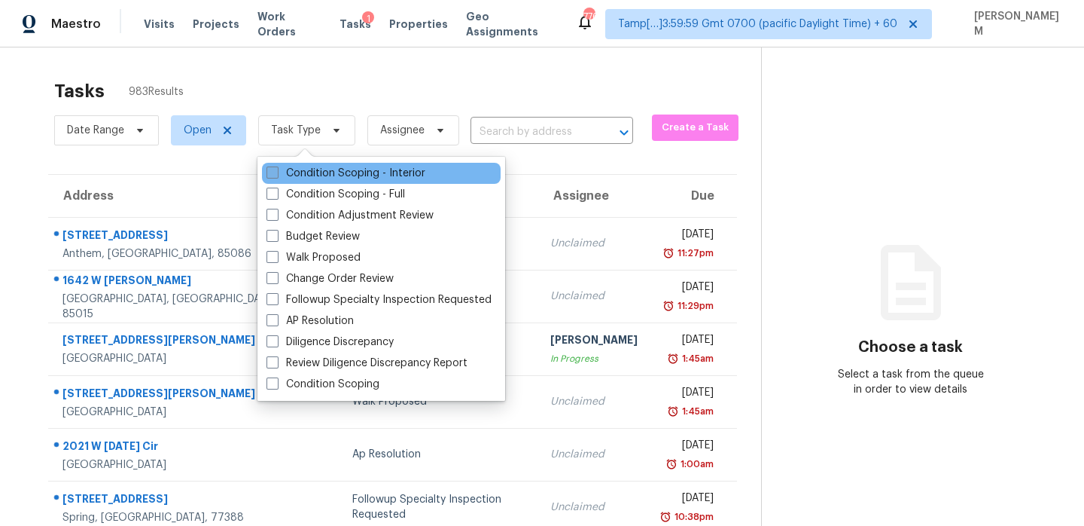
click at [347, 175] on label "Condition Scoping - Interior" at bounding box center [346, 173] width 159 height 15
click at [276, 175] on input "Condition Scoping - Interior" at bounding box center [272, 171] width 10 height 10
checkbox input "true"
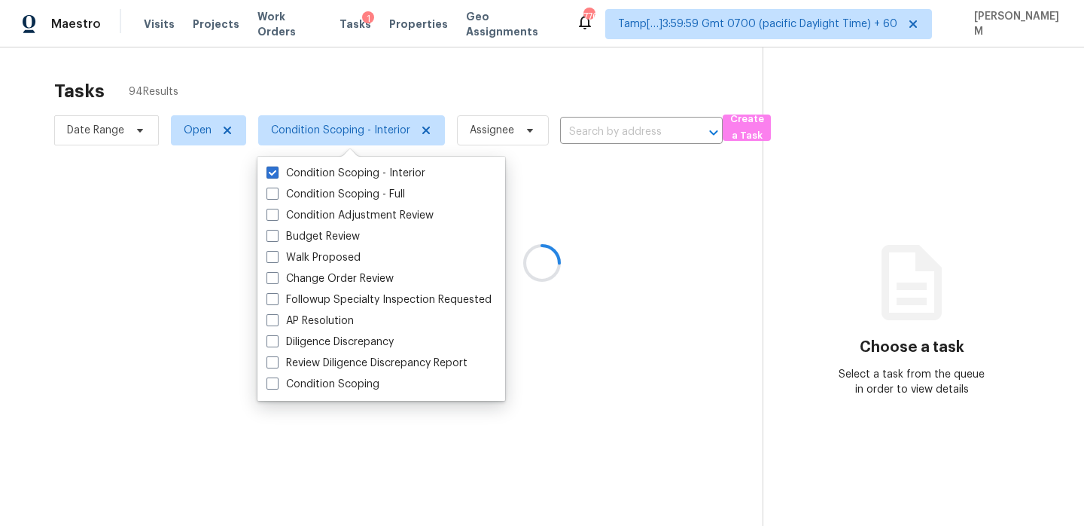
click at [580, 183] on div at bounding box center [542, 263] width 1084 height 526
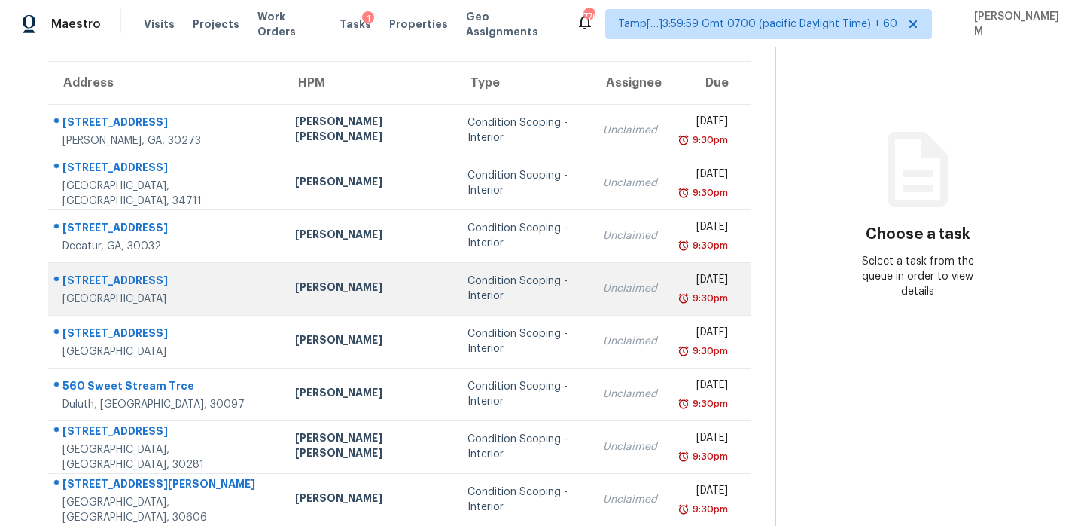
scroll to position [83, 0]
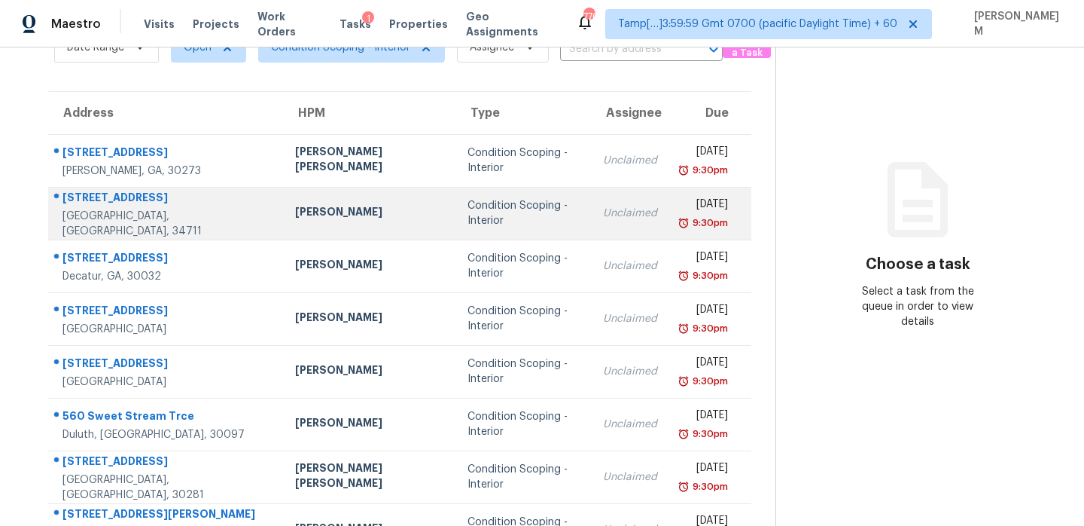
click at [468, 216] on div "Condition Scoping - Interior" at bounding box center [523, 213] width 111 height 30
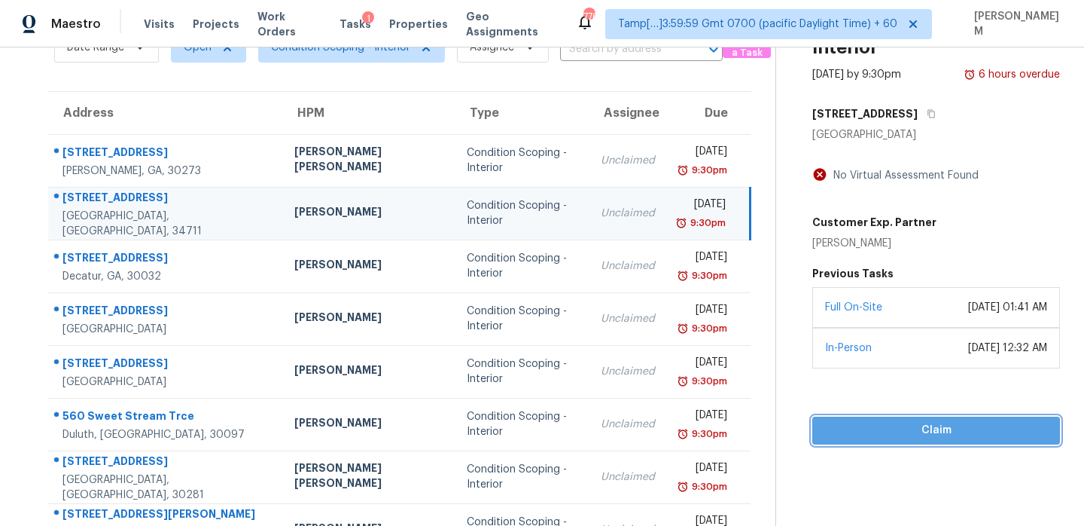
click at [941, 430] on span "Claim" at bounding box center [937, 430] width 224 height 19
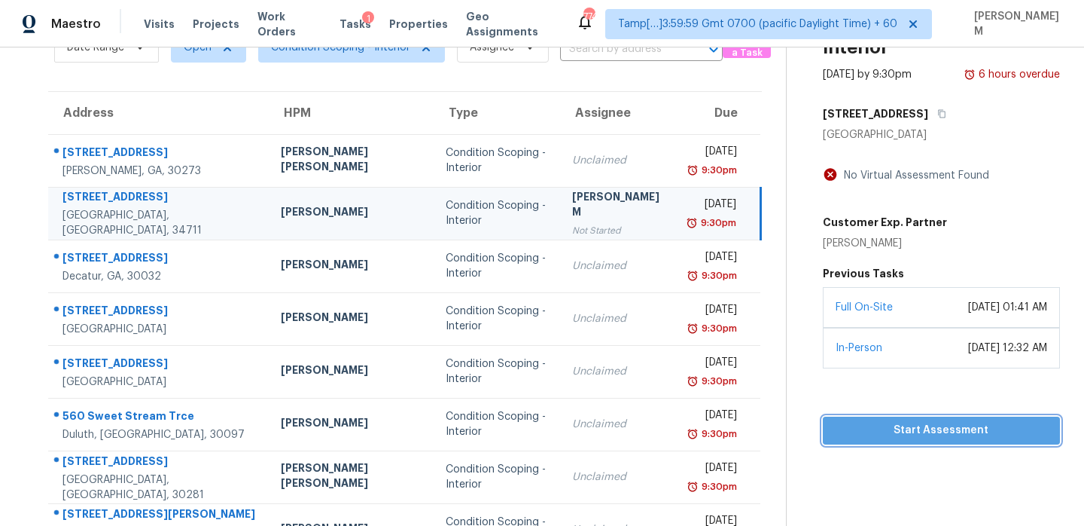
click at [943, 430] on span "Start Assessment" at bounding box center [941, 430] width 213 height 19
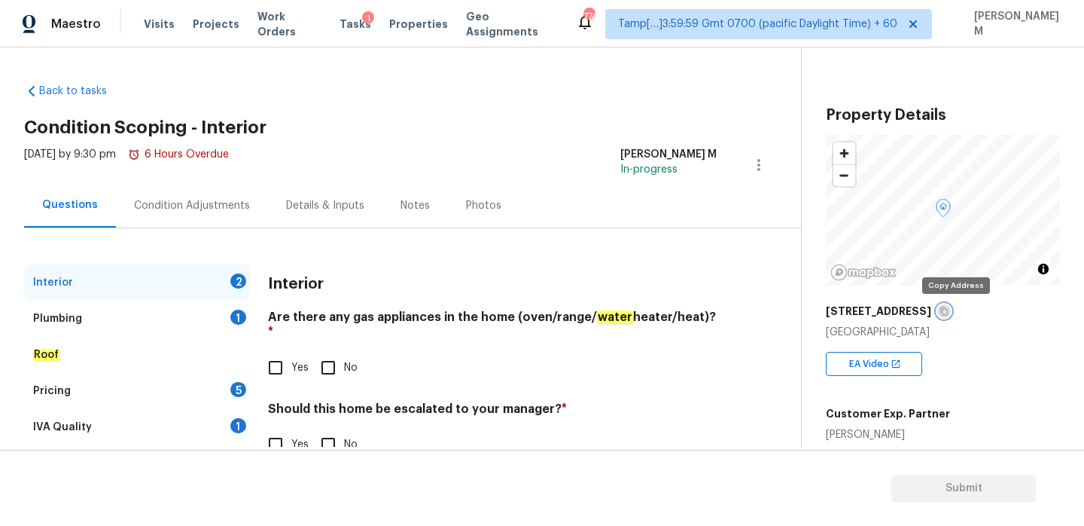
click at [948, 314] on icon "button" at bounding box center [945, 311] width 8 height 8
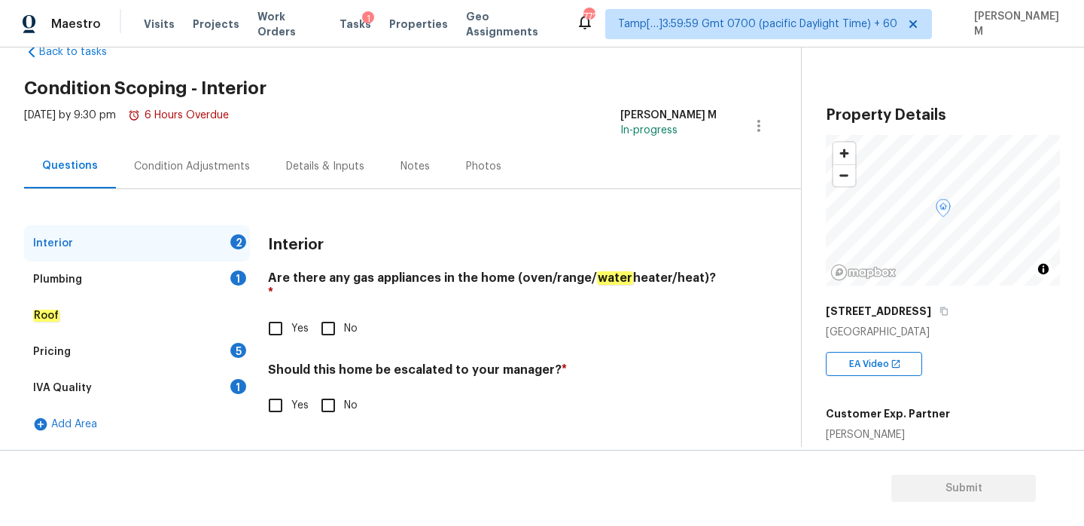
click at [325, 322] on input "No" at bounding box center [329, 329] width 32 height 32
checkbox input "true"
click at [321, 399] on input "No" at bounding box center [329, 405] width 32 height 32
checkbox input "true"
click at [167, 286] on div "Plumbing 1" at bounding box center [137, 279] width 226 height 36
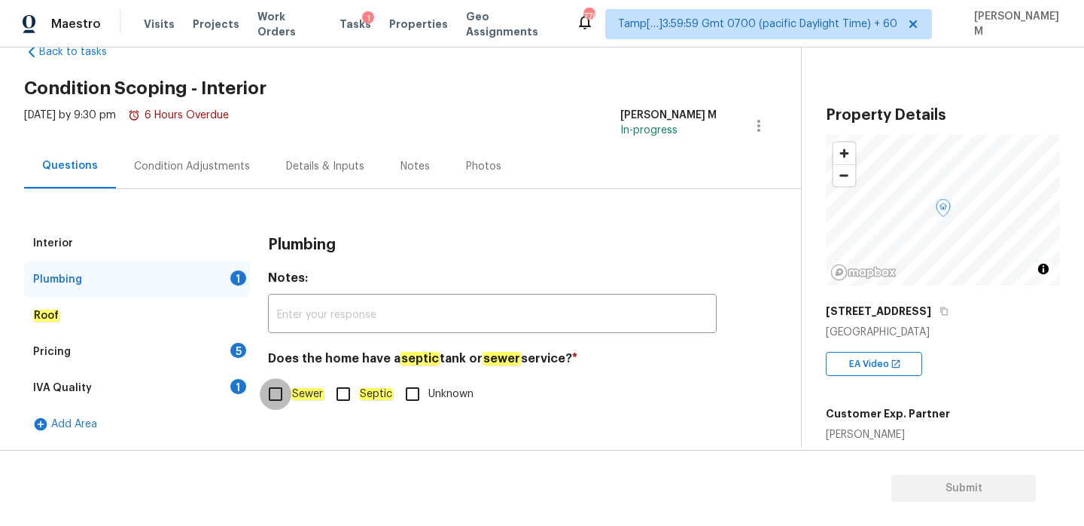
click at [270, 390] on input "Sewer" at bounding box center [276, 394] width 32 height 32
checkbox input "true"
click at [133, 351] on div "Pricing 5" at bounding box center [137, 352] width 226 height 36
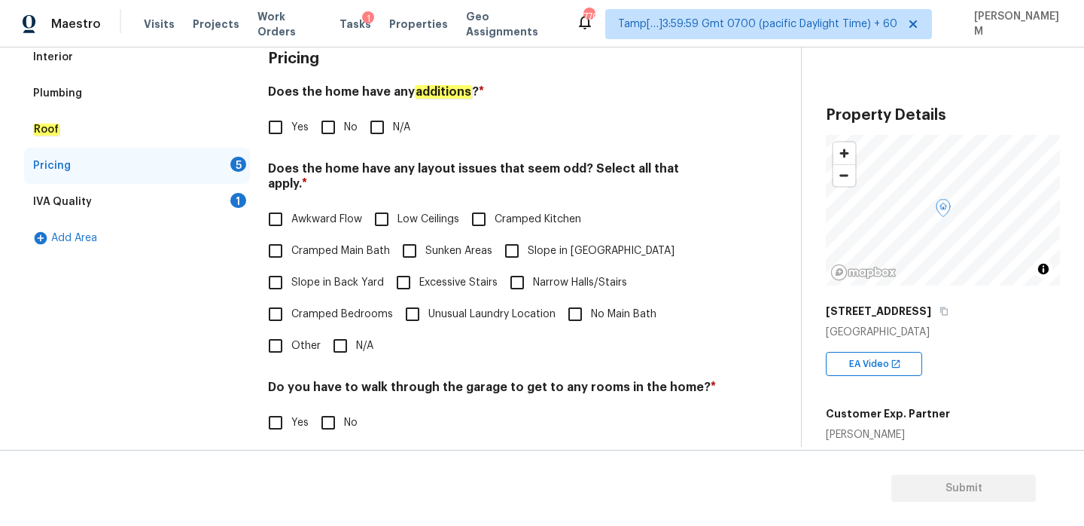
scroll to position [200, 0]
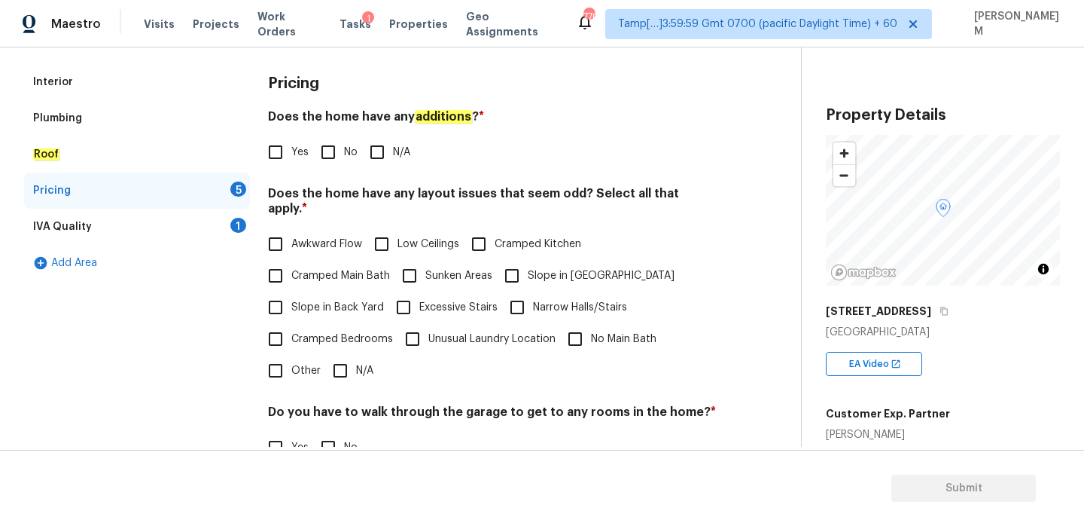
click at [373, 146] on input "N/A" at bounding box center [377, 152] width 32 height 32
checkbox input "true"
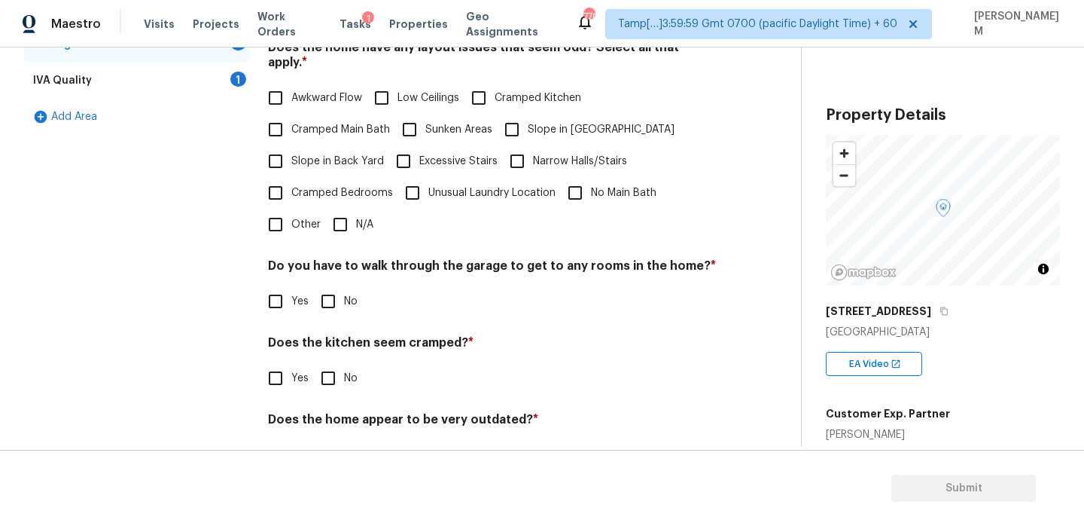
scroll to position [378, 0]
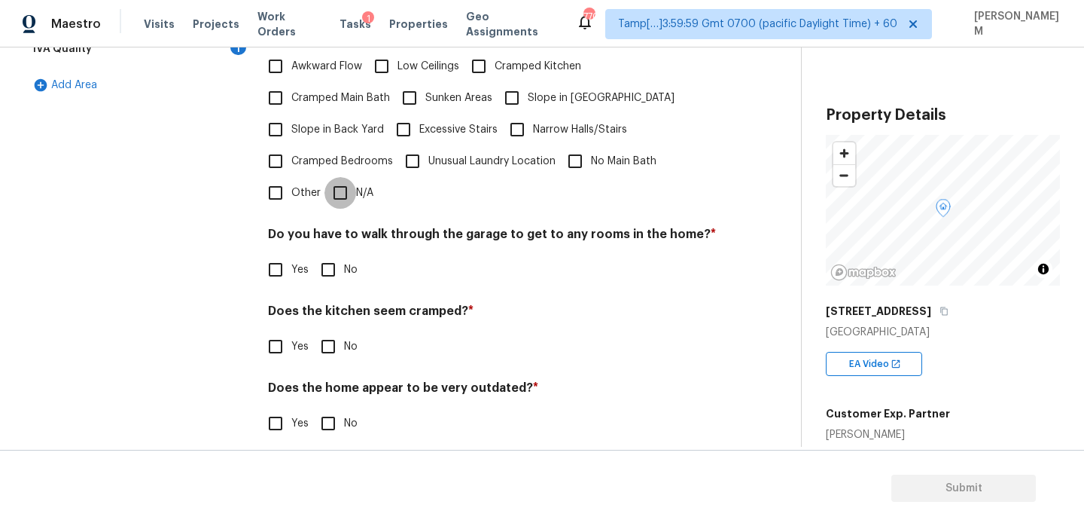
click at [330, 177] on input "N/A" at bounding box center [341, 193] width 32 height 32
checkbox input "true"
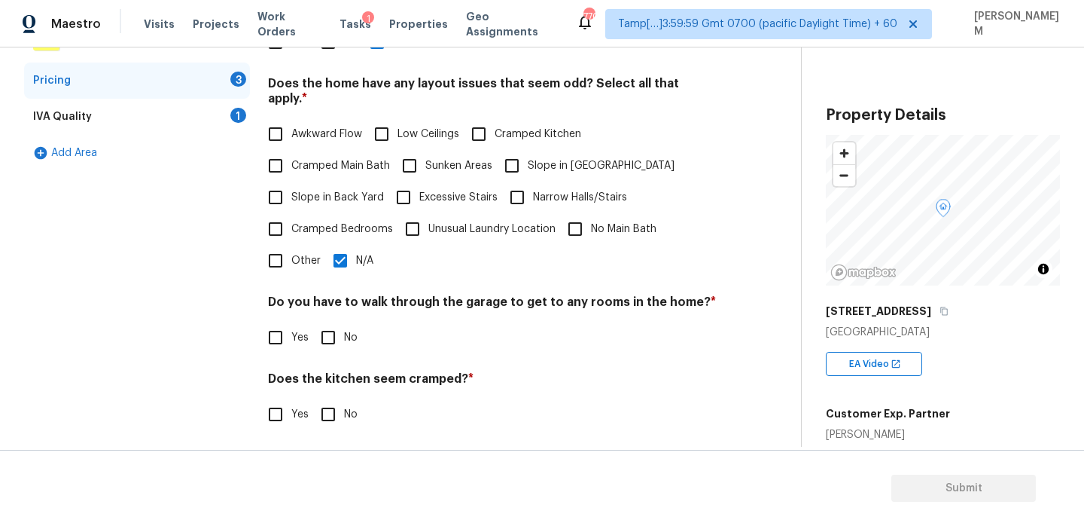
scroll to position [346, 0]
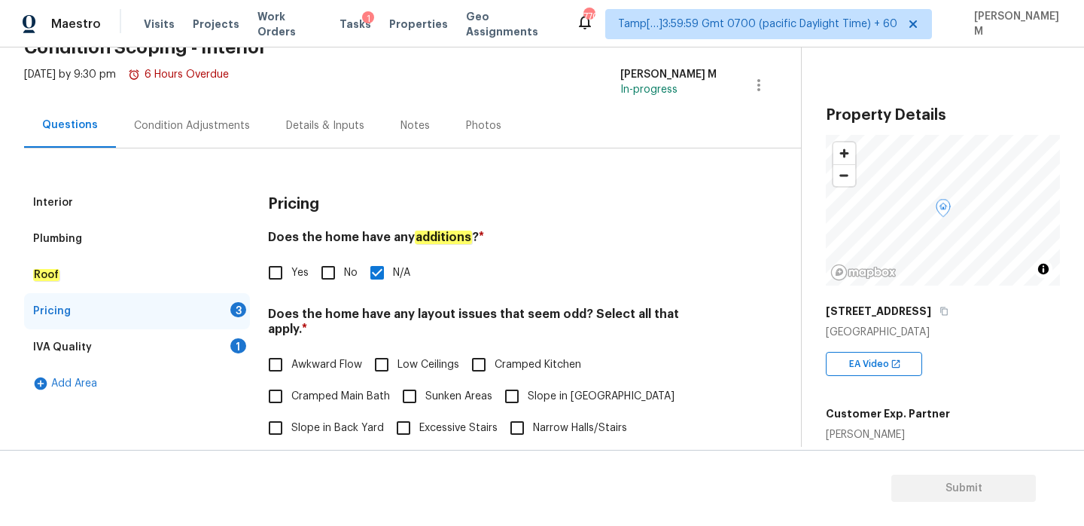
click at [215, 349] on div "IVA Quality 1" at bounding box center [137, 347] width 226 height 36
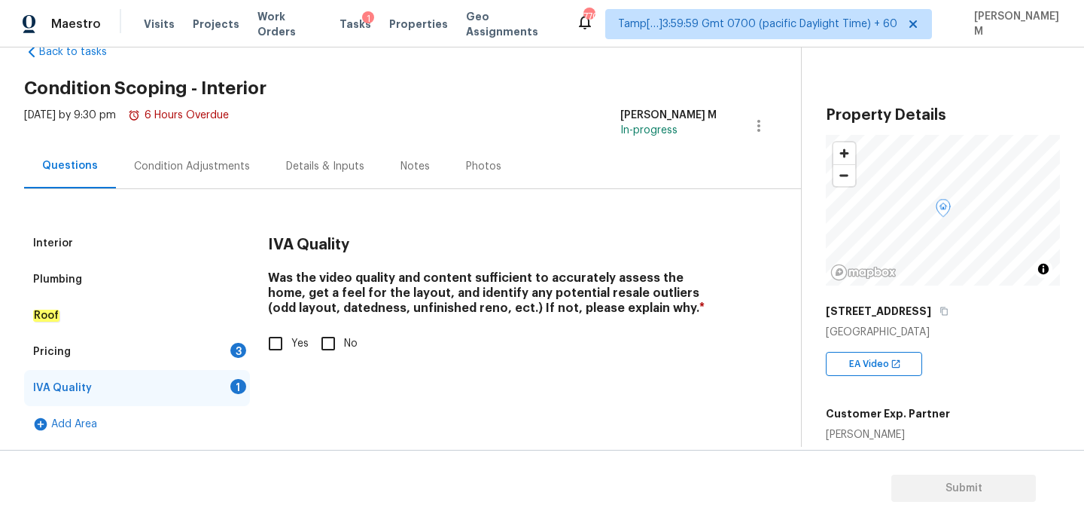
click at [279, 349] on input "Yes" at bounding box center [276, 344] width 32 height 32
checkbox input "true"
click at [206, 363] on div "Pricing 3" at bounding box center [137, 352] width 226 height 36
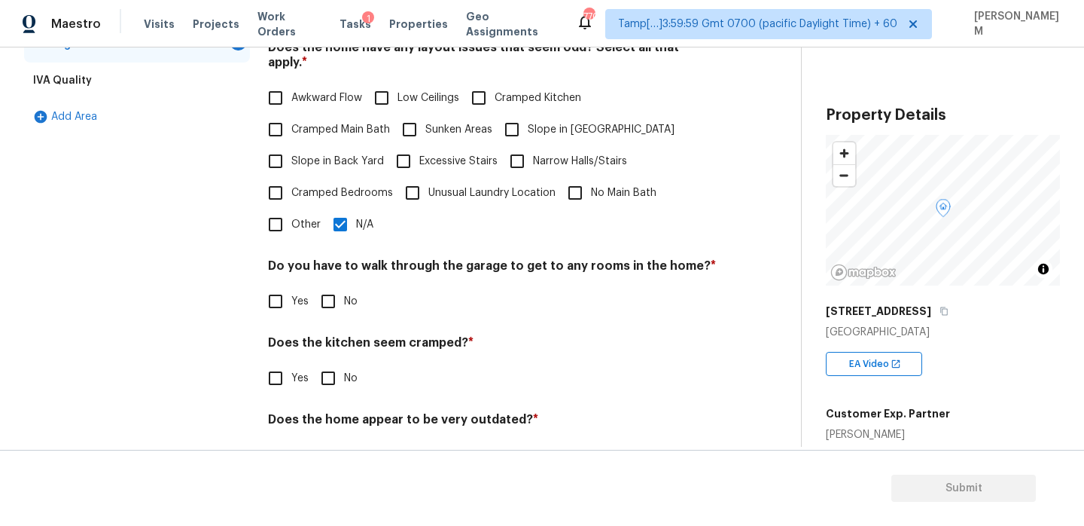
scroll to position [378, 0]
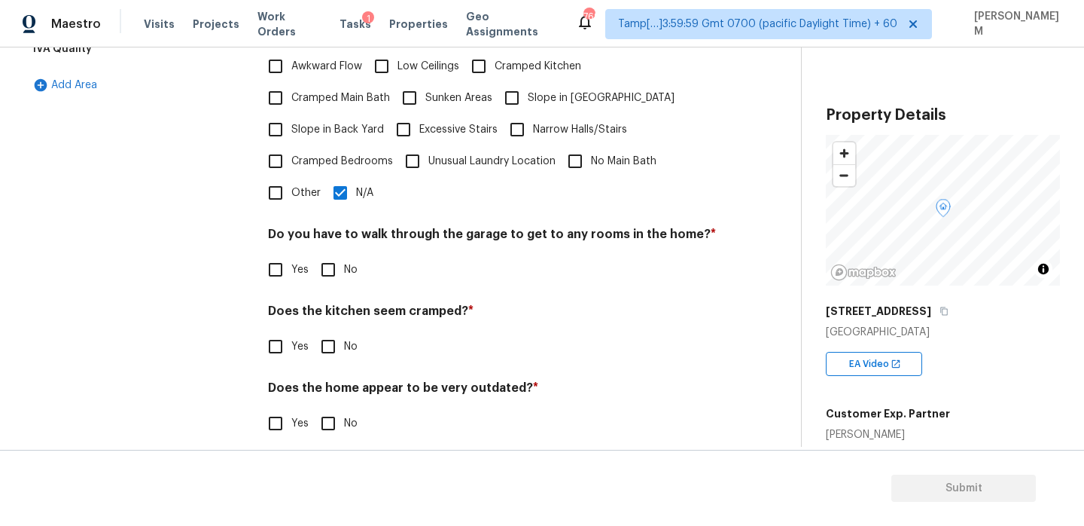
click at [319, 262] on input "No" at bounding box center [329, 270] width 32 height 32
checkbox input "true"
click at [323, 339] on input "No" at bounding box center [329, 347] width 32 height 32
checkbox input "true"
click at [326, 410] on input "No" at bounding box center [329, 423] width 32 height 32
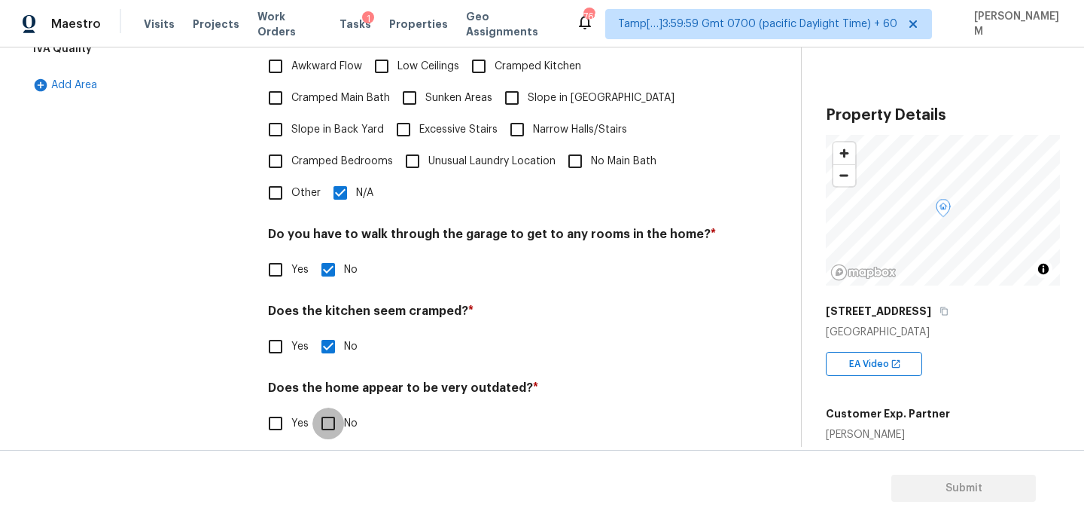
checkbox input "true"
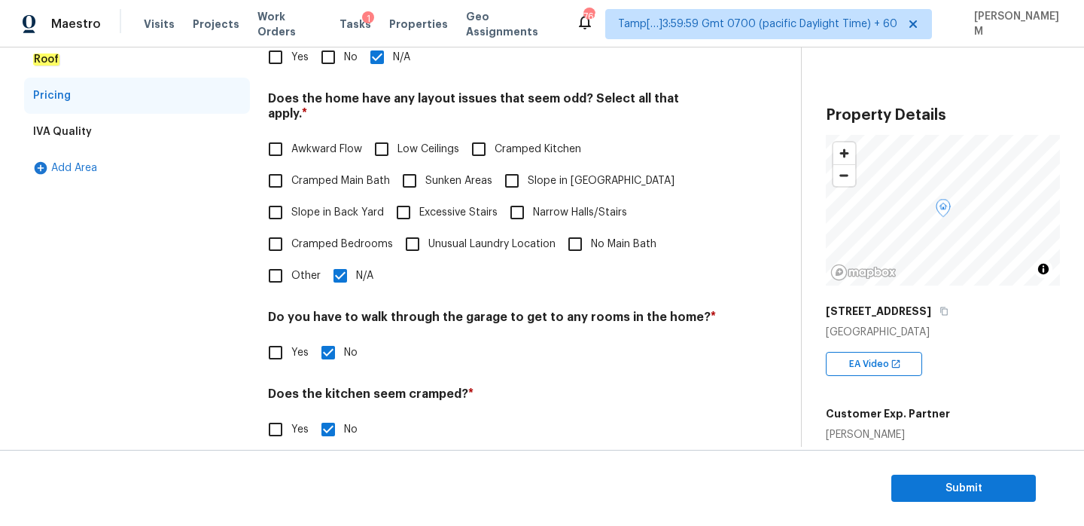
scroll to position [206, 0]
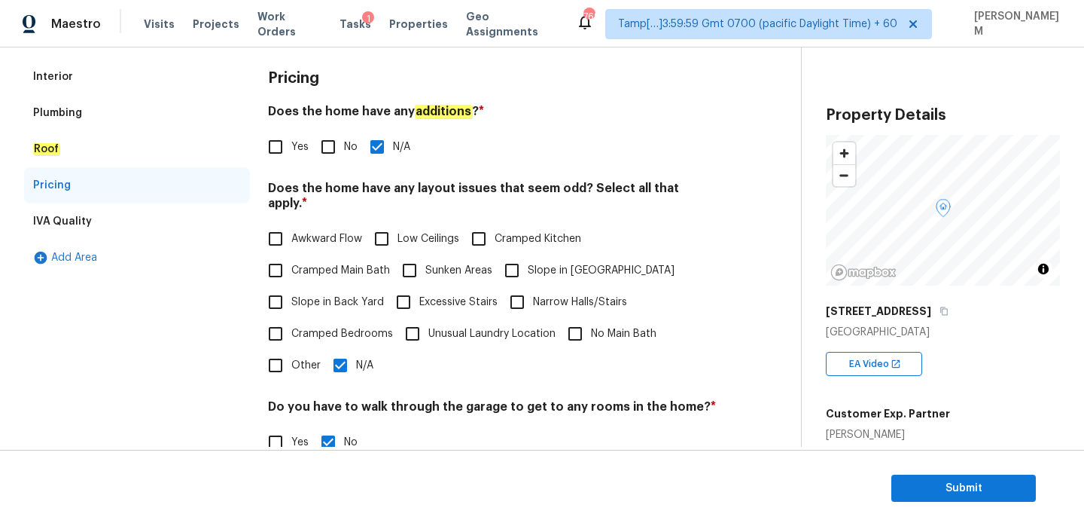
click at [525, 255] on input "Slope in [GEOGRAPHIC_DATA]" at bounding box center [512, 271] width 32 height 32
checkbox input "true"
click at [399, 294] on input "Excessive Stairs" at bounding box center [404, 302] width 32 height 32
checkbox input "true"
click at [347, 349] on input "N/A" at bounding box center [341, 365] width 32 height 32
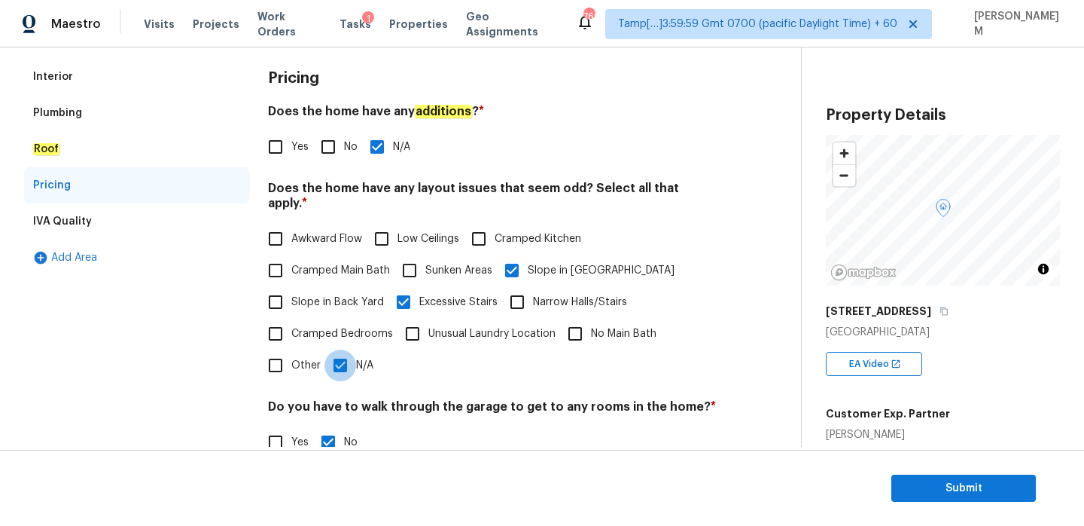
checkbox input "false"
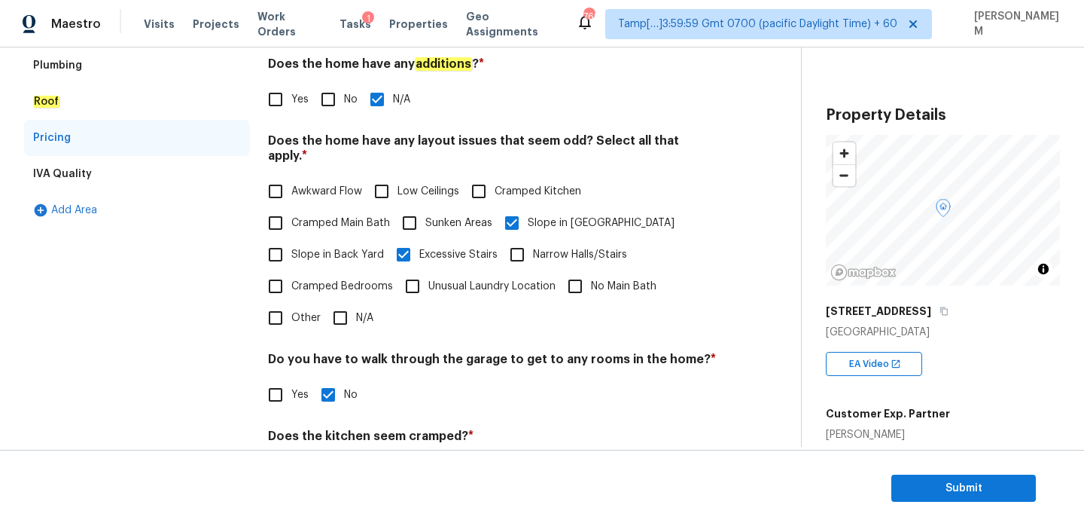
scroll to position [155, 0]
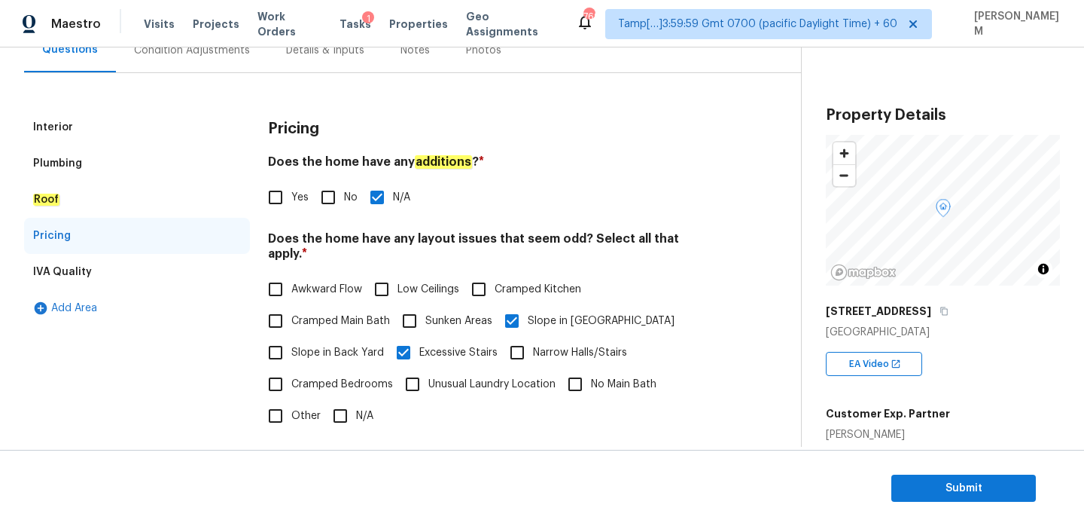
click at [129, 199] on div "Roof" at bounding box center [137, 200] width 226 height 36
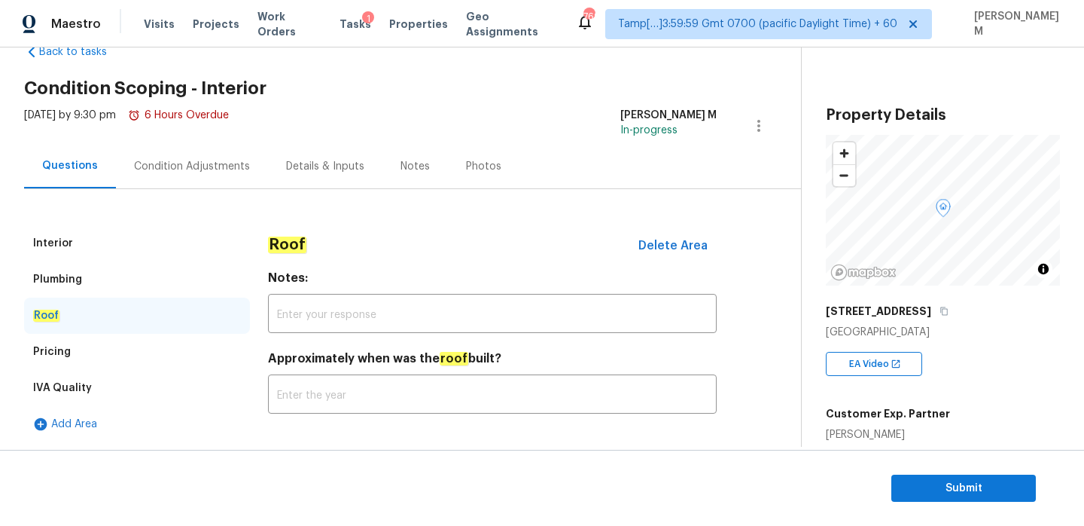
click at [143, 381] on div "IVA Quality" at bounding box center [137, 388] width 226 height 36
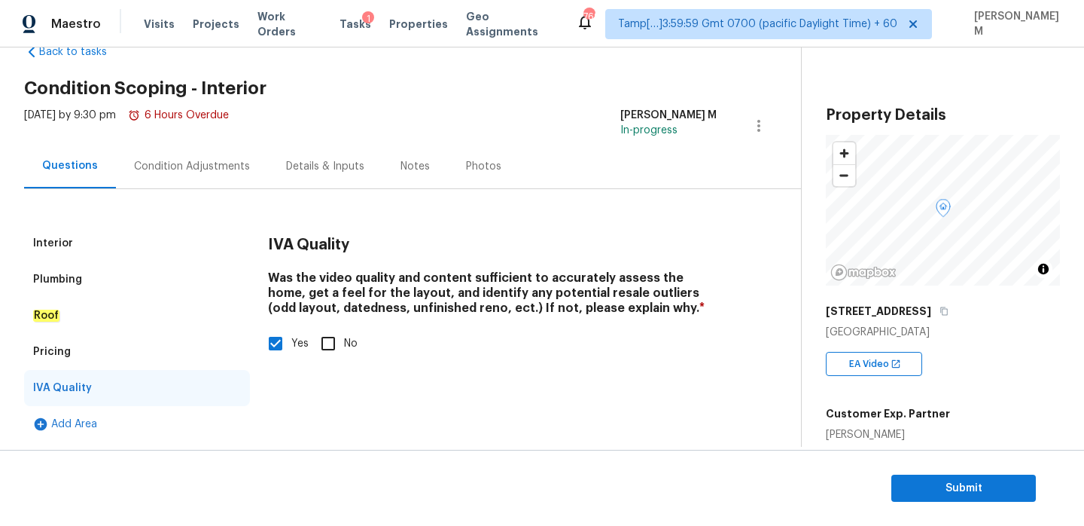
click at [155, 336] on div "Pricing" at bounding box center [137, 352] width 226 height 36
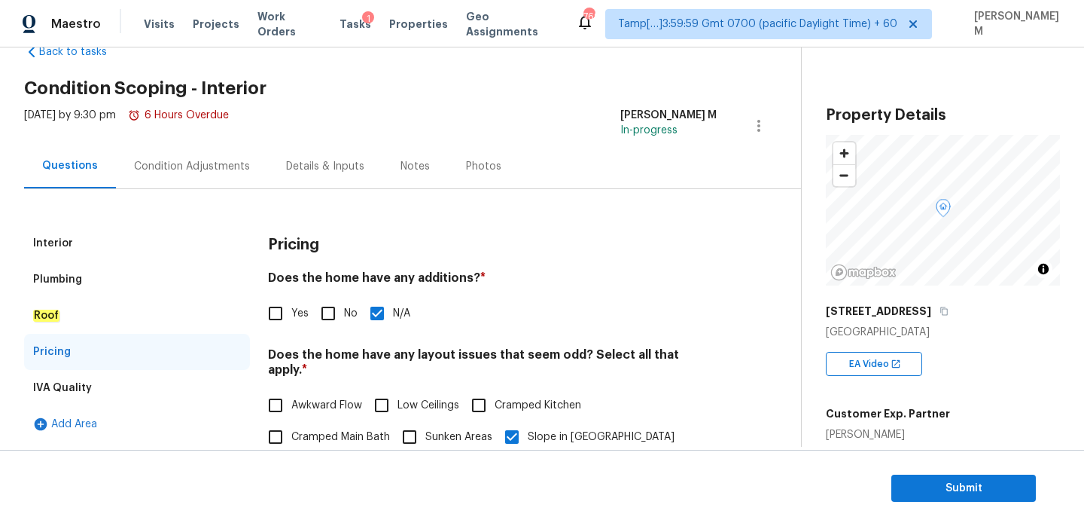
scroll to position [155, 0]
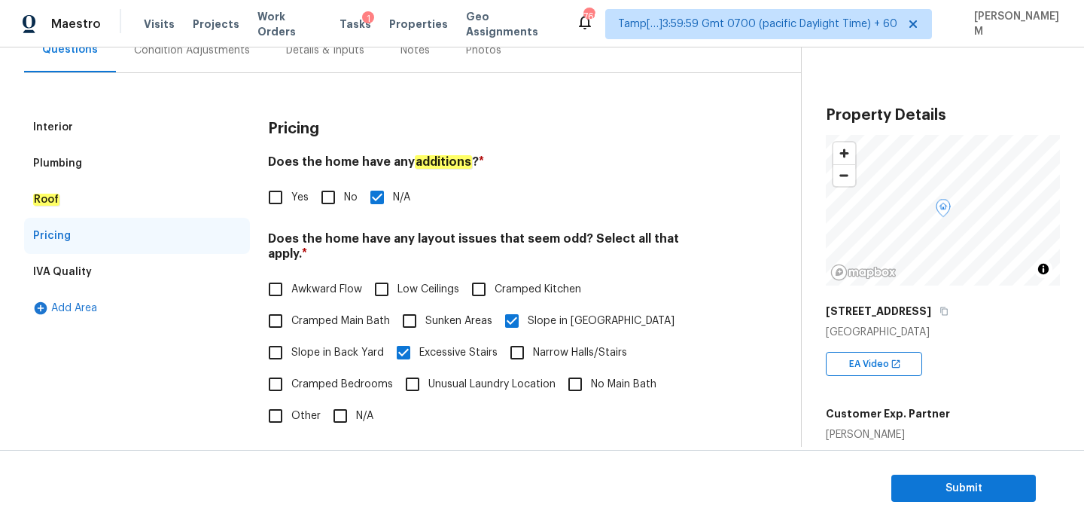
click at [119, 194] on div "Roof" at bounding box center [137, 200] width 226 height 36
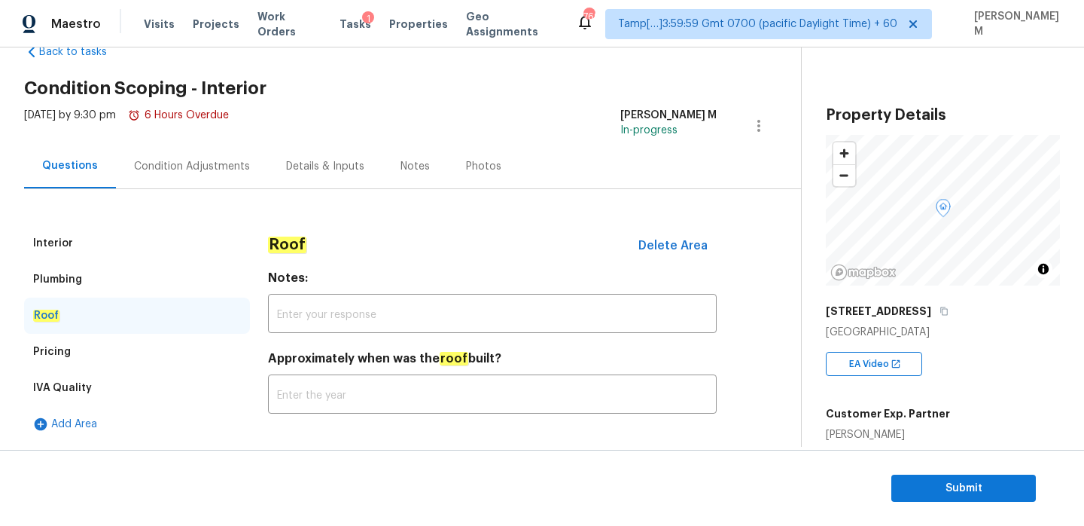
click at [120, 281] on div "Plumbing" at bounding box center [137, 279] width 226 height 36
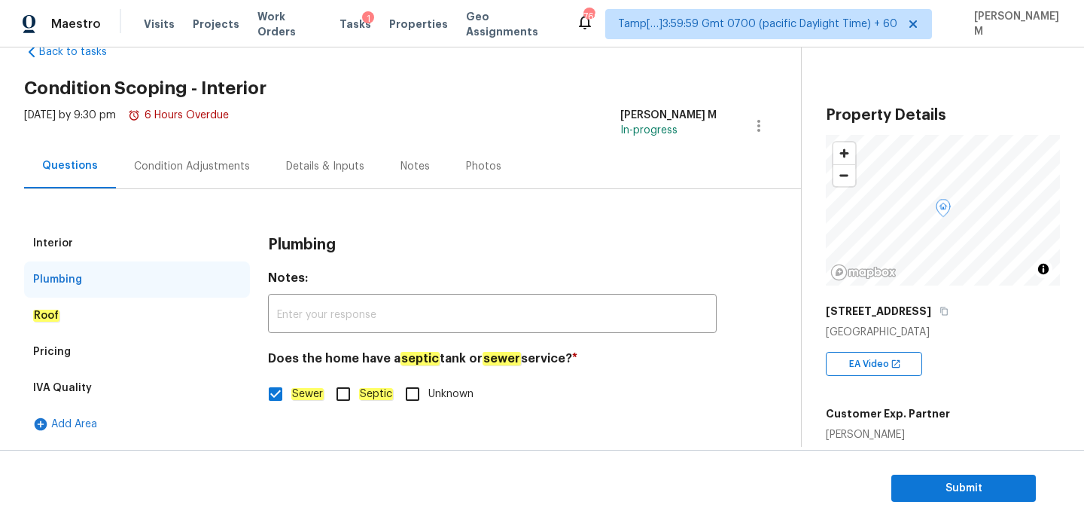
click at [134, 246] on div "Interior" at bounding box center [137, 243] width 226 height 36
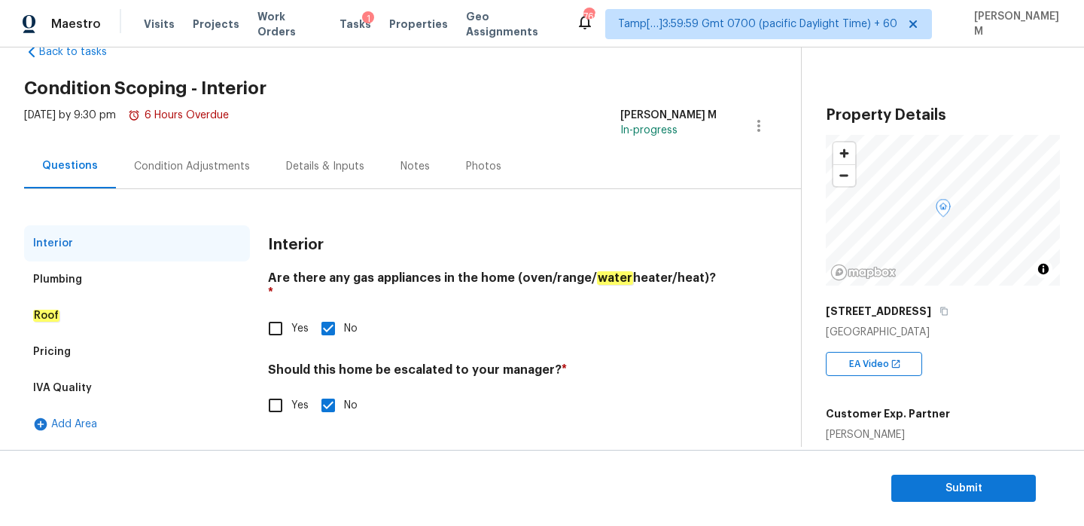
click at [125, 282] on div "Plumbing" at bounding box center [137, 279] width 226 height 36
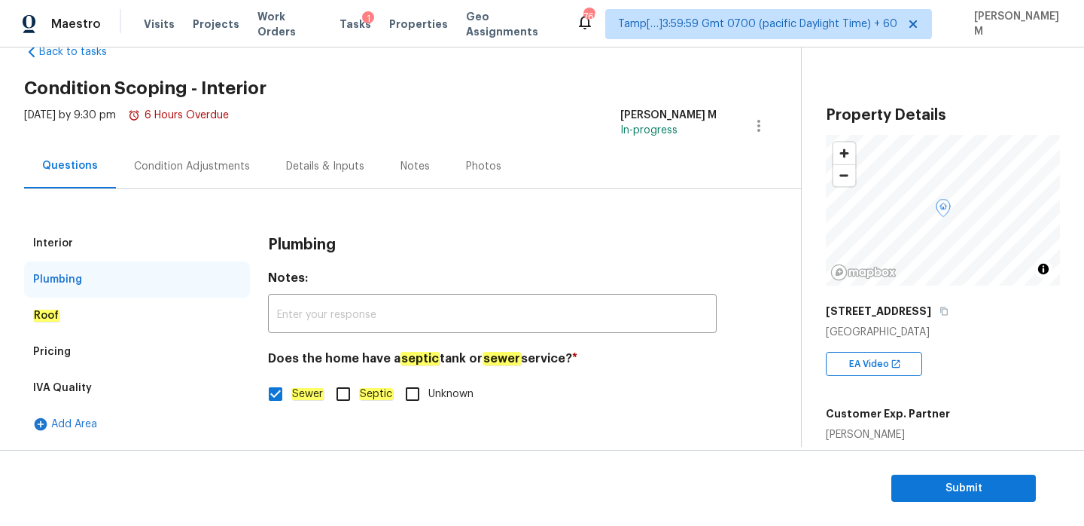
click at [128, 301] on div "Roof" at bounding box center [137, 315] width 226 height 36
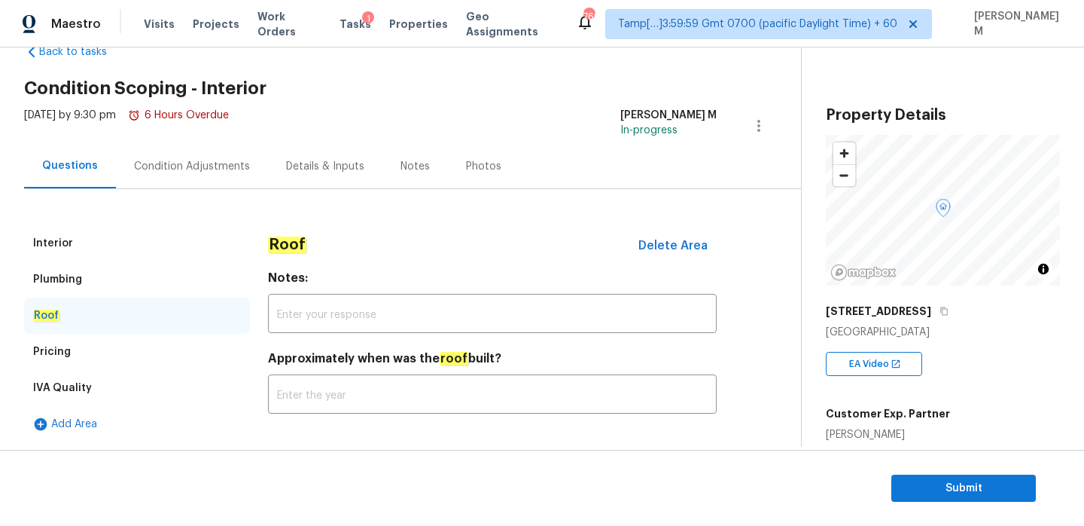
click at [128, 358] on div "Pricing" at bounding box center [137, 352] width 226 height 36
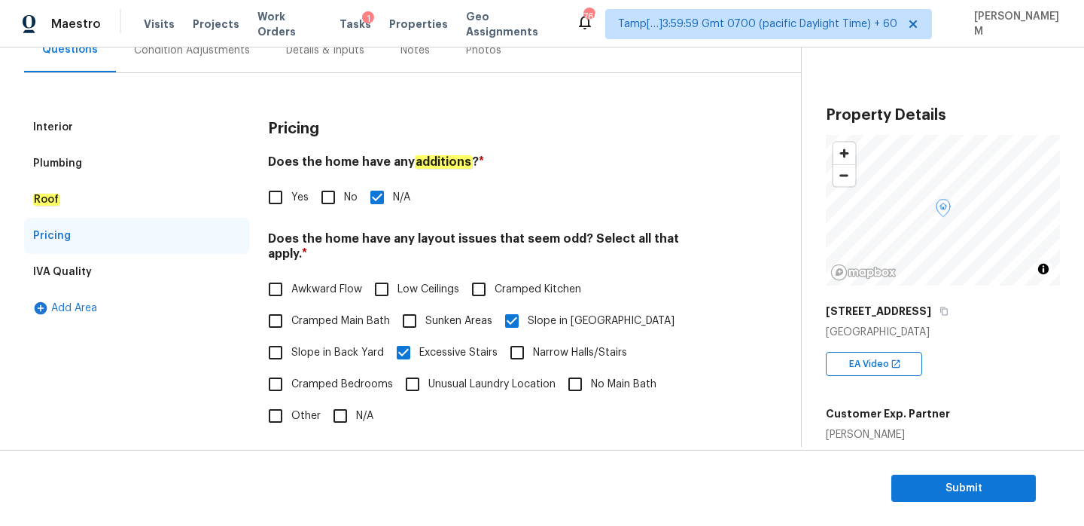
click at [127, 269] on div "IVA Quality" at bounding box center [137, 272] width 226 height 36
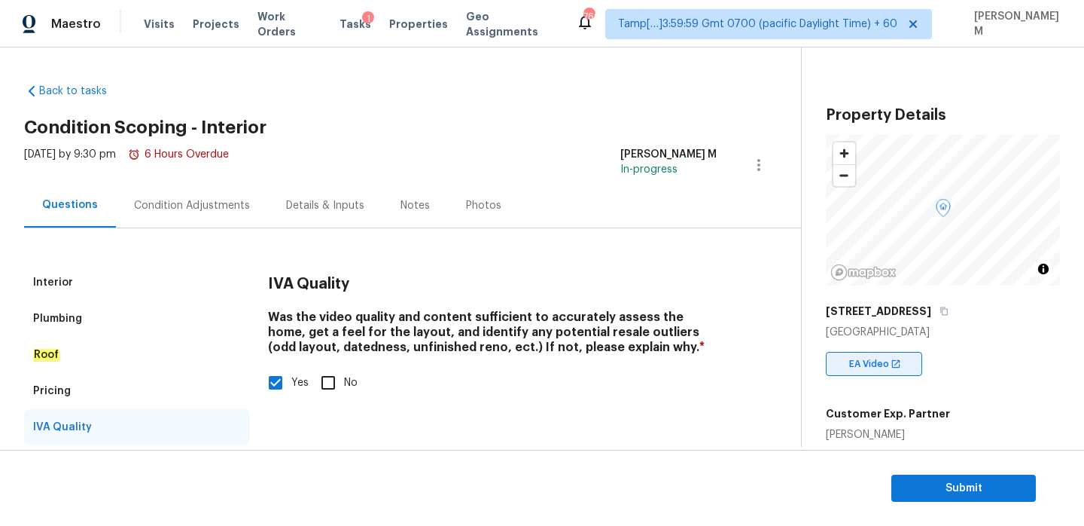
scroll to position [381, 0]
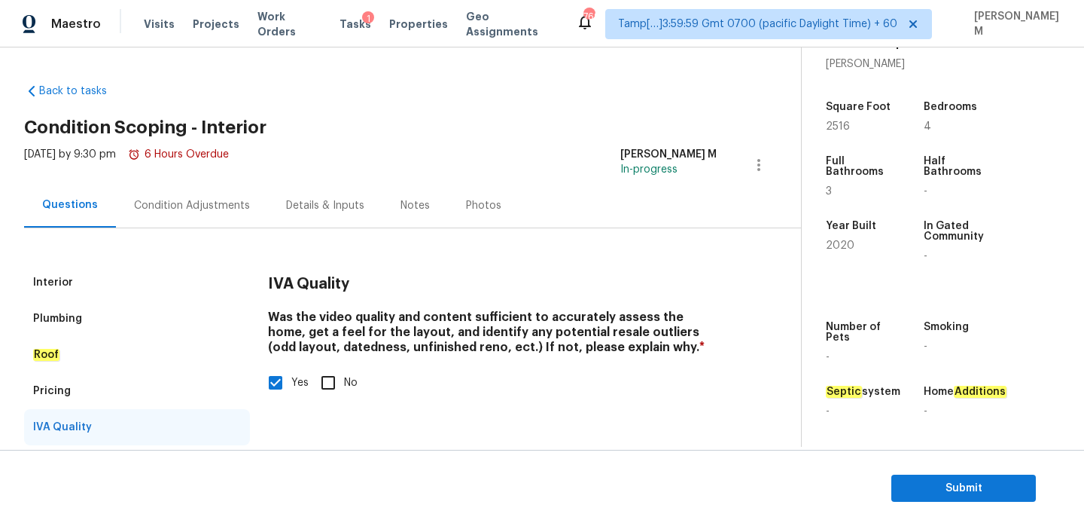
click at [166, 201] on div "Condition Adjustments" at bounding box center [192, 205] width 116 height 15
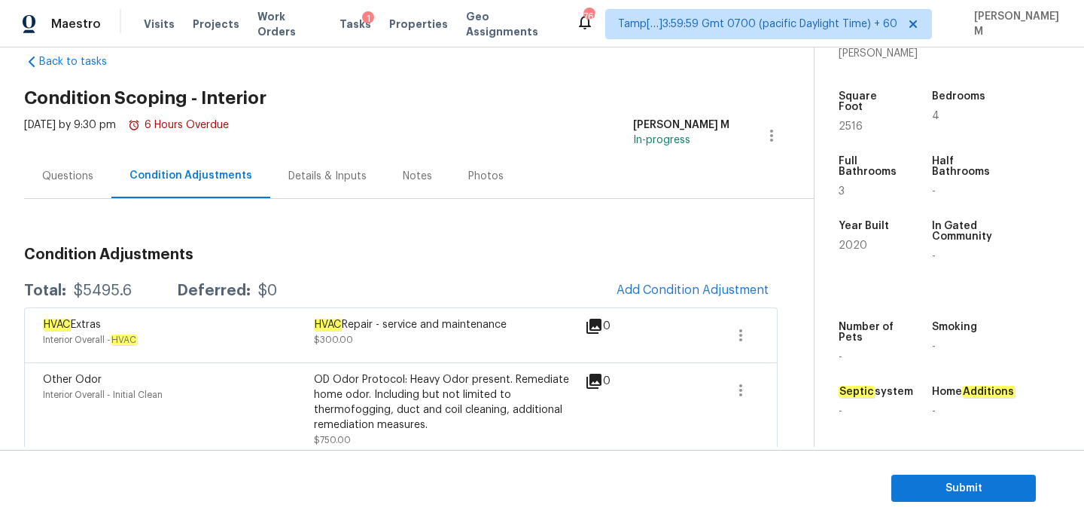
scroll to position [28, 0]
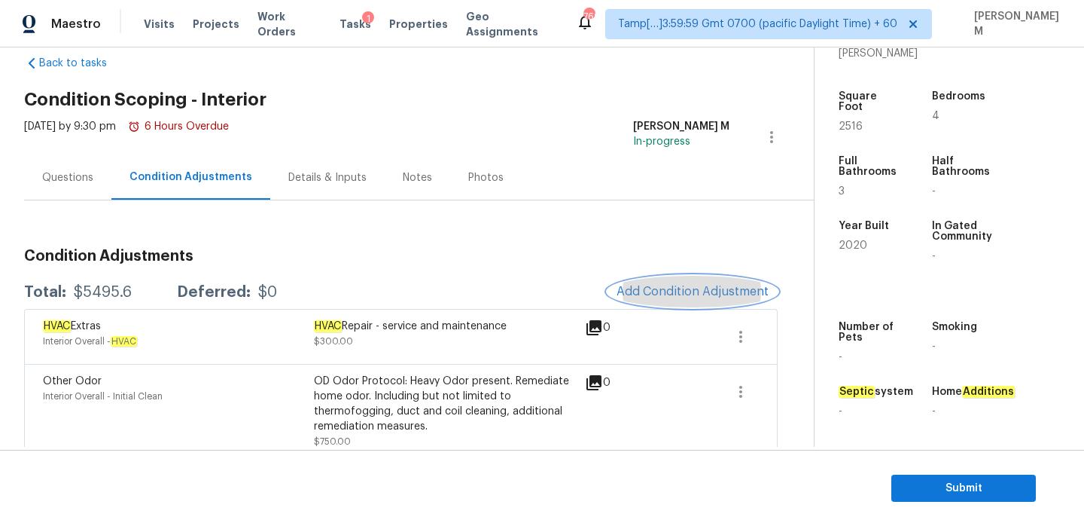
click at [661, 289] on span "Add Condition Adjustment" at bounding box center [693, 292] width 152 height 14
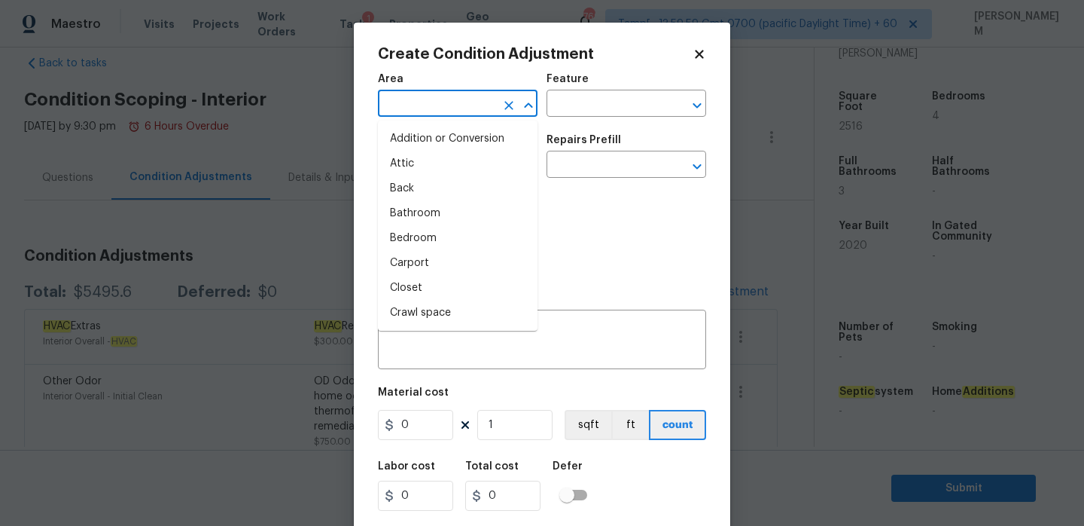
click at [460, 109] on input "text" at bounding box center [436, 104] width 117 height 23
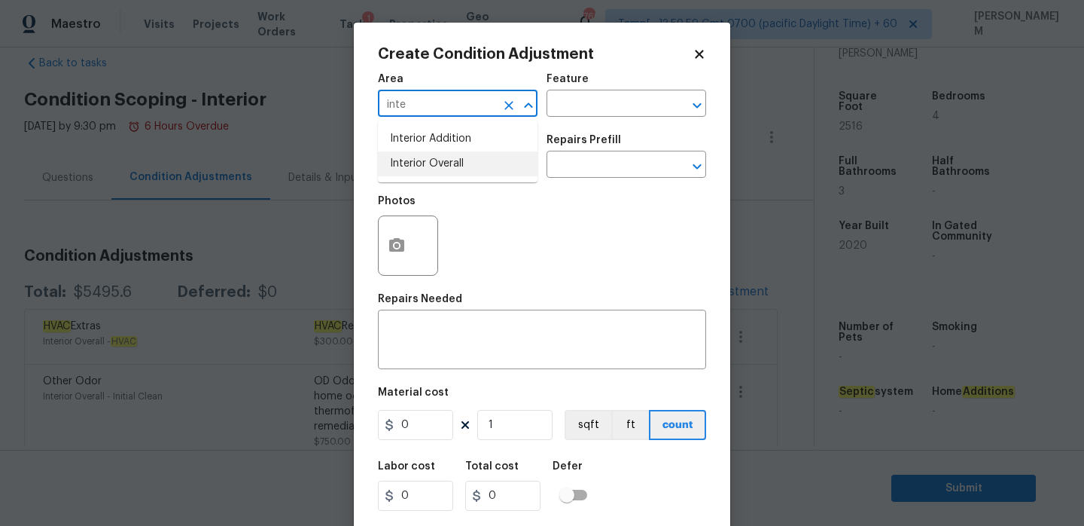
click at [448, 163] on li "Interior Overall" at bounding box center [458, 163] width 160 height 25
type input "Interior Overall"
click at [585, 106] on input "text" at bounding box center [605, 104] width 117 height 23
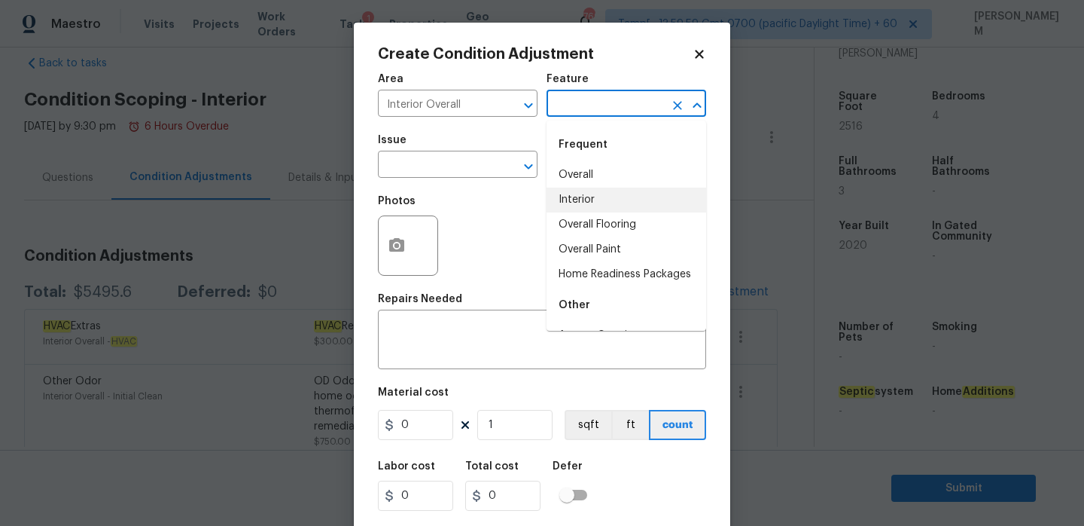
click at [586, 194] on li "Interior" at bounding box center [627, 200] width 160 height 25
type input "Interior"
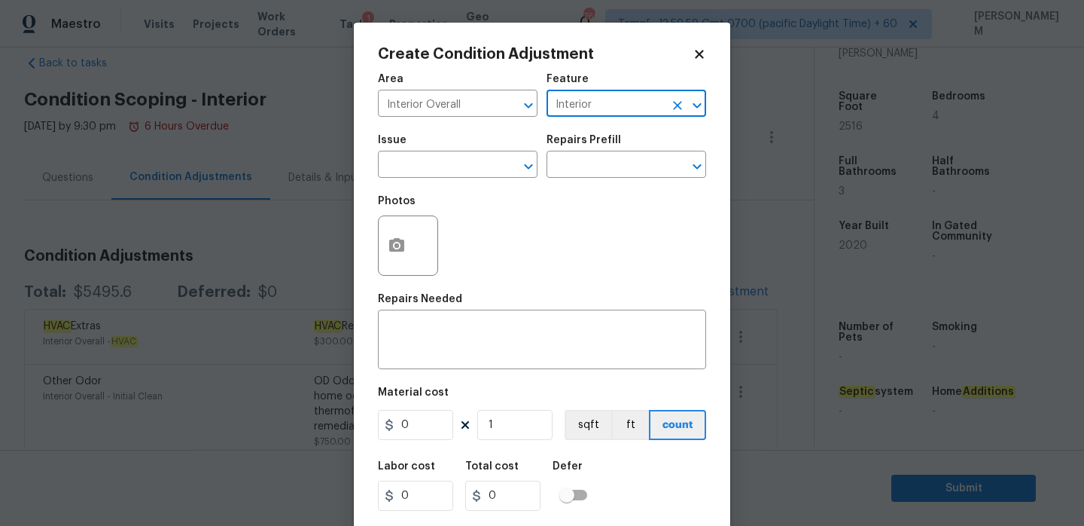
click at [448, 181] on span "Issue ​" at bounding box center [458, 156] width 160 height 61
click at [452, 174] on input "text" at bounding box center [436, 165] width 117 height 23
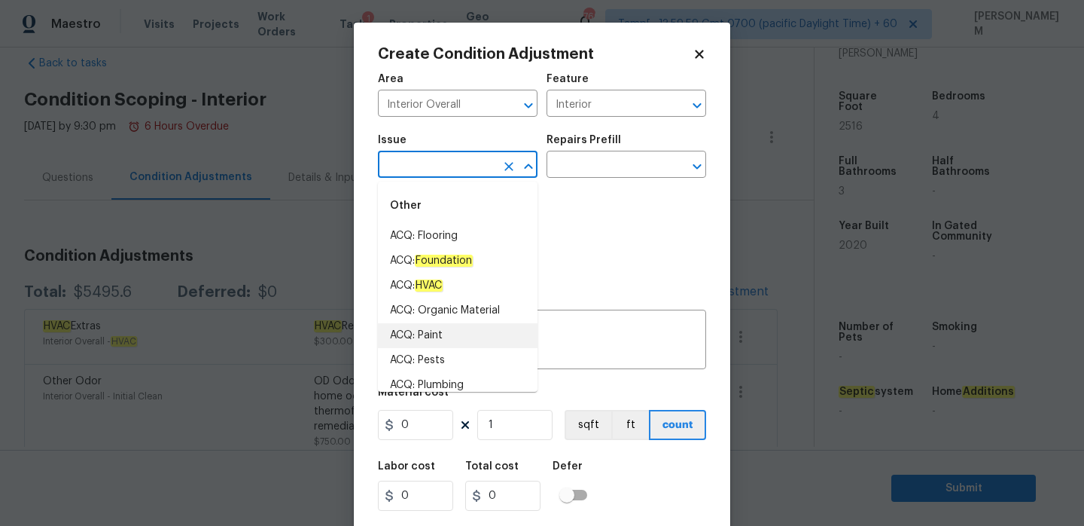
click at [463, 328] on li "ACQ: Paint" at bounding box center [458, 335] width 160 height 25
type input "ACQ: Paint"
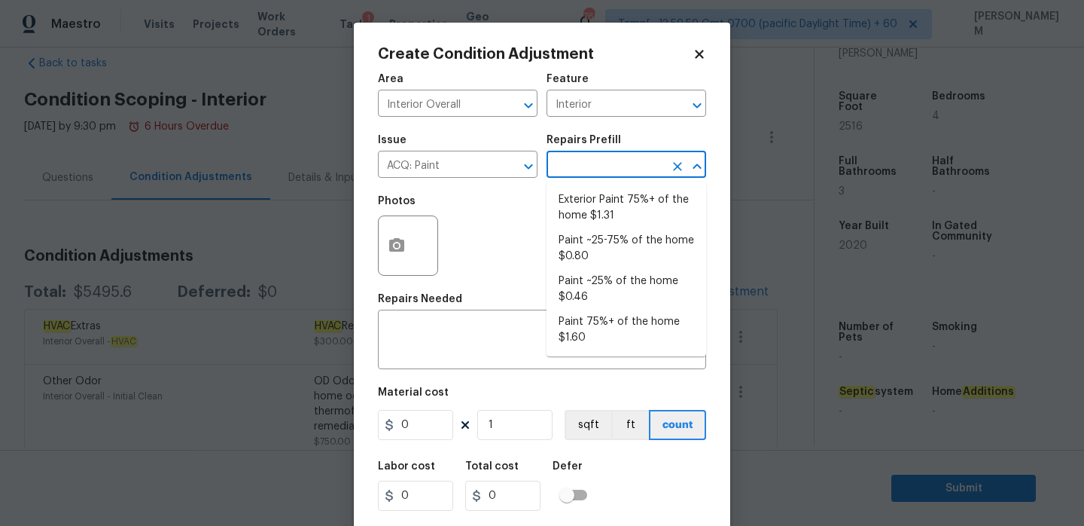
click at [605, 166] on input "text" at bounding box center [605, 165] width 117 height 23
click at [619, 327] on li "Paint 75%+ of the home $1.60" at bounding box center [627, 330] width 160 height 41
type input "Acquisition"
type textarea "Acquisition Scope: 75%+ of the home will likely require interior paint"
type input "1.6"
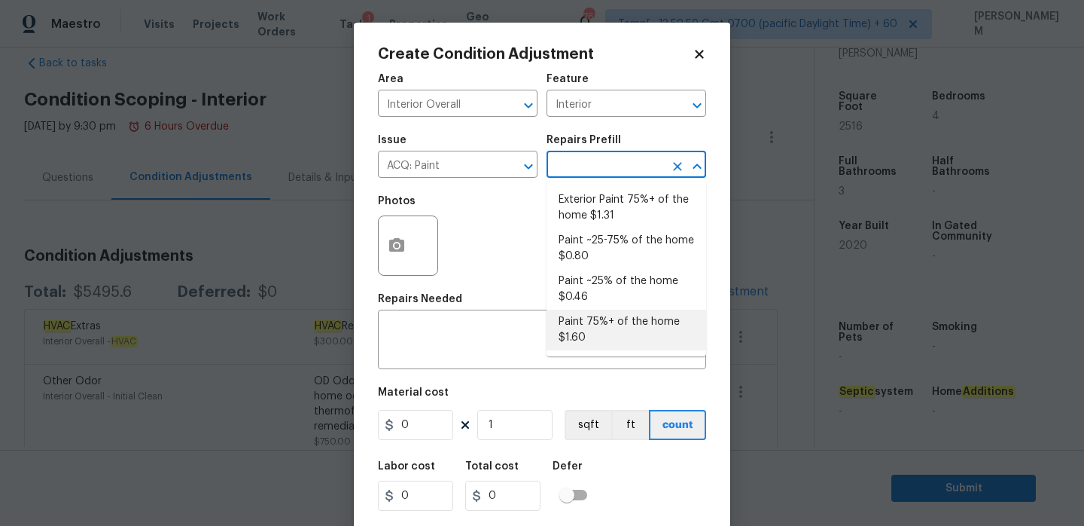
type input "1.6"
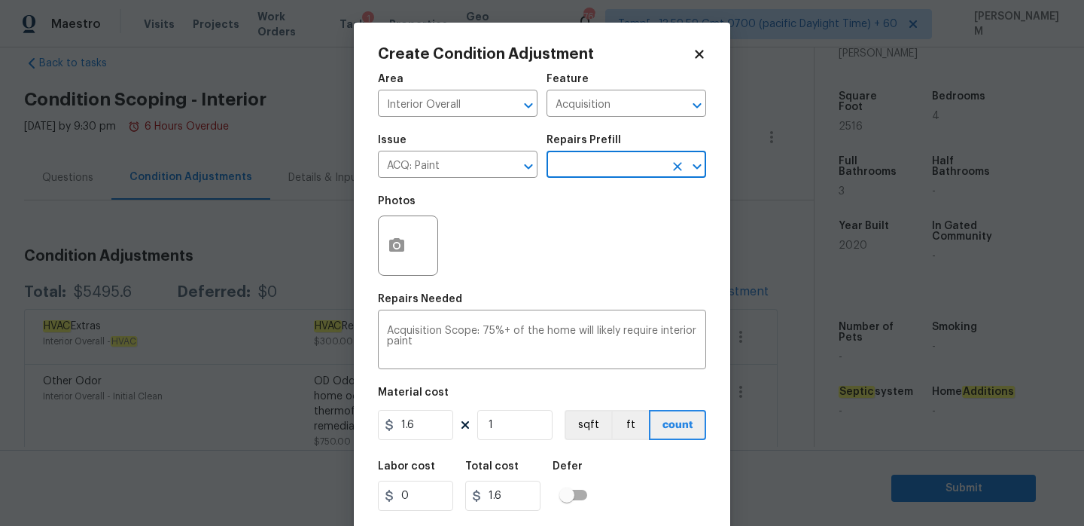
click at [419, 251] on div at bounding box center [408, 245] width 60 height 60
click at [398, 243] on icon "button" at bounding box center [396, 245] width 15 height 14
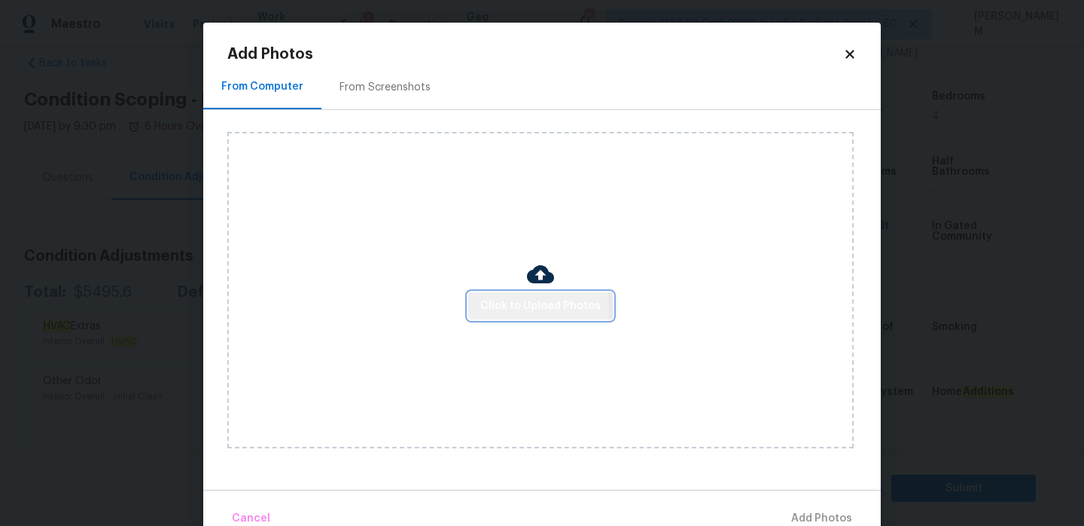
click at [529, 310] on span "Click to Upload Photos" at bounding box center [540, 306] width 120 height 19
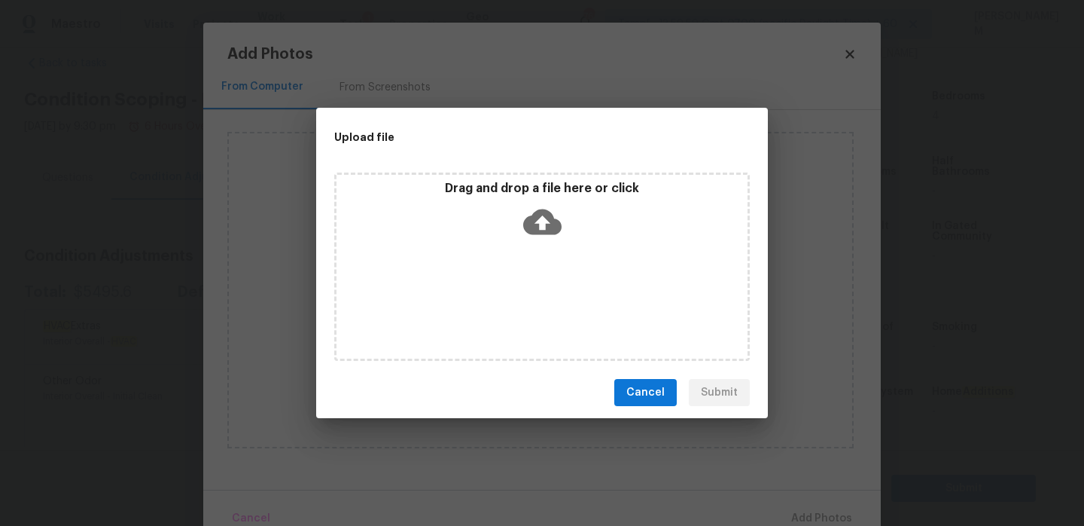
click at [533, 210] on icon at bounding box center [542, 222] width 38 height 38
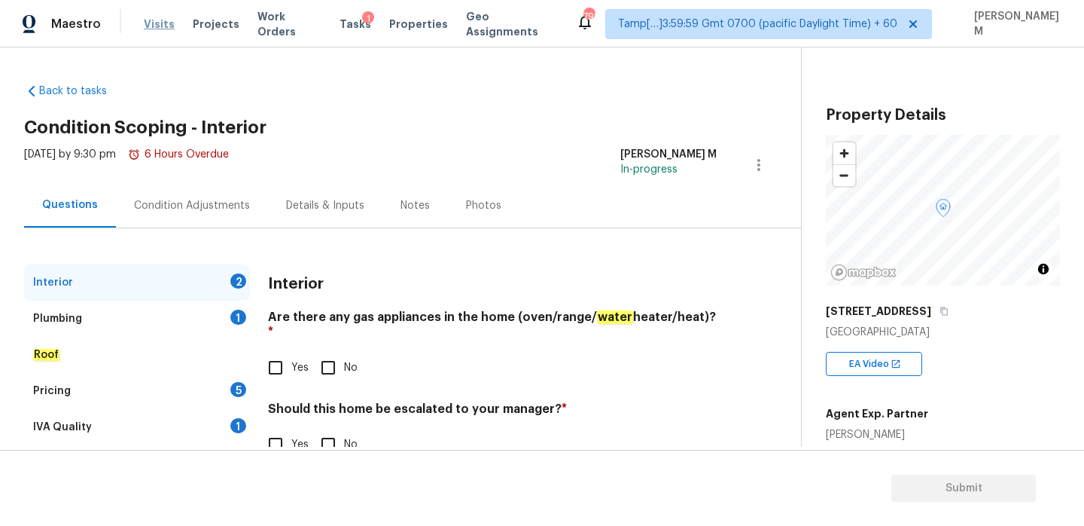
click at [148, 27] on span "Visits" at bounding box center [159, 24] width 31 height 15
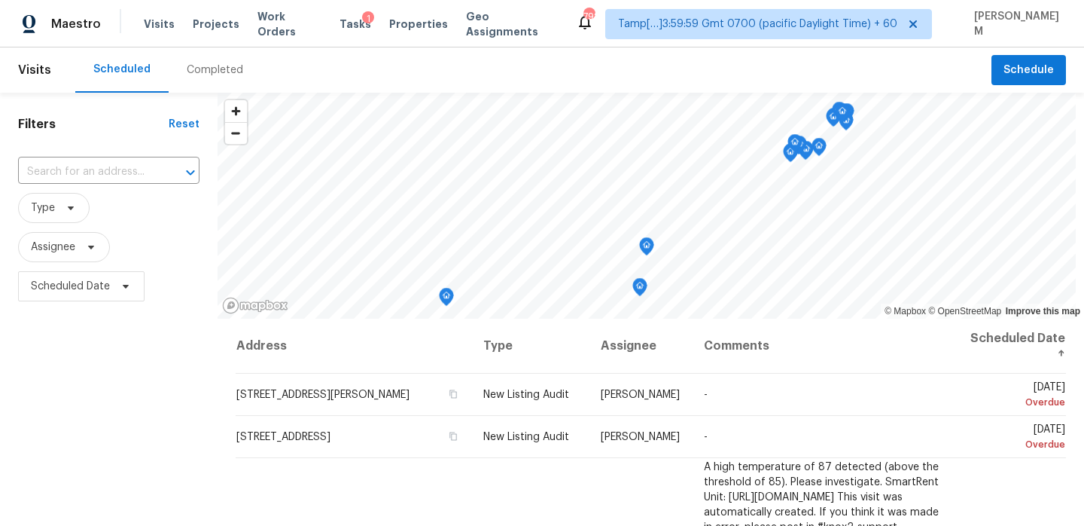
click at [201, 57] on div "Completed" at bounding box center [215, 69] width 93 height 45
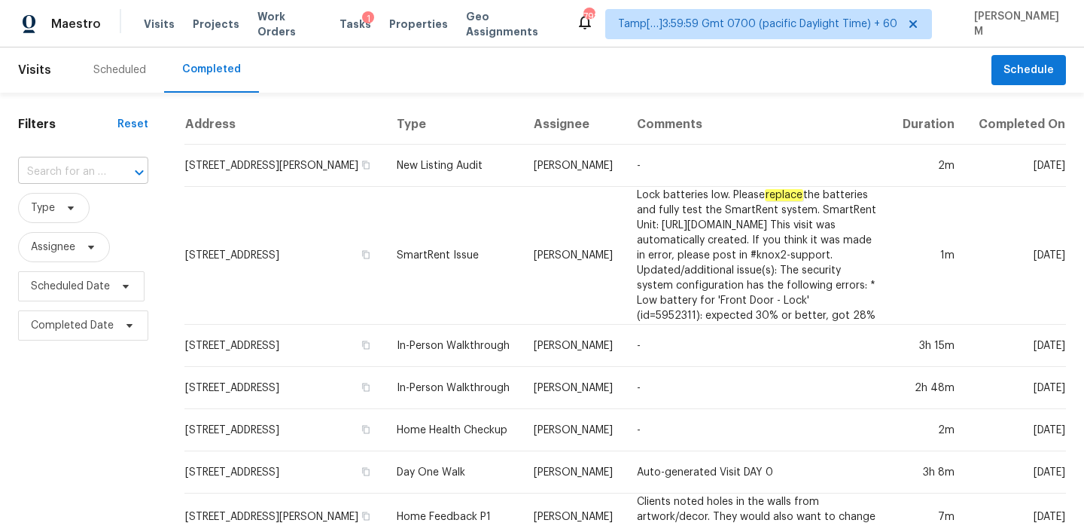
click at [81, 170] on input "text" at bounding box center [62, 171] width 88 height 23
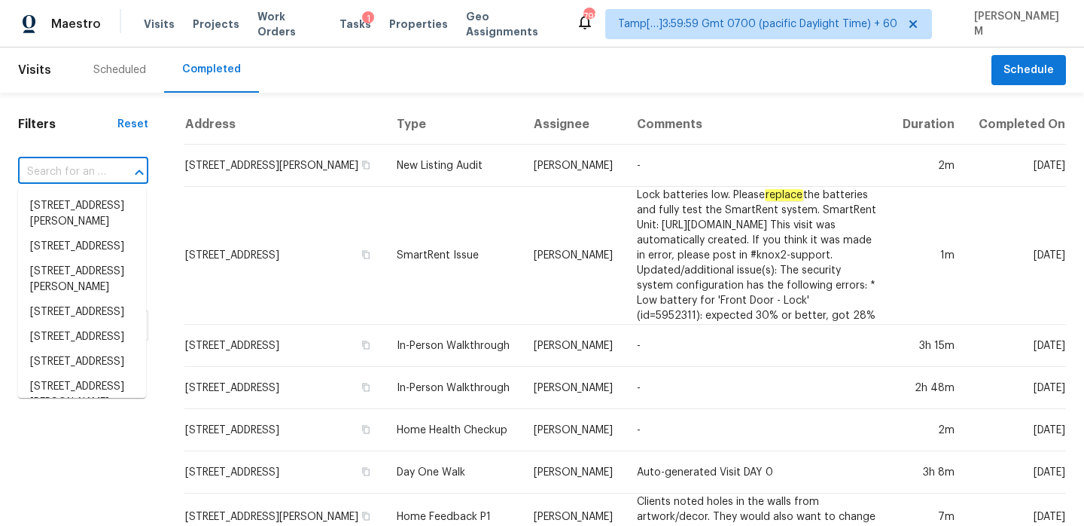
paste input "https://maestro.ops.opendoor.com/tasks/0854e3e9-b8e8-4738-b4fd-956d3f7eae6d?tab…"
type input "https://maestro.ops.opendoor.com/tasks/0854e3e9-b8e8-4738-b4fd-956d3f7eae6d?tab…"
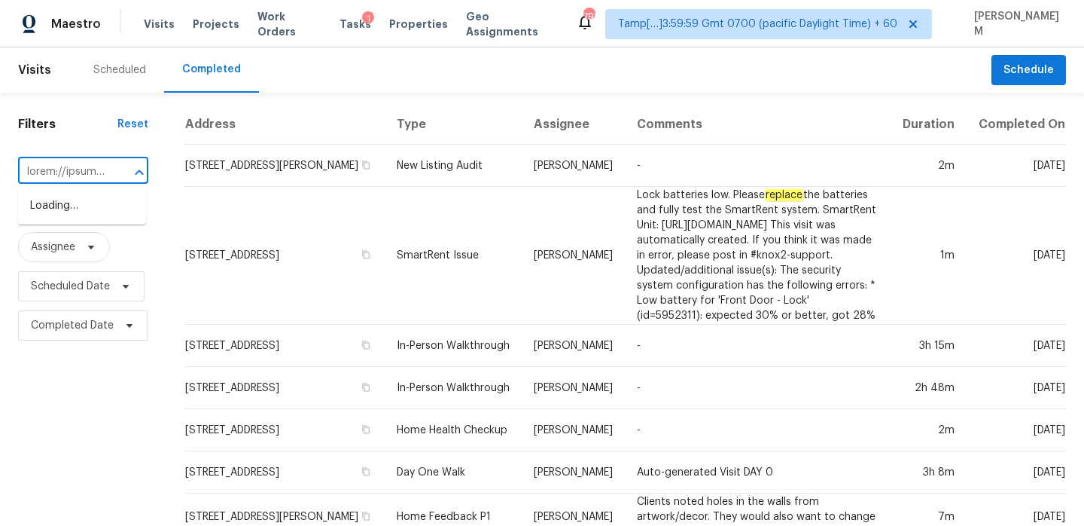
scroll to position [0, 7435]
click at [73, 170] on input "text" at bounding box center [62, 171] width 88 height 23
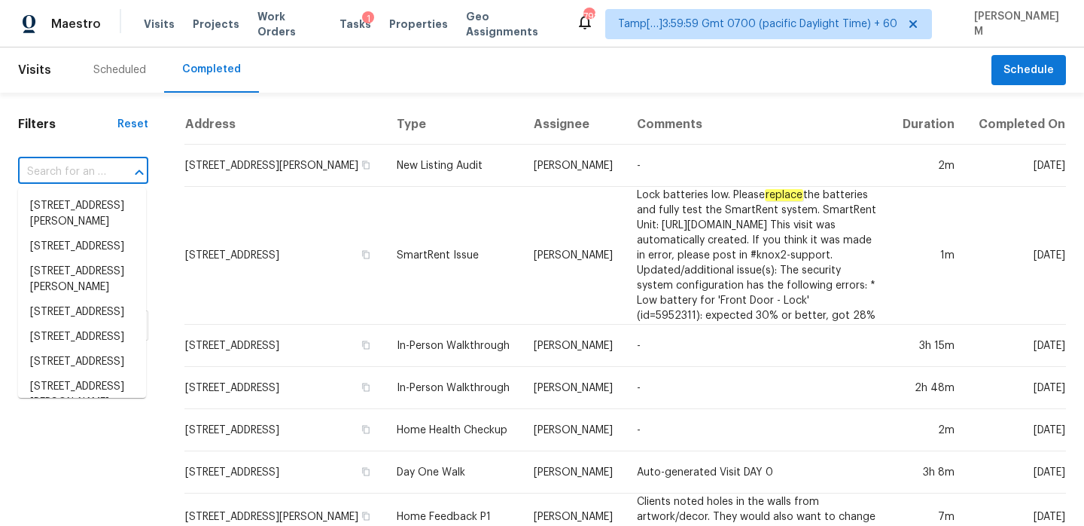
scroll to position [0, 0]
paste input "1137 Indian Rocks Rd S, Largo, FL 33770"
type input "1137 Indian Rocks Rd S, Largo, FL 33770"
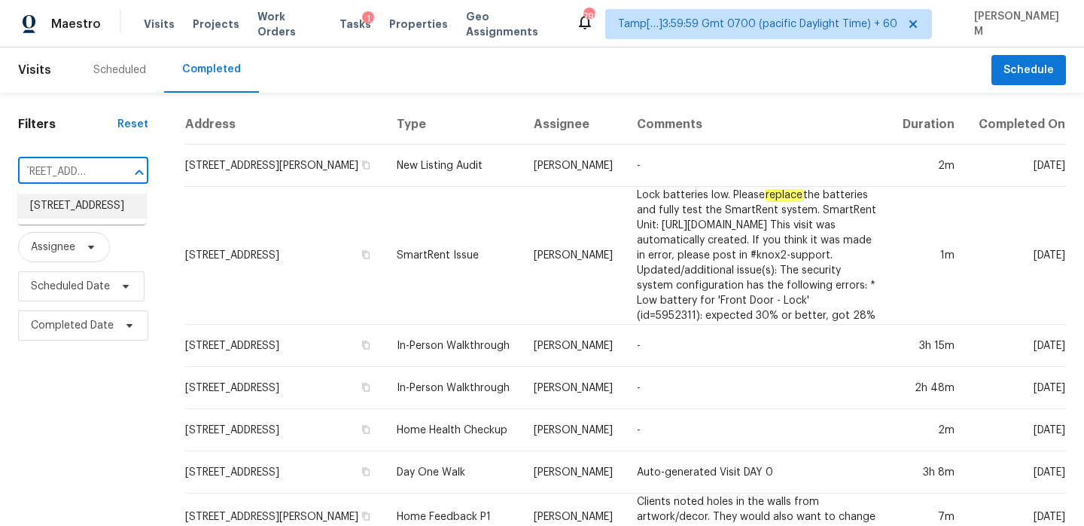
click at [89, 216] on li "1137 Indian Rocks Rd S, Largo, FL 33770" at bounding box center [82, 206] width 128 height 25
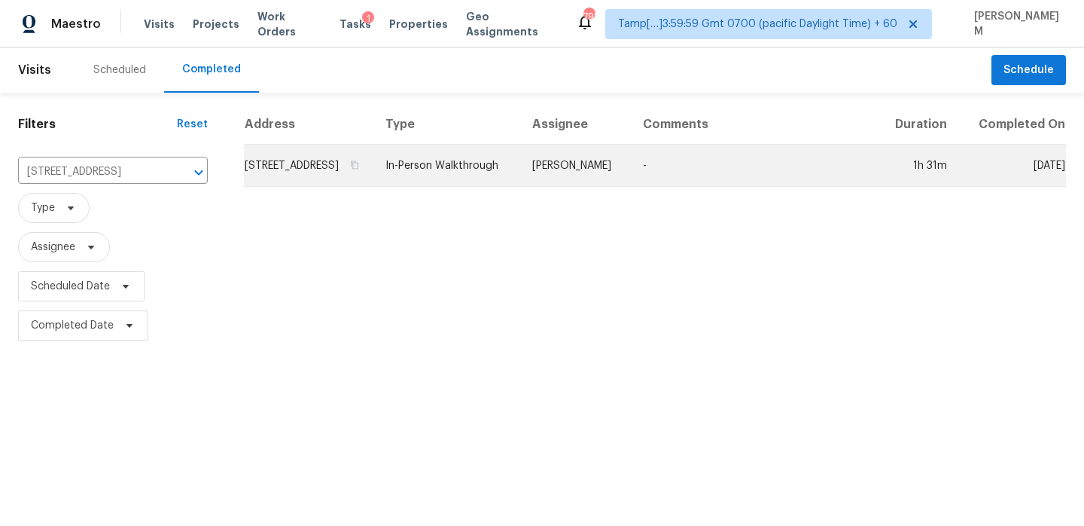
click at [471, 179] on td "In-Person Walkthrough" at bounding box center [447, 166] width 147 height 42
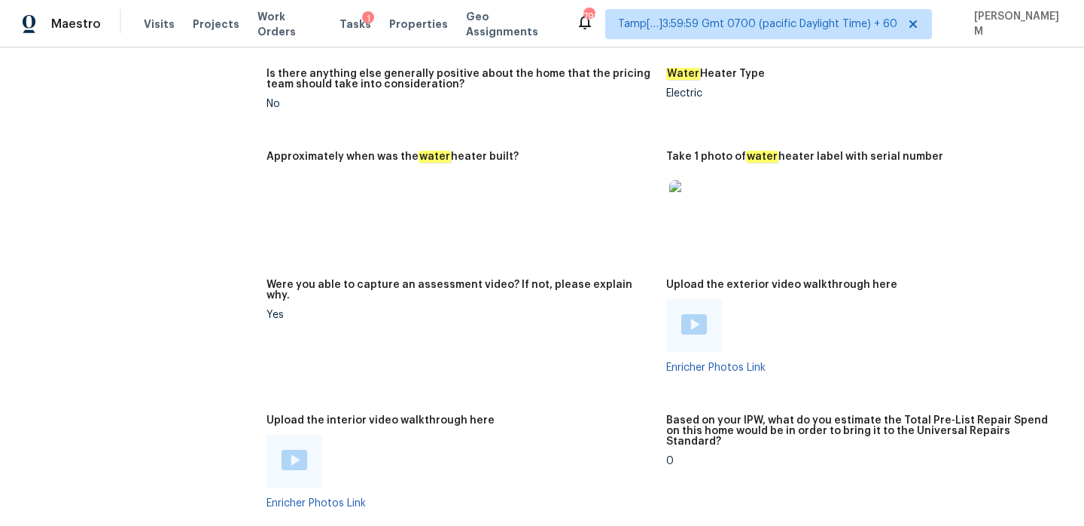
scroll to position [2732, 0]
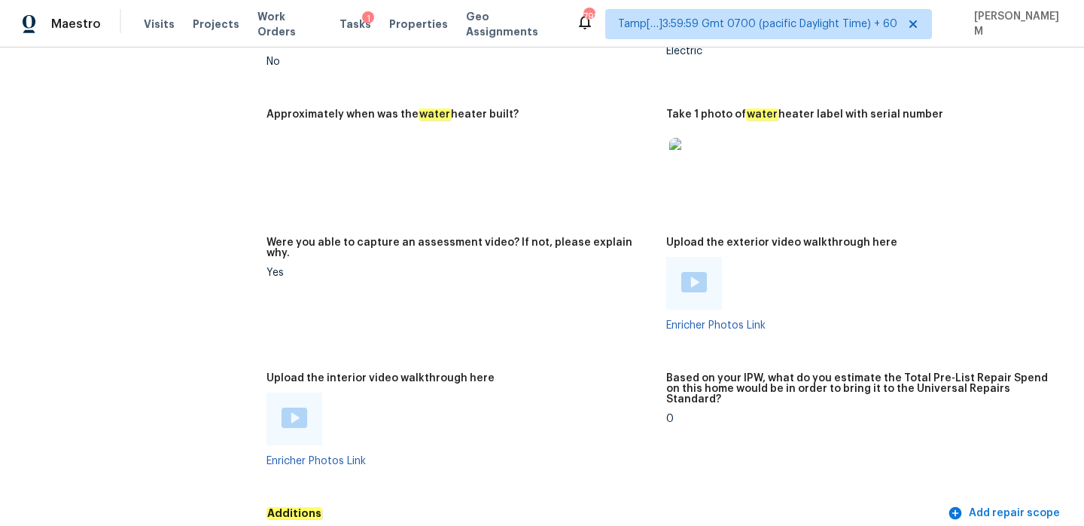
click at [302, 407] on img at bounding box center [295, 417] width 26 height 20
click at [682, 272] on img at bounding box center [695, 282] width 26 height 20
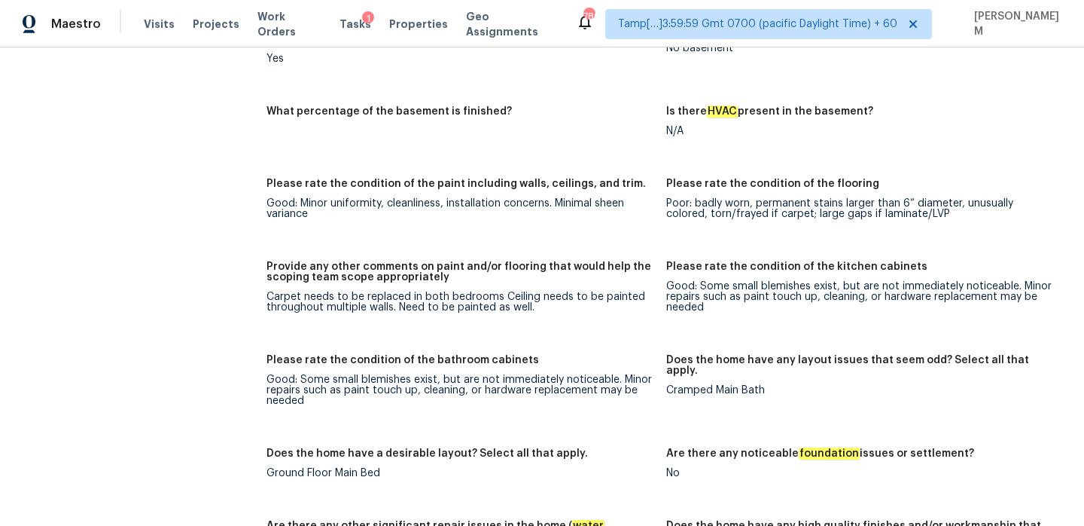
scroll to position [2161, 0]
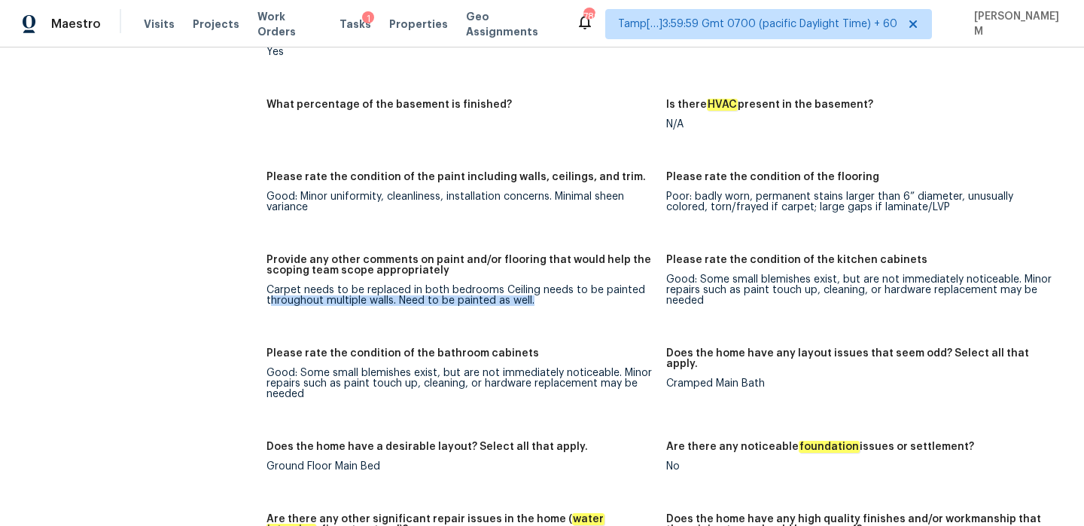
drag, startPoint x: 273, startPoint y: 275, endPoint x: 465, endPoint y: 292, distance: 192.8
click at [464, 292] on figure "Provide any other comments on paint and/or flooring that would help the scoping…" at bounding box center [467, 292] width 400 height 75
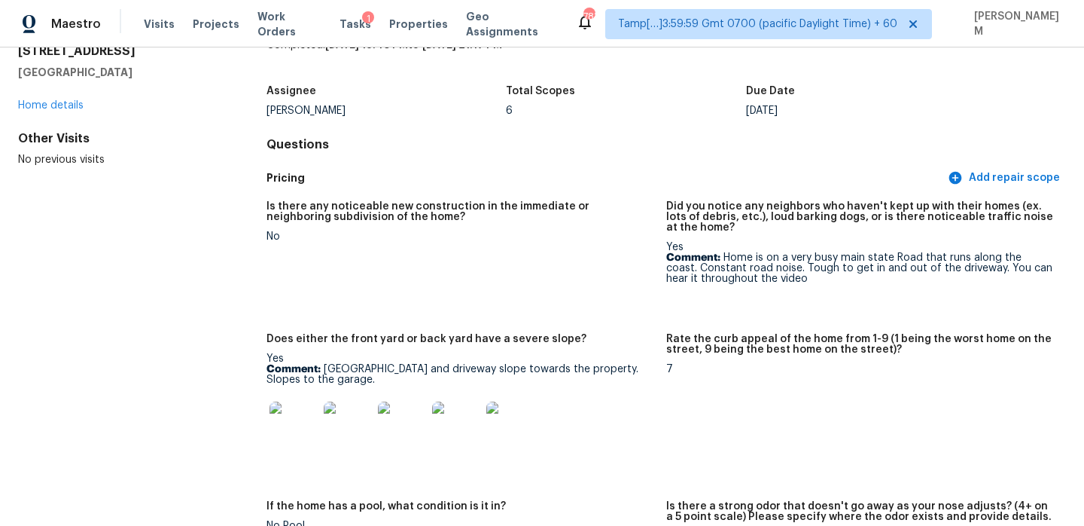
scroll to position [0, 0]
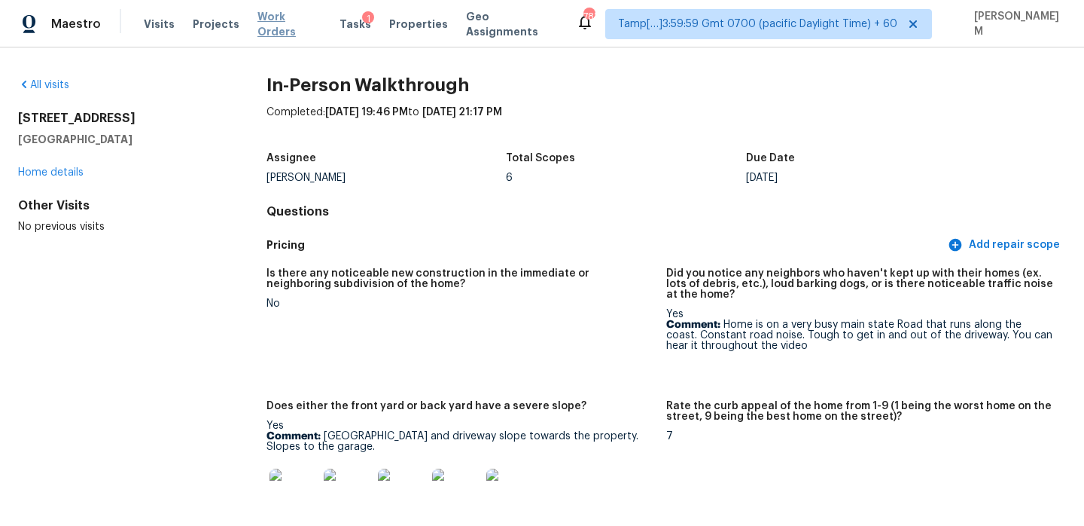
click at [276, 29] on span "Work Orders" at bounding box center [290, 24] width 64 height 30
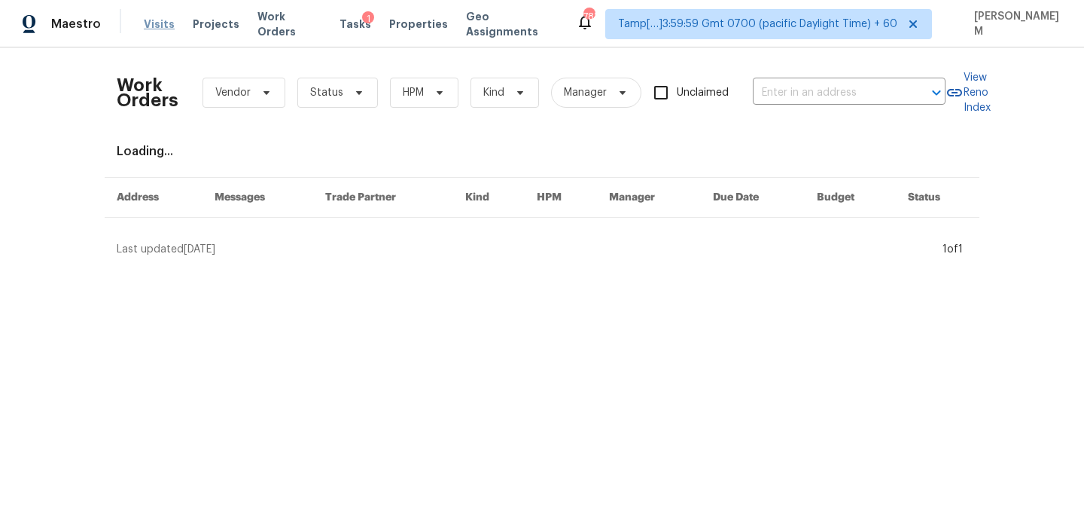
click at [151, 23] on span "Visits" at bounding box center [159, 24] width 31 height 15
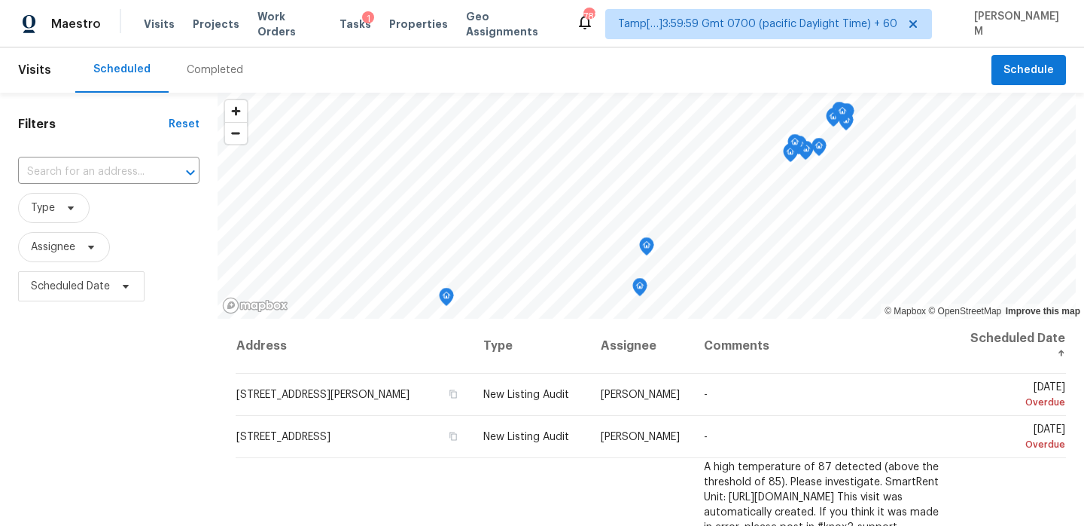
click at [222, 83] on div "Completed" at bounding box center [215, 69] width 93 height 45
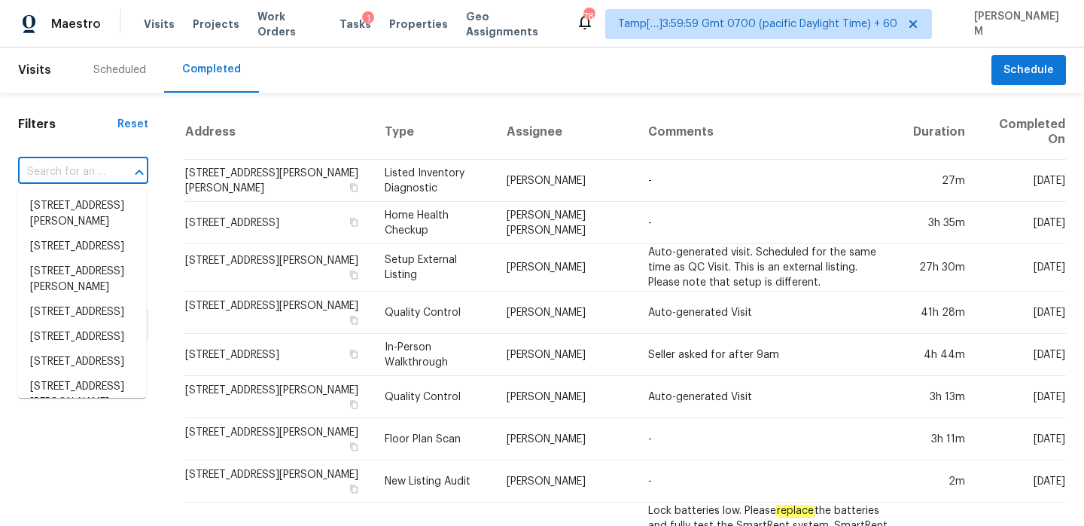
click at [84, 168] on input "text" at bounding box center [62, 171] width 88 height 23
paste input "17333 Hickory Wind Dr, Clermont, FL 34711"
type input "17333 Hickory Wind Dr, Clermont, FL 34711"
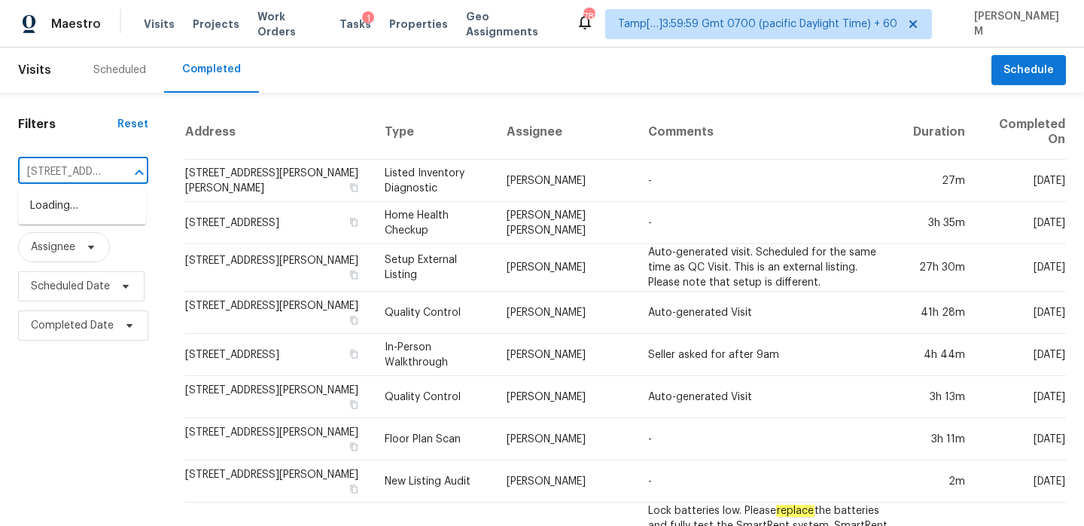
scroll to position [0, 132]
click at [93, 206] on li "17333 Hickory Wind Dr, Clermont, FL 34711" at bounding box center [82, 206] width 128 height 25
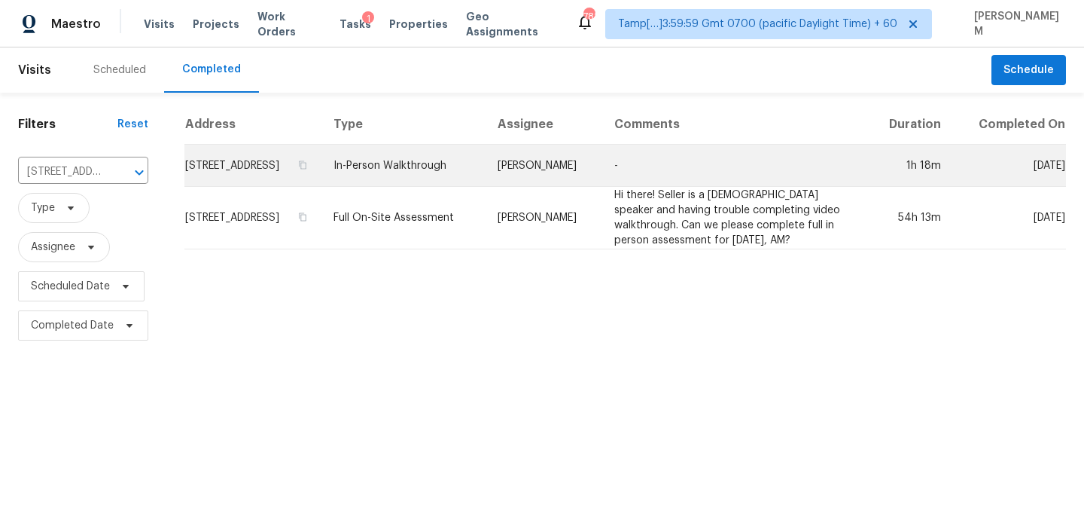
click at [322, 185] on td "17333 Hickory Wind Dr, Clermont, FL 34711" at bounding box center [253, 166] width 137 height 42
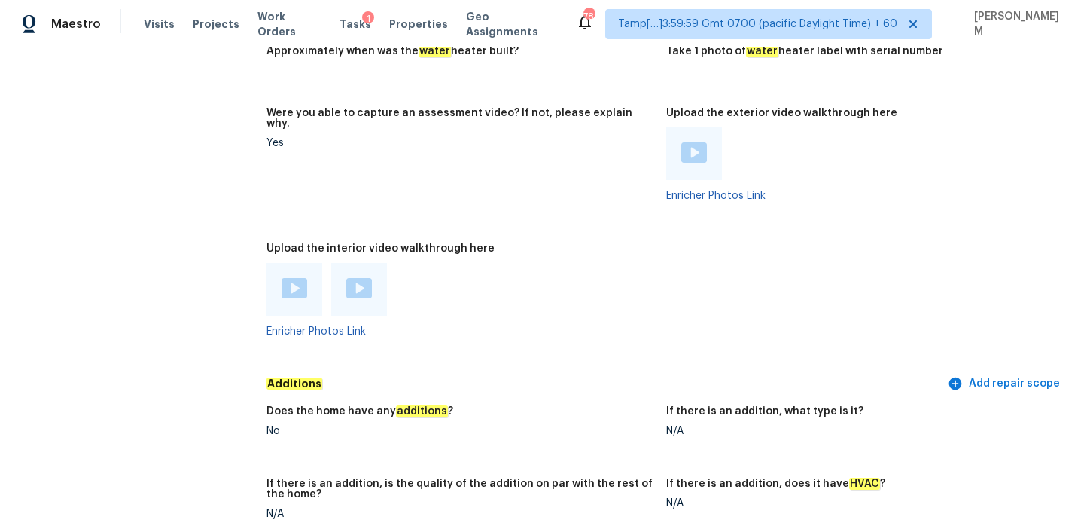
scroll to position [3099, 0]
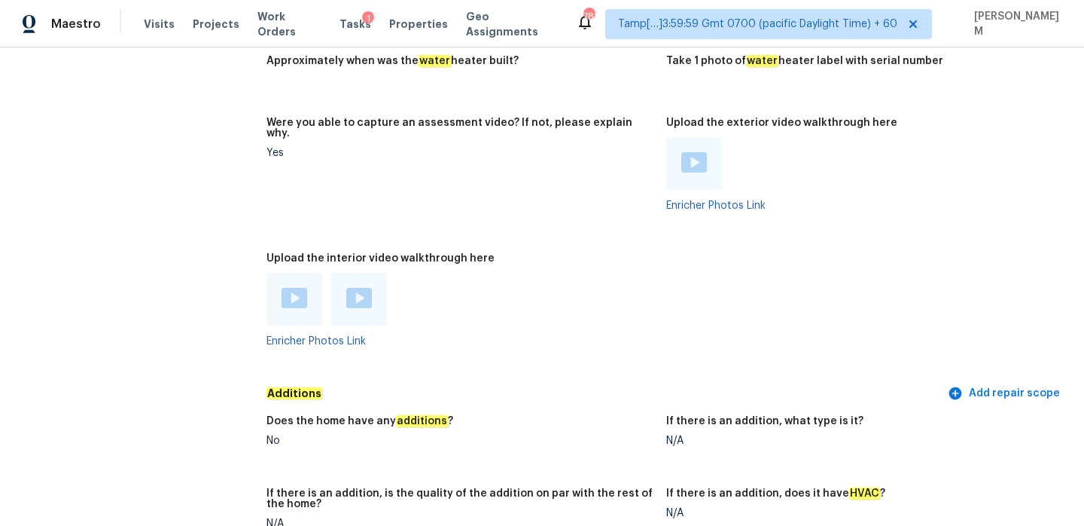
click at [296, 288] on img at bounding box center [295, 298] width 26 height 20
click at [369, 288] on img at bounding box center [359, 298] width 26 height 20
click at [695, 152] on img at bounding box center [695, 162] width 26 height 20
click at [703, 152] on img at bounding box center [695, 162] width 26 height 20
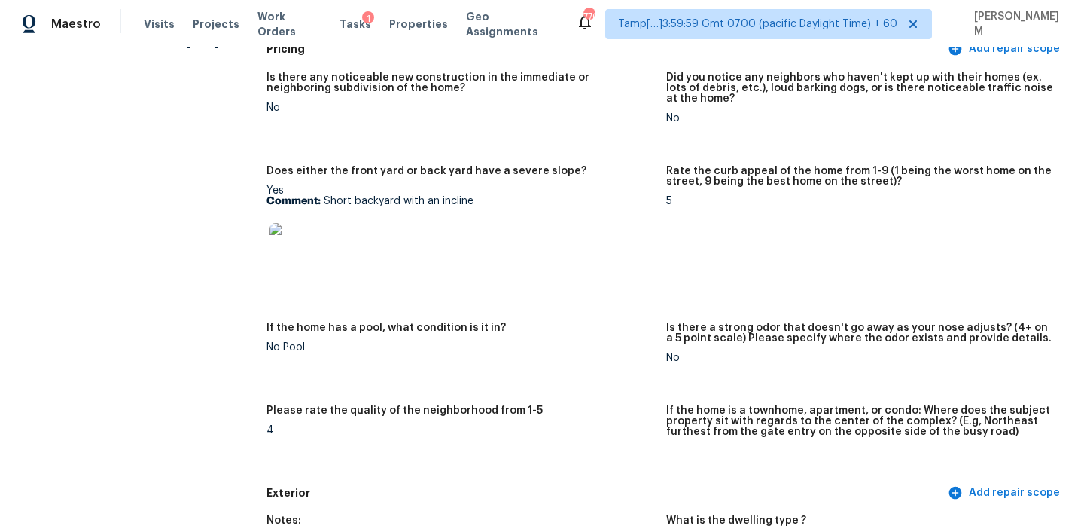
scroll to position [0, 0]
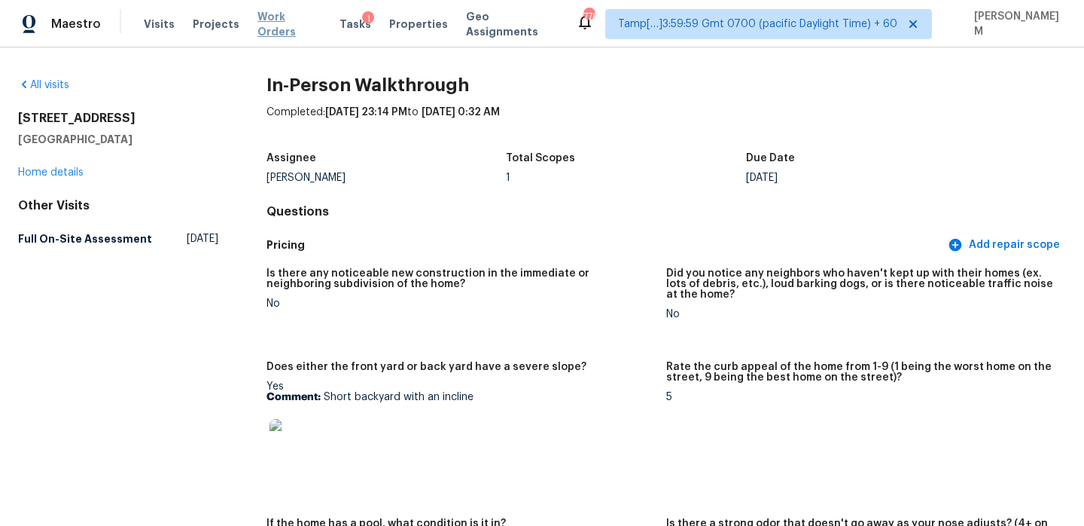
click at [284, 24] on span "Work Orders" at bounding box center [290, 24] width 64 height 30
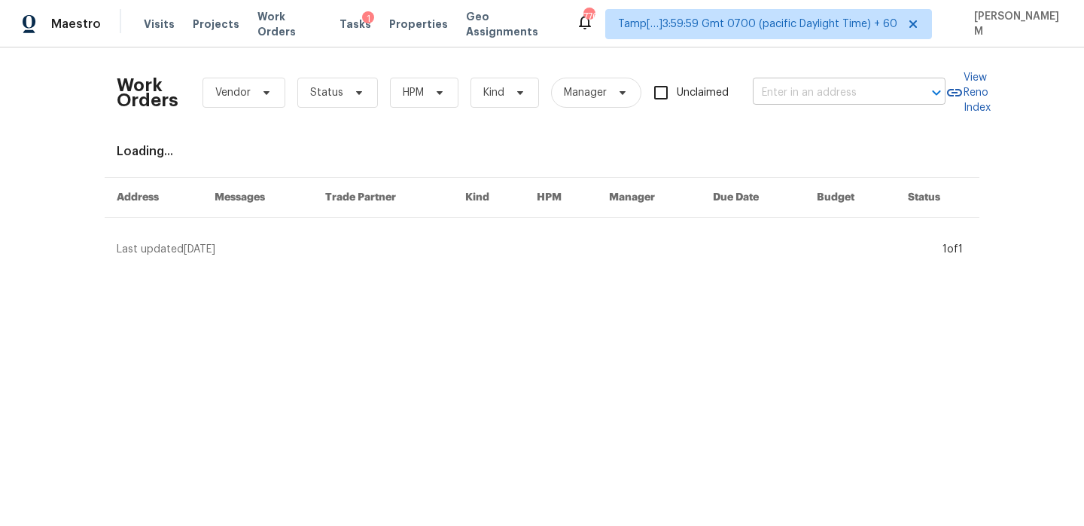
click at [776, 93] on input "text" at bounding box center [828, 92] width 151 height 23
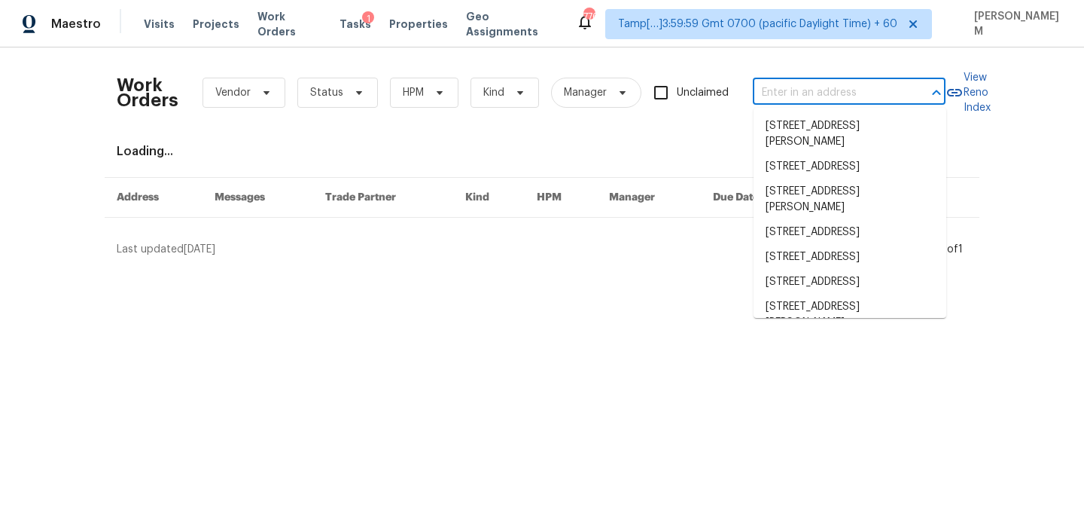
paste input "4472 Gallup Ave, Sarasota, FL 34233"
type input "4472 Gallup Ave, Sarasota, FL 34233"
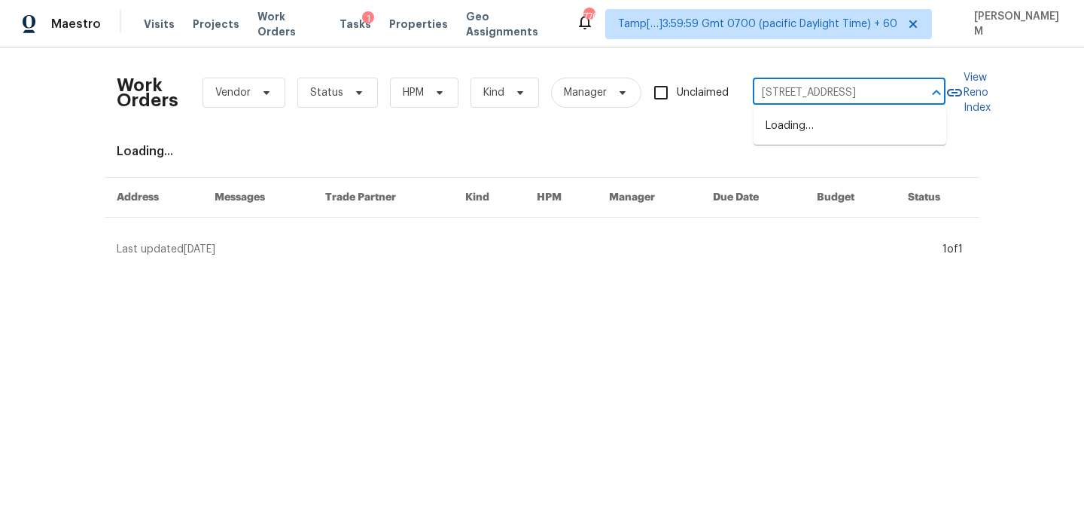
scroll to position [0, 38]
click at [837, 126] on li "4472 Gallup Ave, Sarasota, FL 34233" at bounding box center [850, 126] width 193 height 25
click at [160, 24] on span "Visits" at bounding box center [159, 24] width 31 height 15
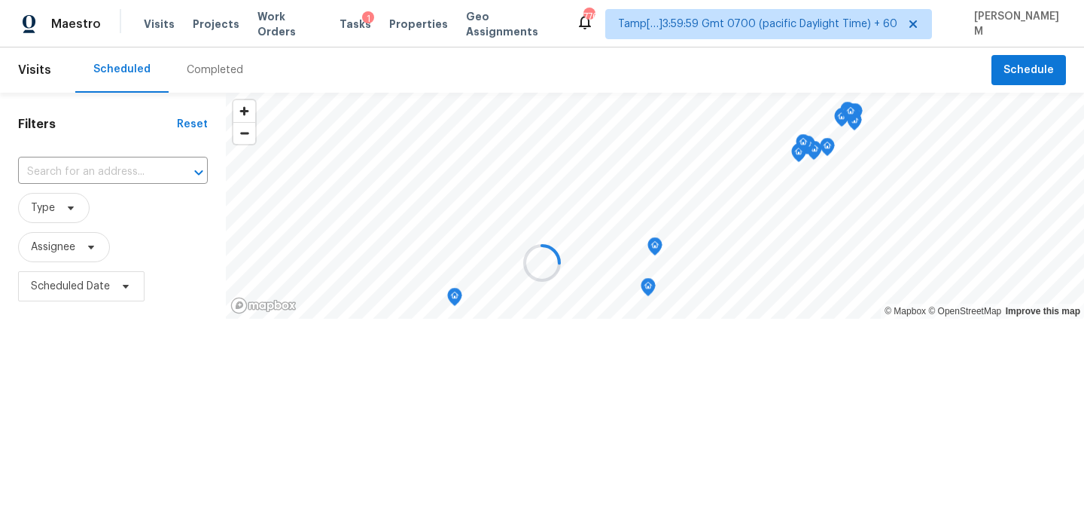
click at [199, 68] on div at bounding box center [542, 263] width 1084 height 526
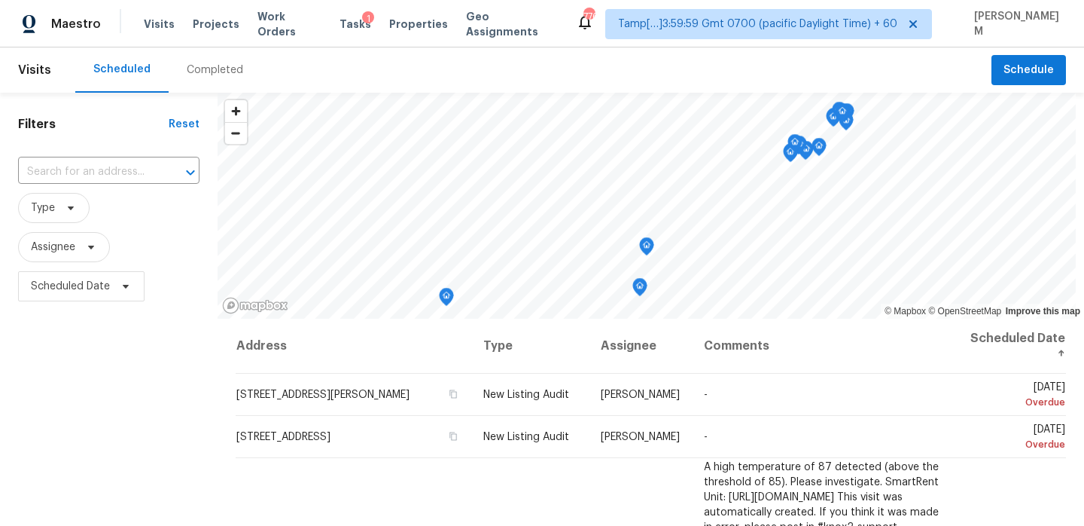
click at [212, 68] on div "Completed" at bounding box center [215, 70] width 56 height 15
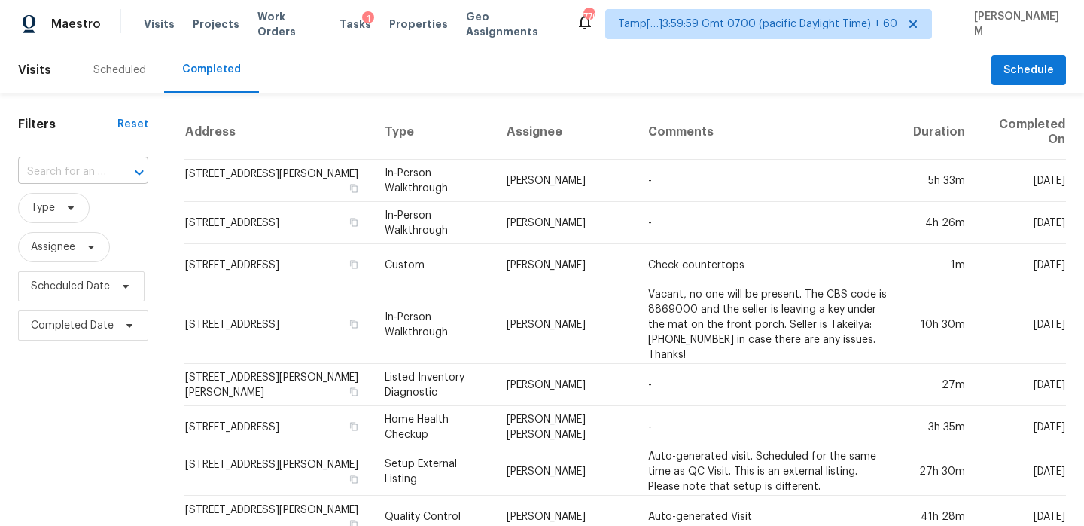
click at [82, 175] on input "text" at bounding box center [62, 171] width 88 height 23
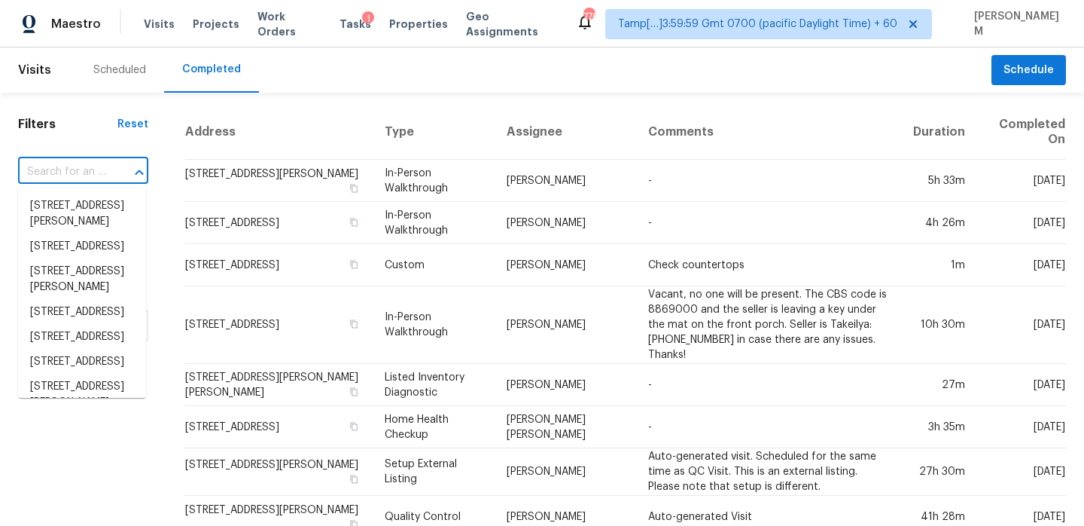
paste input "4472 Gallup Ave, Sarasota, FL 34233"
type input "4472 Gallup Ave, Sarasota, FL 34233"
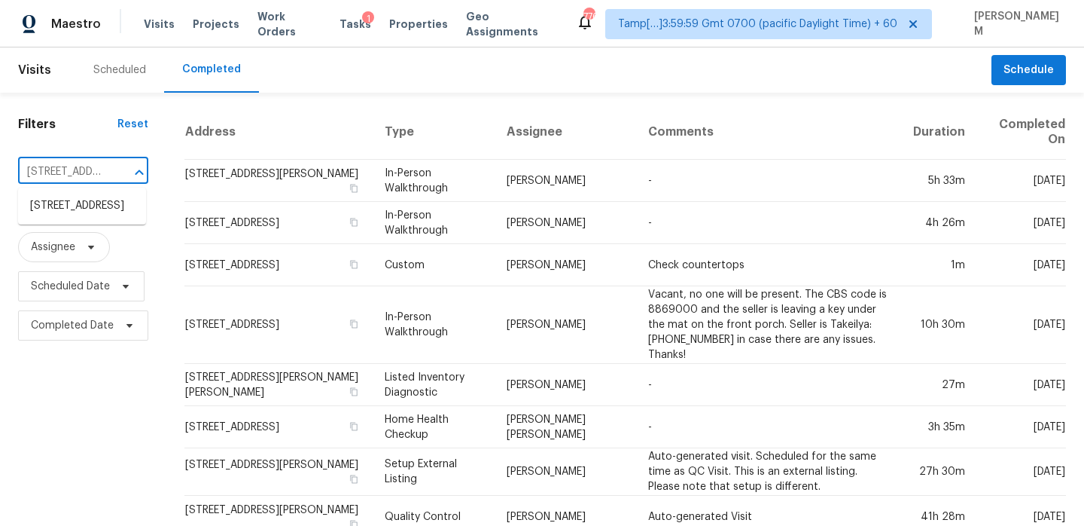
scroll to position [0, 102]
click at [84, 209] on li "4472 Gallup Ave, Sarasota, FL 34233" at bounding box center [82, 206] width 128 height 25
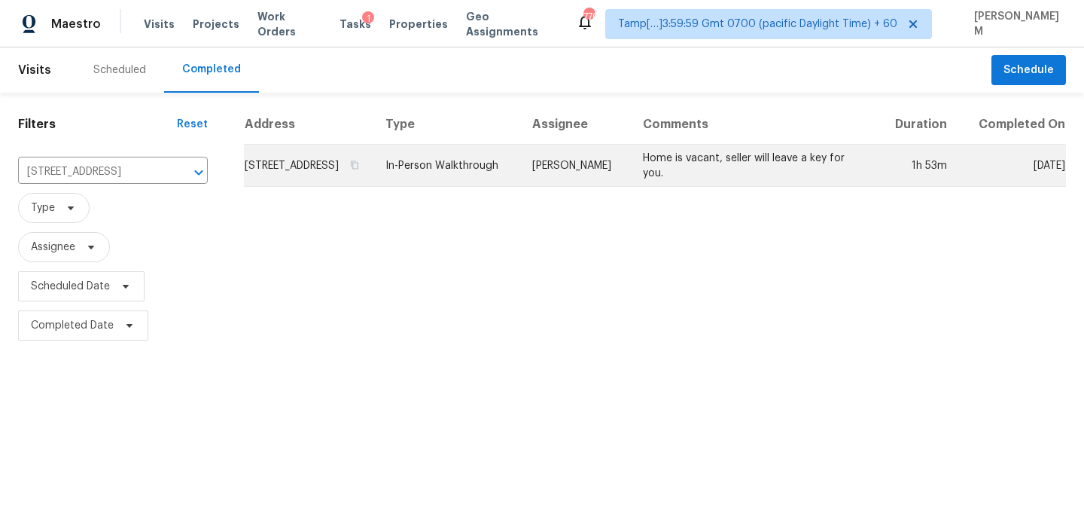
click at [555, 166] on td "Naomi Ferreira" at bounding box center [575, 166] width 111 height 42
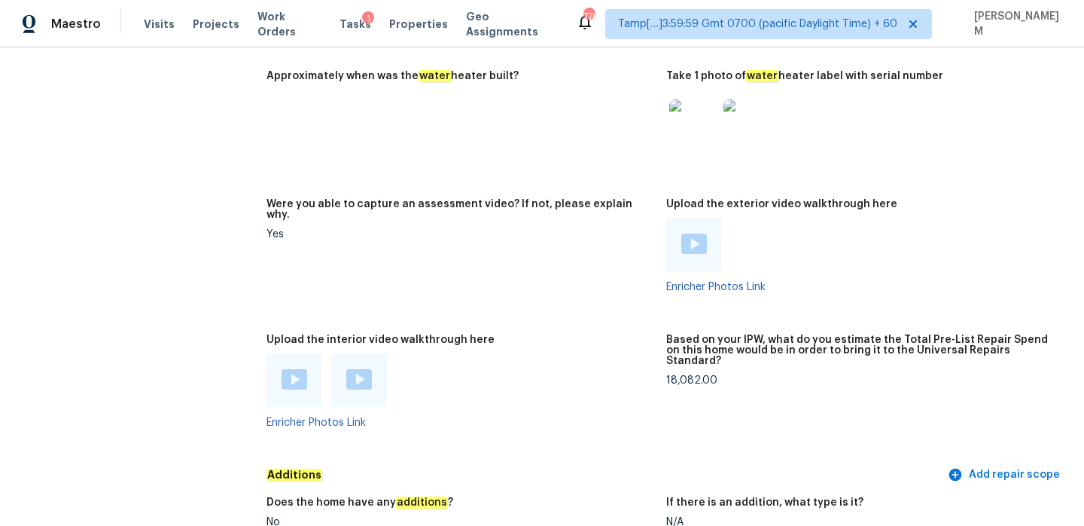
scroll to position [2842, 0]
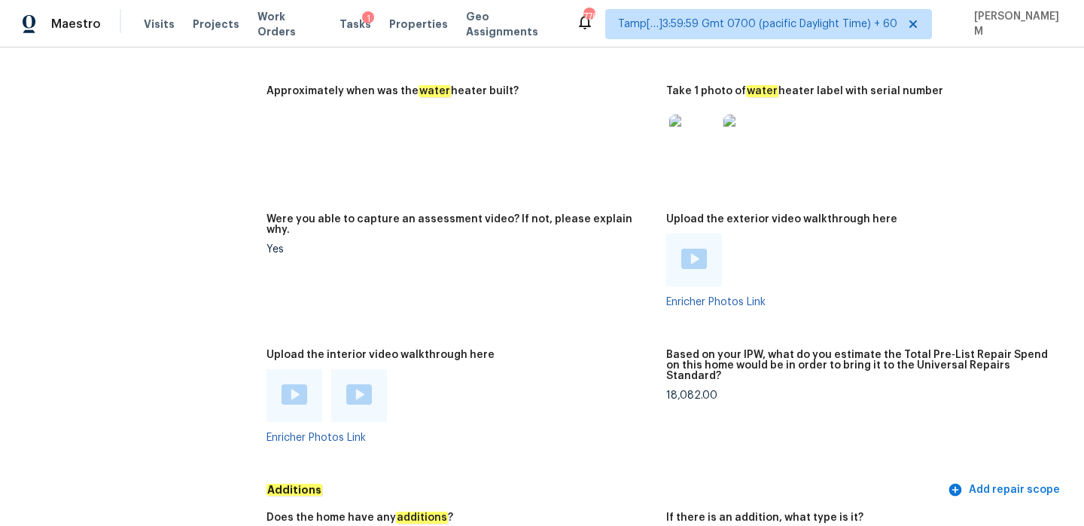
click at [298, 384] on img at bounding box center [295, 394] width 26 height 20
click at [363, 384] on img at bounding box center [359, 394] width 26 height 20
click at [691, 249] on img at bounding box center [695, 259] width 26 height 20
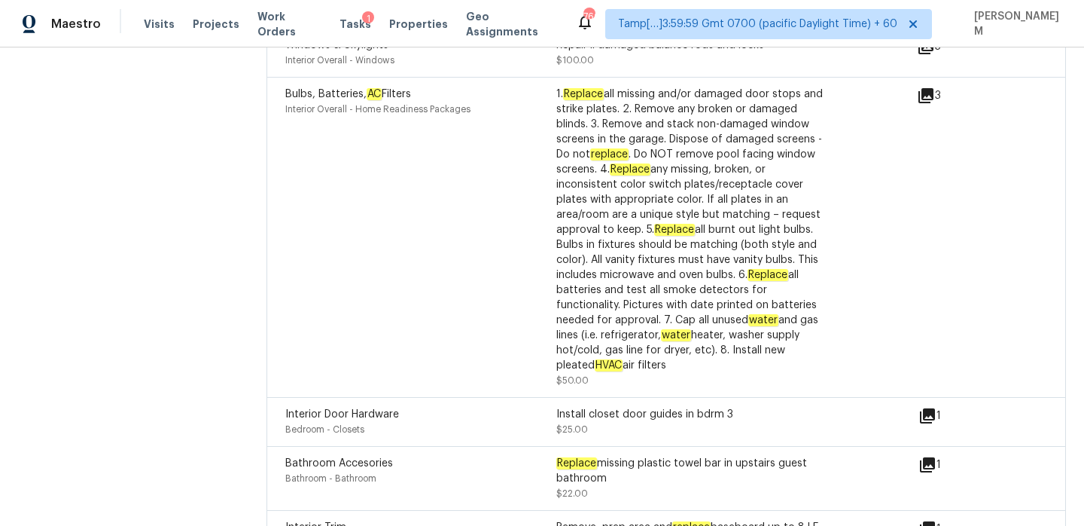
scroll to position [1103, 0]
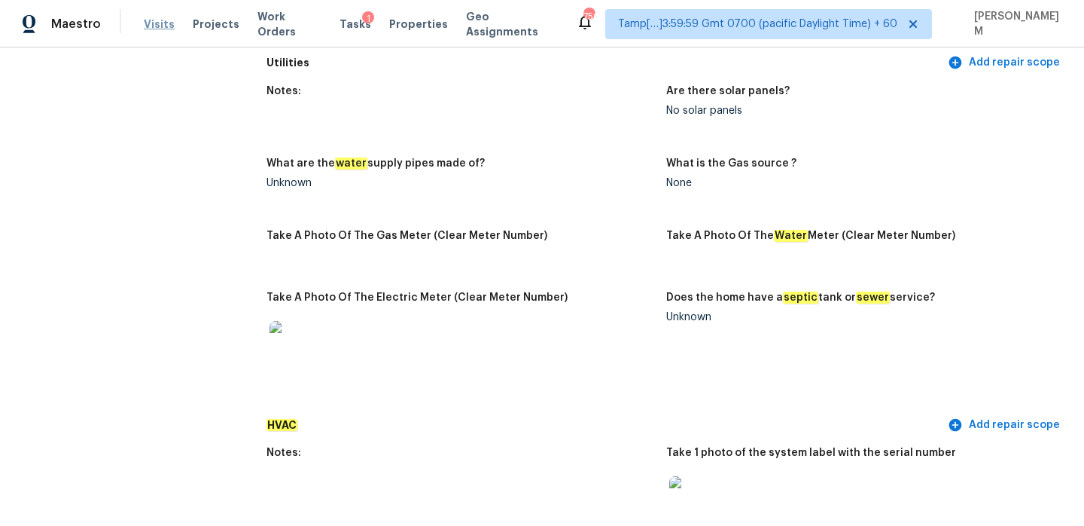
click at [156, 17] on span "Visits" at bounding box center [159, 24] width 31 height 15
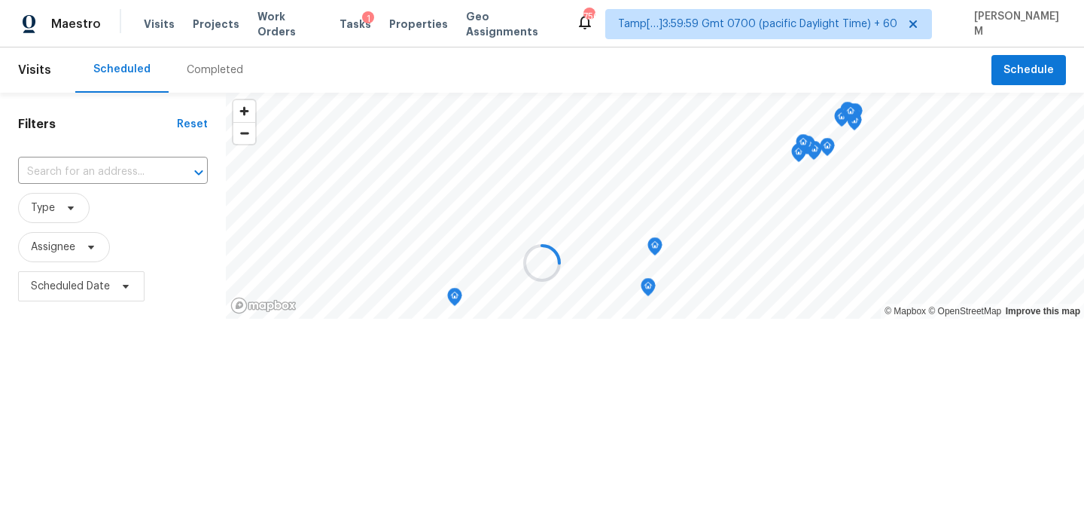
click at [218, 76] on div at bounding box center [542, 263] width 1084 height 526
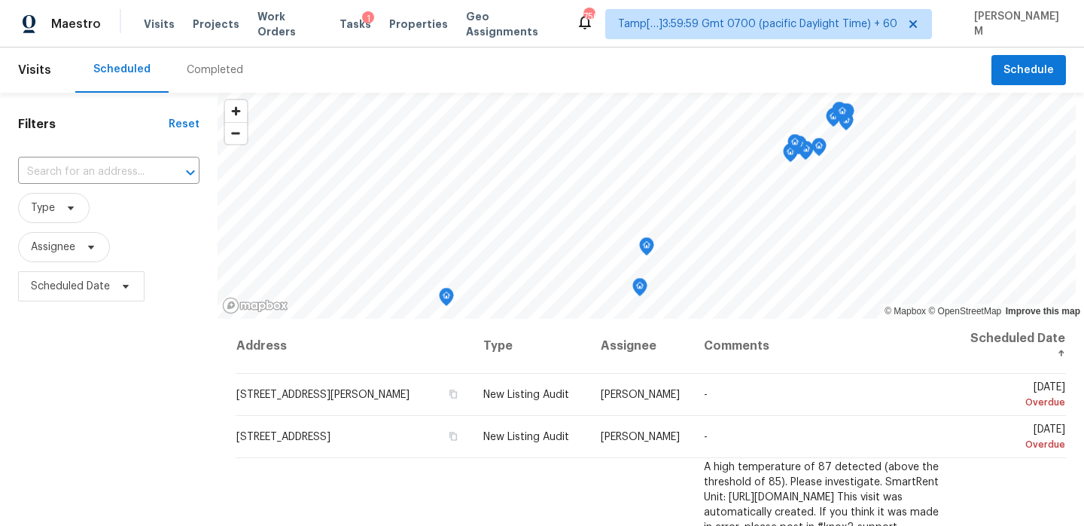
click at [218, 76] on div "Completed" at bounding box center [215, 70] width 56 height 15
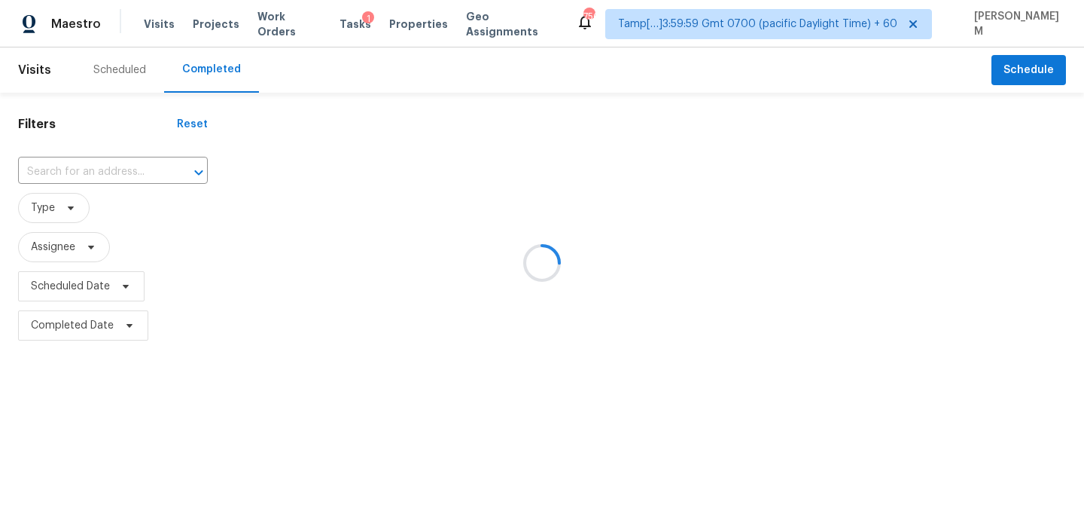
click at [78, 171] on div at bounding box center [542, 263] width 1084 height 526
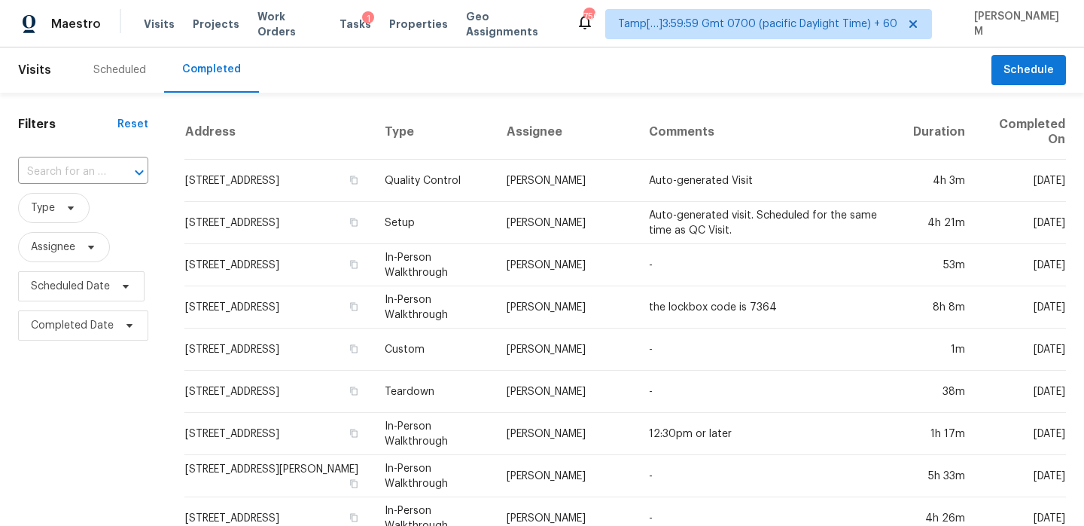
click at [78, 171] on input "text" at bounding box center [62, 171] width 88 height 23
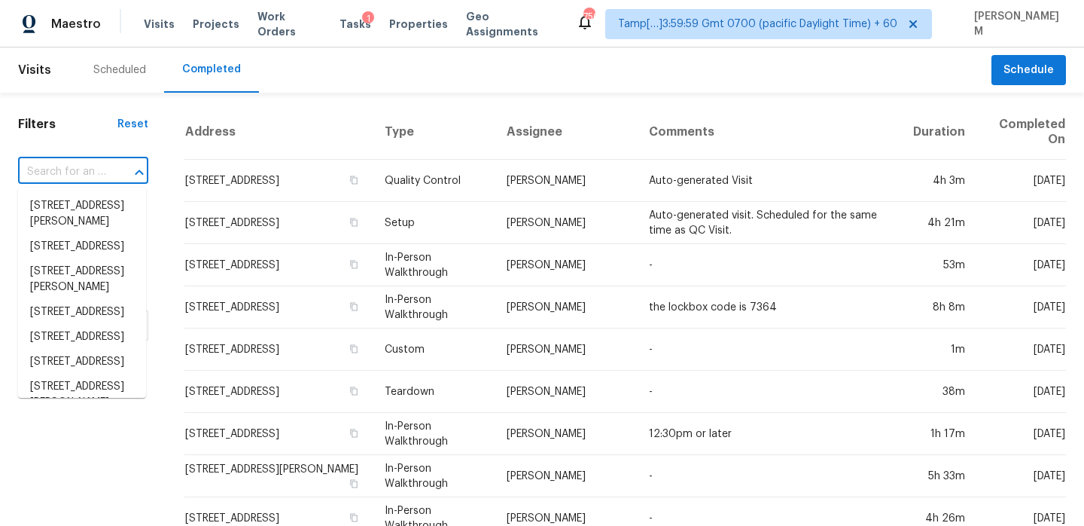
paste input "5165 Chesapeake Ave, Orlando, FL 32808"
type input "5165 Chesapeake Ave, Orlando, FL 32808"
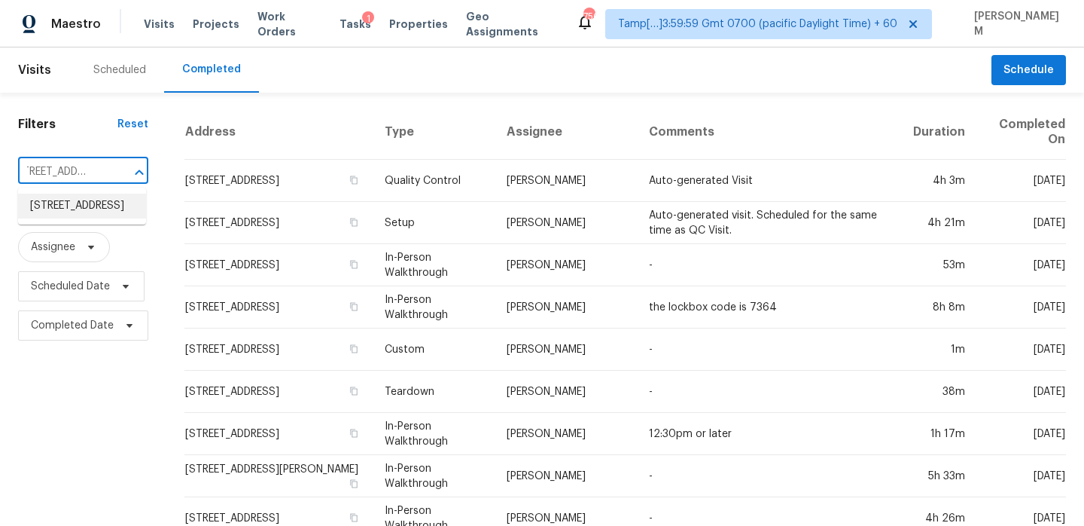
click at [95, 206] on li "5165 Chesapeake Ave, Orlando, FL 32808" at bounding box center [82, 206] width 128 height 25
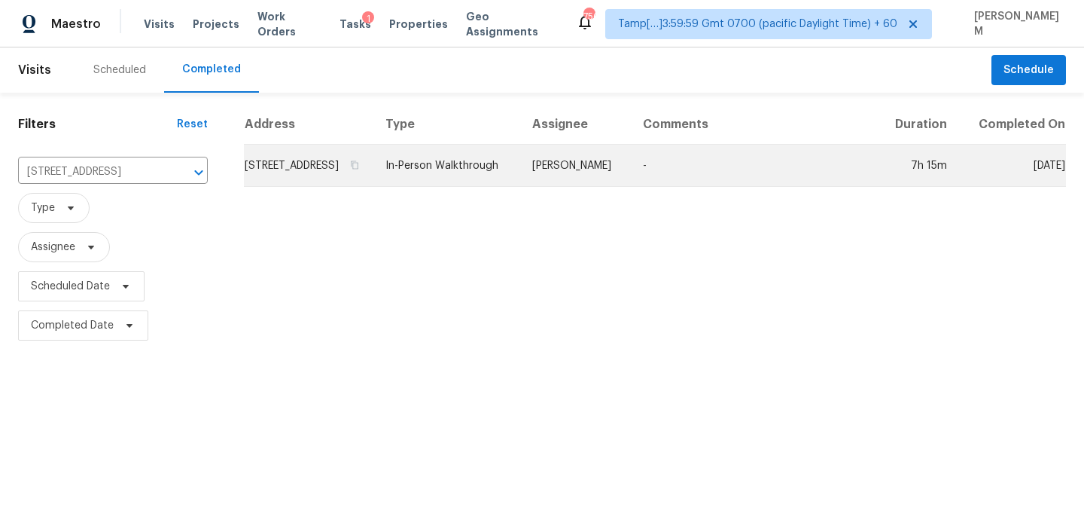
click at [374, 177] on td "5165 Chesapeake Ave, Orlando, FL 32808" at bounding box center [309, 166] width 130 height 42
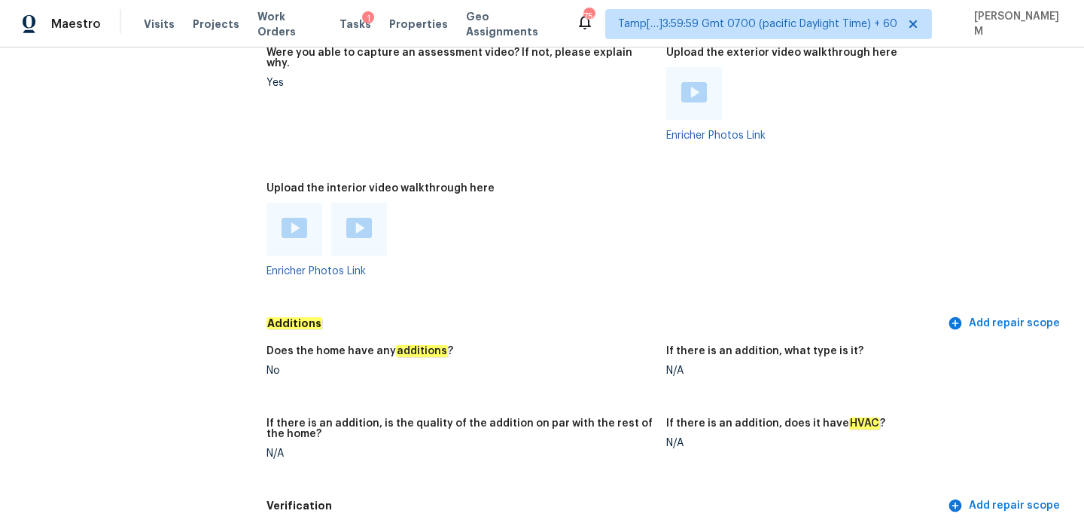
scroll to position [2704, 0]
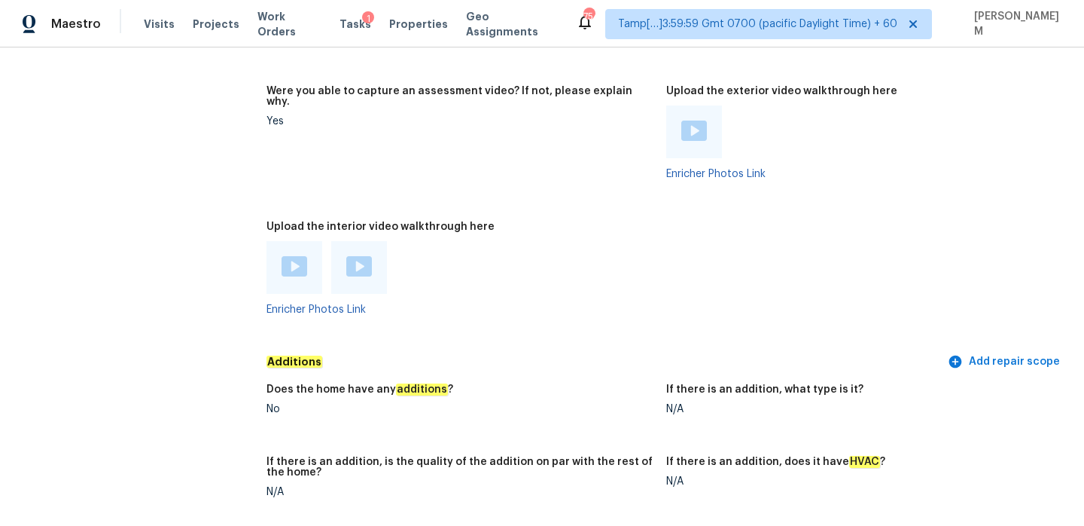
click at [293, 256] on div at bounding box center [295, 267] width 26 height 23
click at [369, 256] on img at bounding box center [359, 266] width 26 height 20
click at [697, 120] on img at bounding box center [695, 130] width 26 height 20
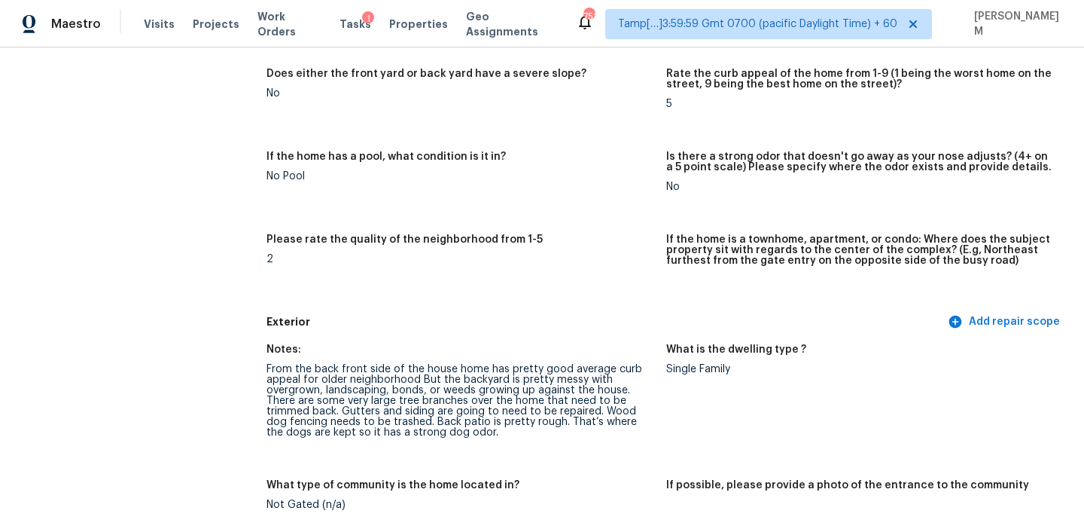
scroll to position [0, 0]
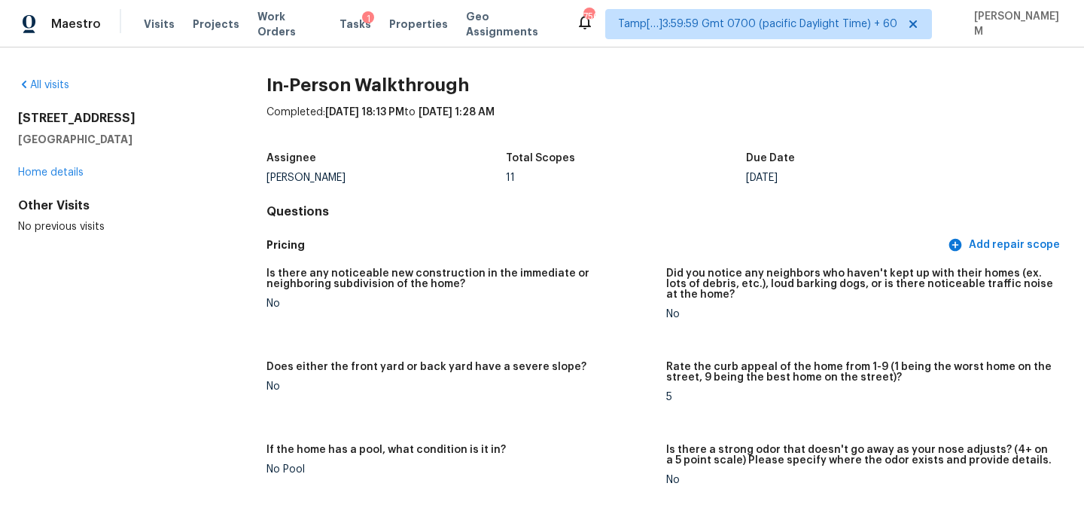
click at [636, 136] on div "Completed: 9/5/2025, 18:13 PM to 9/6/2025, 1:28 AM" at bounding box center [667, 124] width 800 height 39
